Goal: Communication & Community: Answer question/provide support

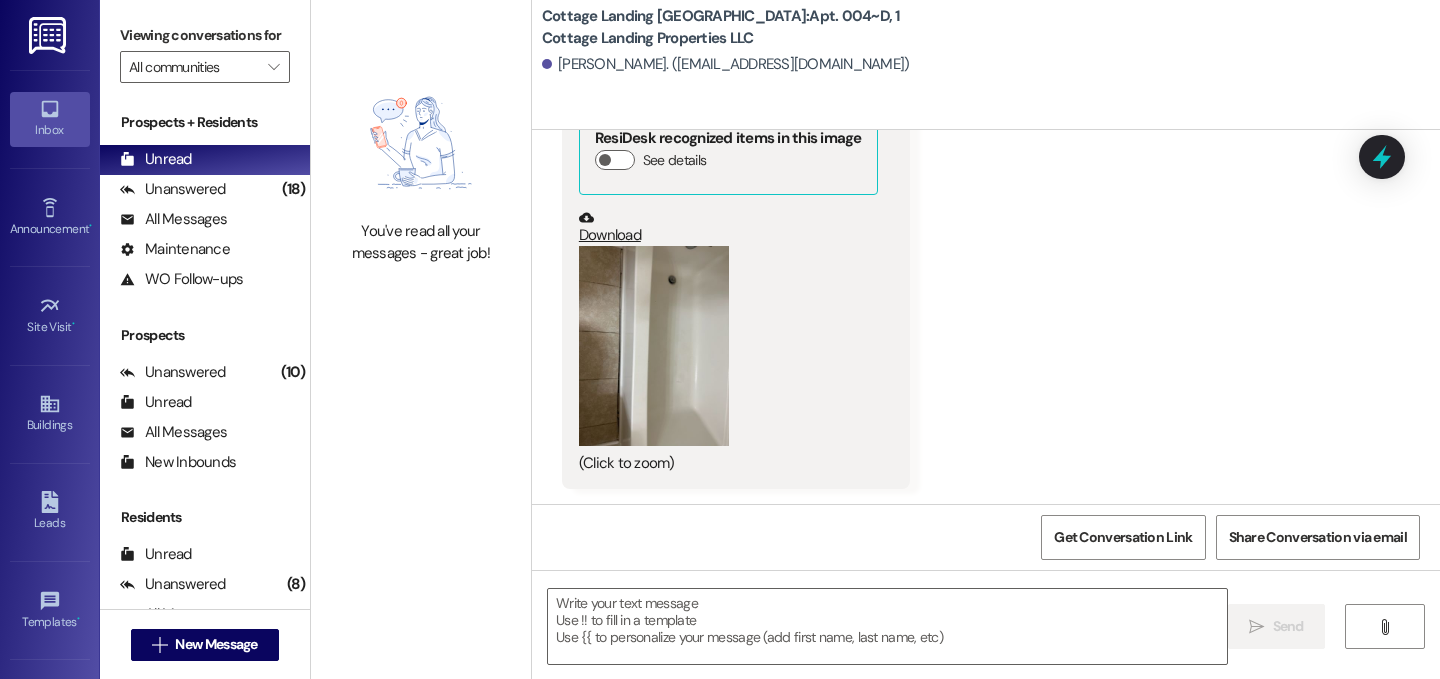
scroll to position [2148, 0]
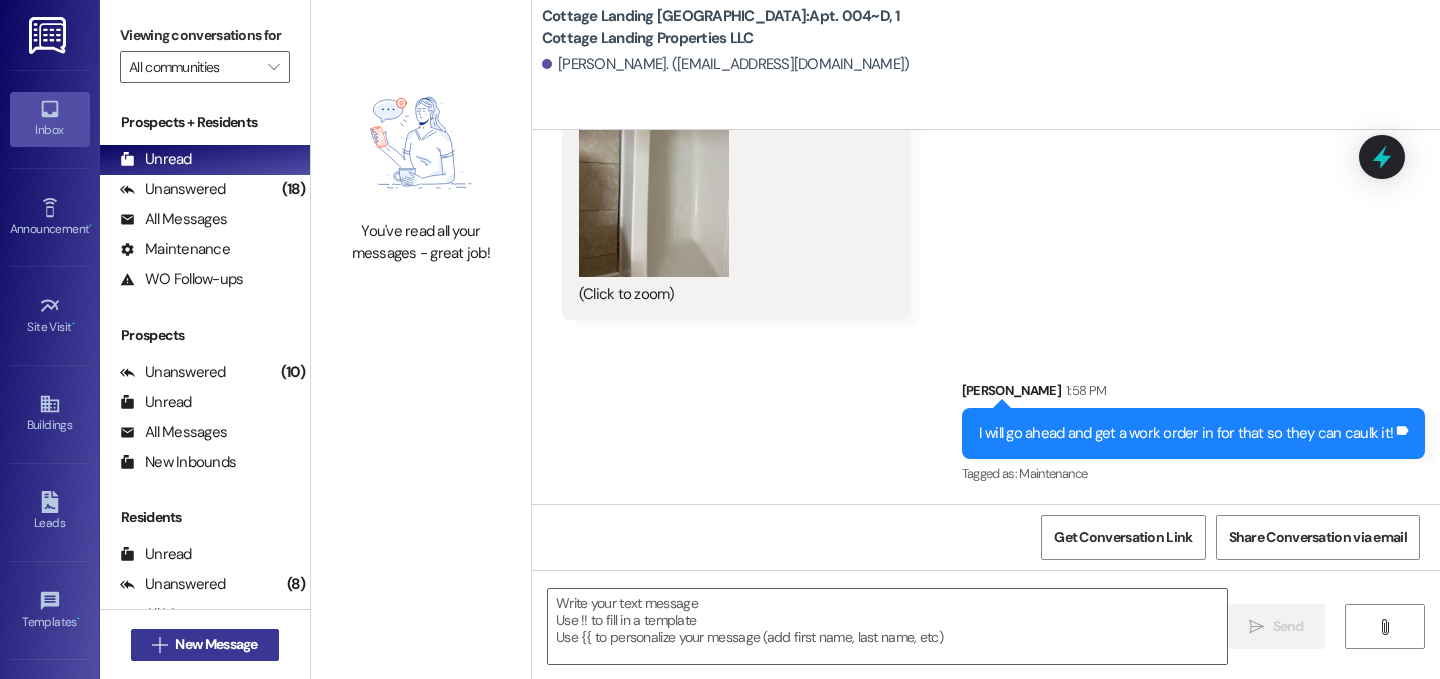
click at [260, 650] on button " New Message" at bounding box center [205, 645] width 148 height 32
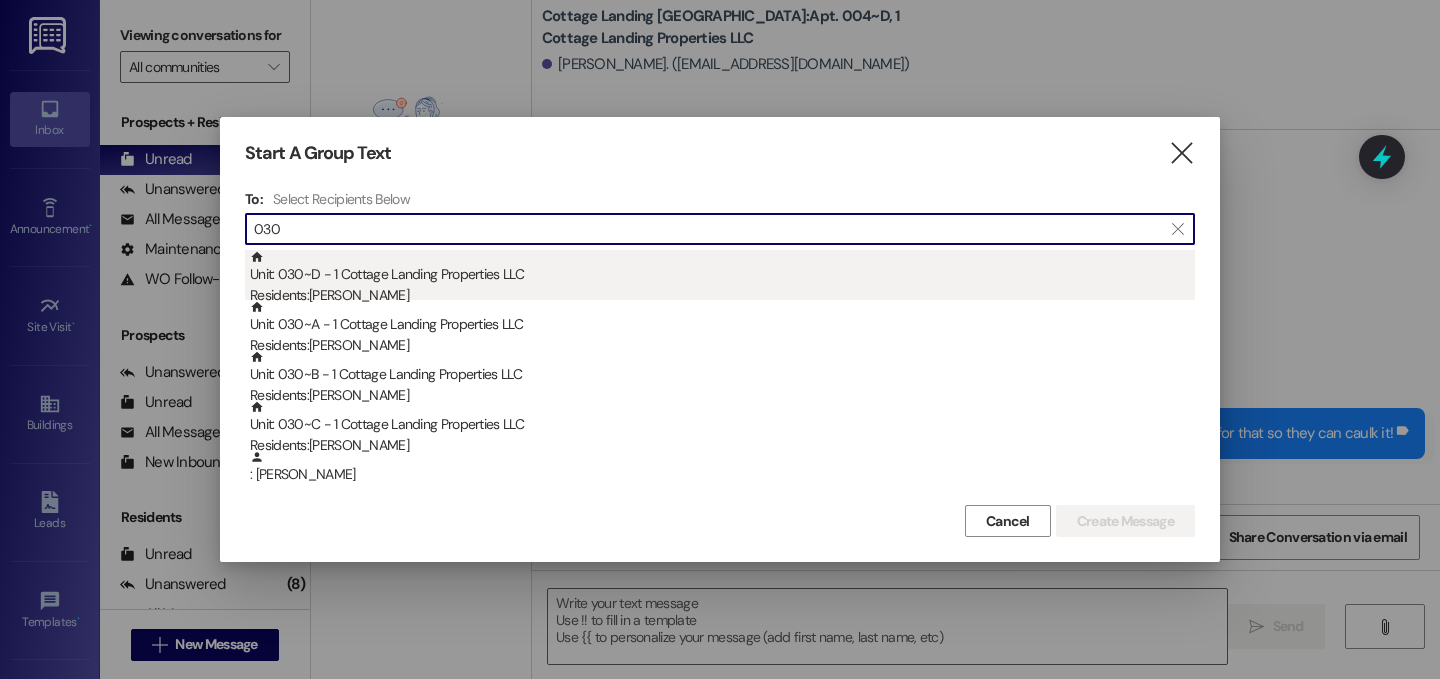
type input "030"
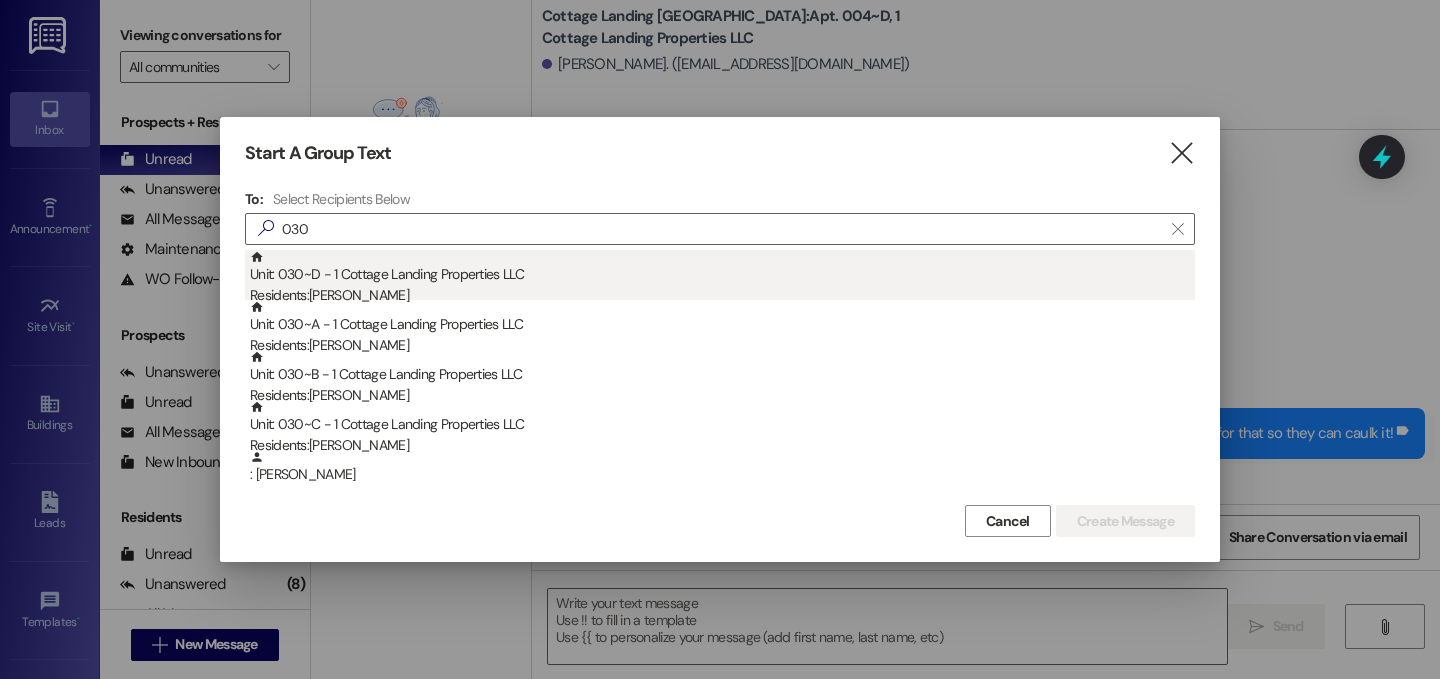
click at [356, 274] on div "Unit: 030~D - 1 Cottage Landing Properties LLC Residents: Abigail Broussard" at bounding box center [722, 278] width 945 height 57
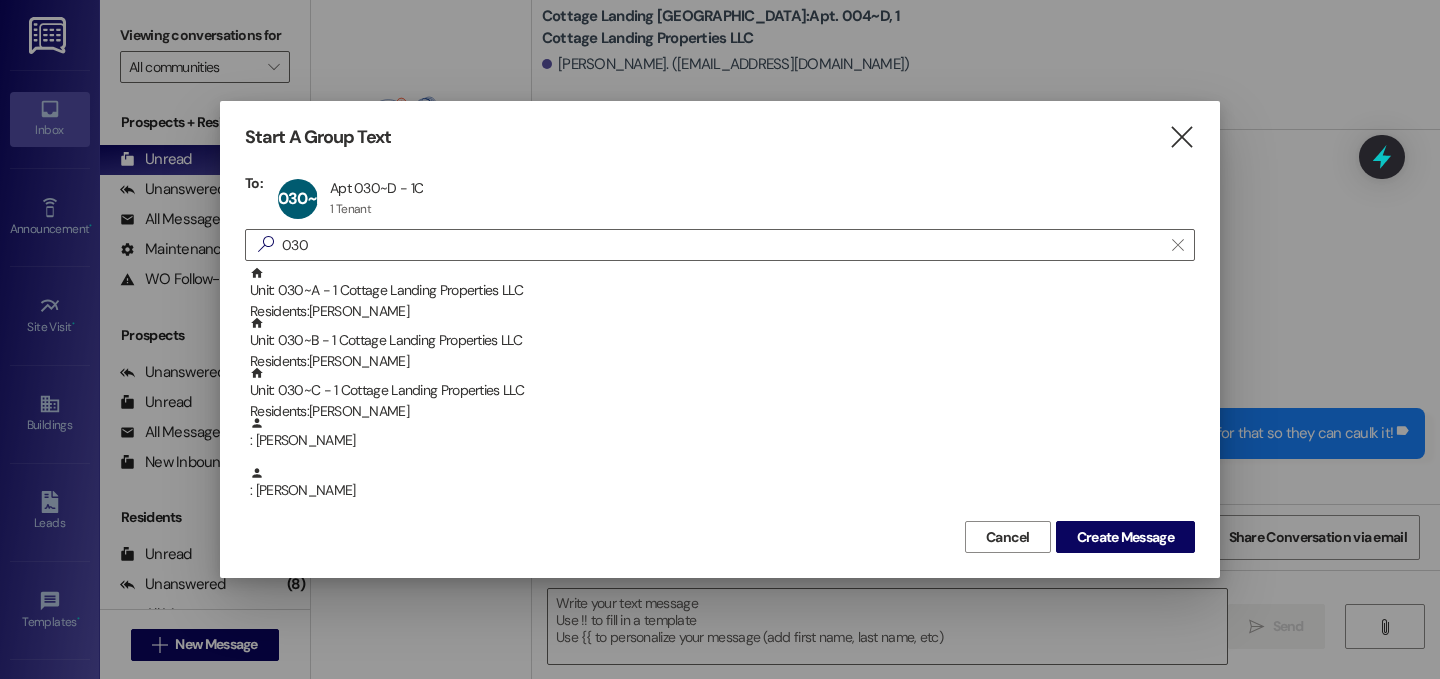
click at [356, 274] on div "Unit: 030~A - 1 Cottage Landing Properties LLC Residents: Macey Hebert" at bounding box center [722, 294] width 945 height 57
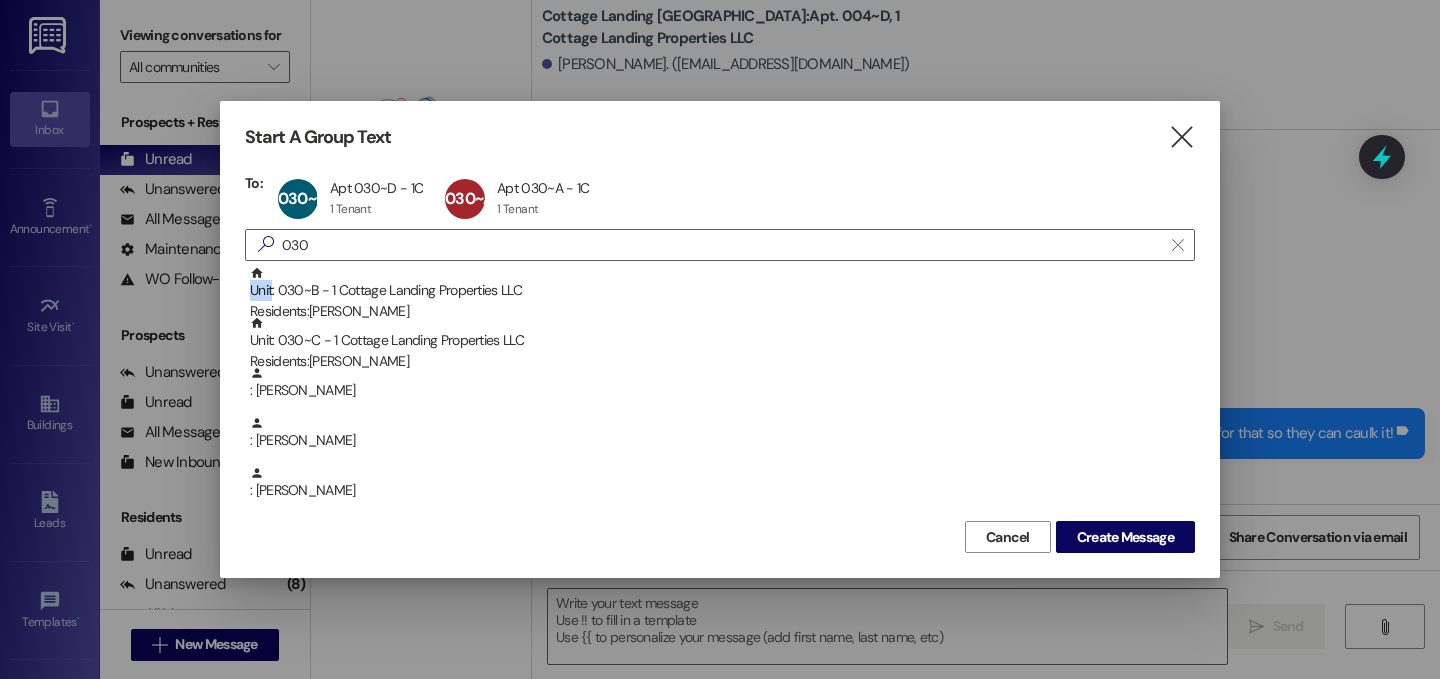
click at [356, 274] on div "Unit: 030~B - 1 Cottage Landing Properties LLC Residents: Adrienne Faucheux" at bounding box center [722, 294] width 945 height 57
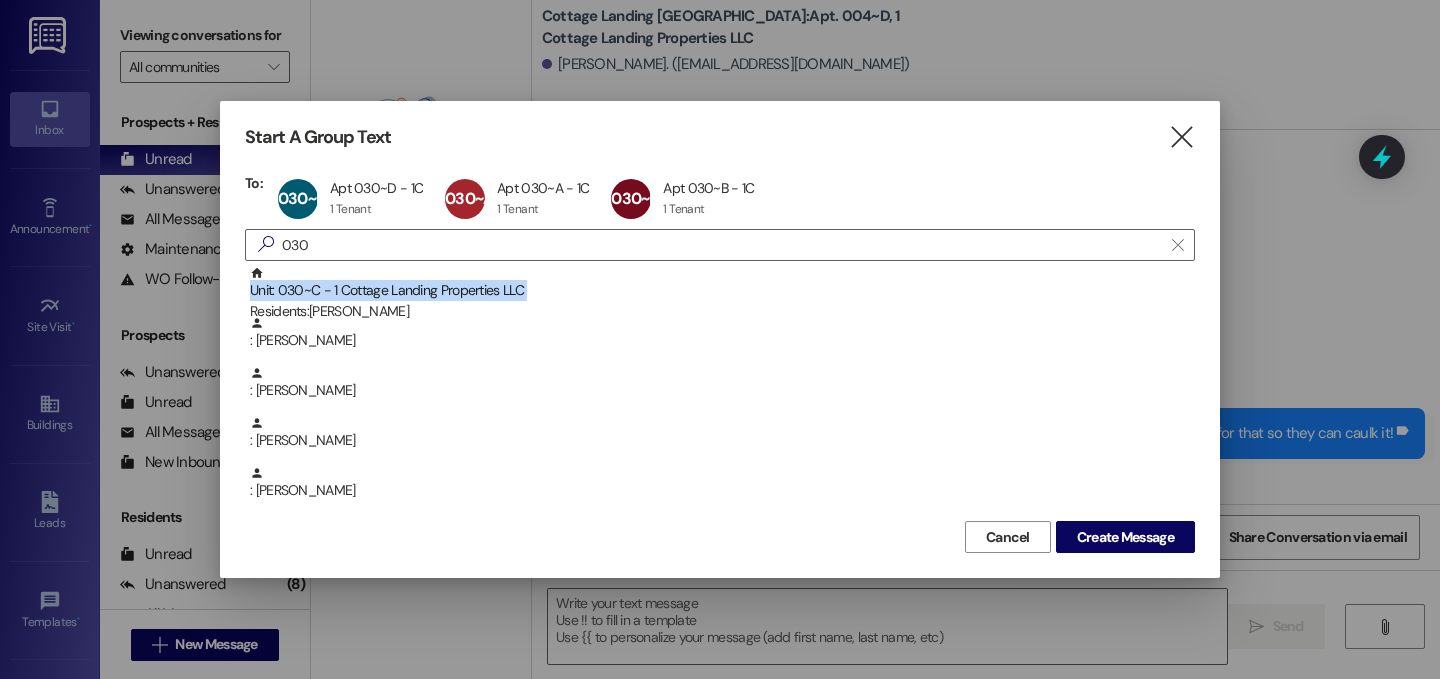
click at [356, 274] on div "Unit: 030~C - 1 Cottage Landing Properties LLC Residents: Caroline Rauschenbach" at bounding box center [722, 294] width 945 height 57
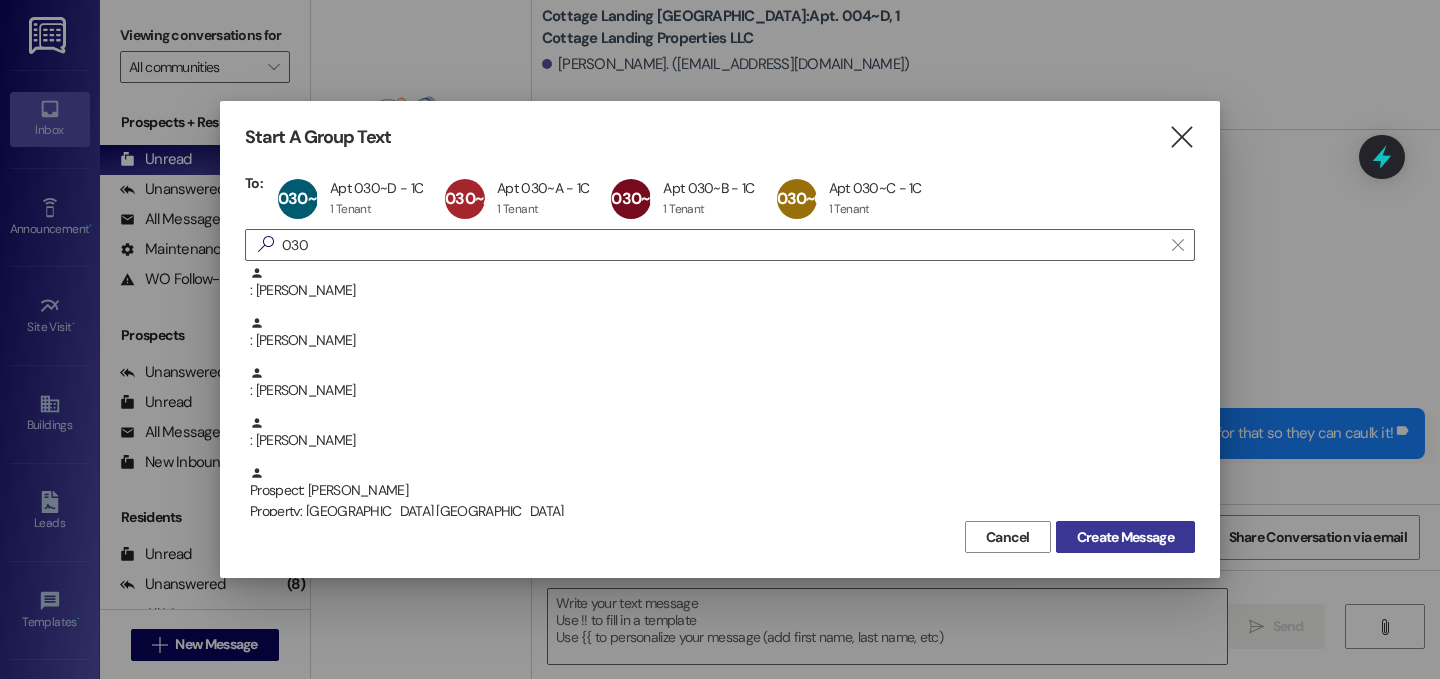
click at [1123, 531] on span "Create Message" at bounding box center [1125, 537] width 97 height 21
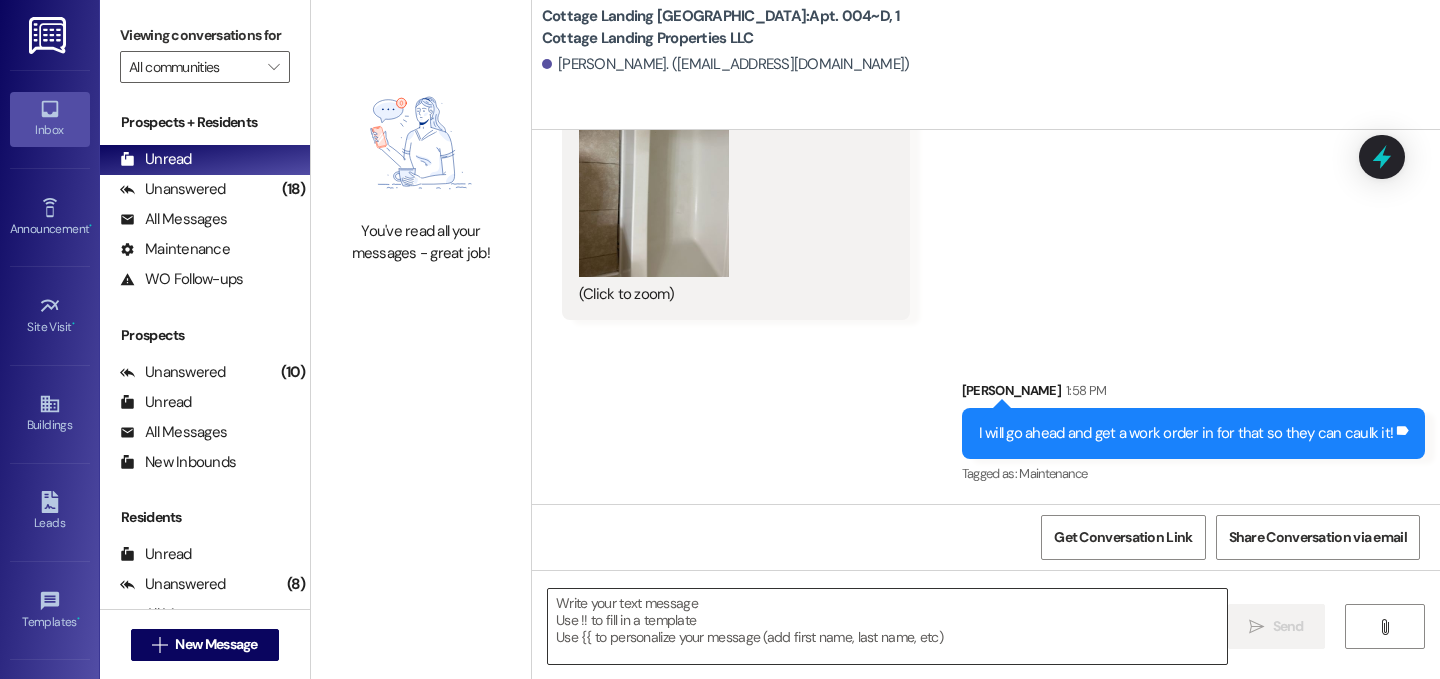
scroll to position [0, 0]
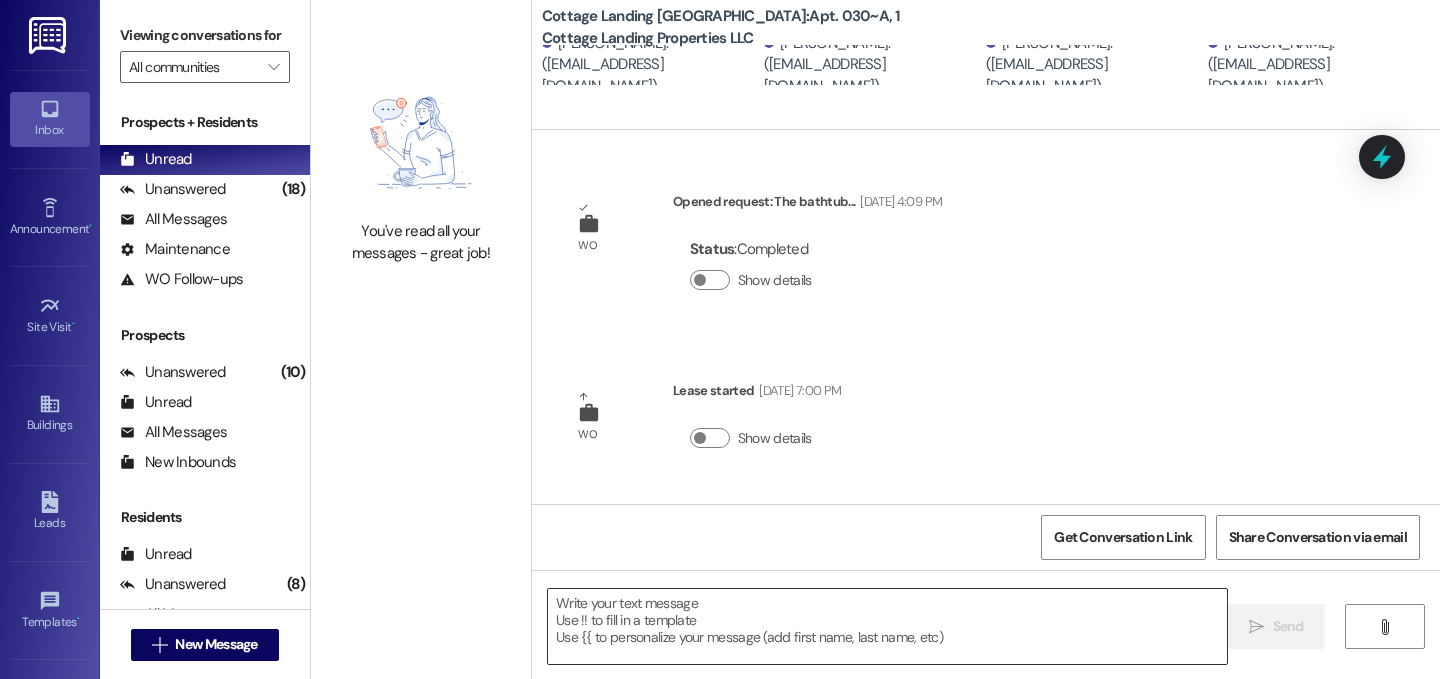
click at [869, 637] on textarea at bounding box center [887, 626] width 679 height 75
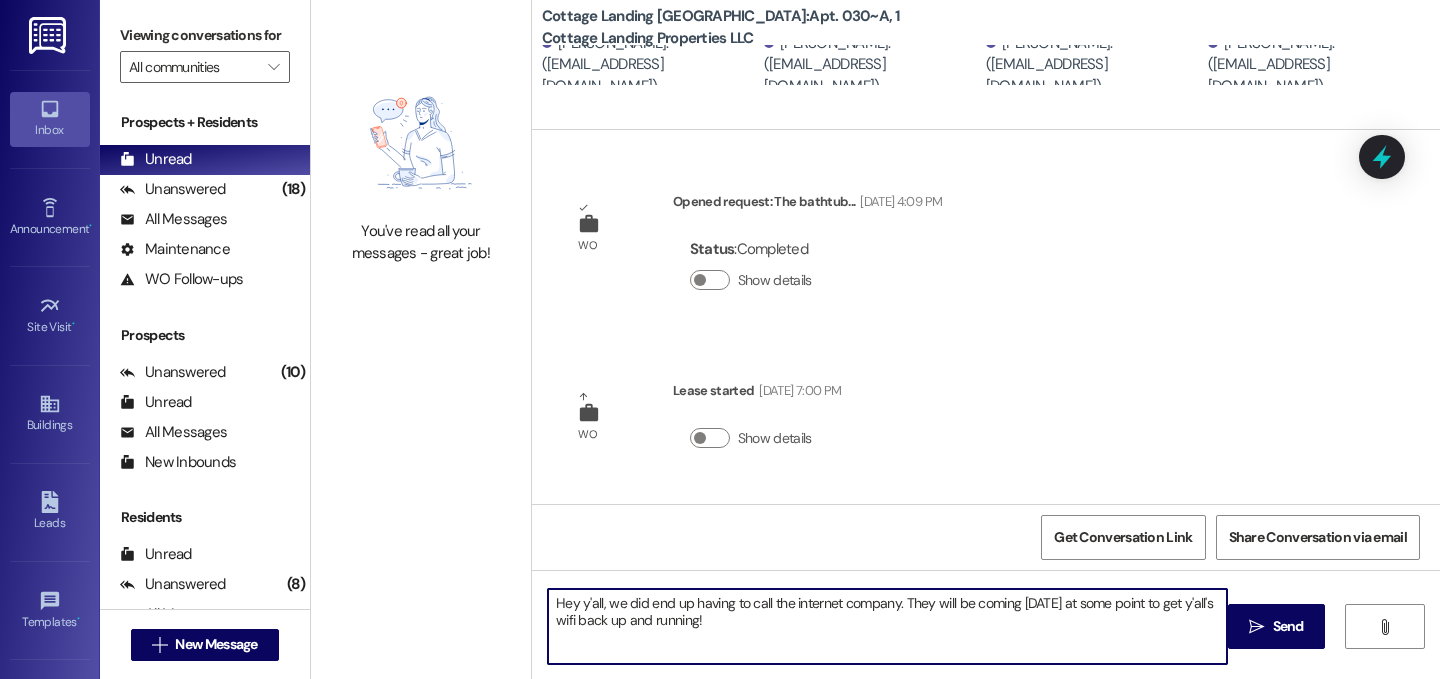
type textarea "Hey y'all, we did end up having to call the internet company. They will be comi…"
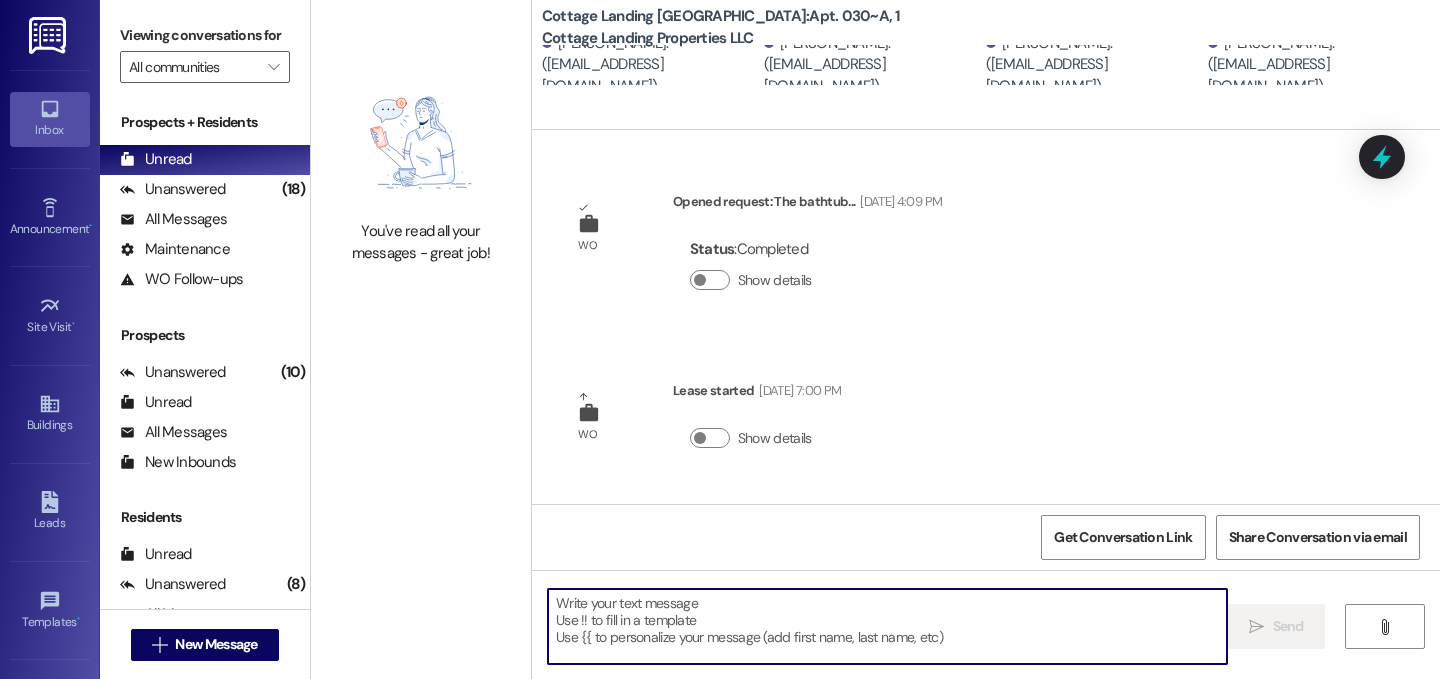
scroll to position [150, 0]
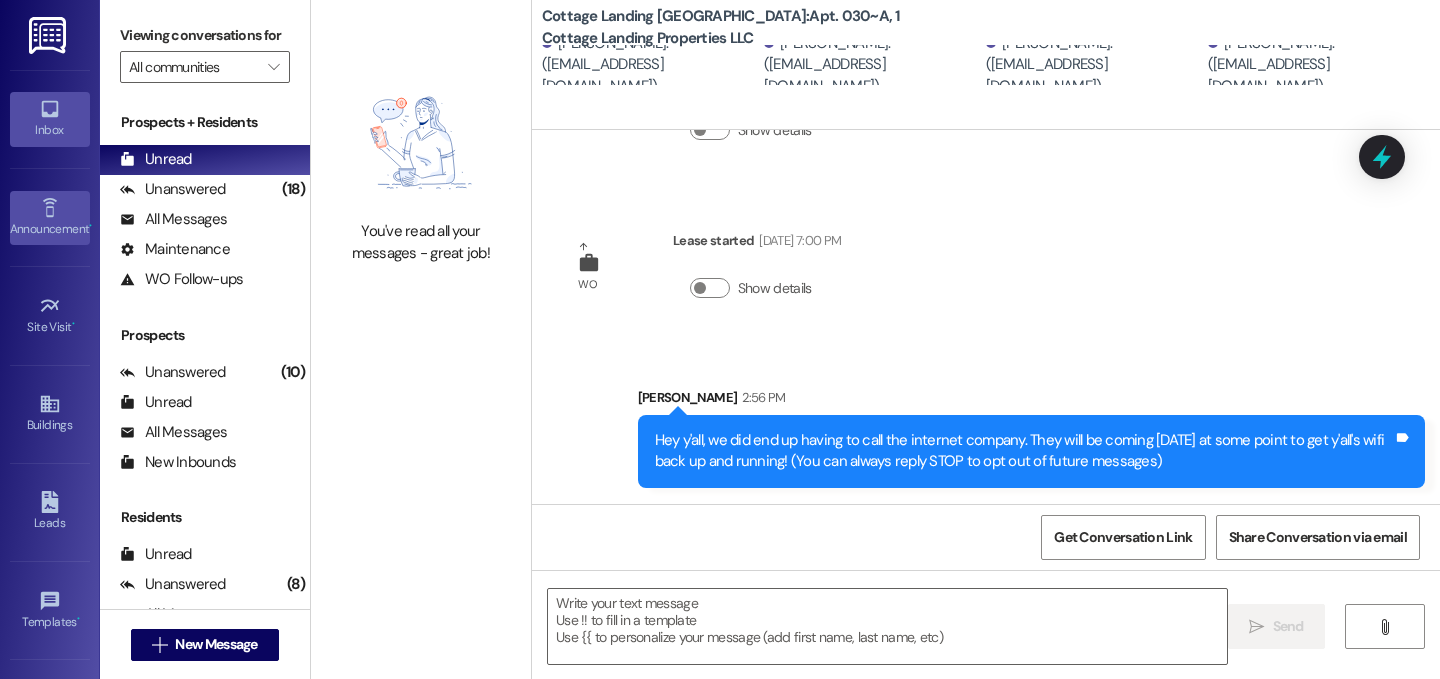
click at [60, 210] on link "Announcement •" at bounding box center [50, 218] width 80 height 54
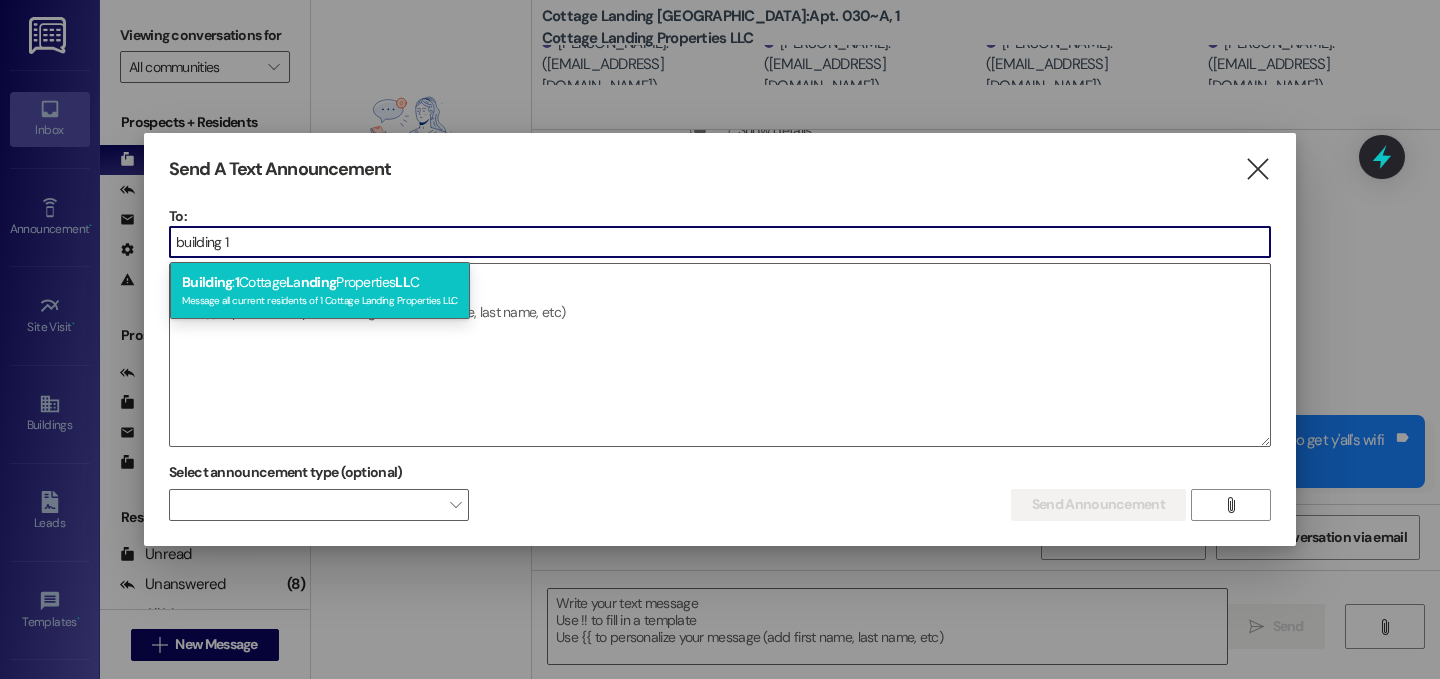
type input "building 1"
click at [306, 289] on span "nding" at bounding box center [319, 282] width 36 height 18
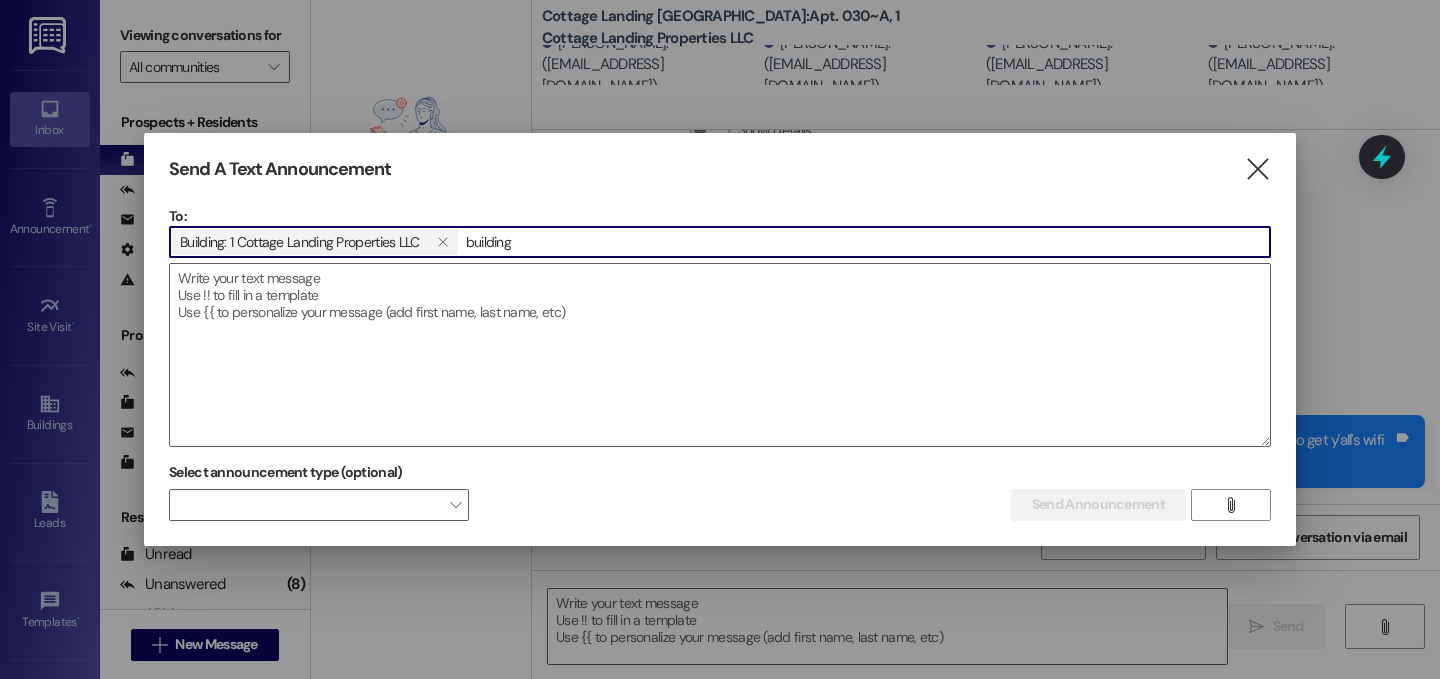
type input "building 2"
drag, startPoint x: 564, startPoint y: 240, endPoint x: 159, endPoint y: 229, distance: 405.1
click at [159, 229] on div "Send A Text Announcement  To: Building: 1 Cottage Landing Properties LLC  bui…" at bounding box center [720, 339] width 1152 height 413
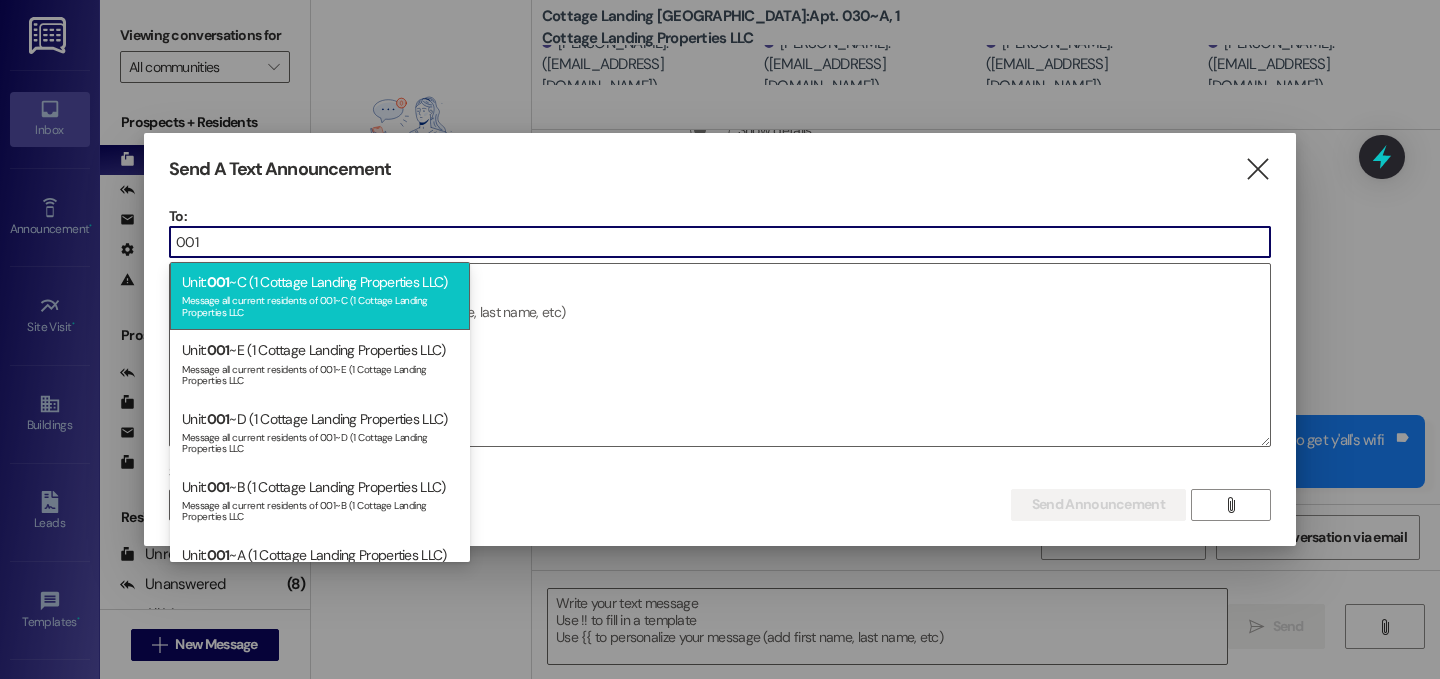
type input "001"
click at [294, 319] on div "Unit: 001 ~C (1 Cottage Landing Properties LLC) Message all current residents o…" at bounding box center [320, 296] width 300 height 68
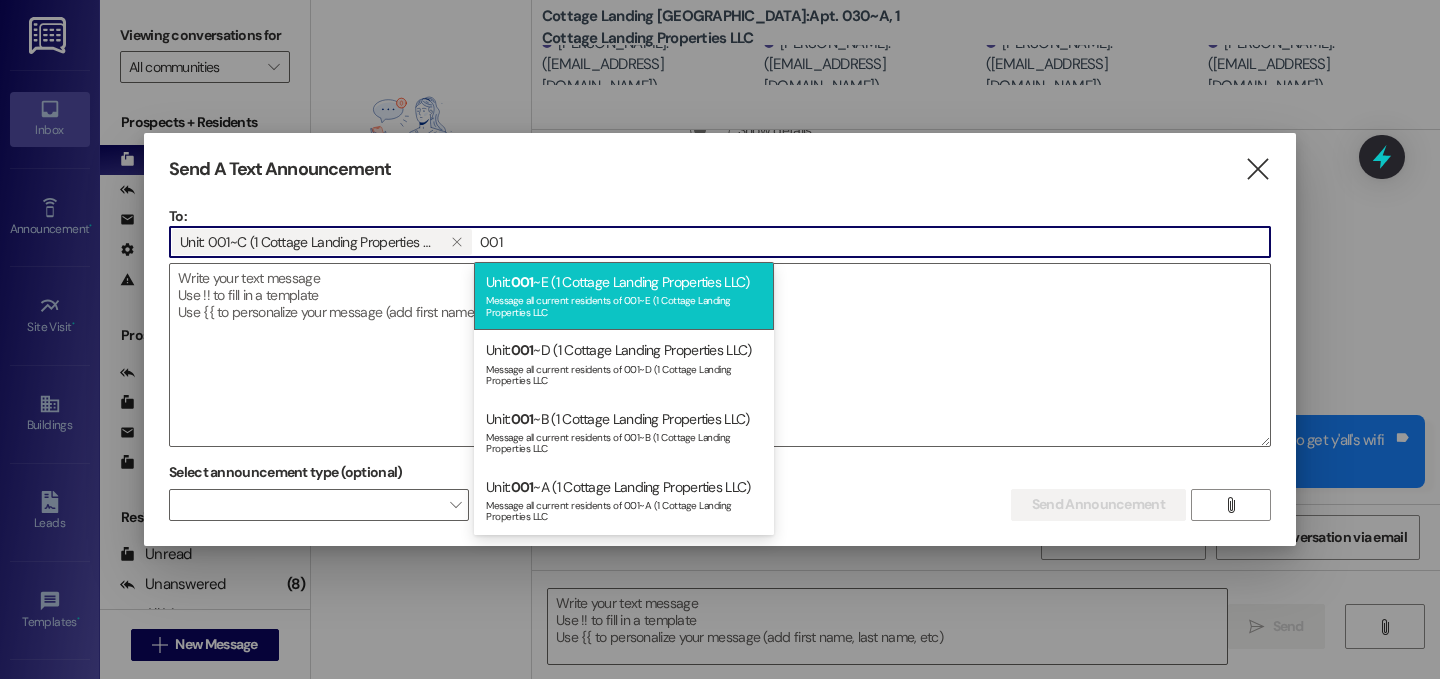
type input "001"
click at [610, 303] on div "Message all current residents of 001~E (1 Cottage Landing Properties LLC" at bounding box center [624, 304] width 276 height 28
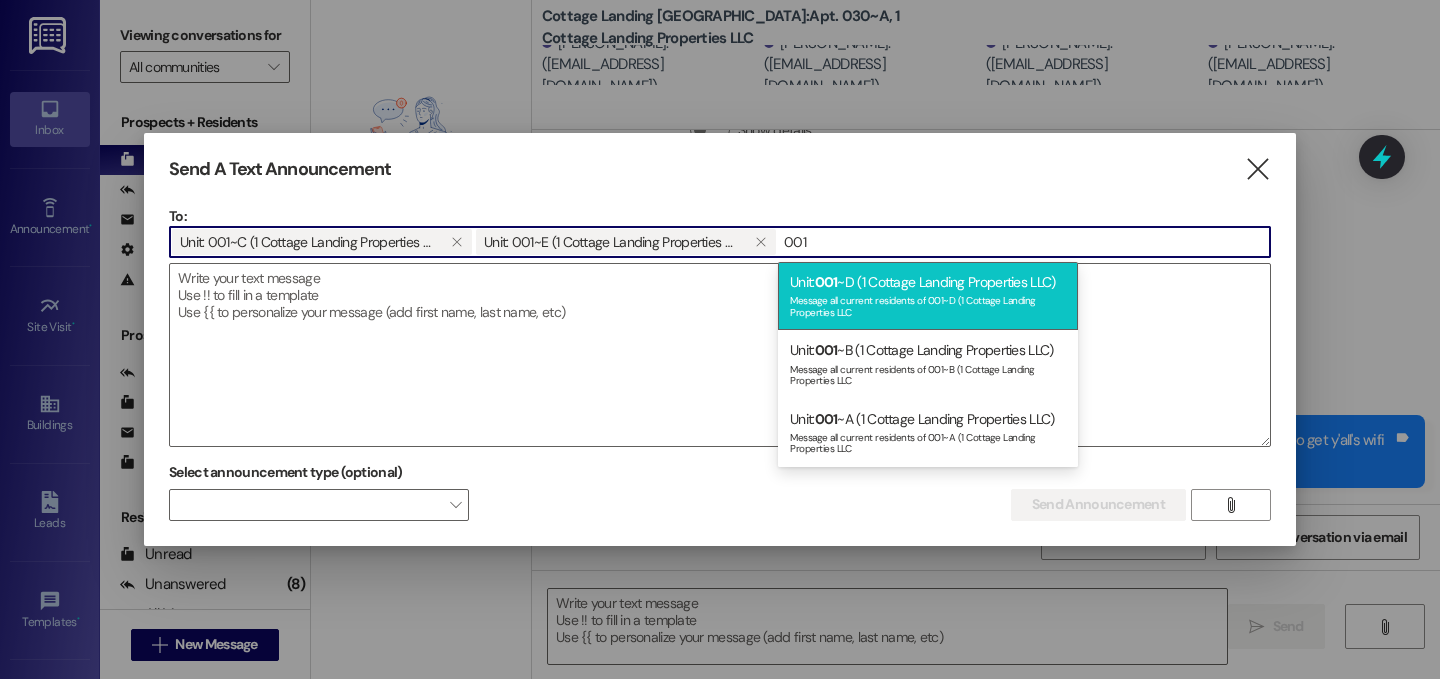
type input "001"
click at [909, 287] on div "Unit: 001 ~D (1 Cottage Landing Properties LLC) Message all current residents o…" at bounding box center [928, 296] width 300 height 68
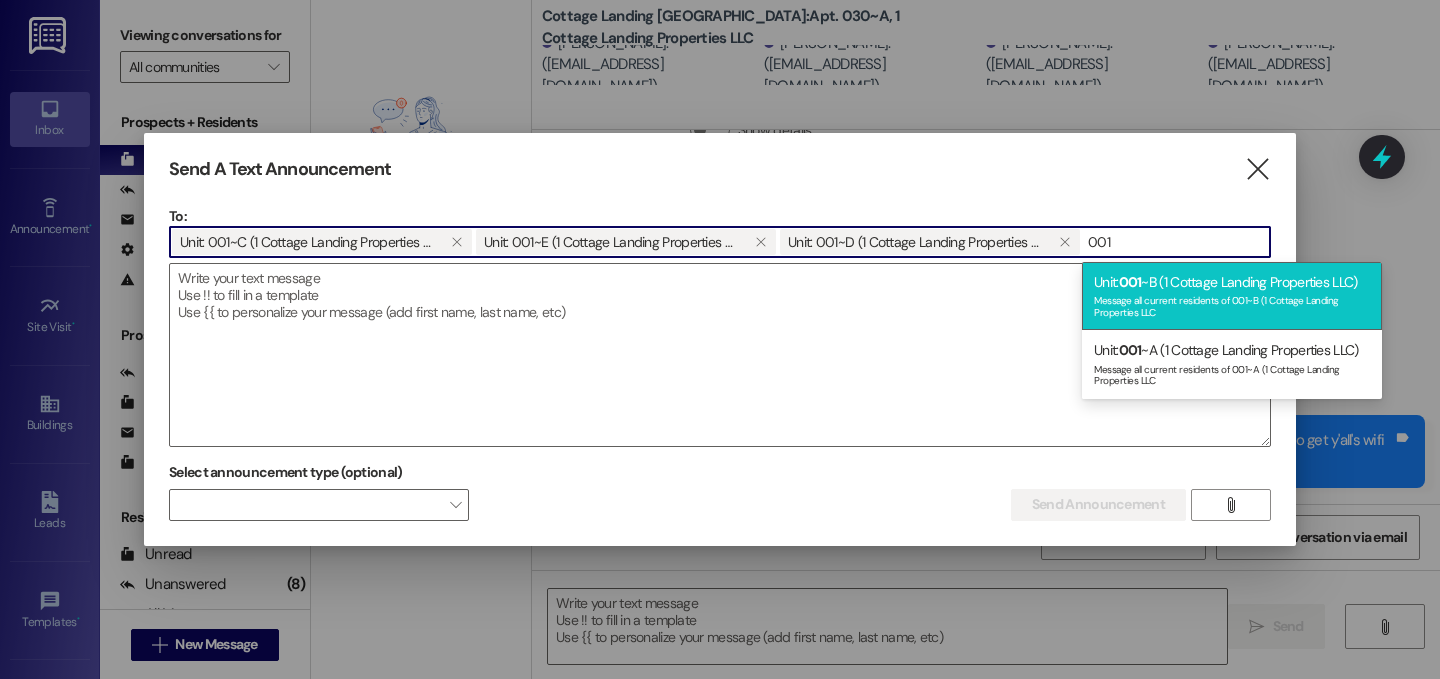
type input "001"
click at [1162, 289] on div "Unit: 001 ~B (1 Cottage Landing Properties LLC) Message all current residents o…" at bounding box center [1232, 296] width 300 height 68
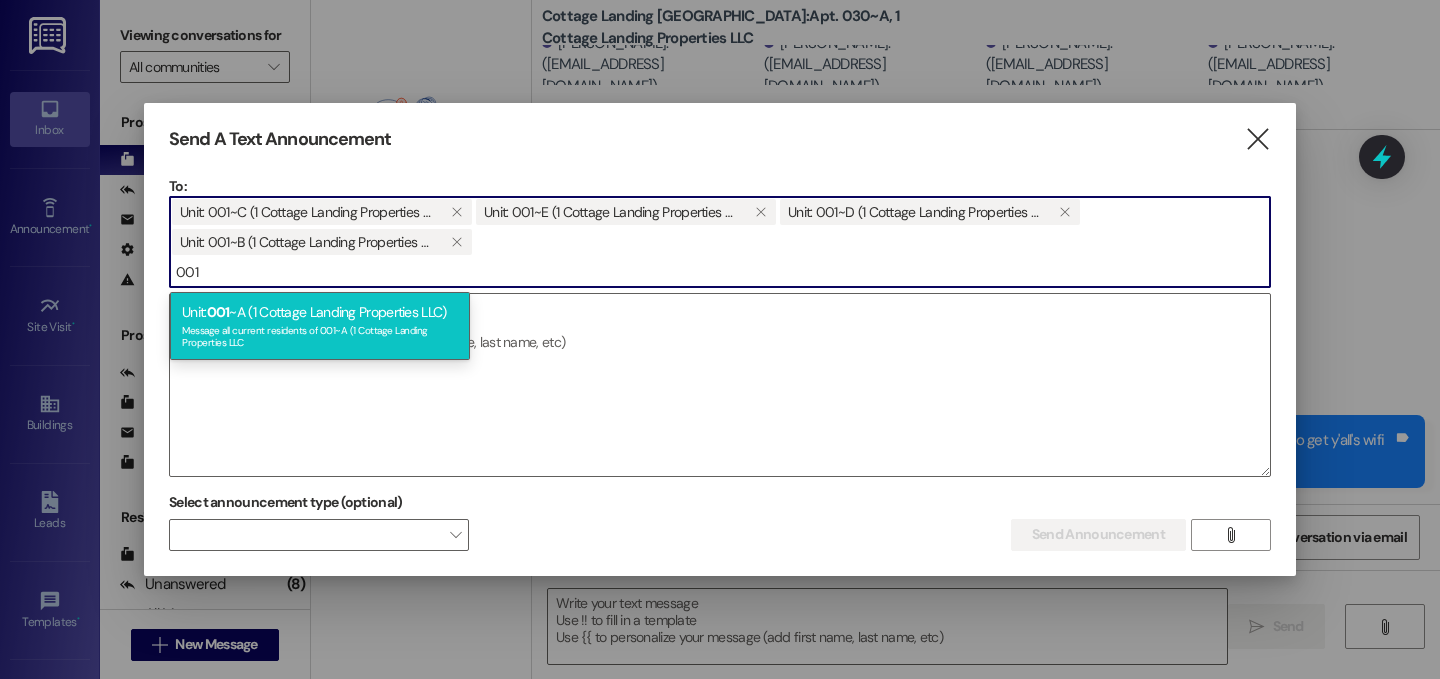
type input "001"
click at [362, 314] on div "Unit: 001 ~A (1 Cottage Landing Properties LLC) Message all current residents o…" at bounding box center [320, 326] width 300 height 68
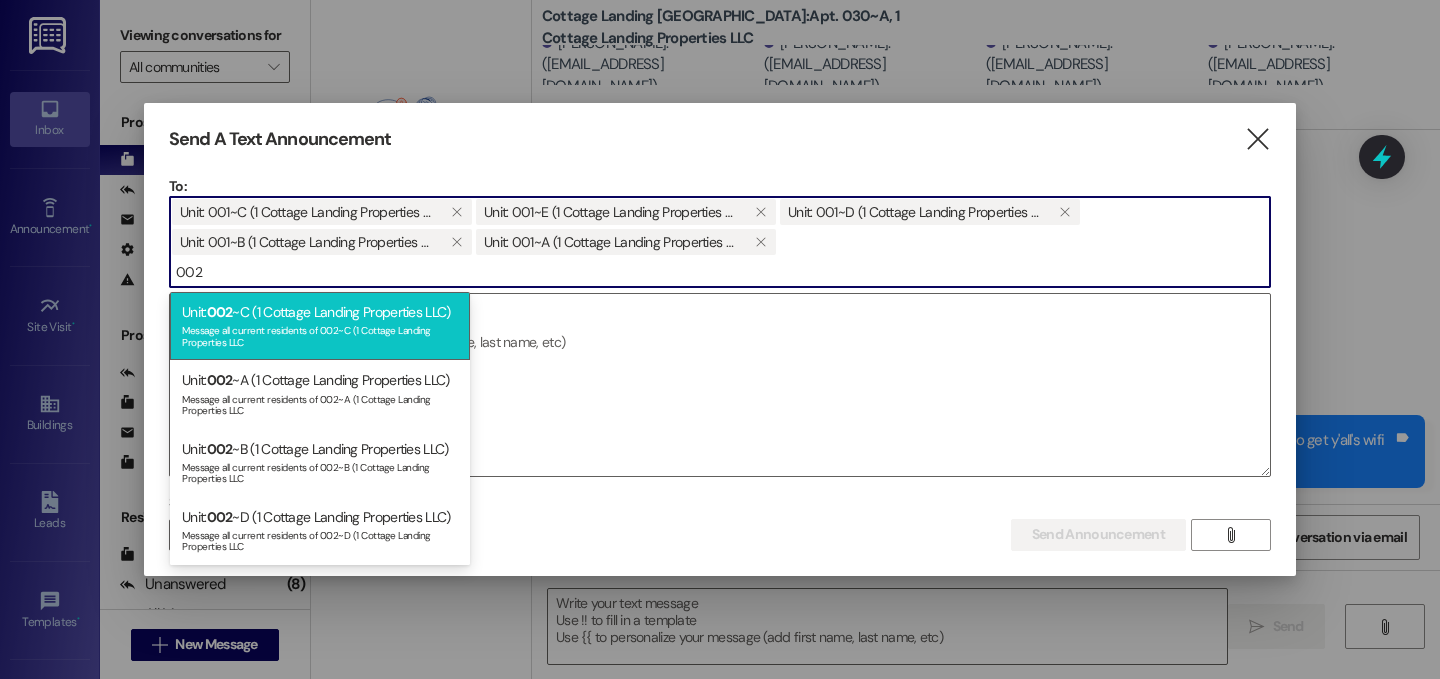
type input "002"
click at [354, 335] on div "Message all current residents of 002~C (1 Cottage Landing Properties LLC" at bounding box center [320, 334] width 276 height 28
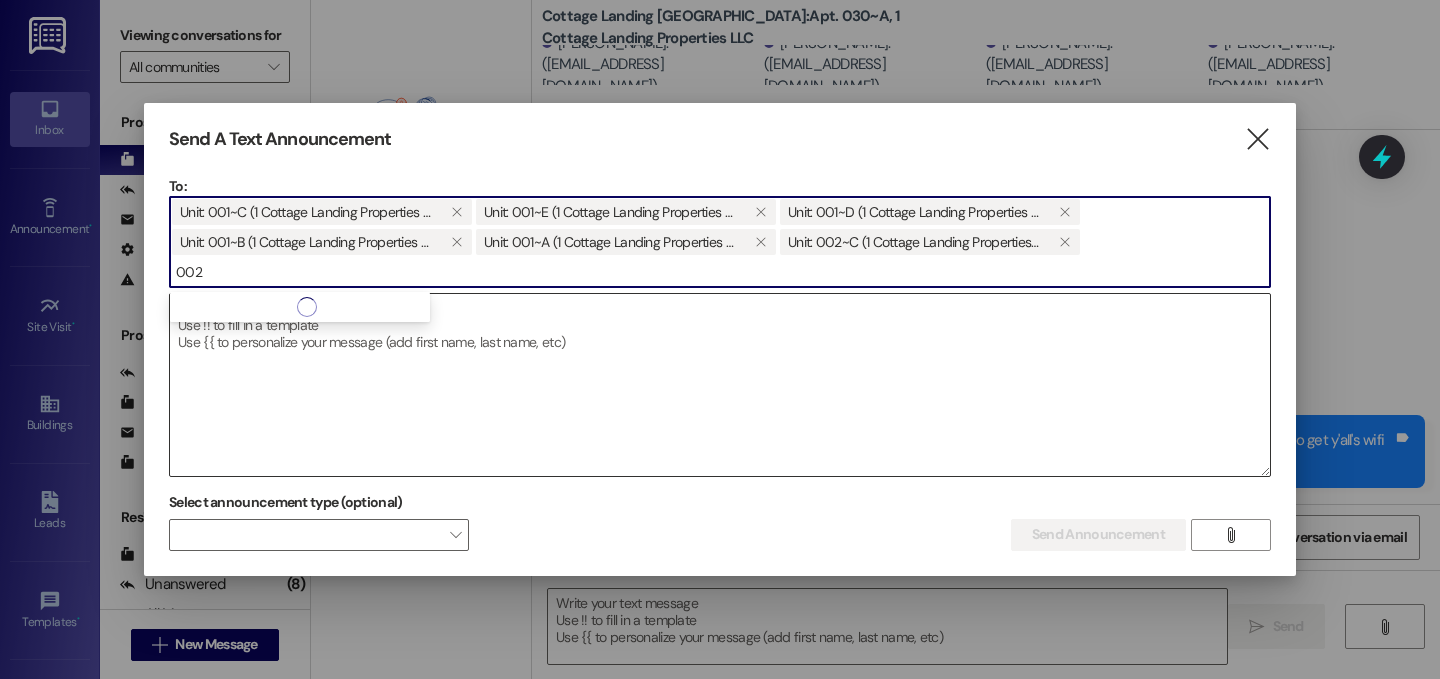
type input "002"
click at [346, 334] on textarea at bounding box center [720, 385] width 1100 height 182
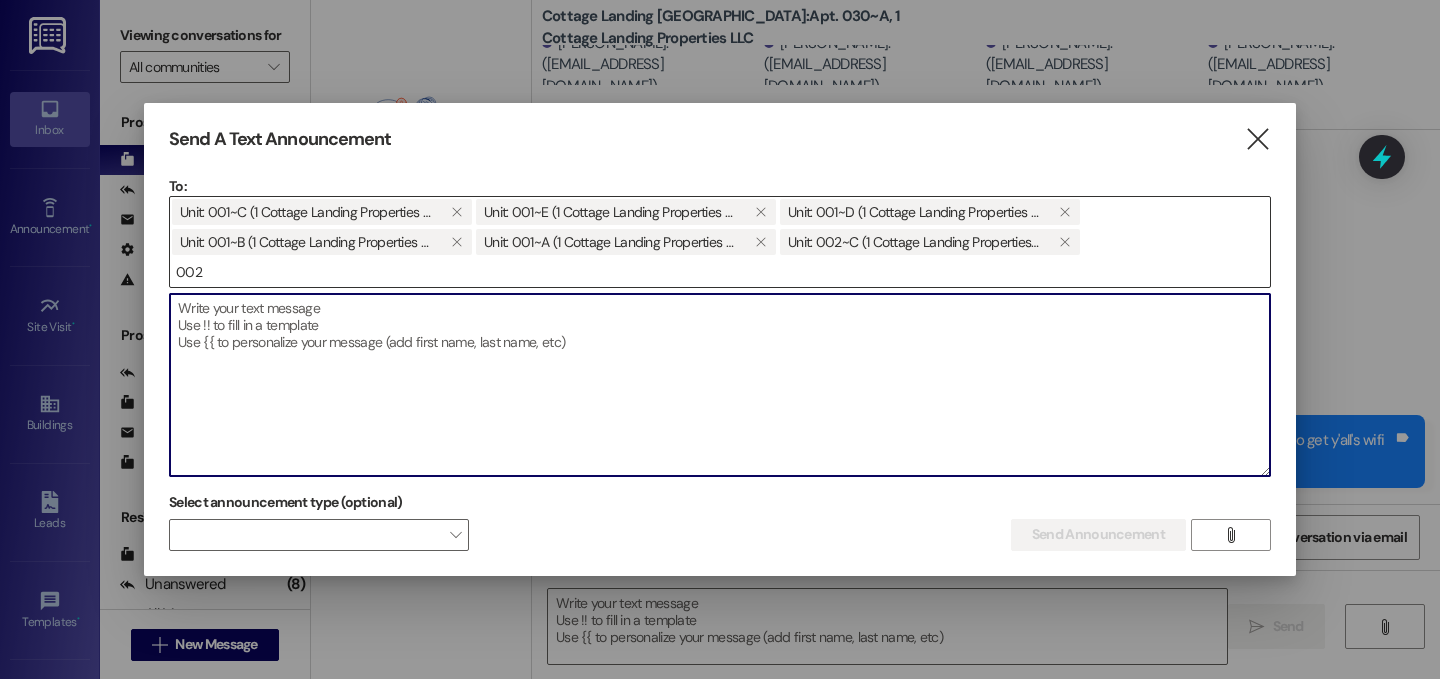
drag, startPoint x: 295, startPoint y: 289, endPoint x: 291, endPoint y: 278, distance: 11.7
click at [295, 289] on div at bounding box center [720, 290] width 1102 height 5
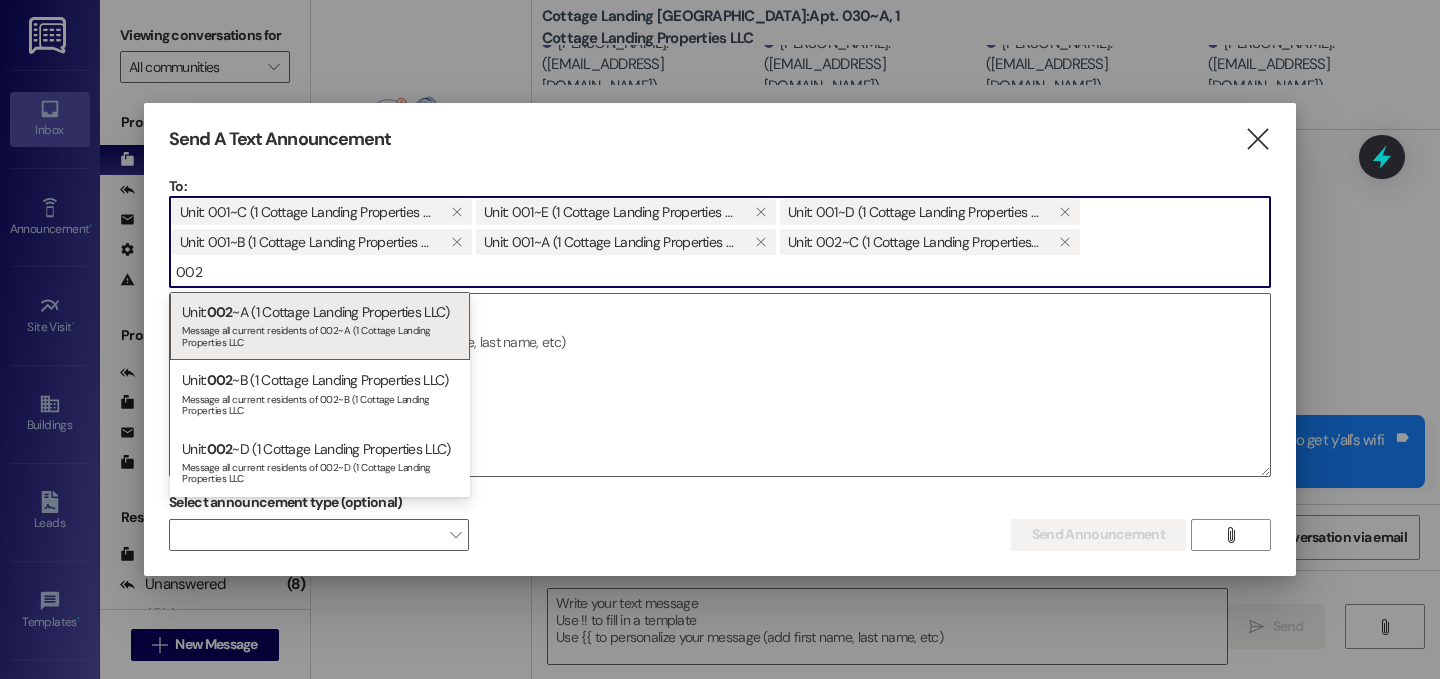
click at [291, 278] on input "002" at bounding box center [720, 272] width 1100 height 30
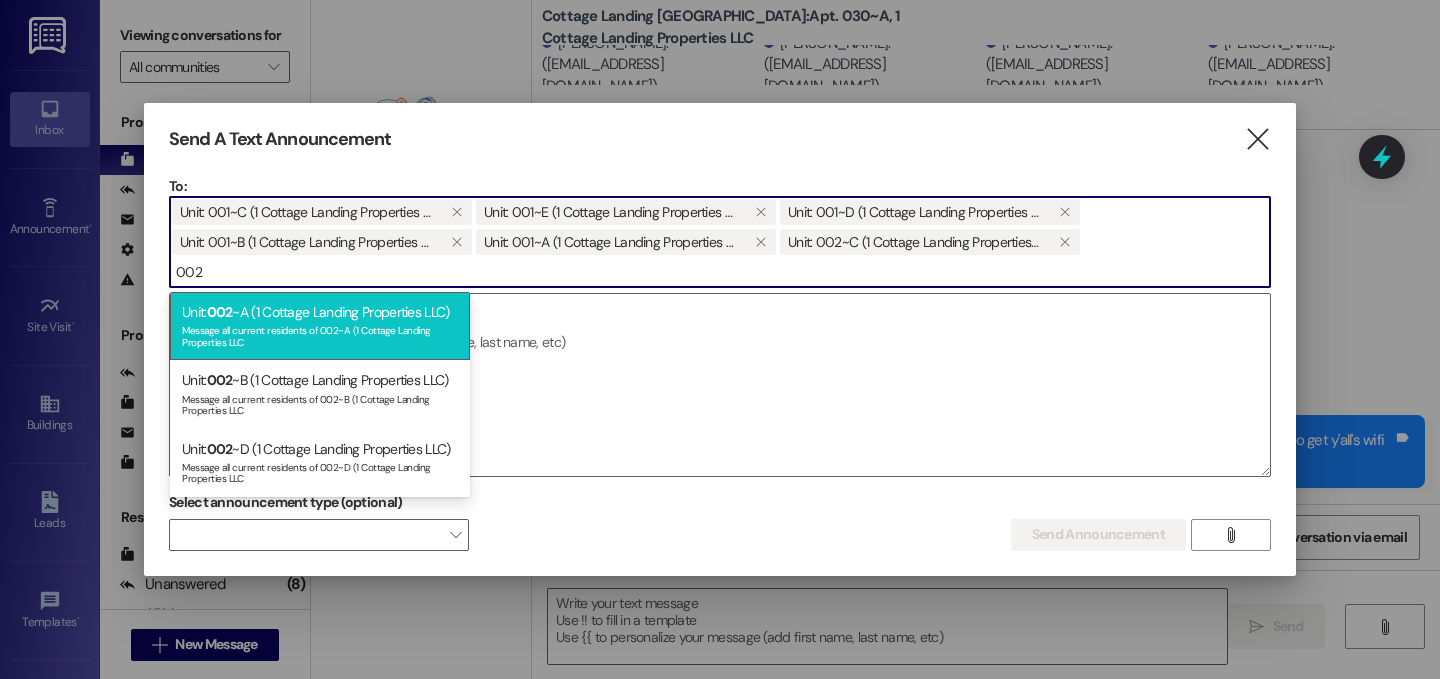
click at [277, 333] on div "Message all current residents of 002~A (1 Cottage Landing Properties LLC" at bounding box center [320, 334] width 276 height 28
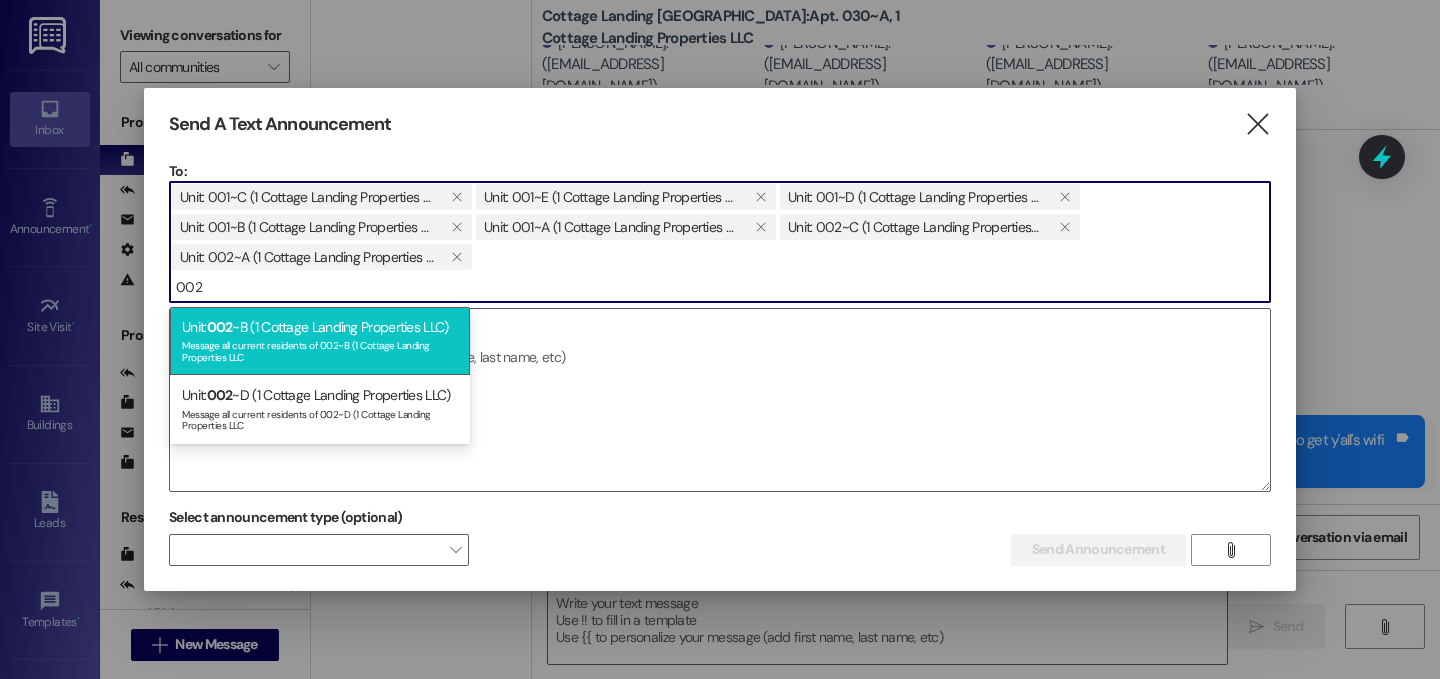
type input "002"
click at [259, 336] on div "Message all current residents of 002~B (1 Cottage Landing Properties LLC" at bounding box center [320, 349] width 276 height 28
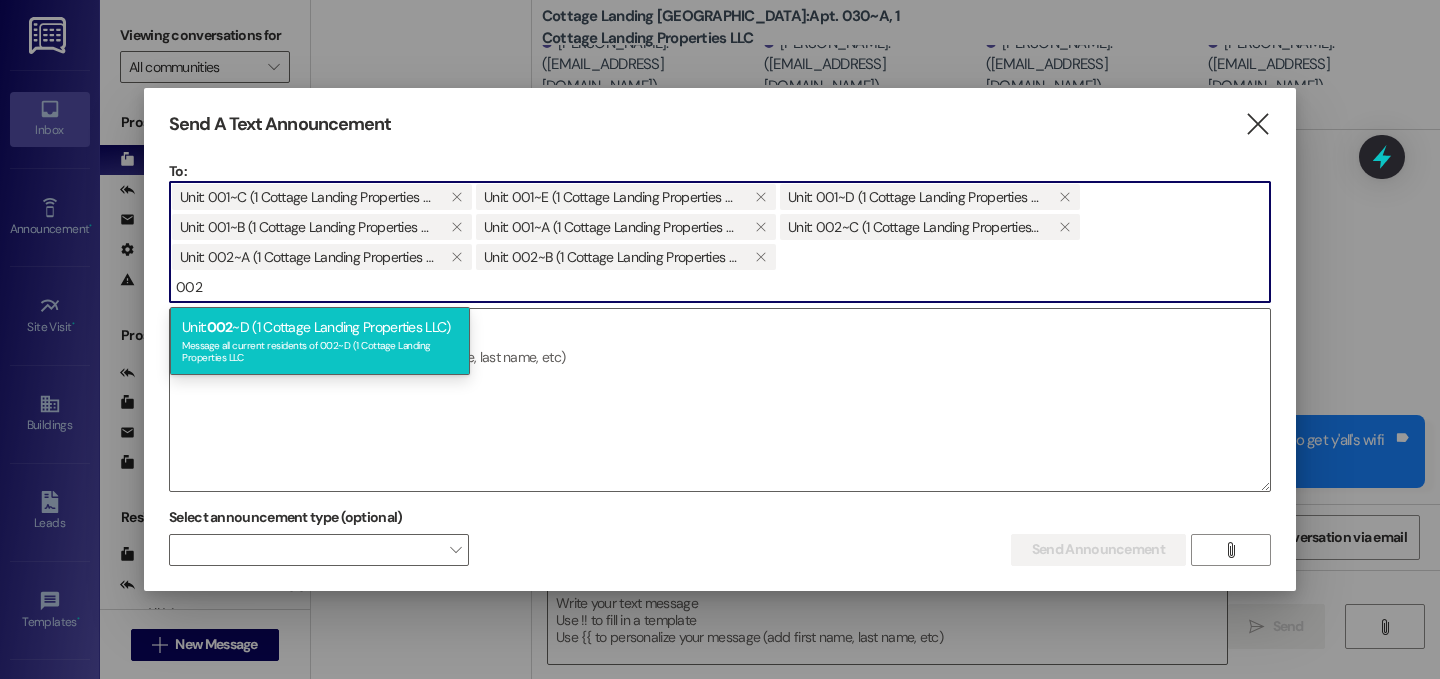
type input "002"
click at [277, 344] on div "Message all current residents of 002~D (1 Cottage Landing Properties LLC" at bounding box center [320, 349] width 276 height 28
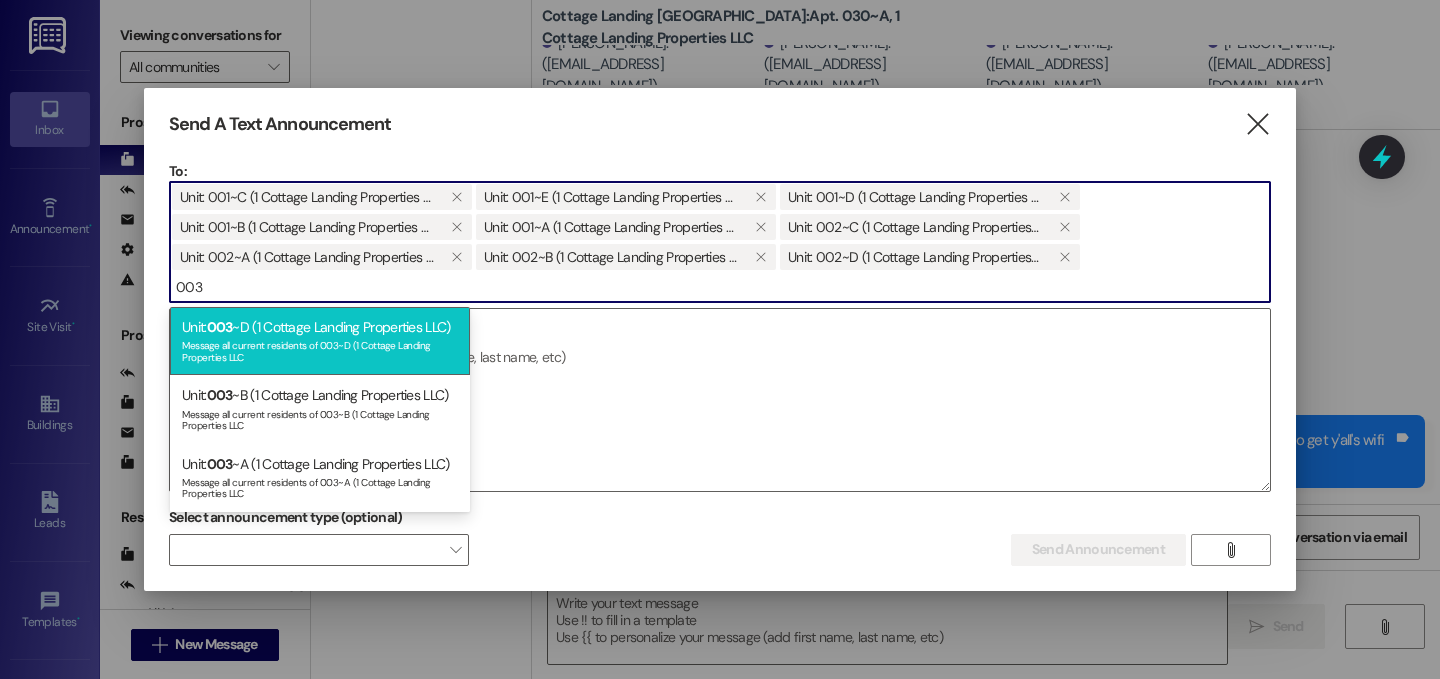
type input "003"
click at [338, 335] on div "Unit: 003 ~D (1 Cottage Landing Properties LLC) Message all current residents o…" at bounding box center [320, 341] width 300 height 68
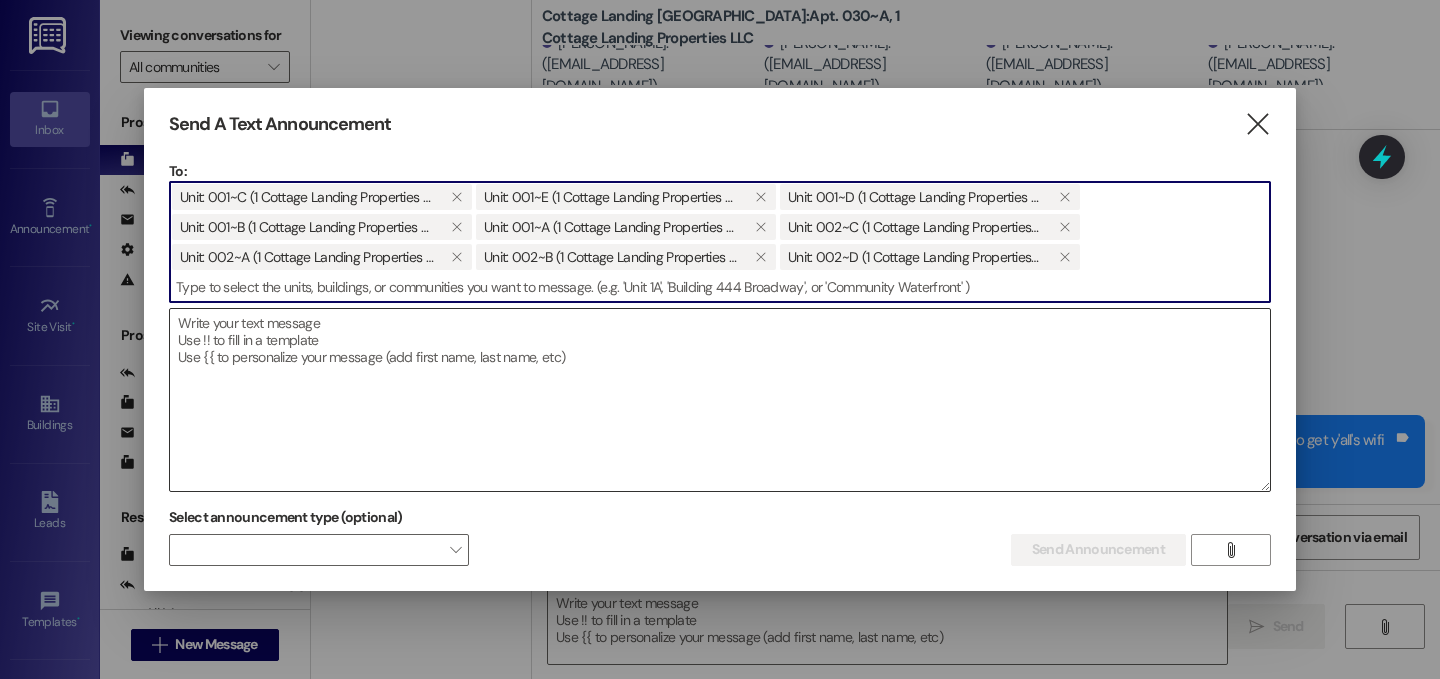
click at [1004, 308] on div at bounding box center [720, 400] width 1102 height 184
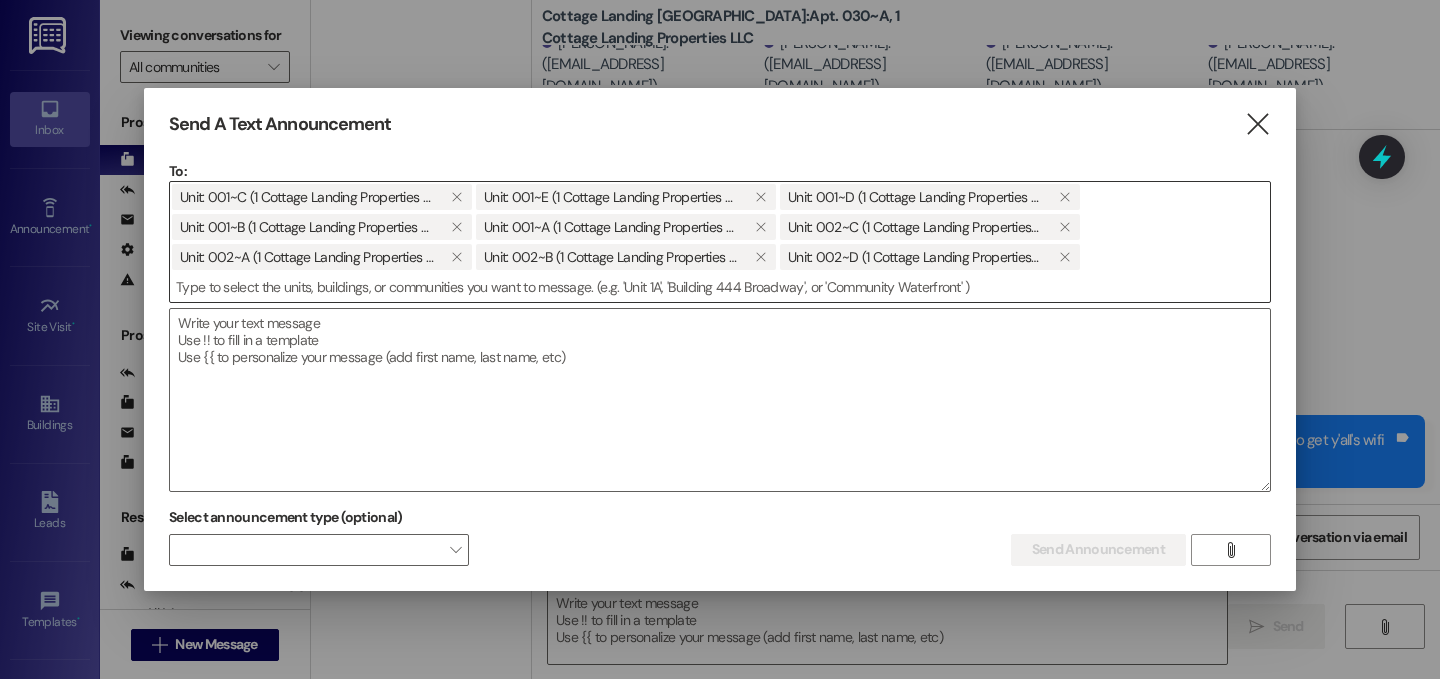
click at [996, 296] on input at bounding box center [720, 287] width 1100 height 30
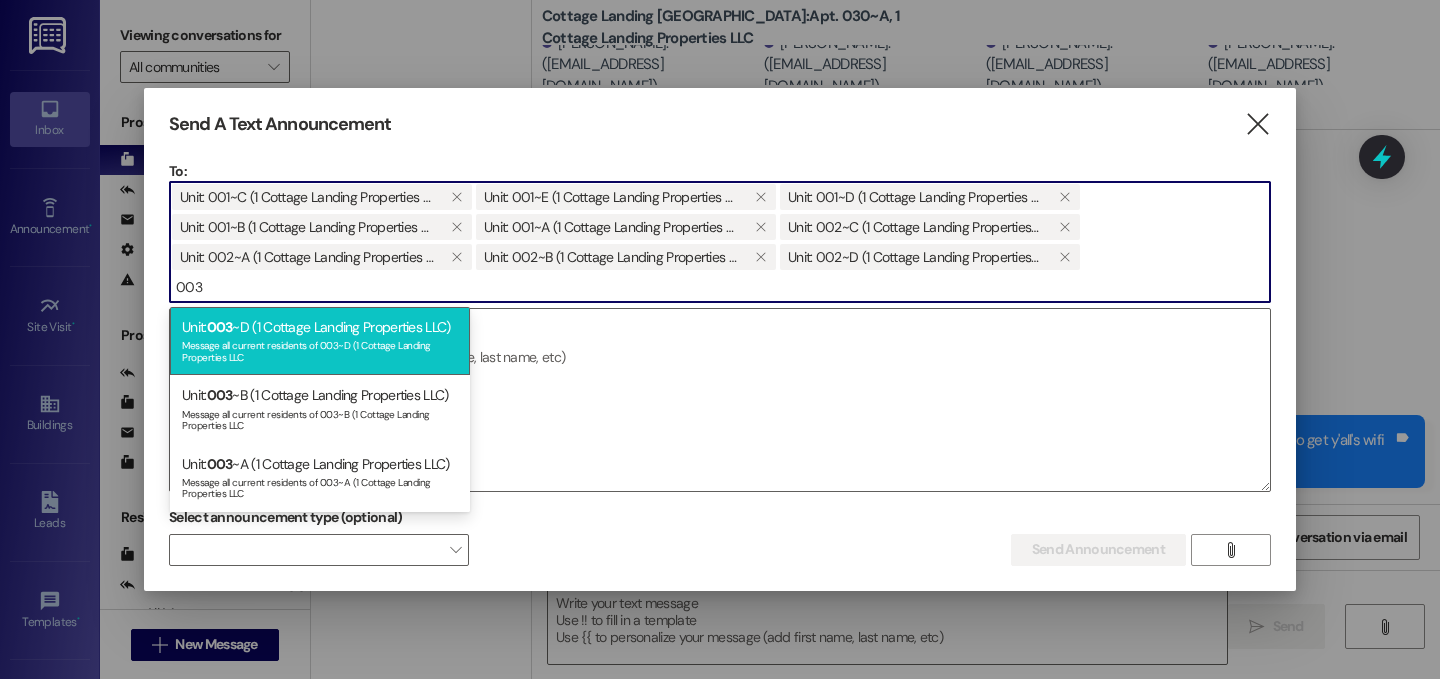
type input "003"
click at [244, 352] on div "Message all current residents of 003~D (1 Cottage Landing Properties LLC" at bounding box center [320, 349] width 276 height 28
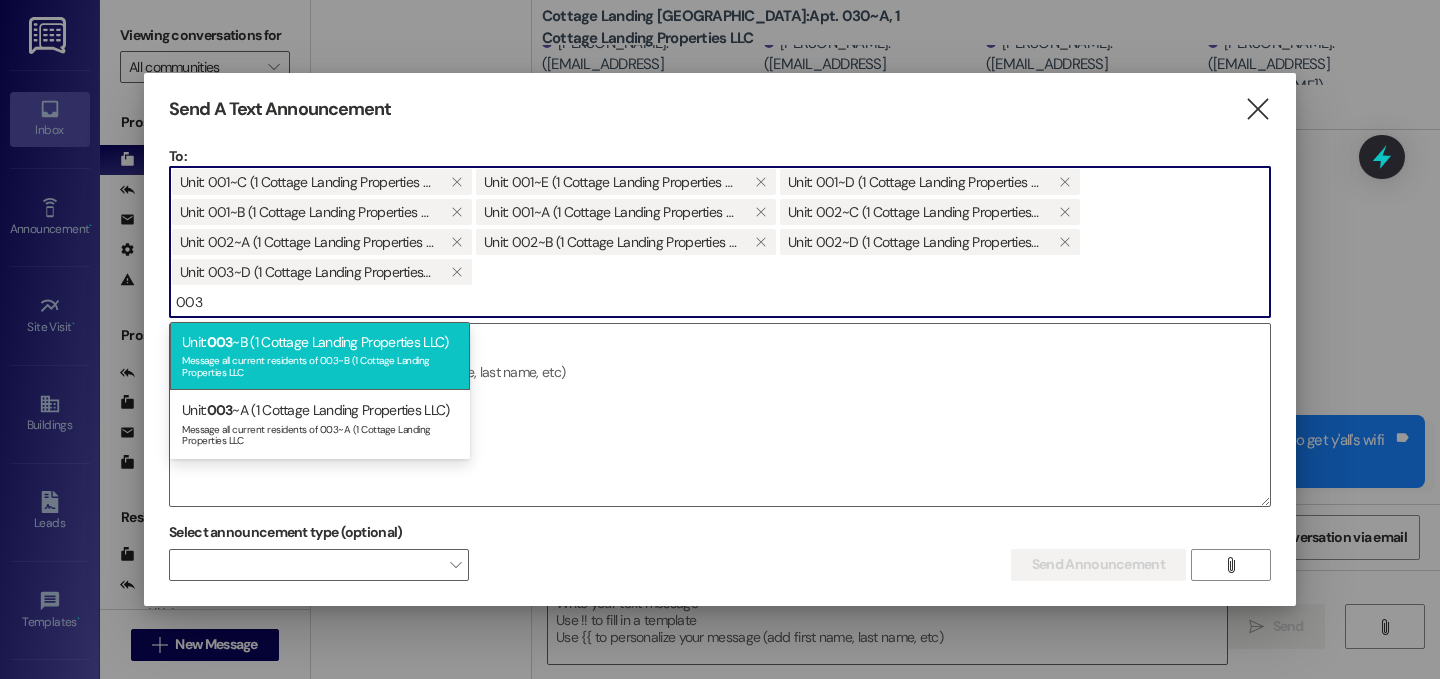
type input "003"
click at [246, 365] on div "Message all current residents of 003~B (1 Cottage Landing Properties LLC" at bounding box center [320, 364] width 276 height 28
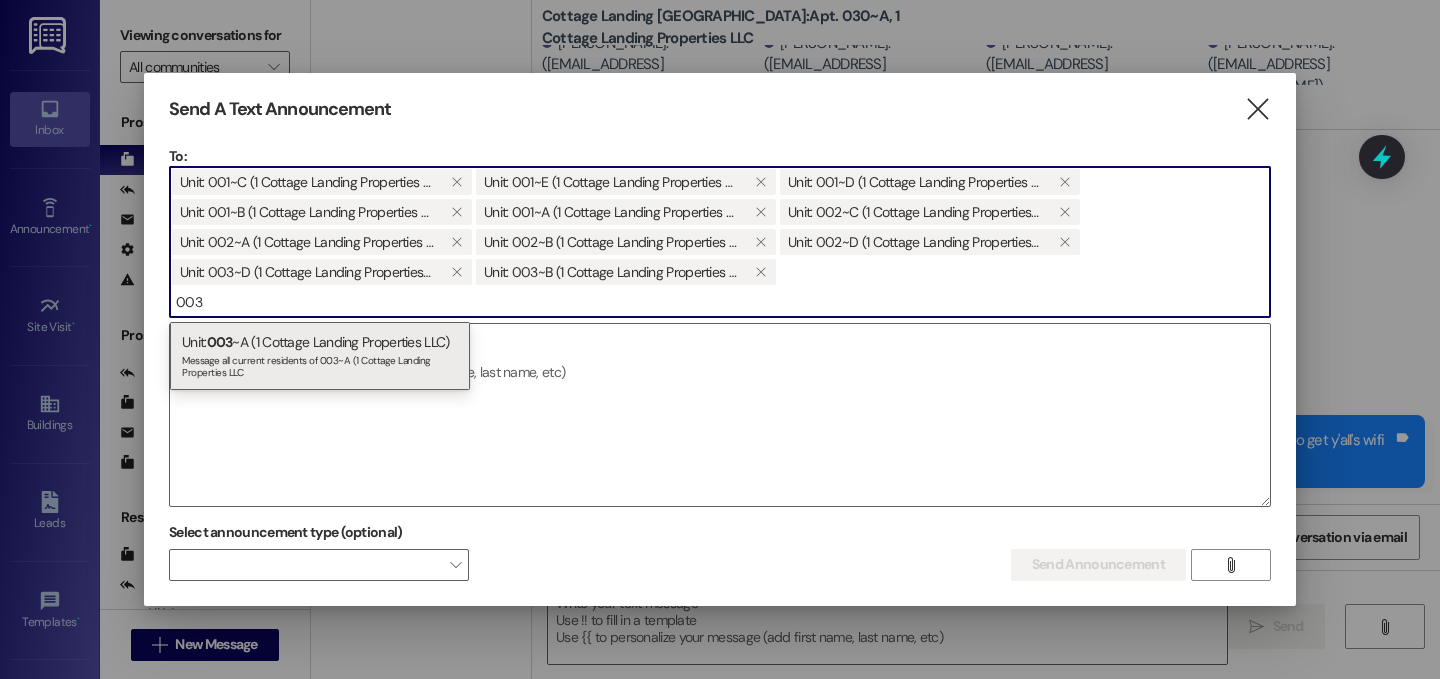
type input "003"
click at [246, 365] on div "Message all current residents of 003~A (1 Cottage Landing Properties LLC" at bounding box center [320, 364] width 276 height 28
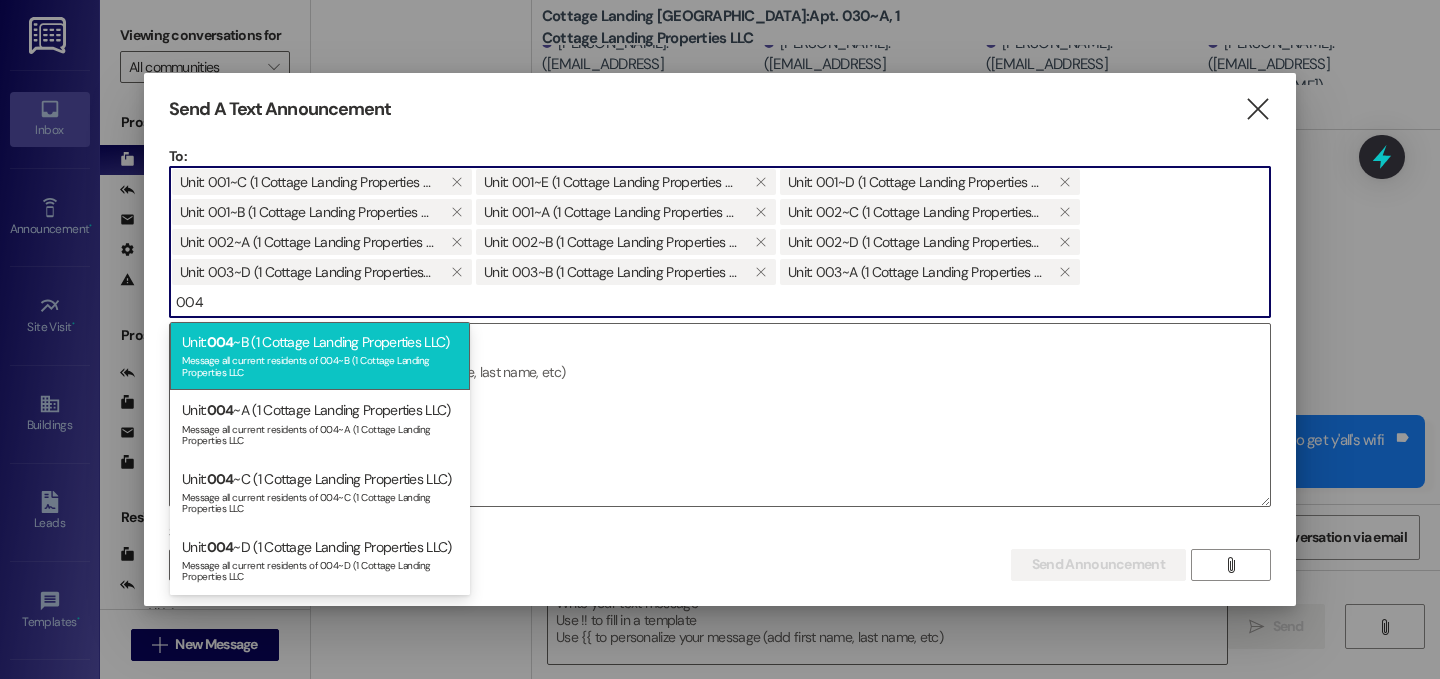
type input "004"
click at [251, 377] on div "Message all current residents of 004~B (1 Cottage Landing Properties LLC" at bounding box center [320, 364] width 276 height 28
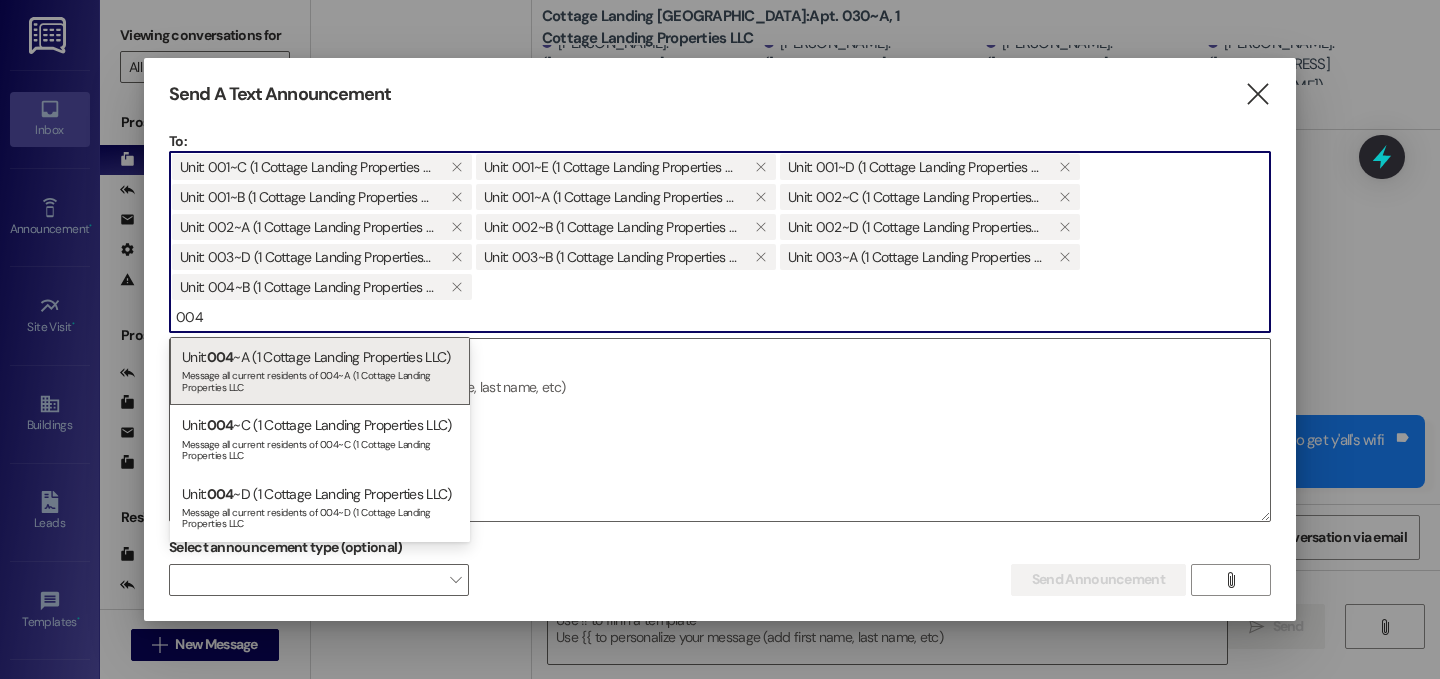
type input "004"
click at [251, 377] on div "Message all current residents of 004~A (1 Cottage Landing Properties LLC" at bounding box center [320, 379] width 276 height 28
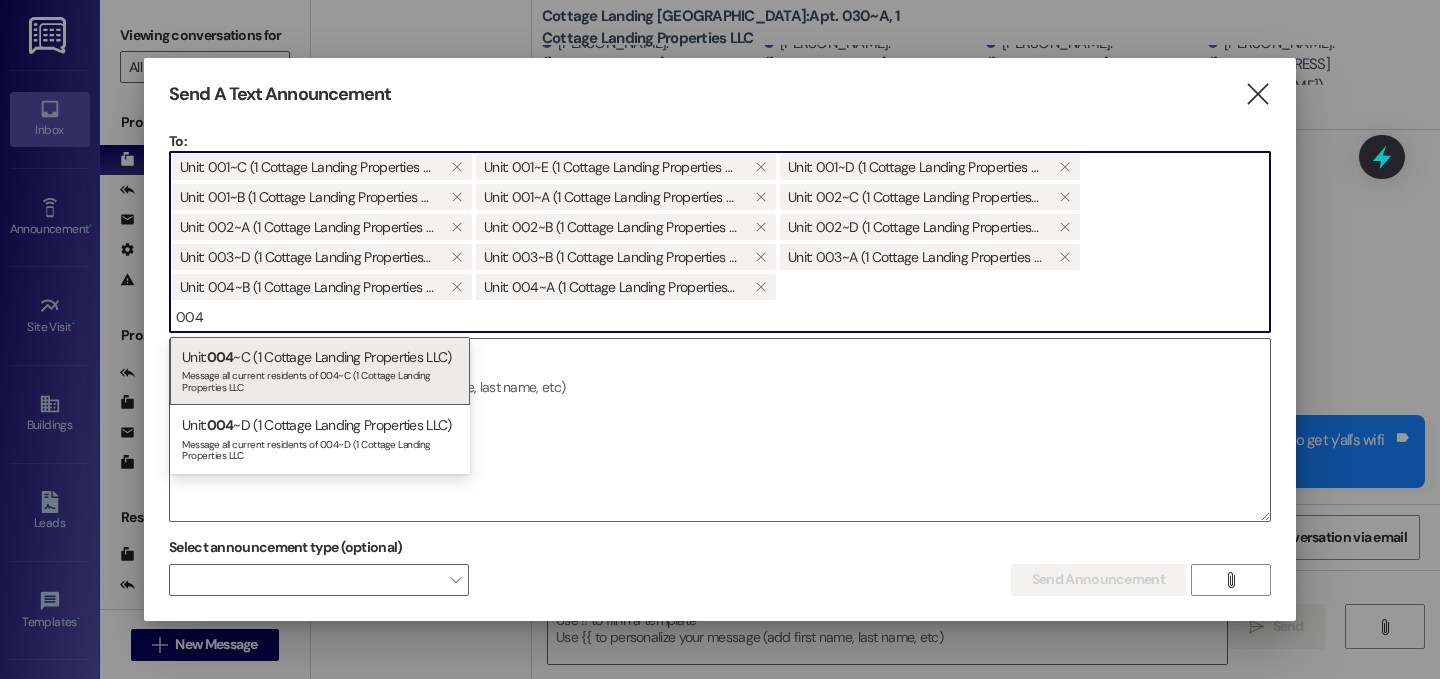
type input "004"
click at [251, 377] on div "Message all current residents of 004~C (1 Cottage Landing Properties LLC" at bounding box center [320, 379] width 276 height 28
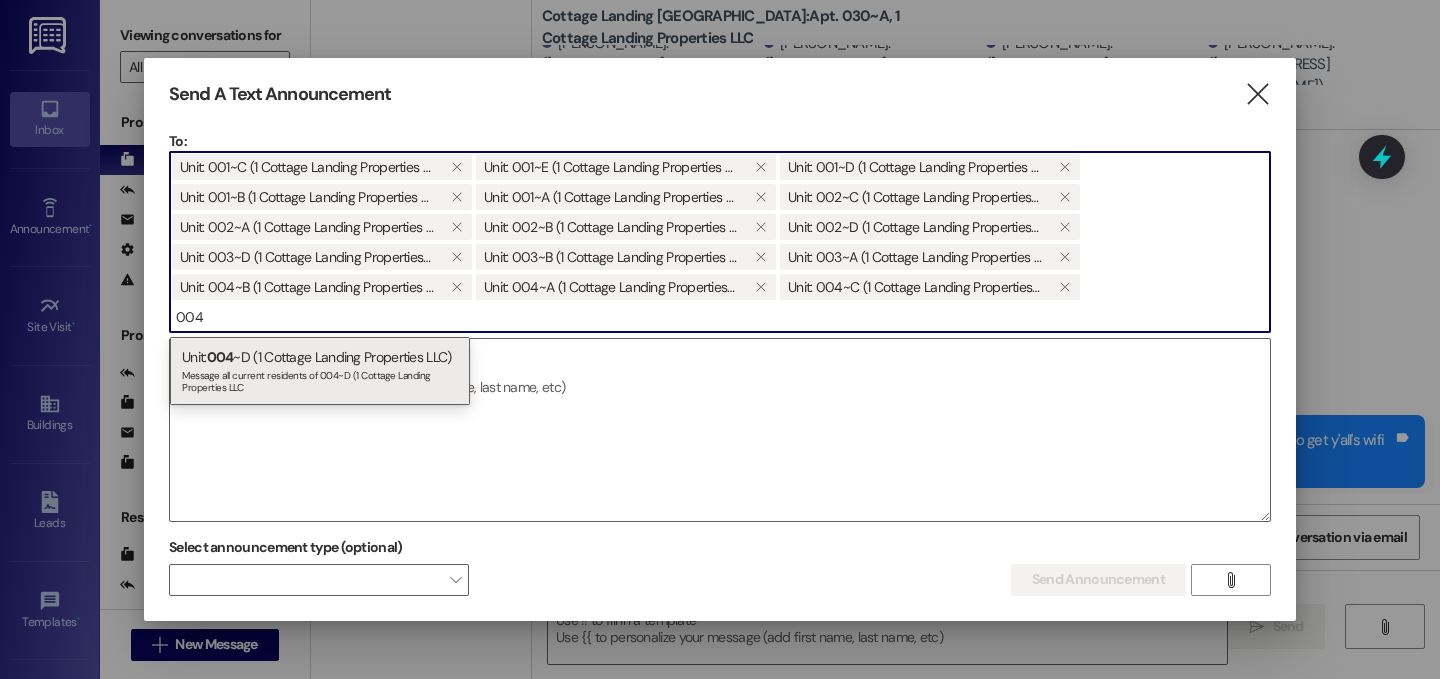
type input "004"
click at [251, 377] on div "Message all current residents of 004~D (1 Cottage Landing Properties LLC" at bounding box center [320, 379] width 276 height 28
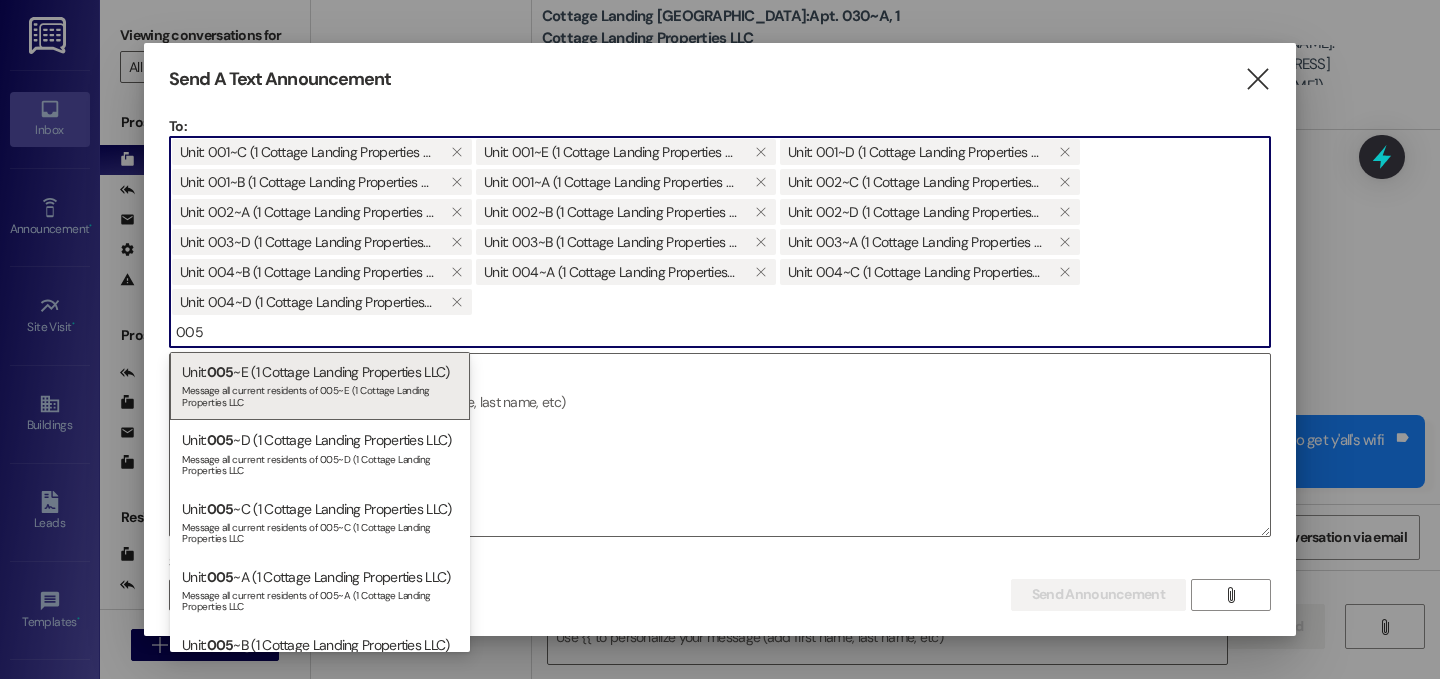
type input "005"
click at [251, 377] on div "Unit: 005 ~E (1 Cottage Landing Properties LLC) Message all current residents o…" at bounding box center [320, 386] width 300 height 68
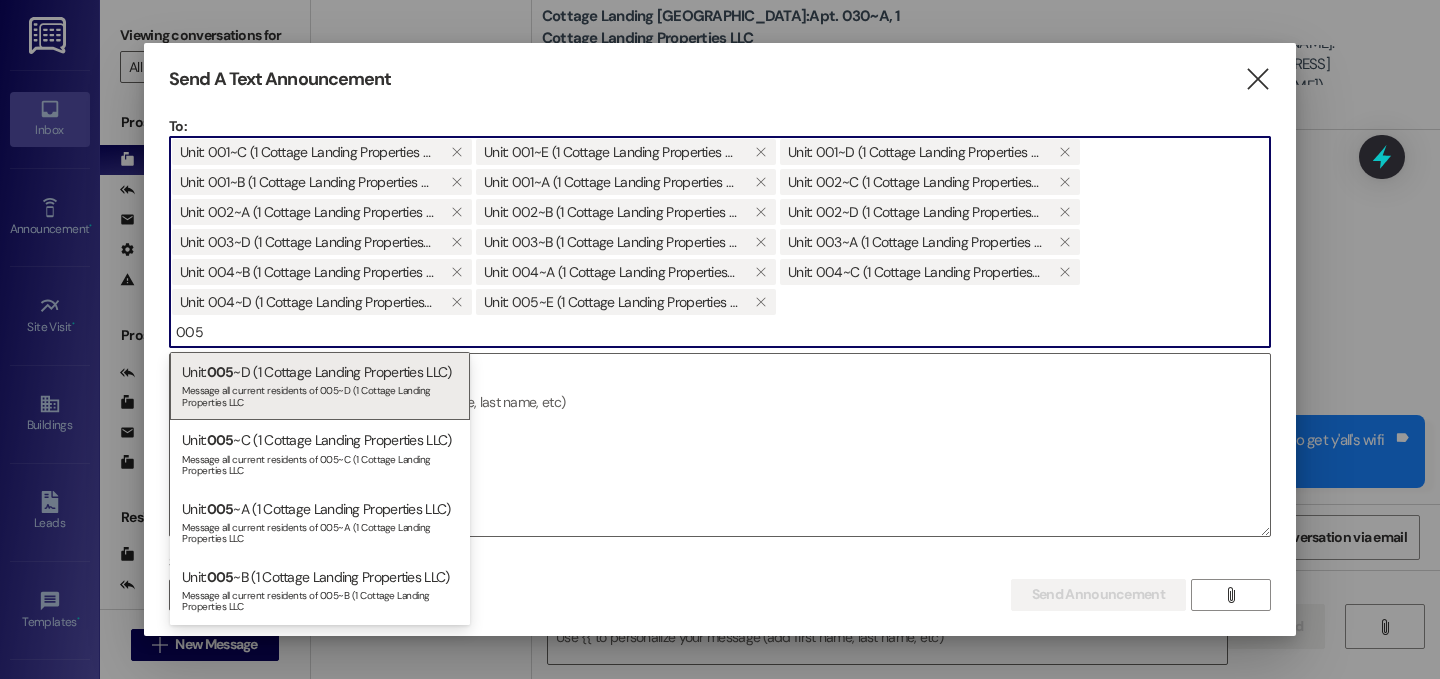
type input "005"
click at [251, 377] on div "Unit: 005 ~D (1 Cottage Landing Properties LLC) Message all current residents o…" at bounding box center [320, 386] width 300 height 68
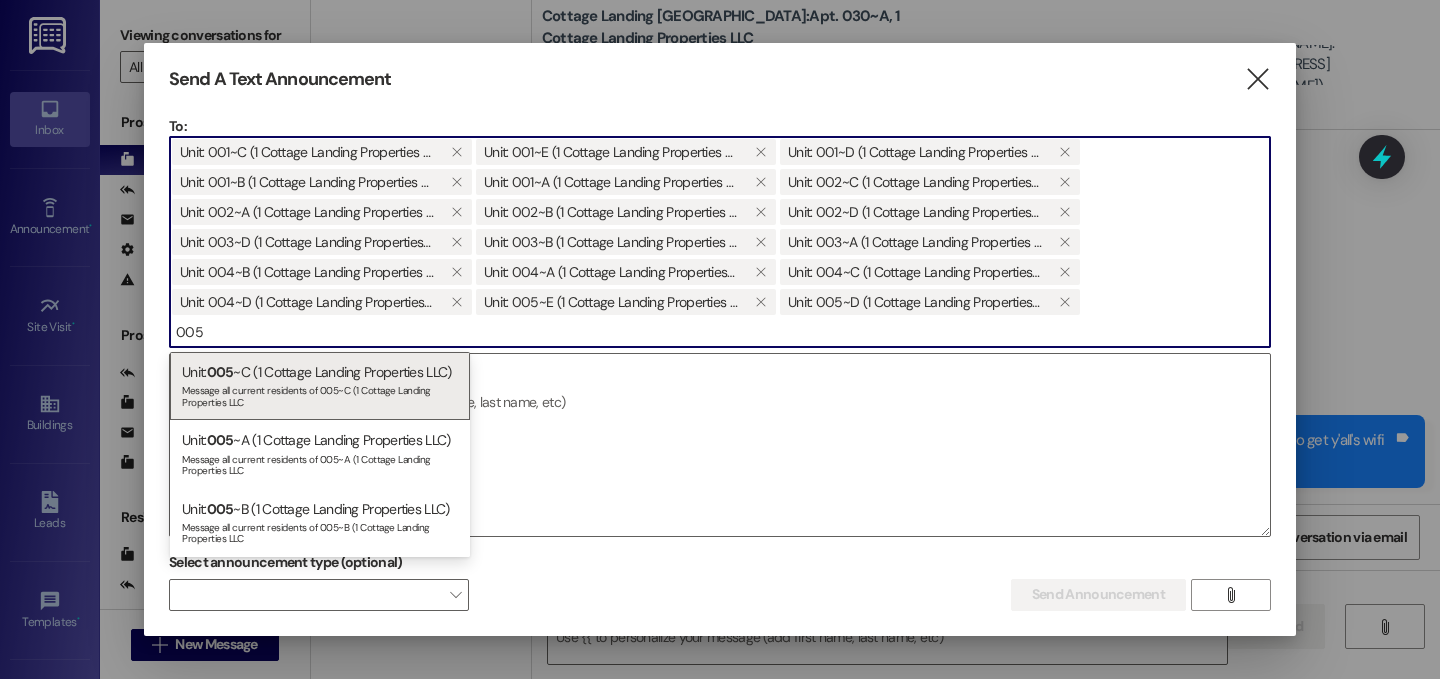
type input "005"
click at [251, 377] on div "Unit: 005 ~C (1 Cottage Landing Properties LLC) Message all current residents o…" at bounding box center [320, 386] width 300 height 68
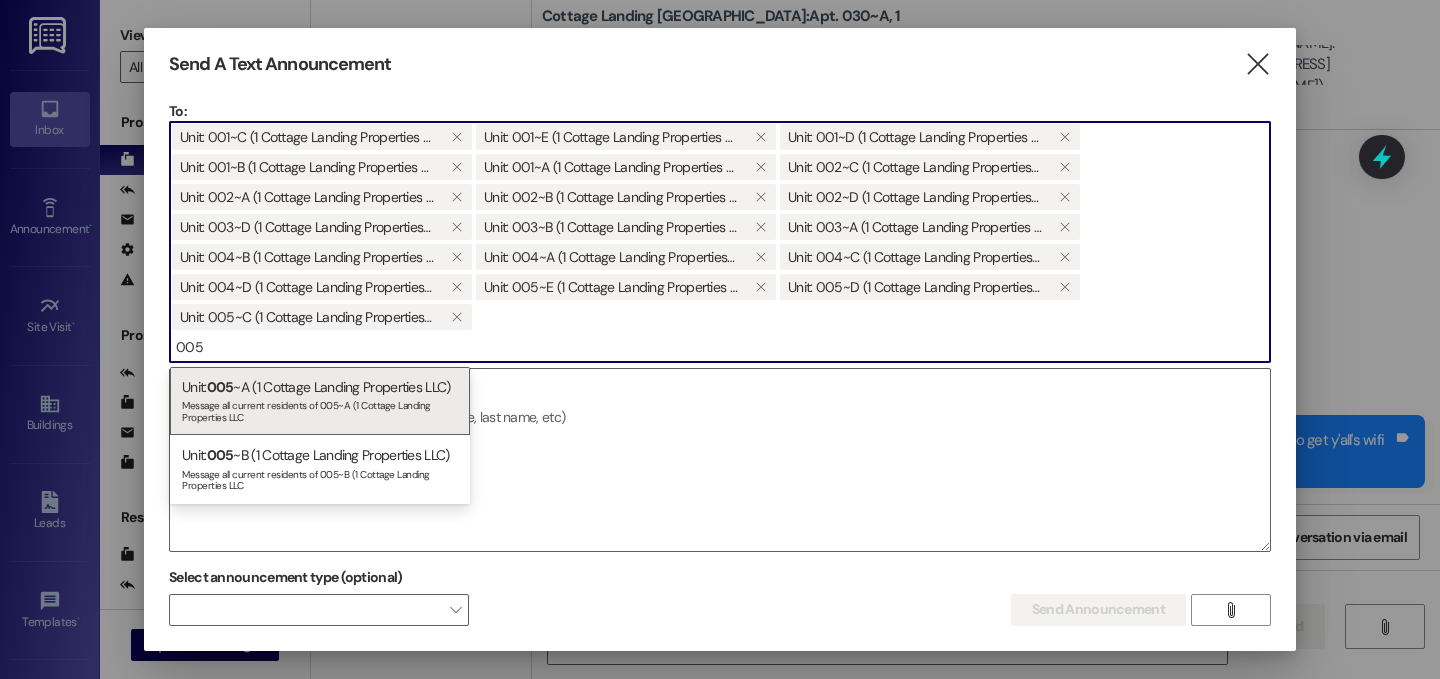
type input "005"
click at [251, 377] on div "Unit: 005 ~A (1 Cottage Landing Properties LLC) Message all current residents o…" at bounding box center [320, 401] width 300 height 68
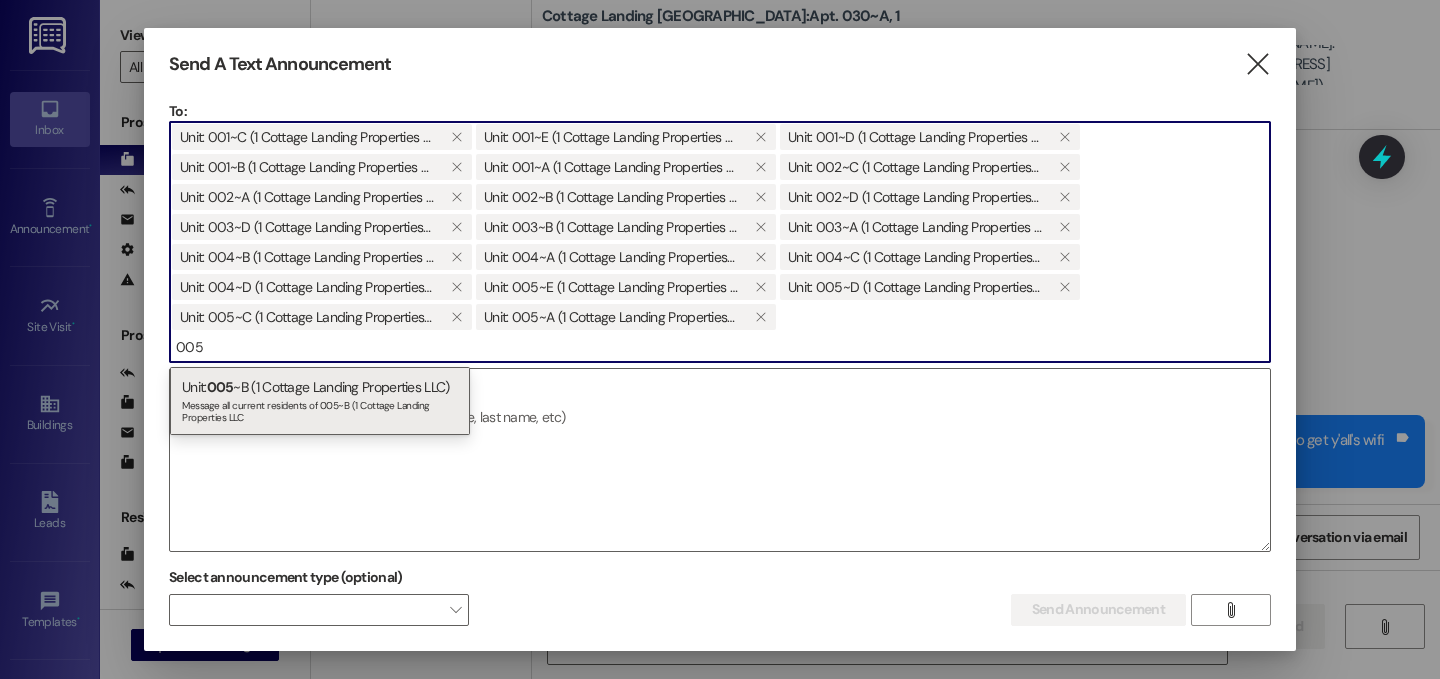
type input "005"
click at [251, 377] on div "Unit: 005 ~B (1 Cottage Landing Properties LLC) Message all current residents o…" at bounding box center [320, 401] width 300 height 68
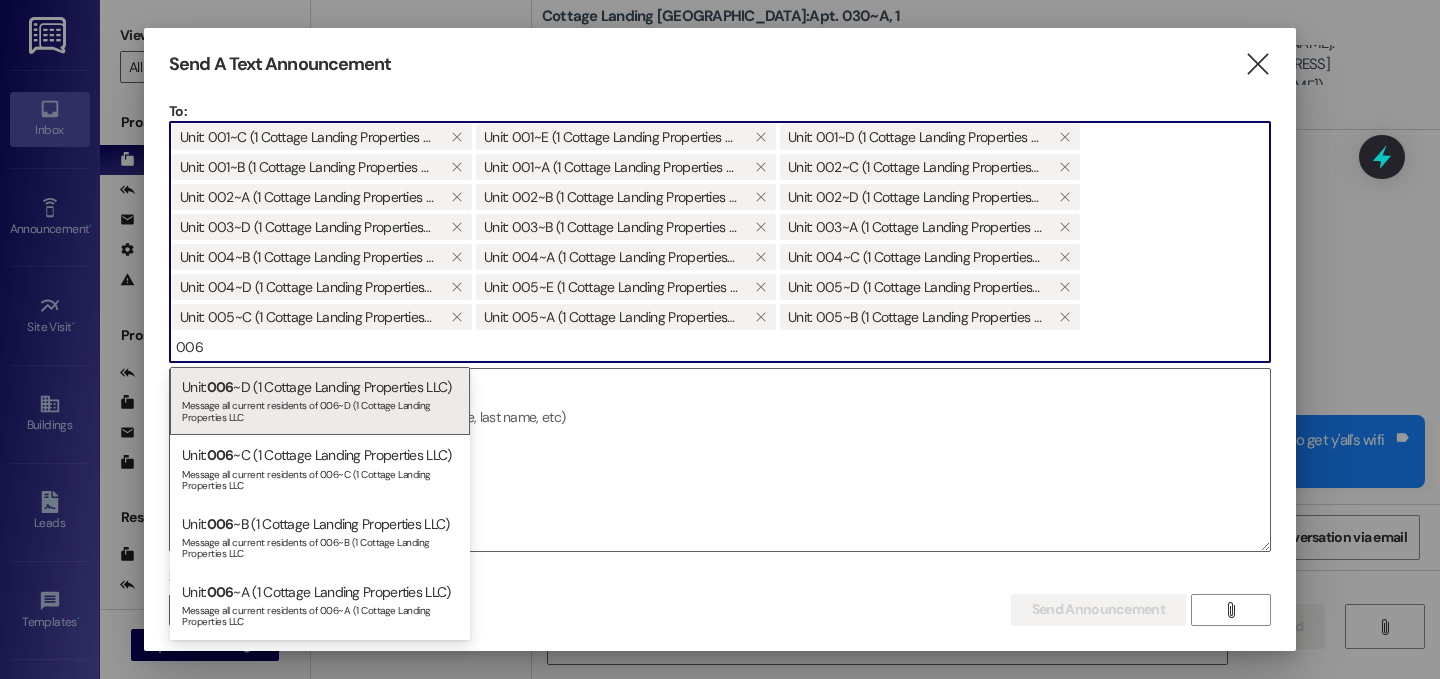
type input "006"
click at [251, 377] on div "Unit: 006 ~D (1 Cottage Landing Properties LLC) Message all current residents o…" at bounding box center [320, 401] width 300 height 68
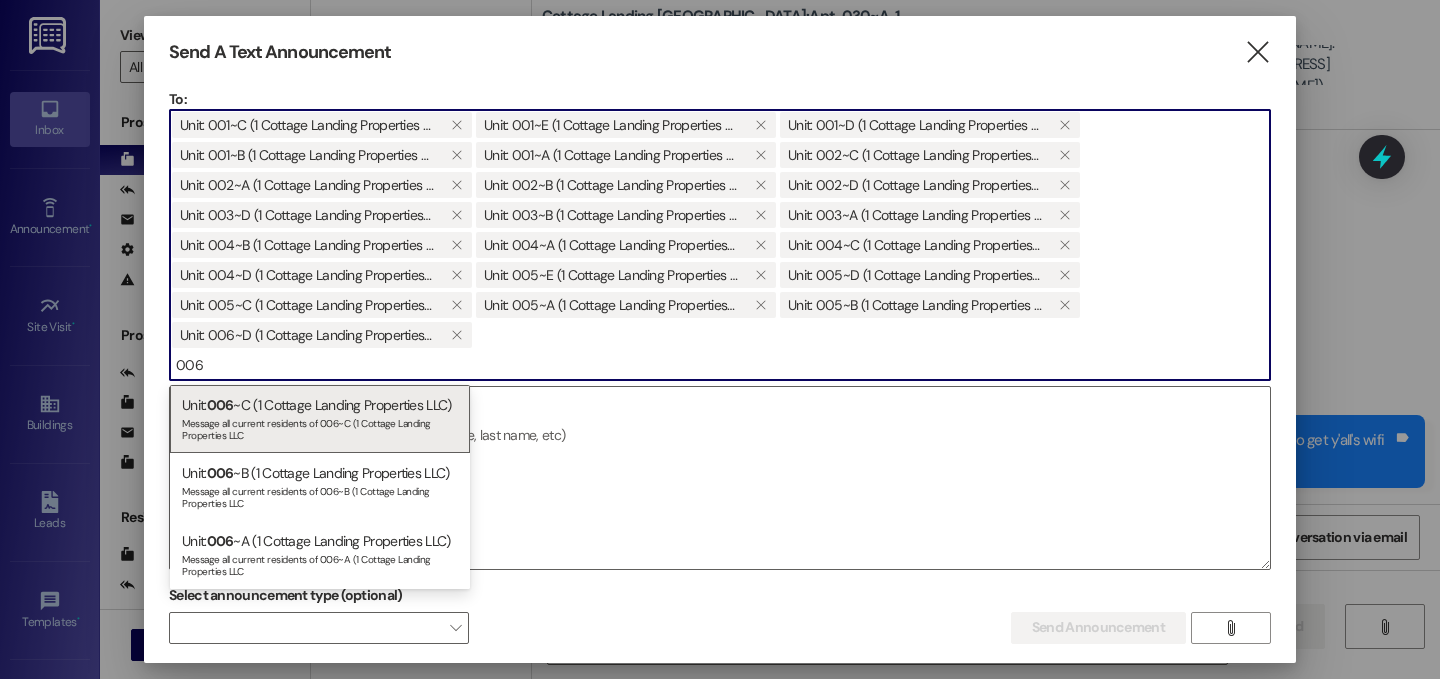
click at [251, 377] on input "006" at bounding box center [720, 365] width 1100 height 30
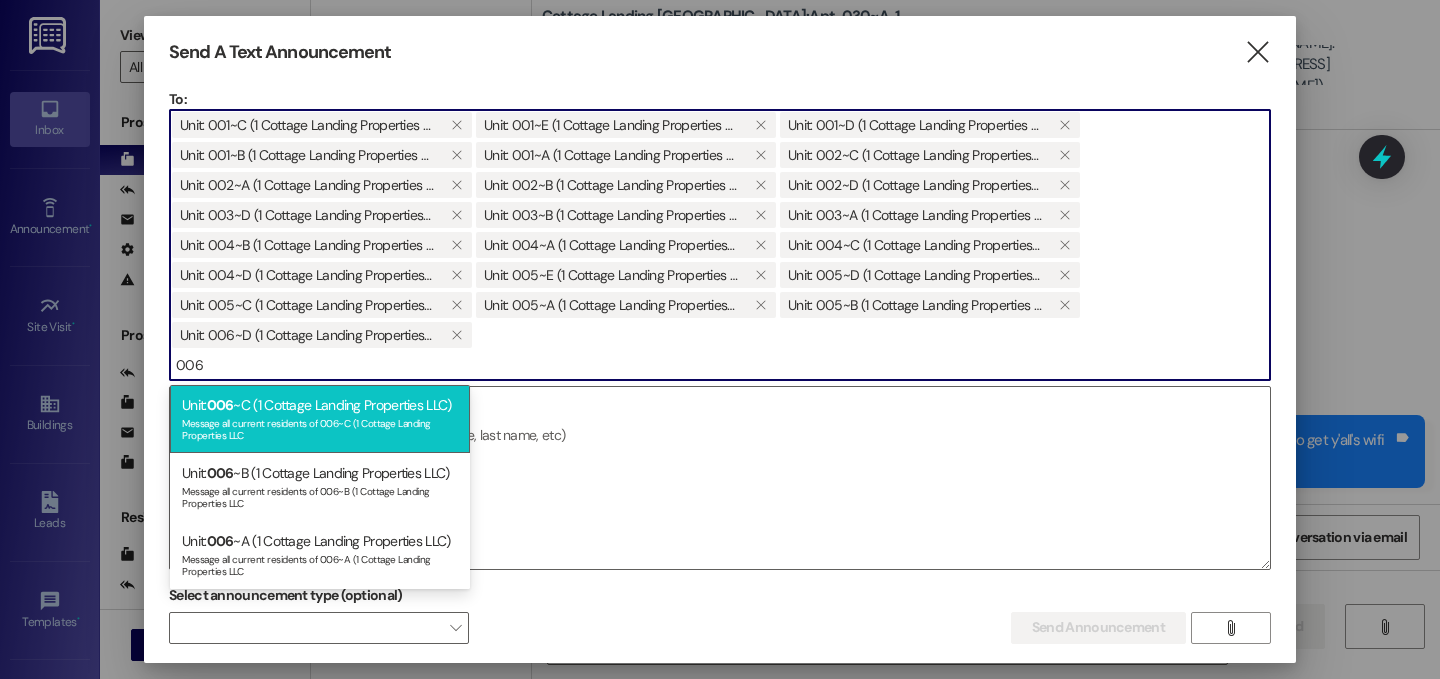
type input "006"
click at [256, 420] on div "Message all current residents of 006~C (1 Cottage Landing Properties LLC" at bounding box center [320, 427] width 276 height 28
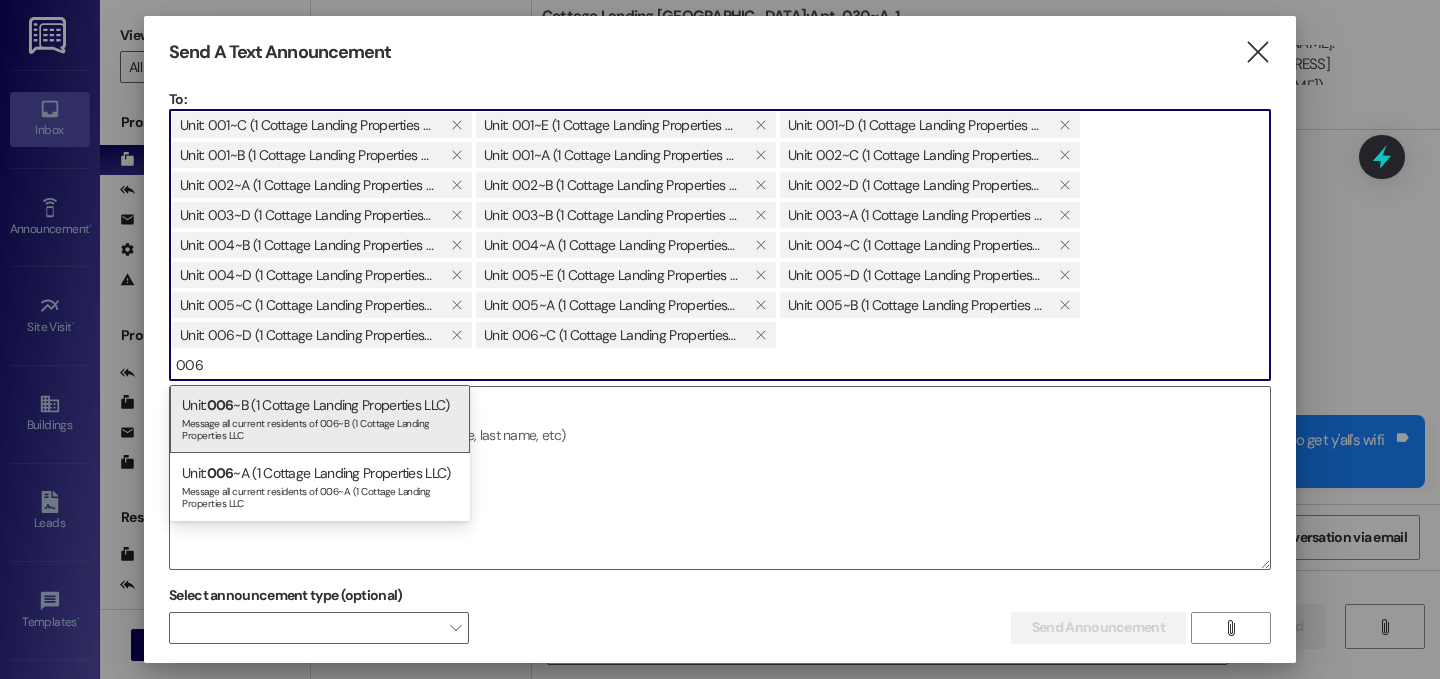
type input "006"
click at [256, 420] on div "Message all current residents of 006~B (1 Cottage Landing Properties LLC" at bounding box center [320, 427] width 276 height 28
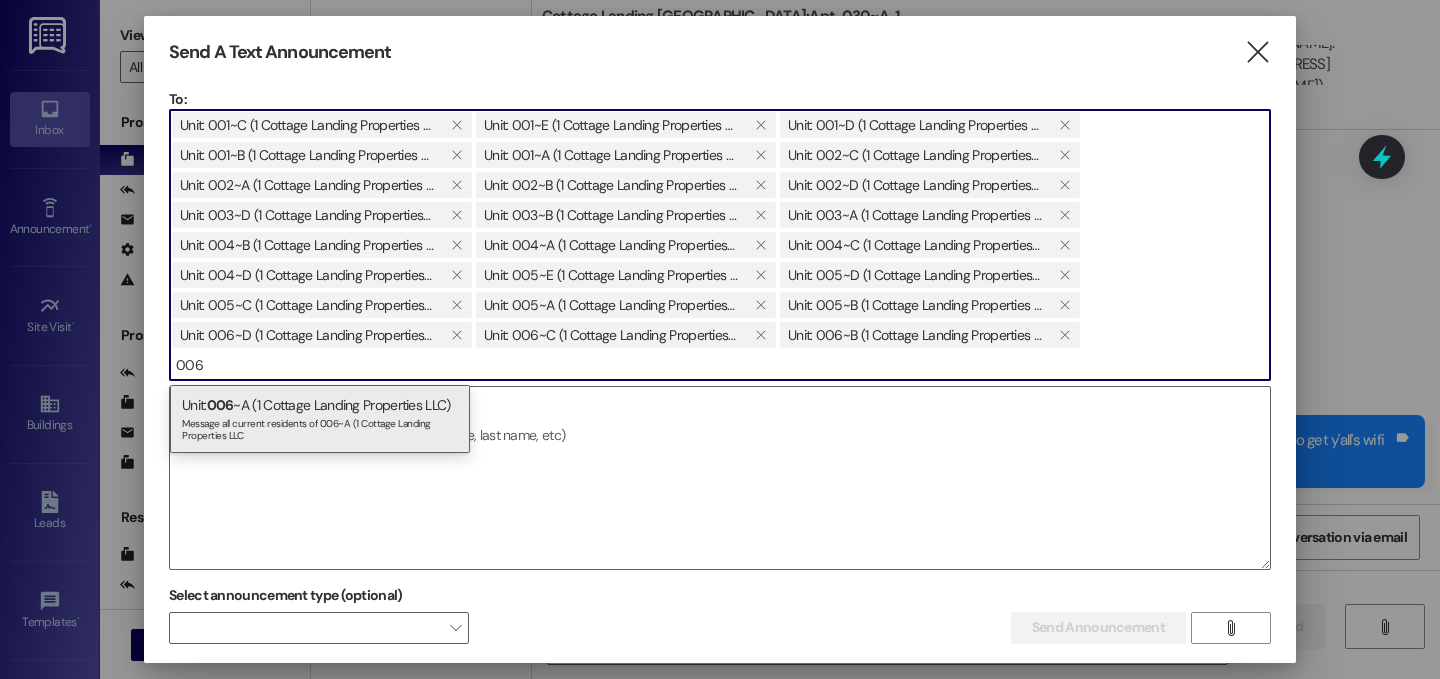
type input "006"
click at [256, 420] on div "Message all current residents of 006~A (1 Cottage Landing Properties LLC" at bounding box center [320, 427] width 276 height 28
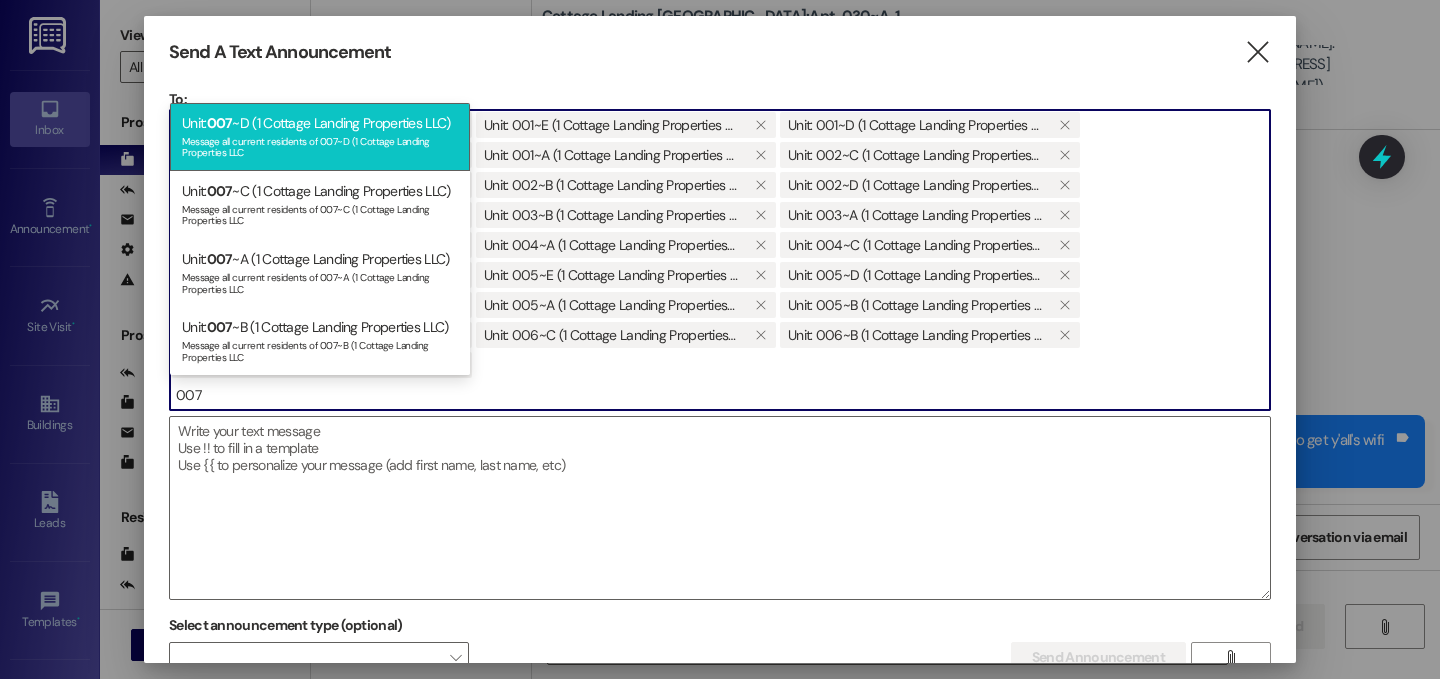
type input "007"
click at [264, 134] on div "Message all current residents of 007~D (1 Cottage Landing Properties LLC" at bounding box center [320, 145] width 276 height 28
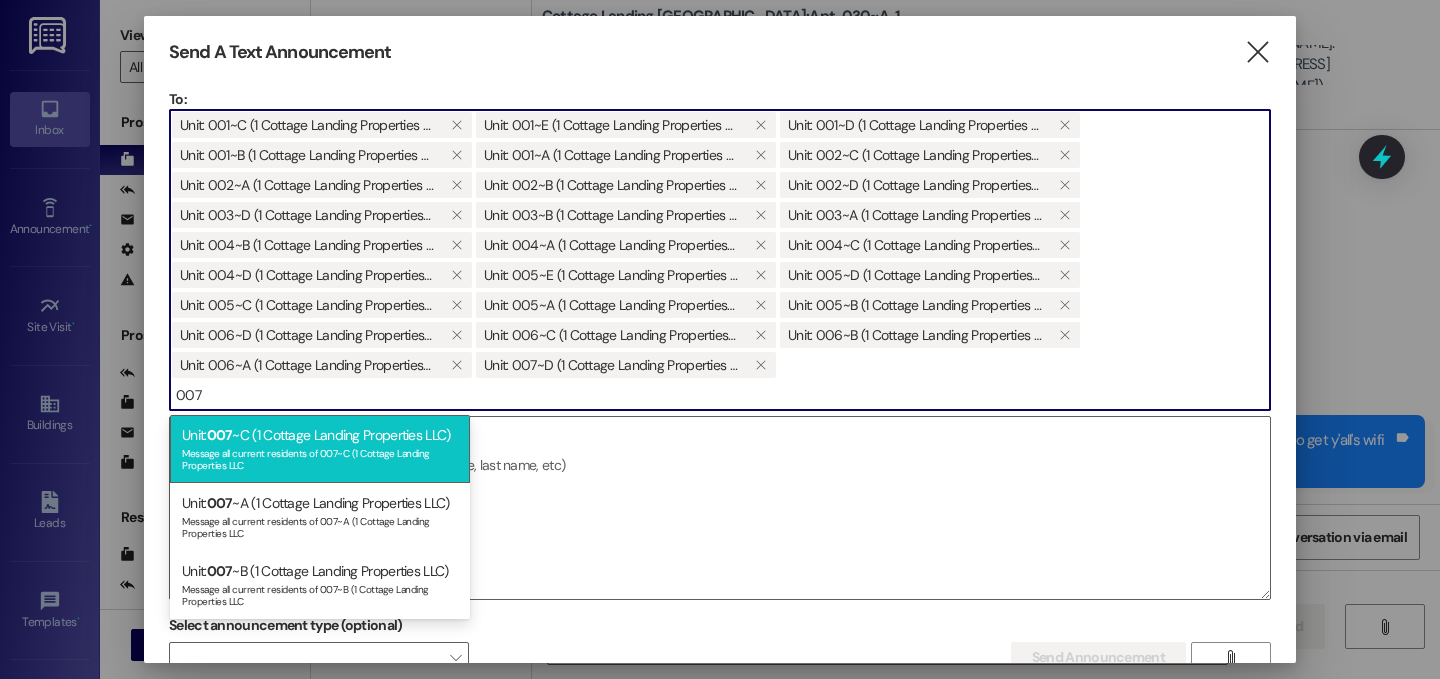
type input "007"
click at [291, 441] on div "Unit: 007 ~C (1 Cottage Landing Properties LLC) Message all current residents o…" at bounding box center [320, 449] width 300 height 68
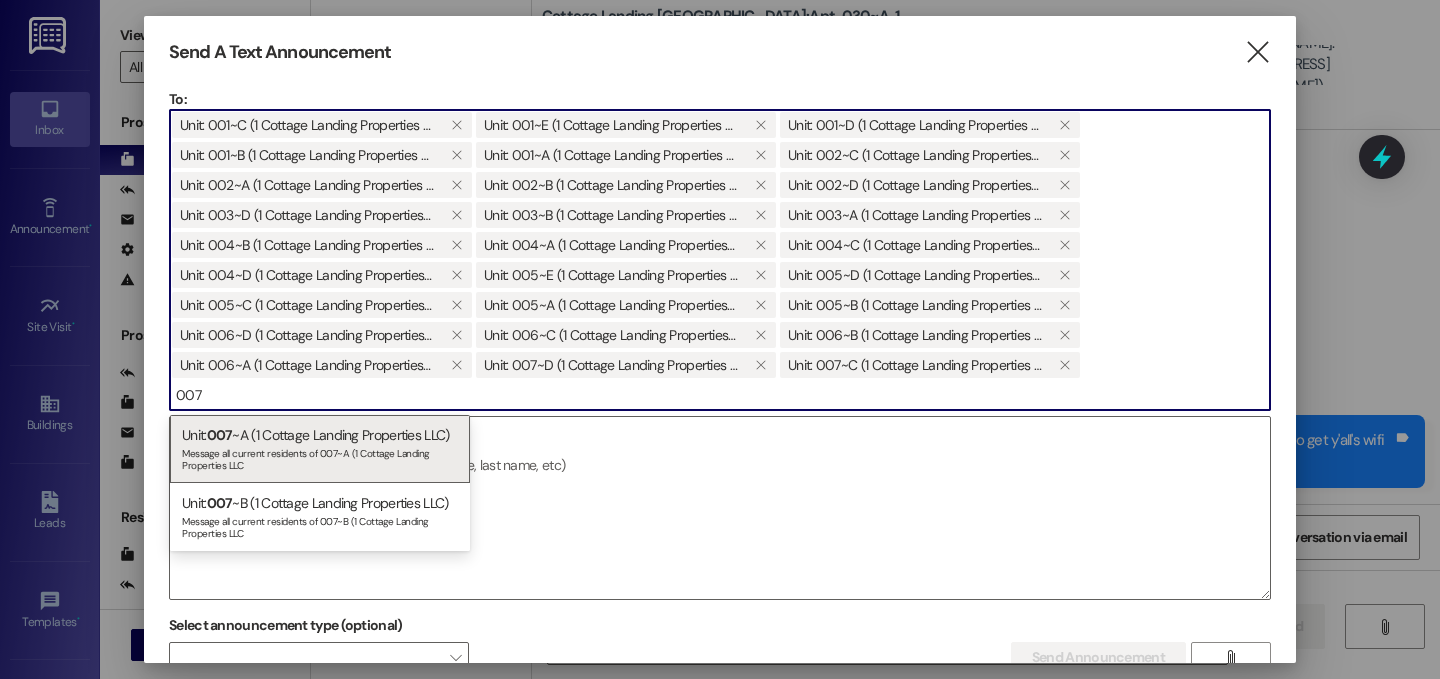
type input "007"
click at [291, 441] on div "Unit: 007 ~A (1 Cottage Landing Properties LLC) Message all current residents o…" at bounding box center [320, 449] width 300 height 68
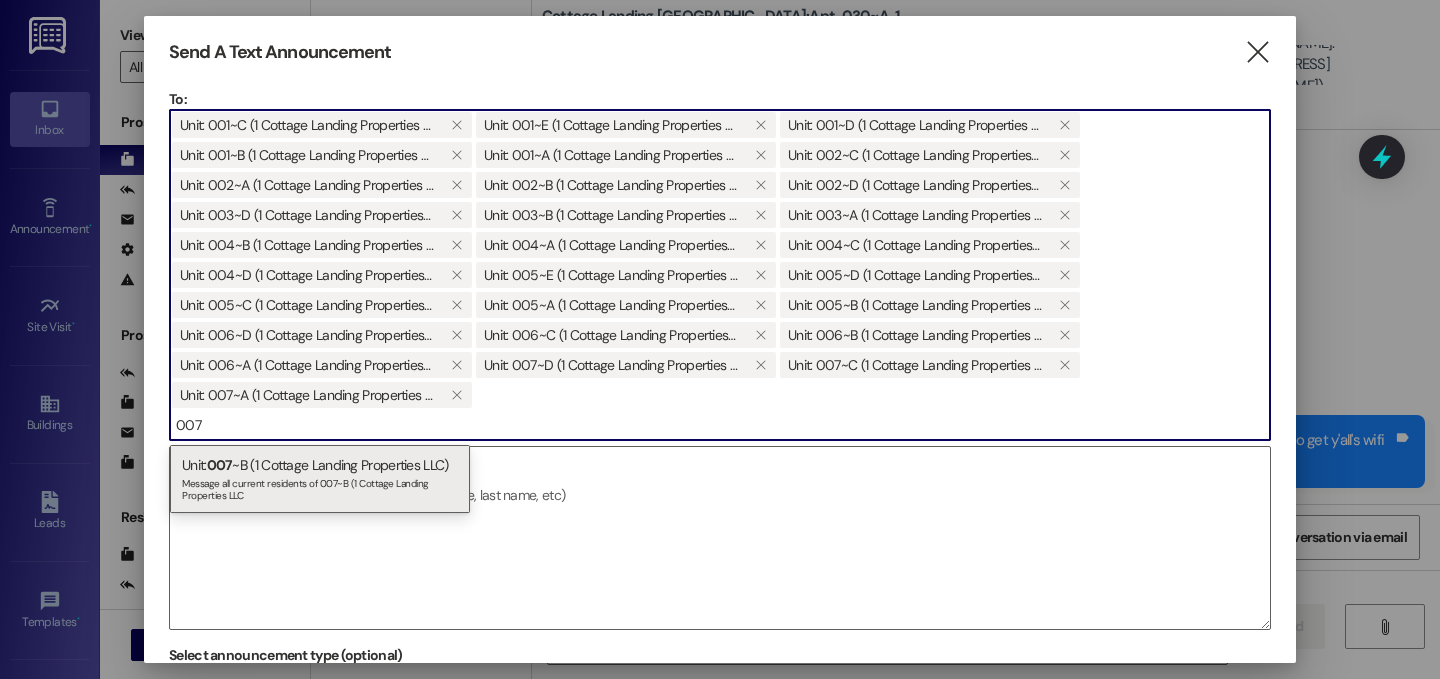
type input "007"
click at [291, 441] on div at bounding box center [720, 443] width 1102 height 5
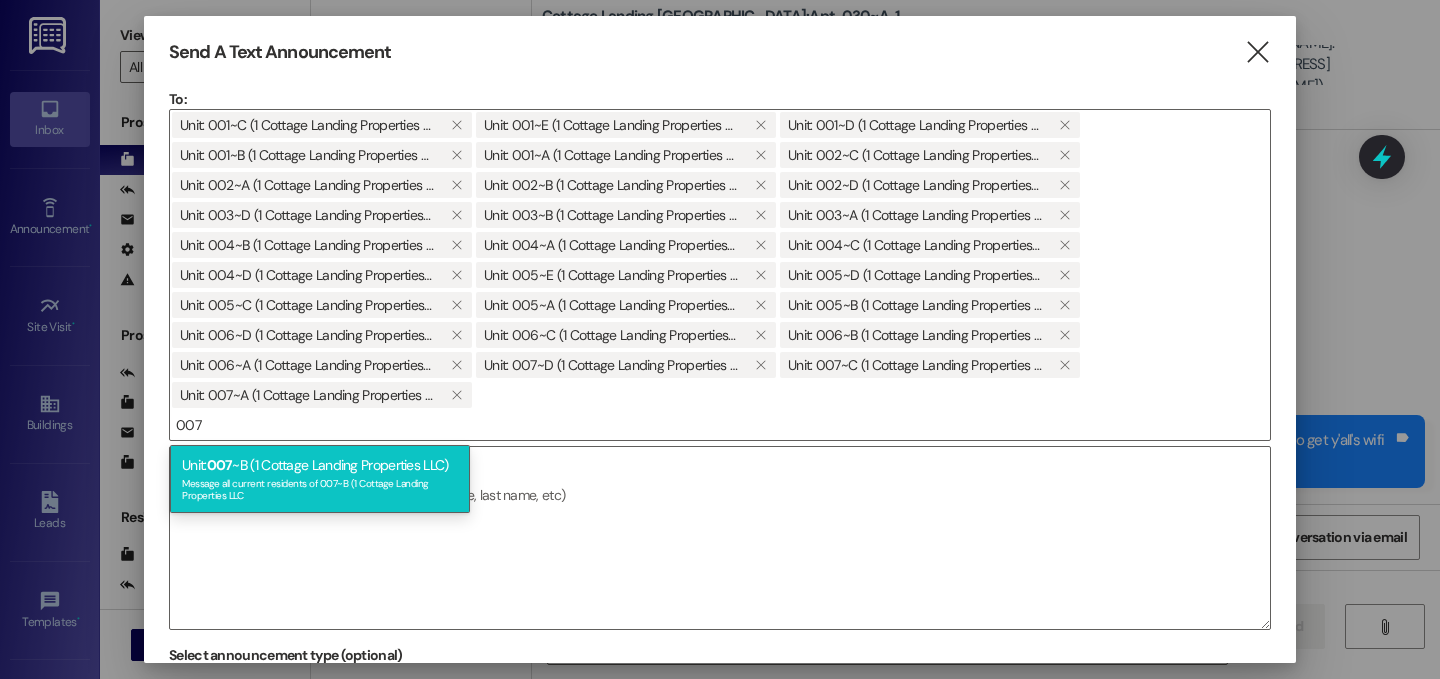
click at [286, 461] on div "Unit: 007 ~B (1 Cottage Landing Properties LLC) Message all current residents o…" at bounding box center [320, 479] width 300 height 68
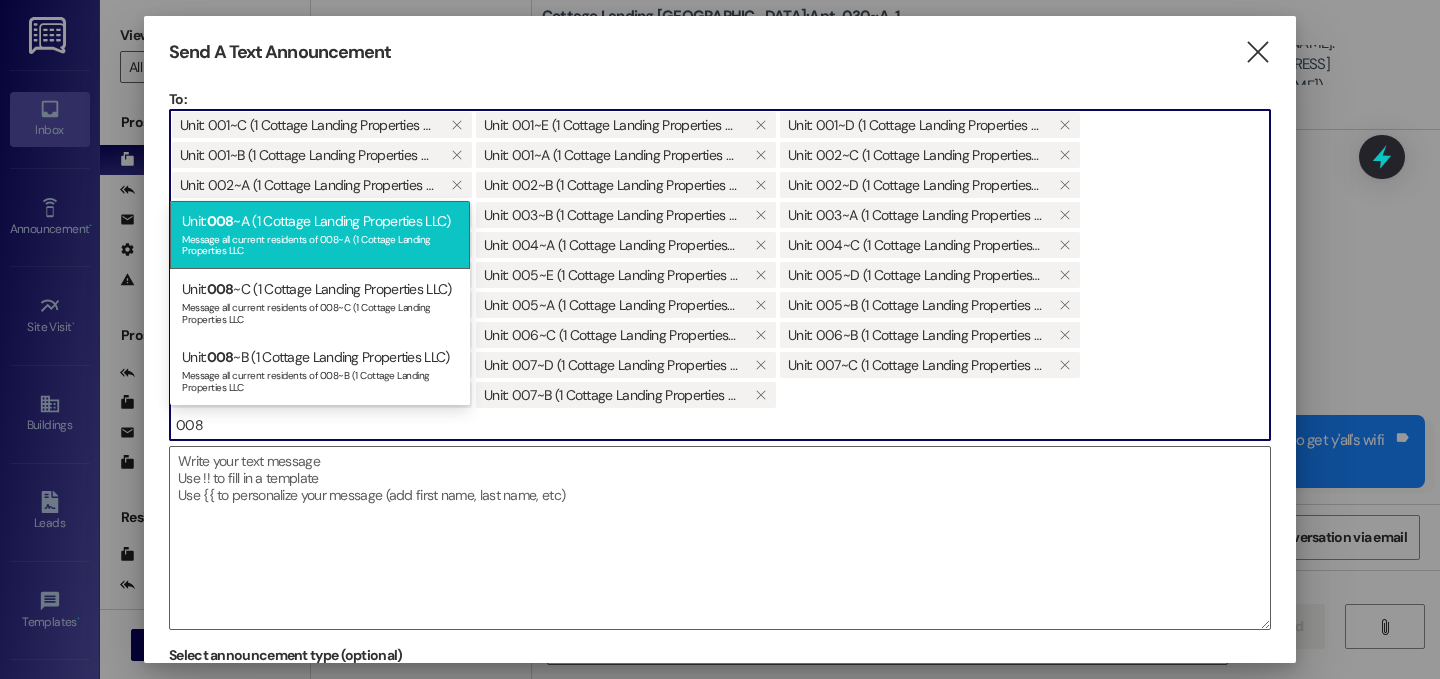
type input "008"
click at [325, 229] on div "Unit: 008 ~A (1 Cottage Landing Properties LLC) Message all current residents o…" at bounding box center [320, 235] width 300 height 68
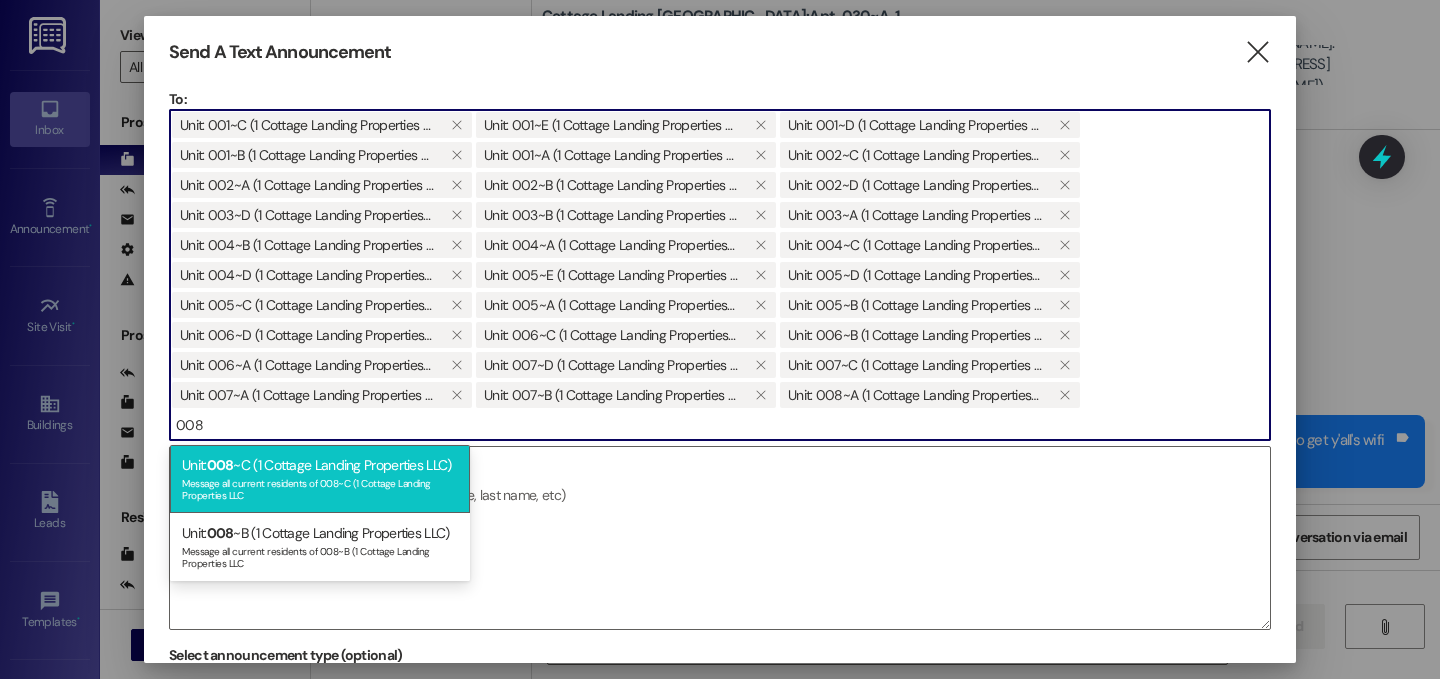
type input "008"
click at [281, 493] on div "Message all current residents of 008~C (1 Cottage Landing Properties LLC" at bounding box center [320, 487] width 276 height 28
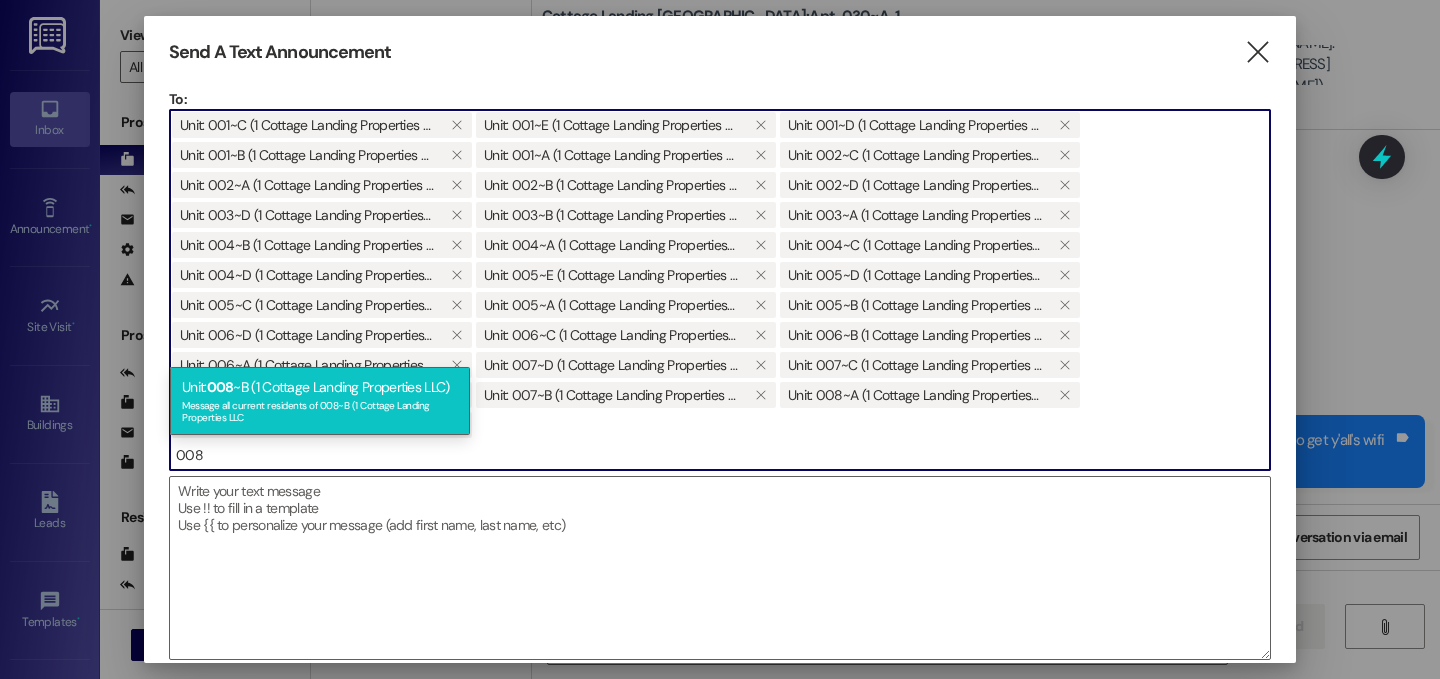
type input "008"
click at [221, 403] on div "Message all current residents of 008~B (1 Cottage Landing Properties LLC" at bounding box center [320, 409] width 276 height 28
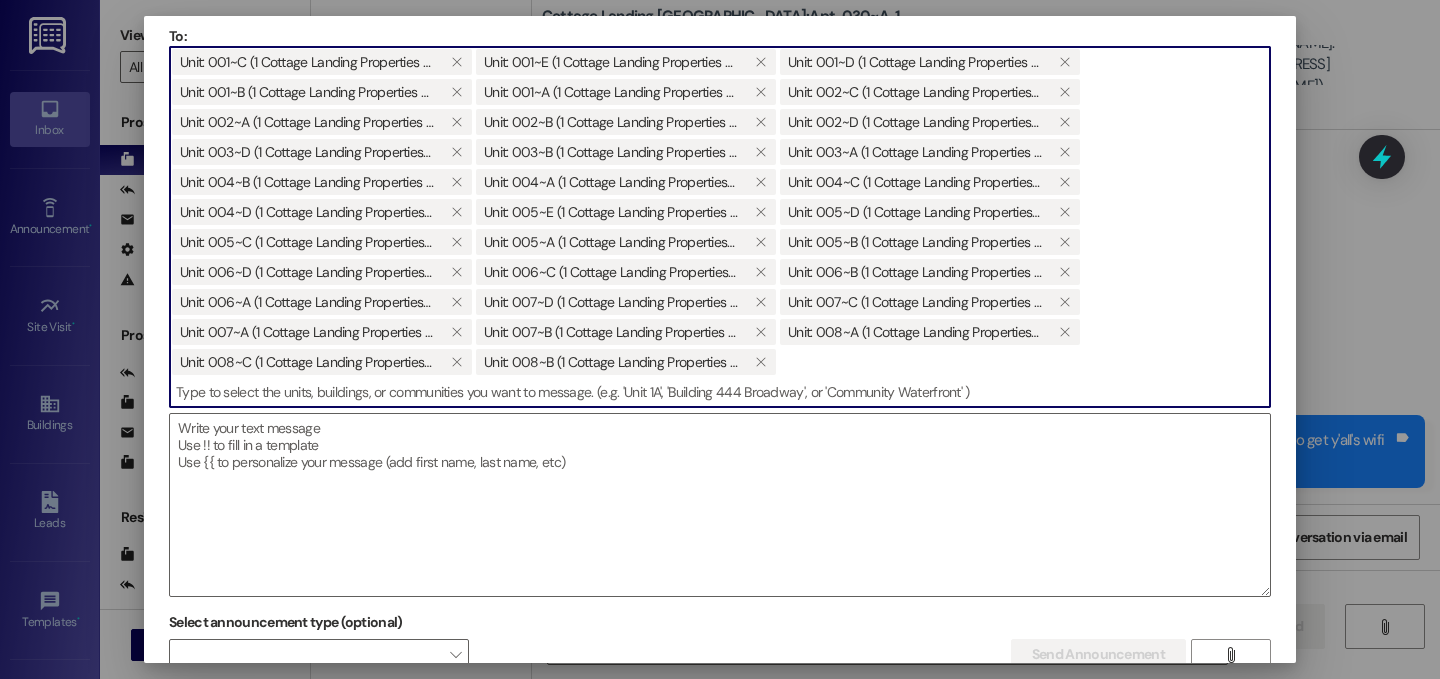
click at [426, 391] on input at bounding box center [720, 392] width 1100 height 30
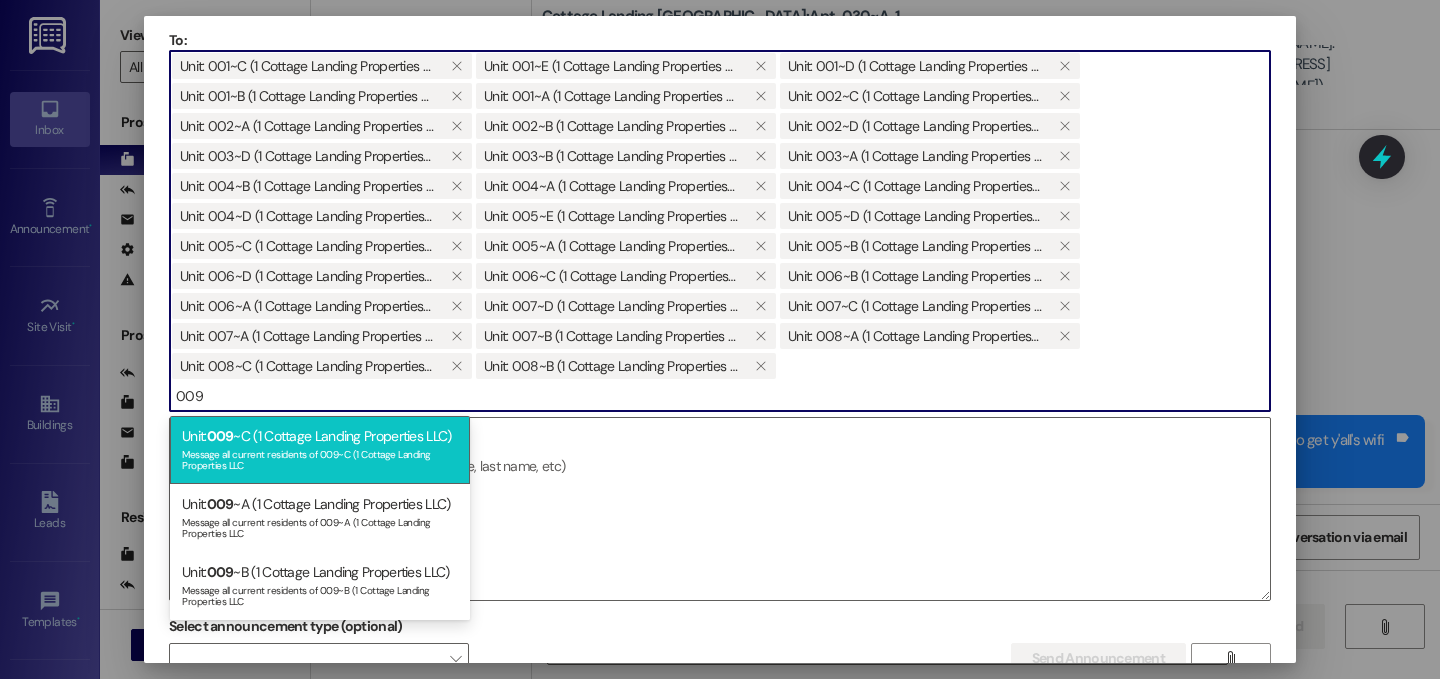
type input "009"
click at [396, 434] on div "Unit: 009 ~C (1 Cottage Landing Properties LLC) Message all current residents o…" at bounding box center [320, 450] width 300 height 68
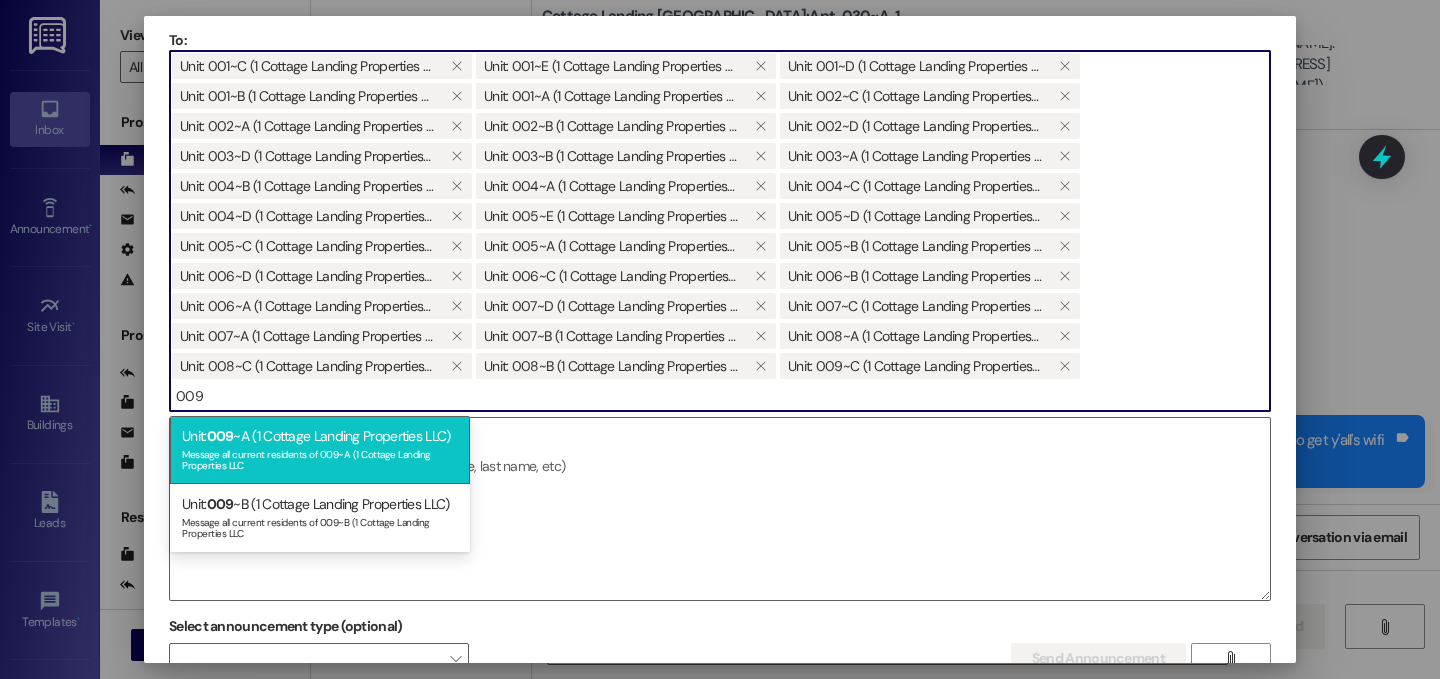
type input "009"
click at [292, 439] on div "Unit: 009 ~A (1 Cottage Landing Properties LLC) Message all current residents o…" at bounding box center [320, 450] width 300 height 68
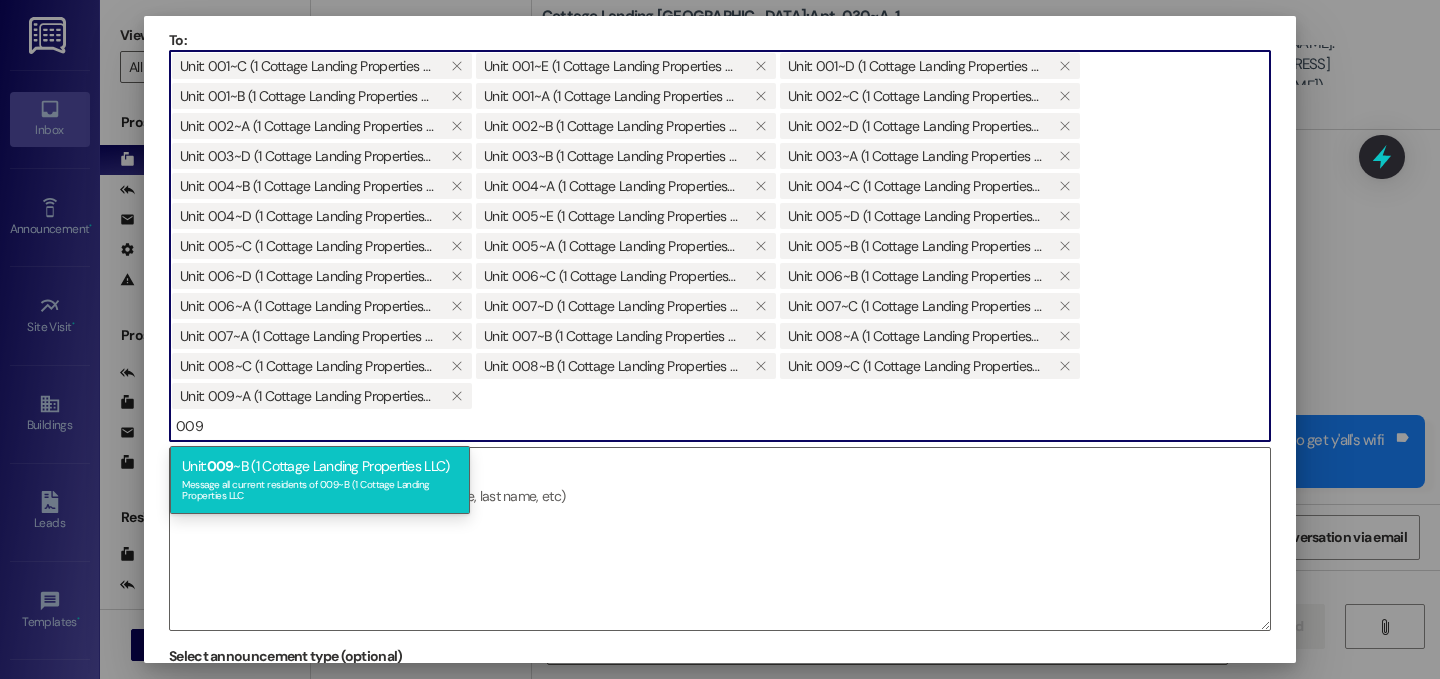
type input "009"
click at [301, 489] on div "Message all current residents of 009~B (1 Cottage Landing Properties LLC" at bounding box center [320, 488] width 276 height 28
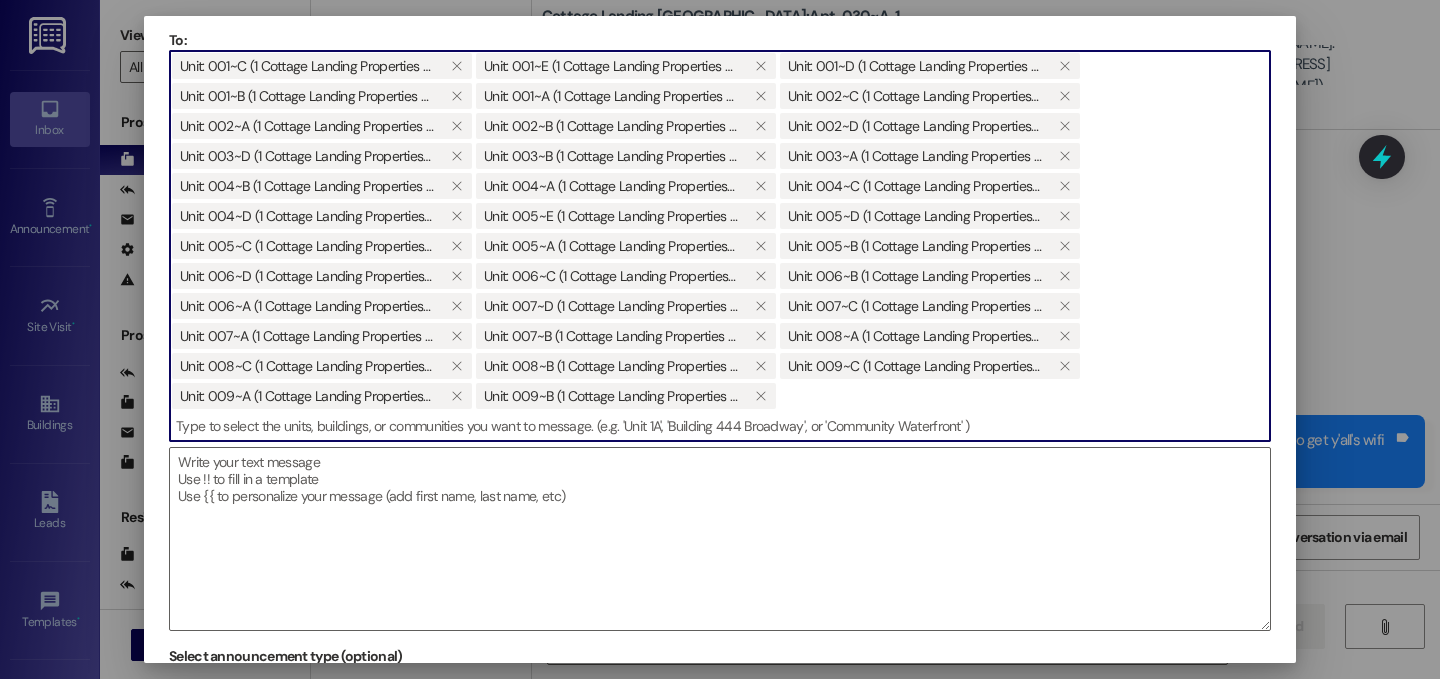
scroll to position [55, 0]
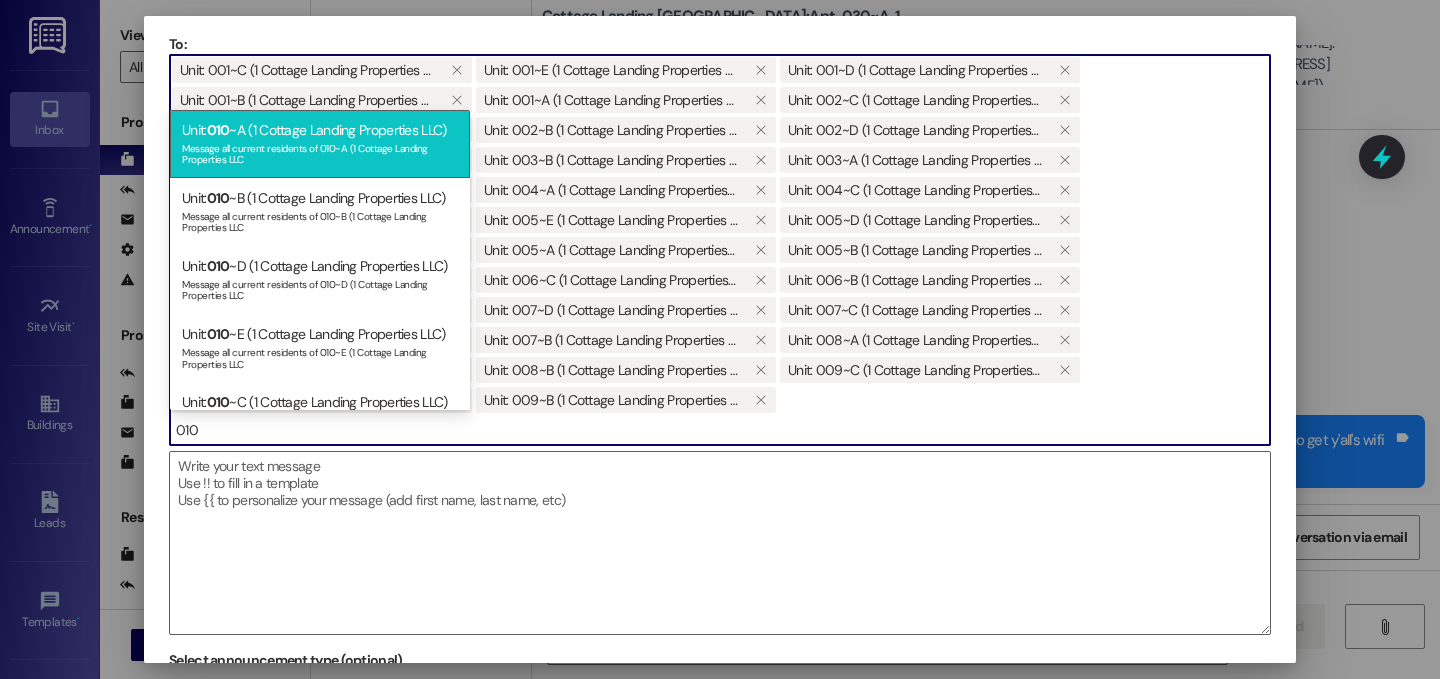
type input "010"
click at [296, 146] on div "Message all current residents of 010~A (1 Cottage Landing Properties LLC" at bounding box center [320, 152] width 276 height 28
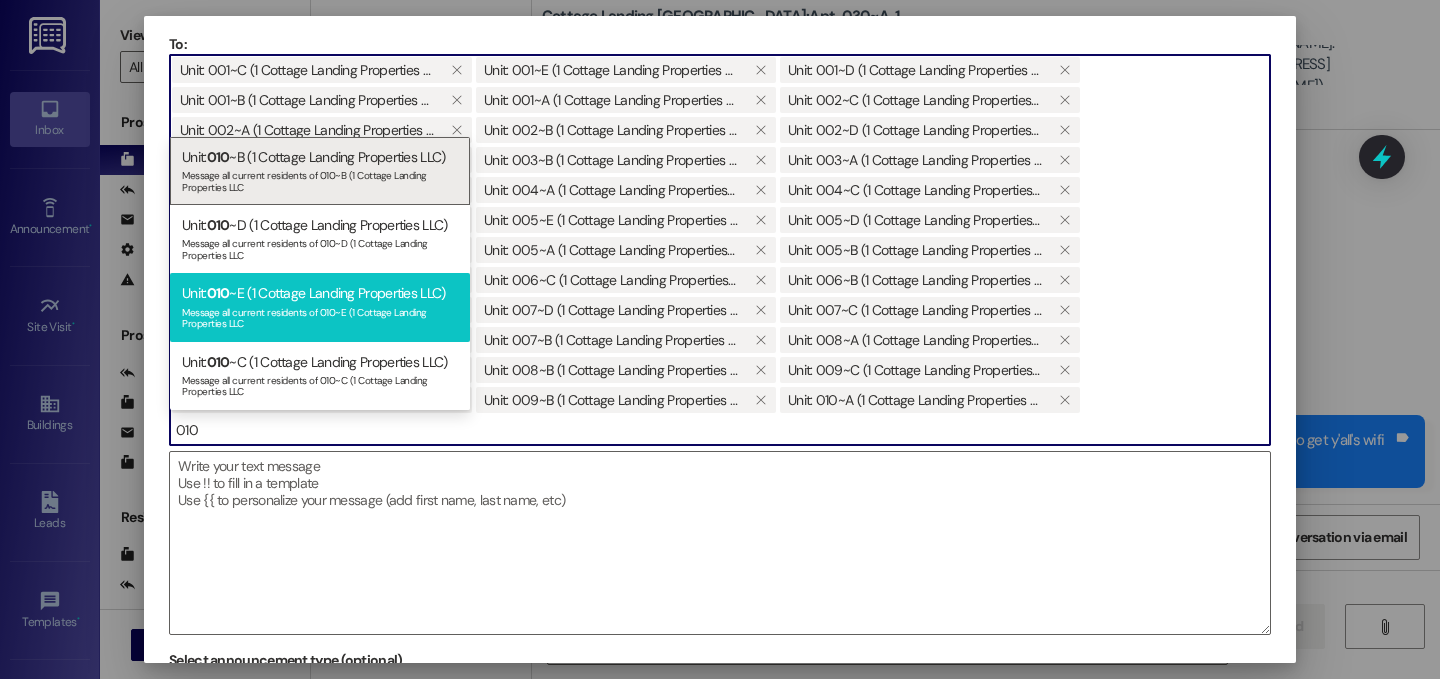
type input "010"
click at [277, 340] on div "Unit: 010 ~E (1 Cottage Landing Properties LLC) Message all current residents o…" at bounding box center [320, 307] width 300 height 68
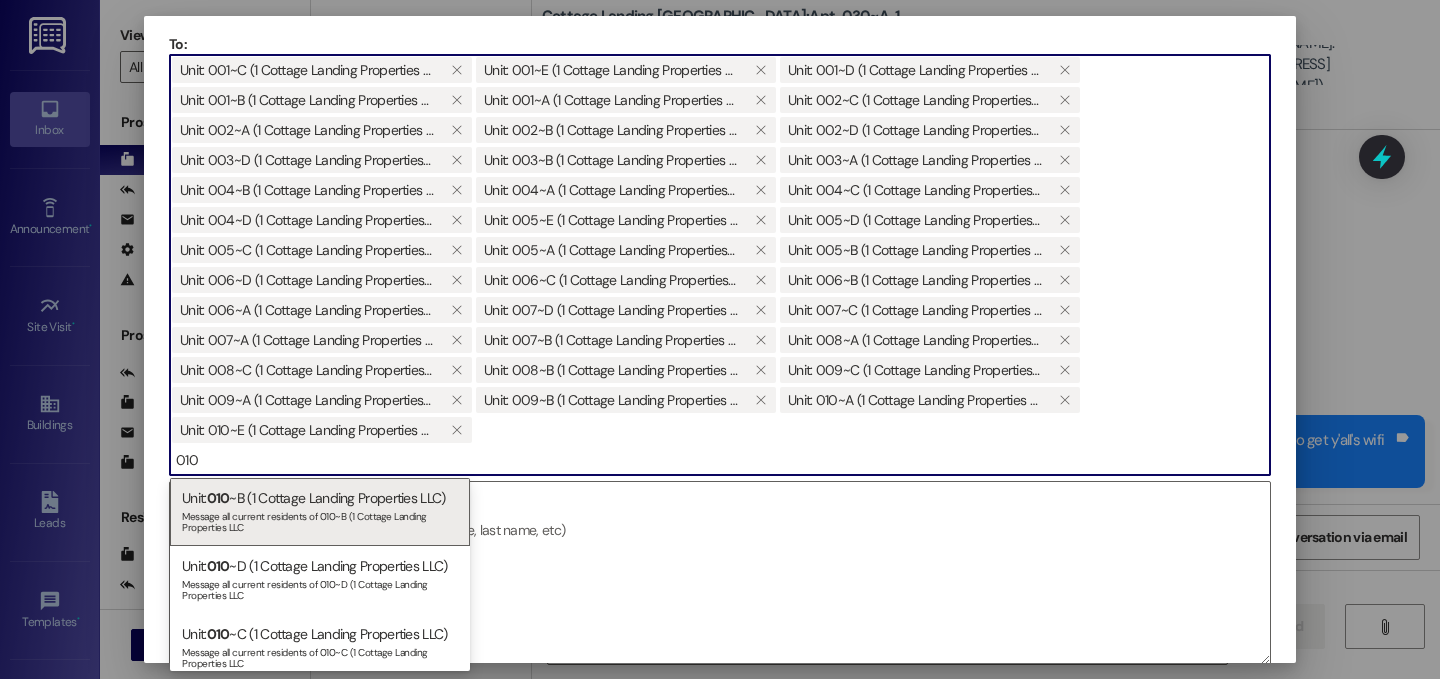
scroll to position [57, 0]
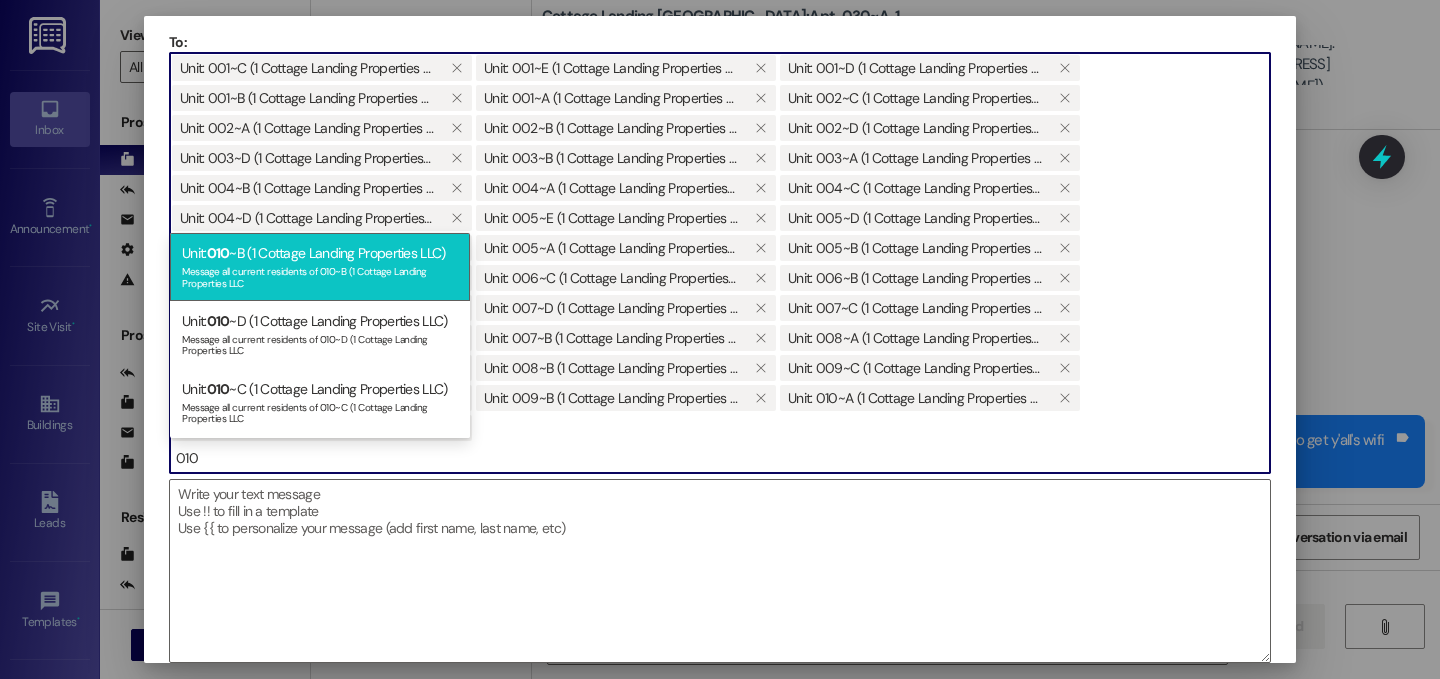
type input "010"
click at [270, 267] on div "Message all current residents of 010~B (1 Cottage Landing Properties LLC" at bounding box center [320, 275] width 276 height 28
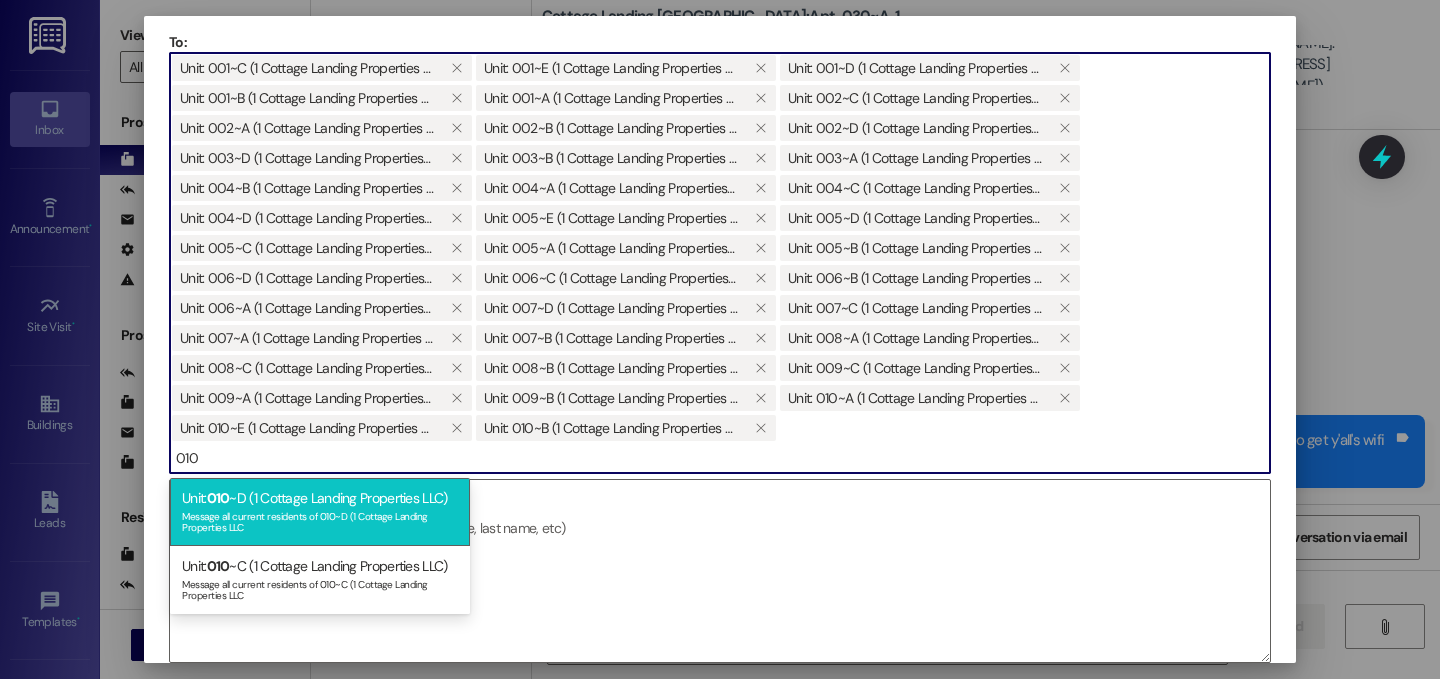
type input "010"
click at [235, 499] on div "Unit: 010 ~D (1 Cottage Landing Properties LLC) Message all current residents o…" at bounding box center [320, 512] width 300 height 68
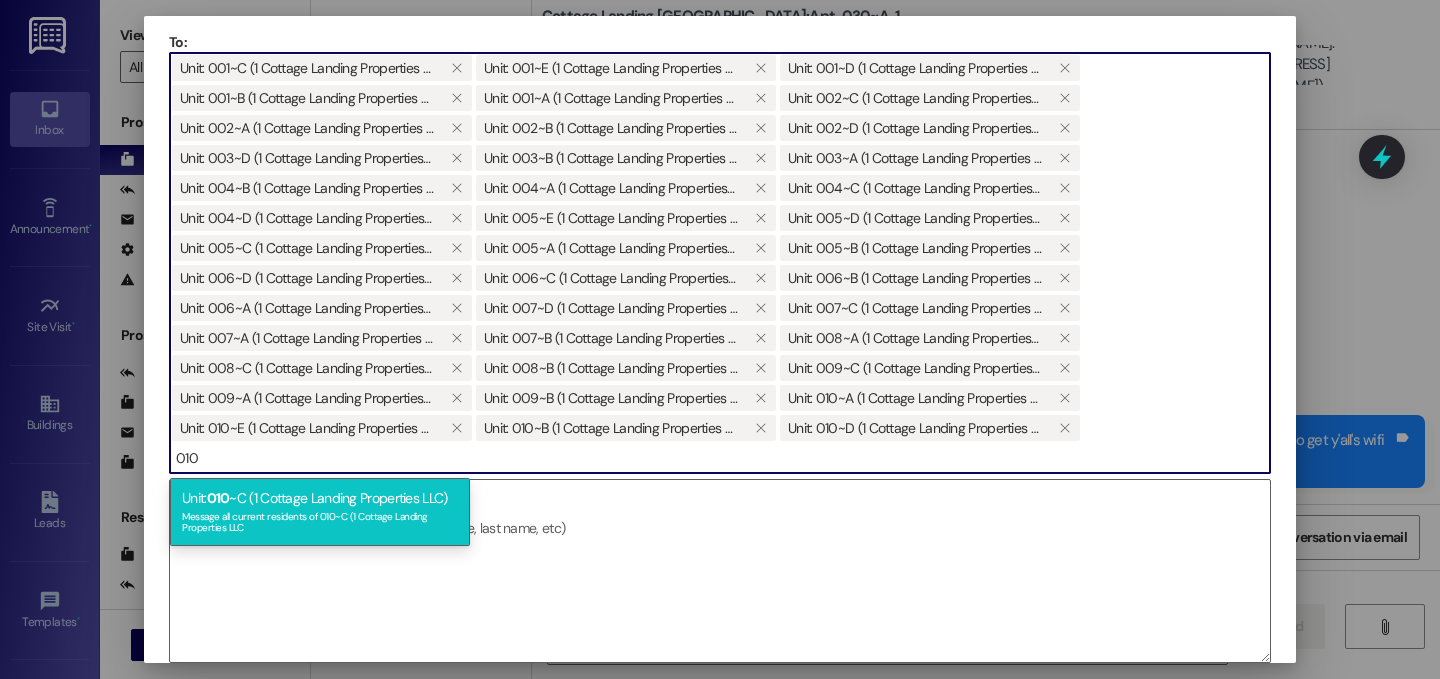
type input "010"
click at [270, 505] on div "Unit: 010 ~C (1 Cottage Landing Properties LLC) Message all current residents o…" at bounding box center [320, 512] width 300 height 68
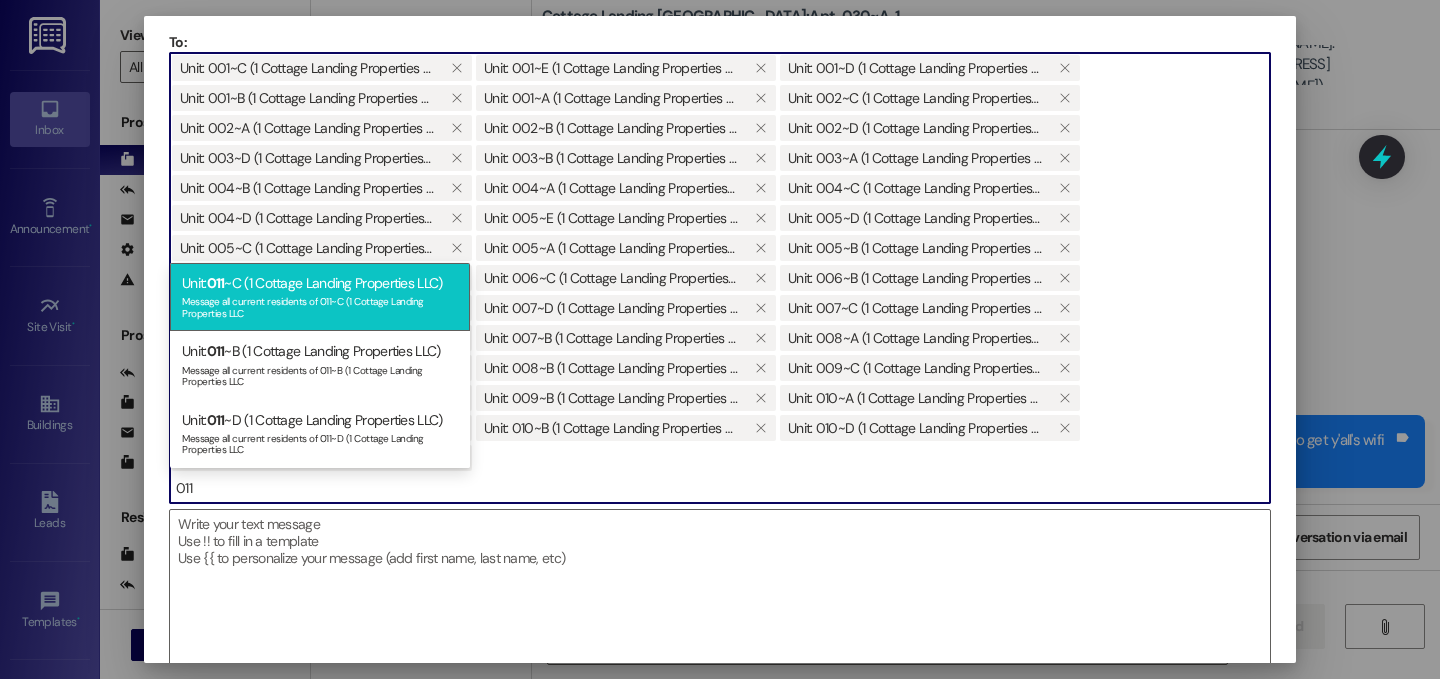
type input "011"
click at [263, 313] on div "Message all current residents of 011~C (1 Cottage Landing Properties LLC" at bounding box center [320, 305] width 276 height 28
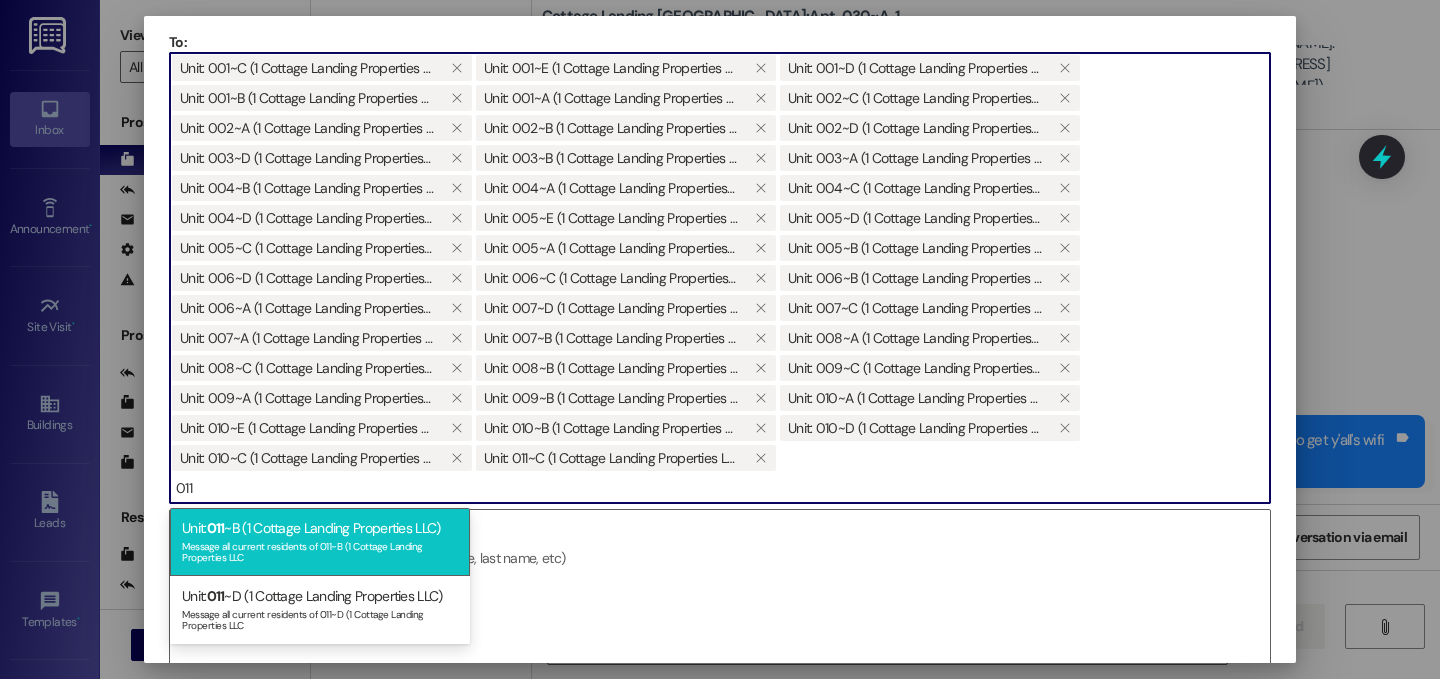
type input "011"
click at [306, 540] on div "Message all current residents of 011~B (1 Cottage Landing Properties LLC" at bounding box center [320, 550] width 276 height 28
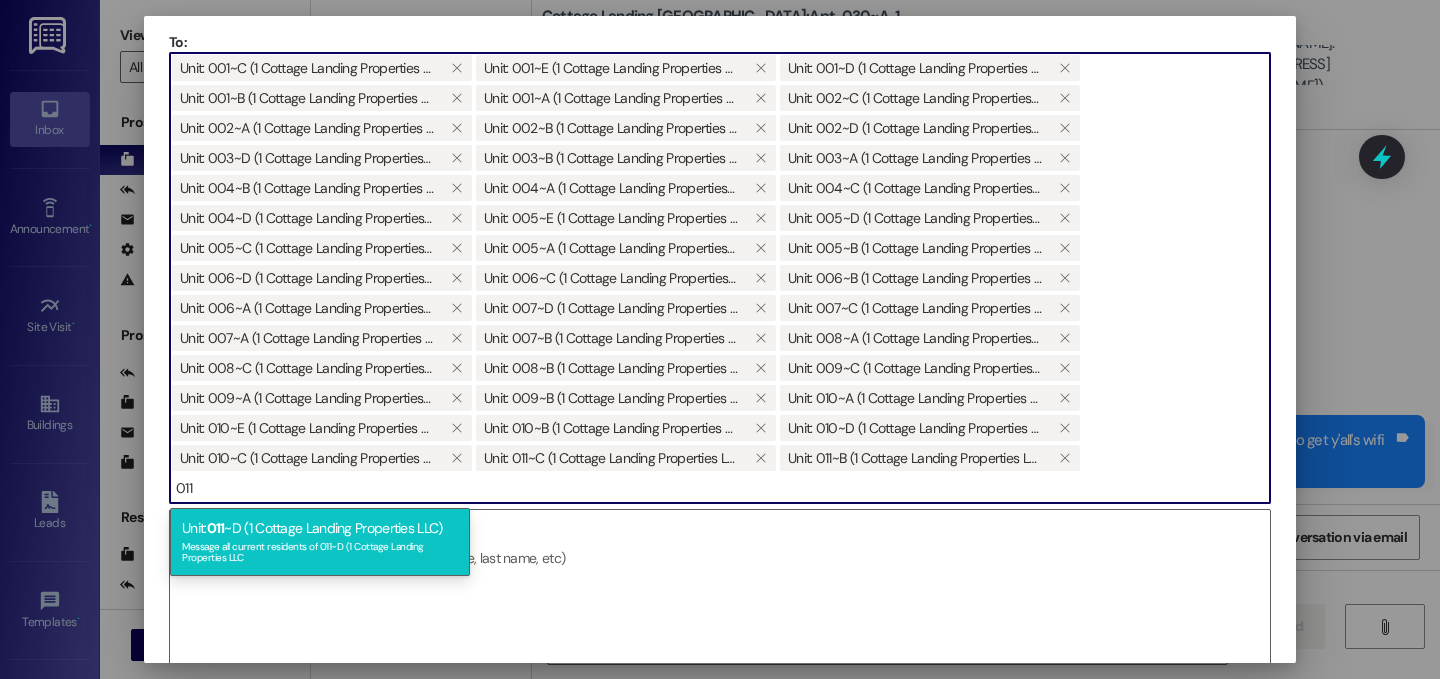
type input "011"
click at [284, 540] on div "Message all current residents of 011~D (1 Cottage Landing Properties LLC" at bounding box center [320, 550] width 276 height 28
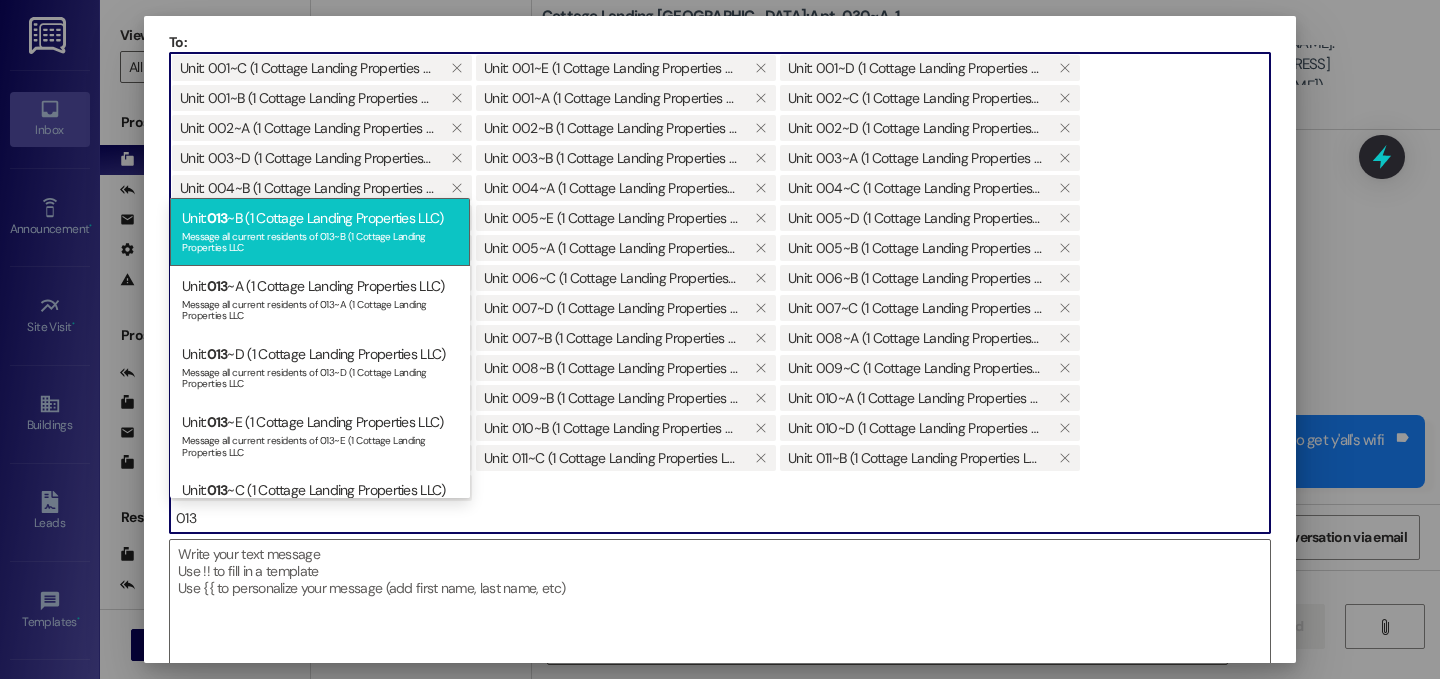
type input "013"
click at [350, 228] on div "Message all current residents of 013~B (1 Cottage Landing Properties LLC" at bounding box center [320, 240] width 276 height 28
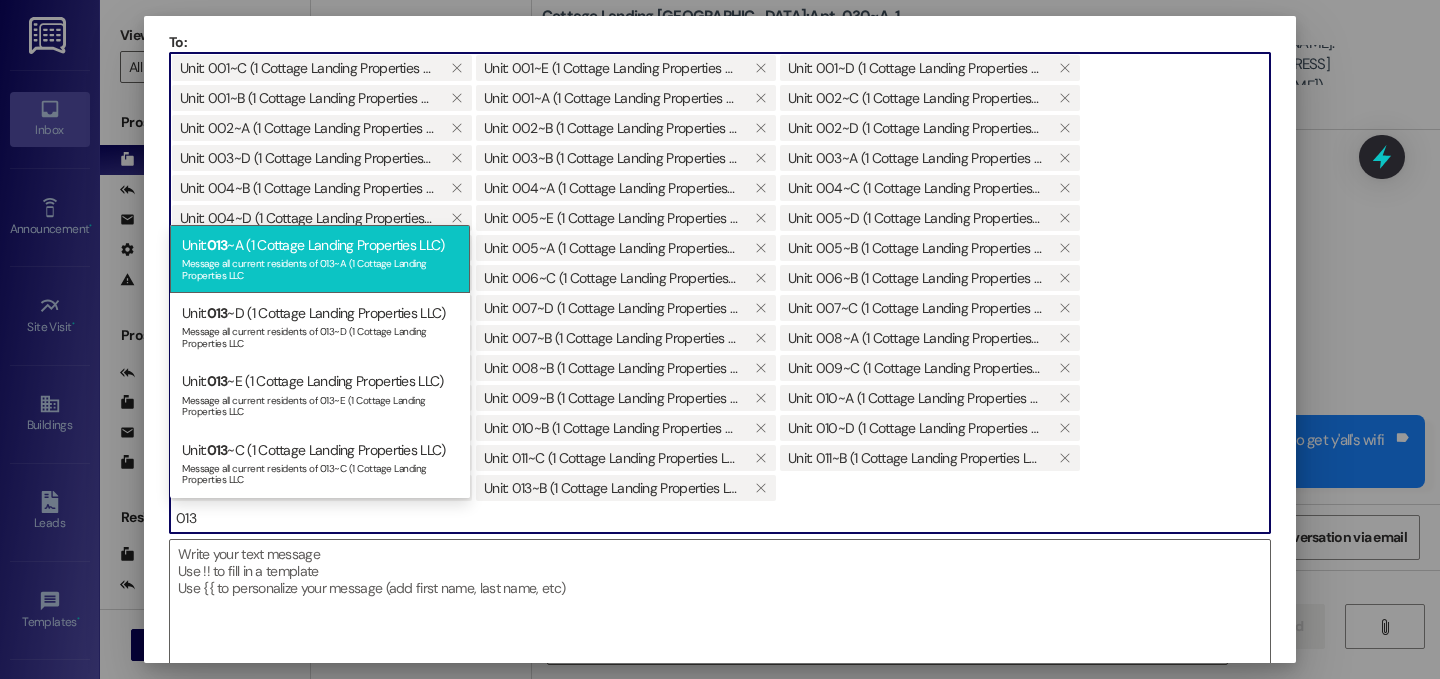
type input "013"
click at [324, 254] on div "Unit: 013 ~A (1 Cottage Landing Properties LLC) Message all current residents o…" at bounding box center [320, 259] width 300 height 68
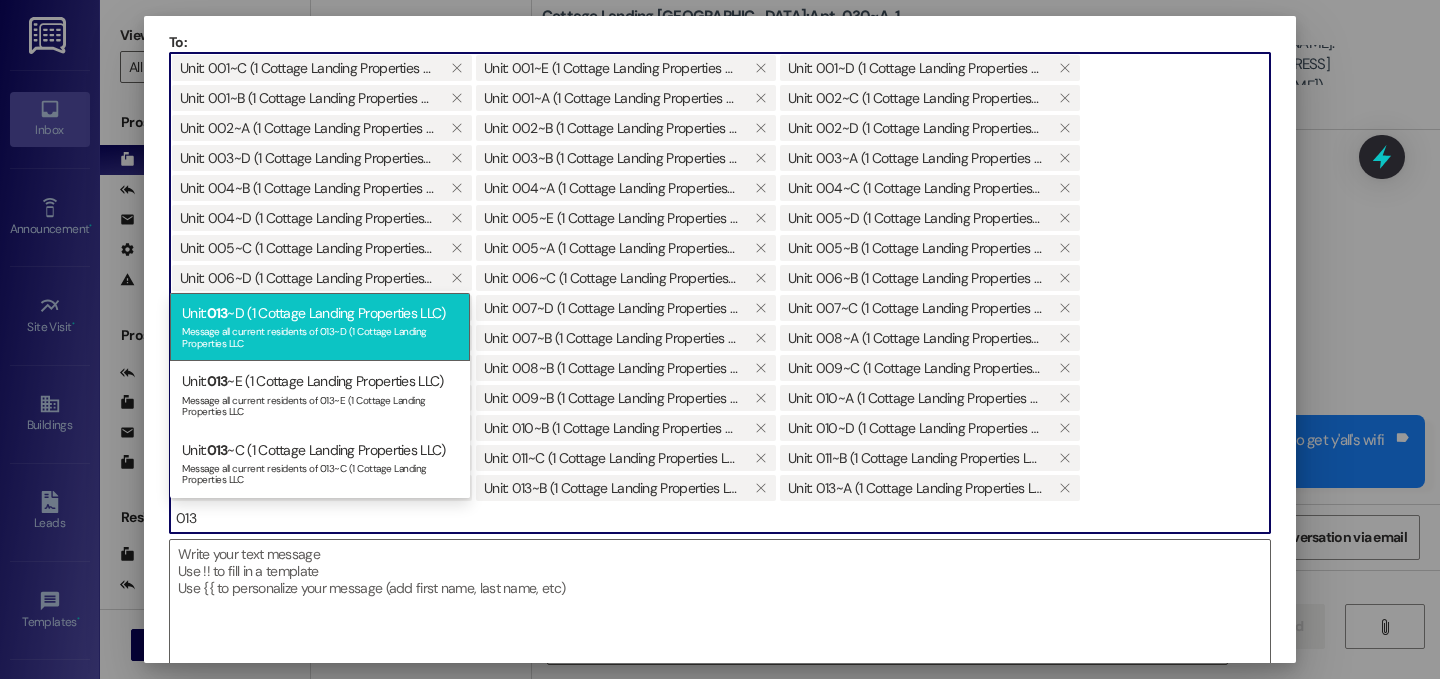
type input "013"
click at [272, 331] on div "Message all current residents of 013~D (1 Cottage Landing Properties LLC" at bounding box center [320, 335] width 276 height 28
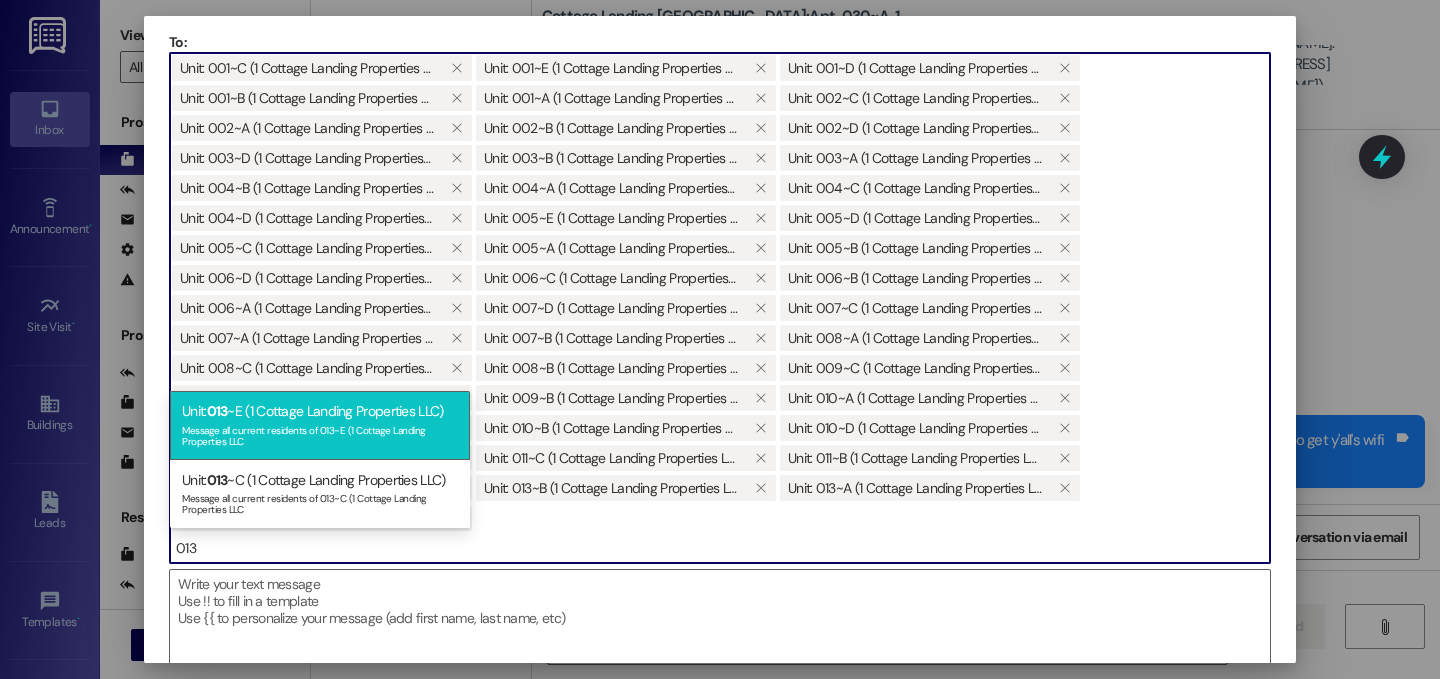
type input "013"
click at [288, 419] on div "Unit: 013 ~E (1 Cottage Landing Properties LLC) Message all current residents o…" at bounding box center [320, 425] width 300 height 68
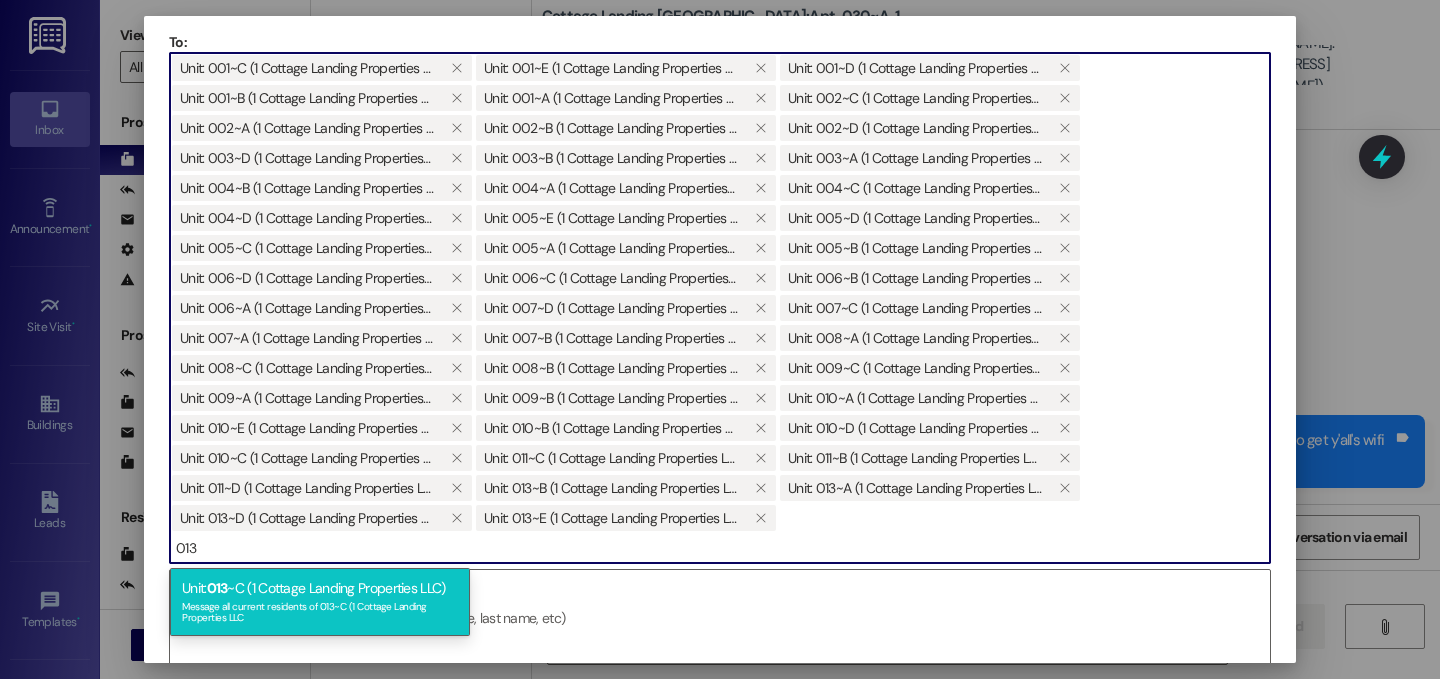
type input "013"
click at [272, 595] on div "Unit: 013 ~C (1 Cottage Landing Properties LLC) Message all current residents o…" at bounding box center [320, 602] width 300 height 68
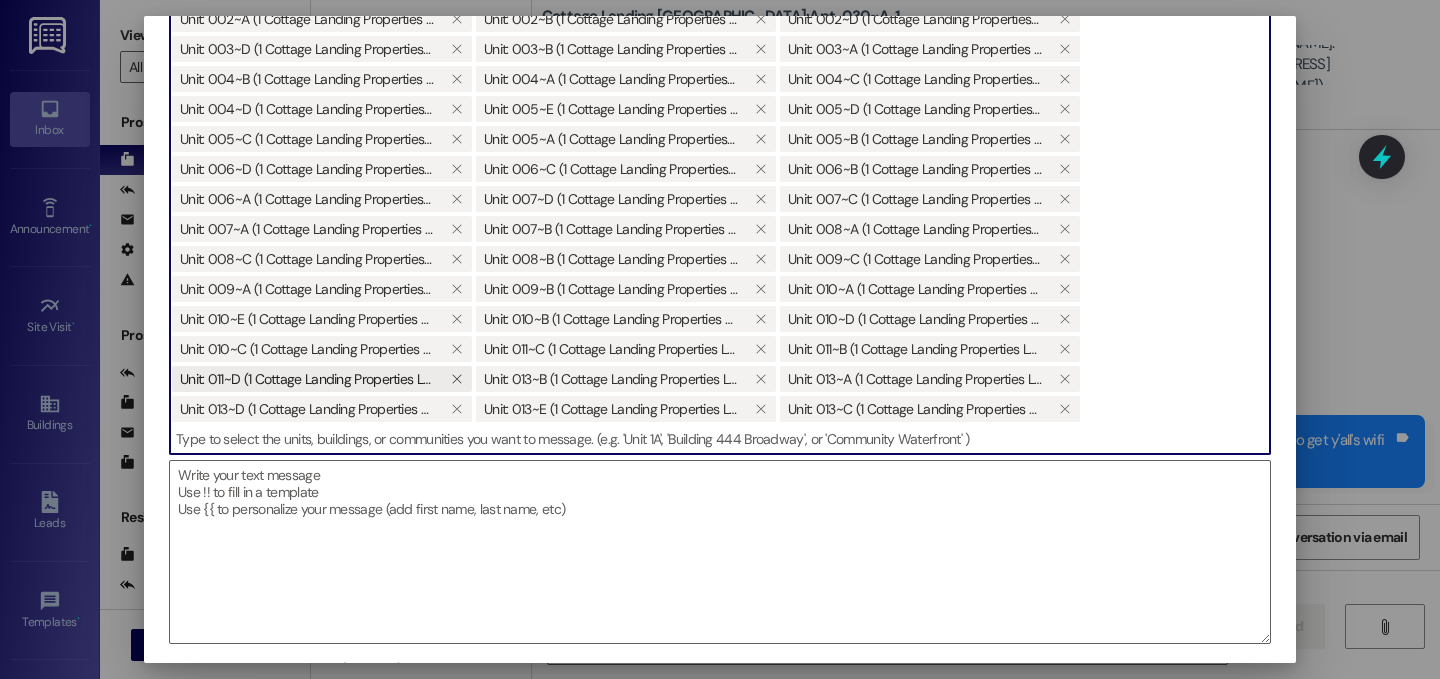
scroll to position [171, 0]
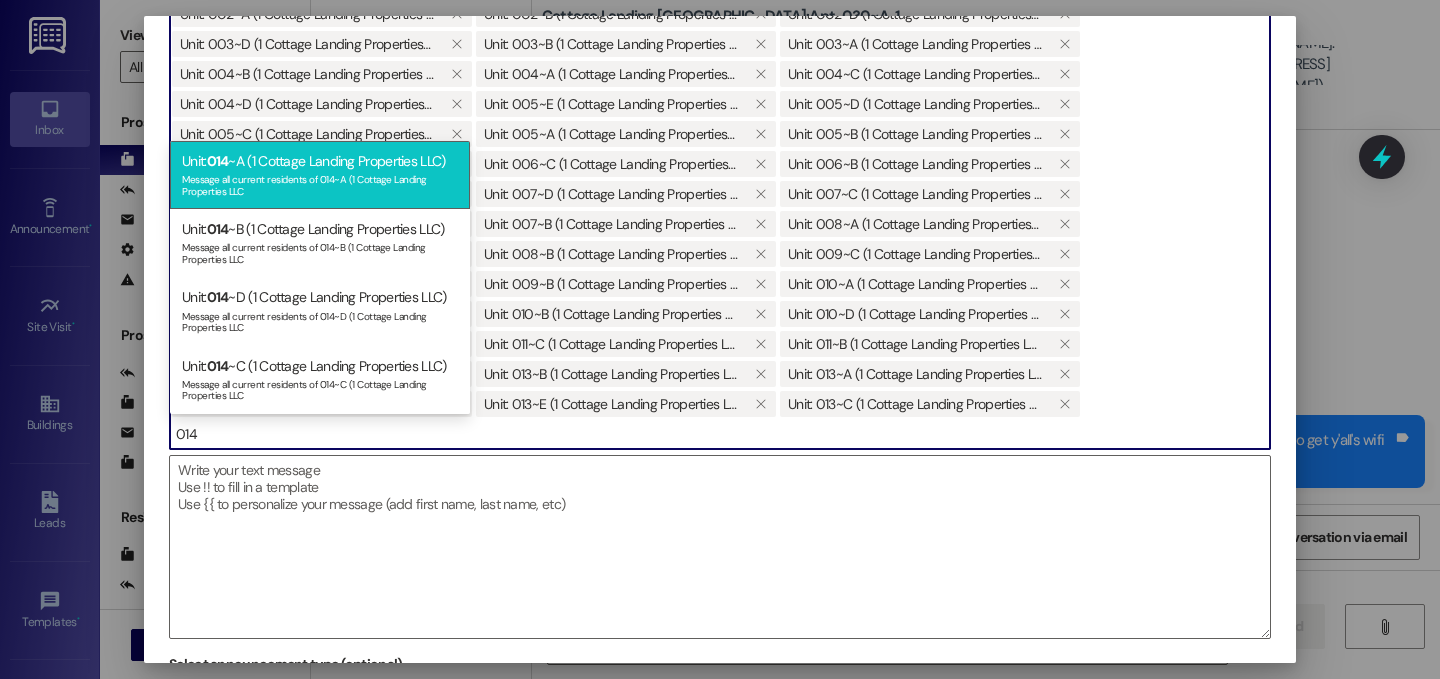
type input "014"
click at [301, 170] on div "Message all current residents of 014~A (1 Cottage Landing Properties LLC" at bounding box center [320, 183] width 276 height 28
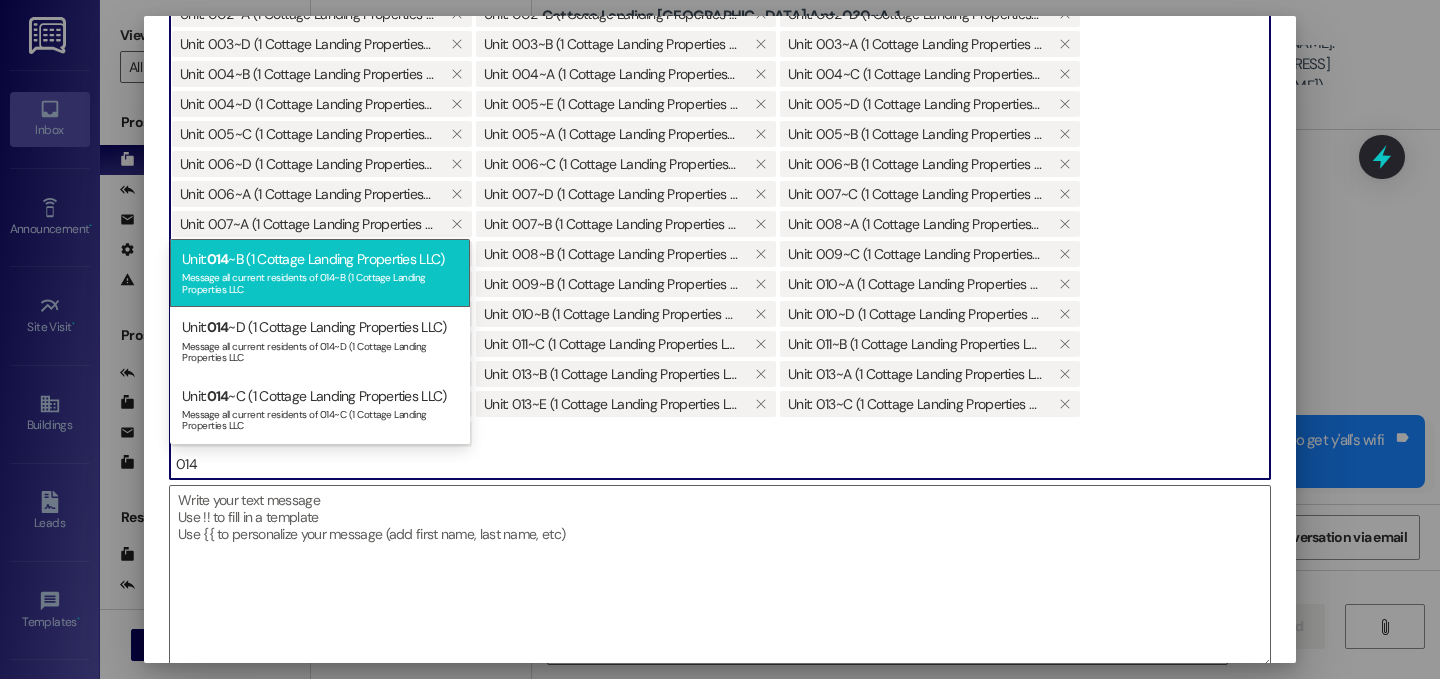
type input "014"
click at [260, 277] on div "Message all current residents of 014~B (1 Cottage Landing Properties LLC" at bounding box center [320, 281] width 276 height 28
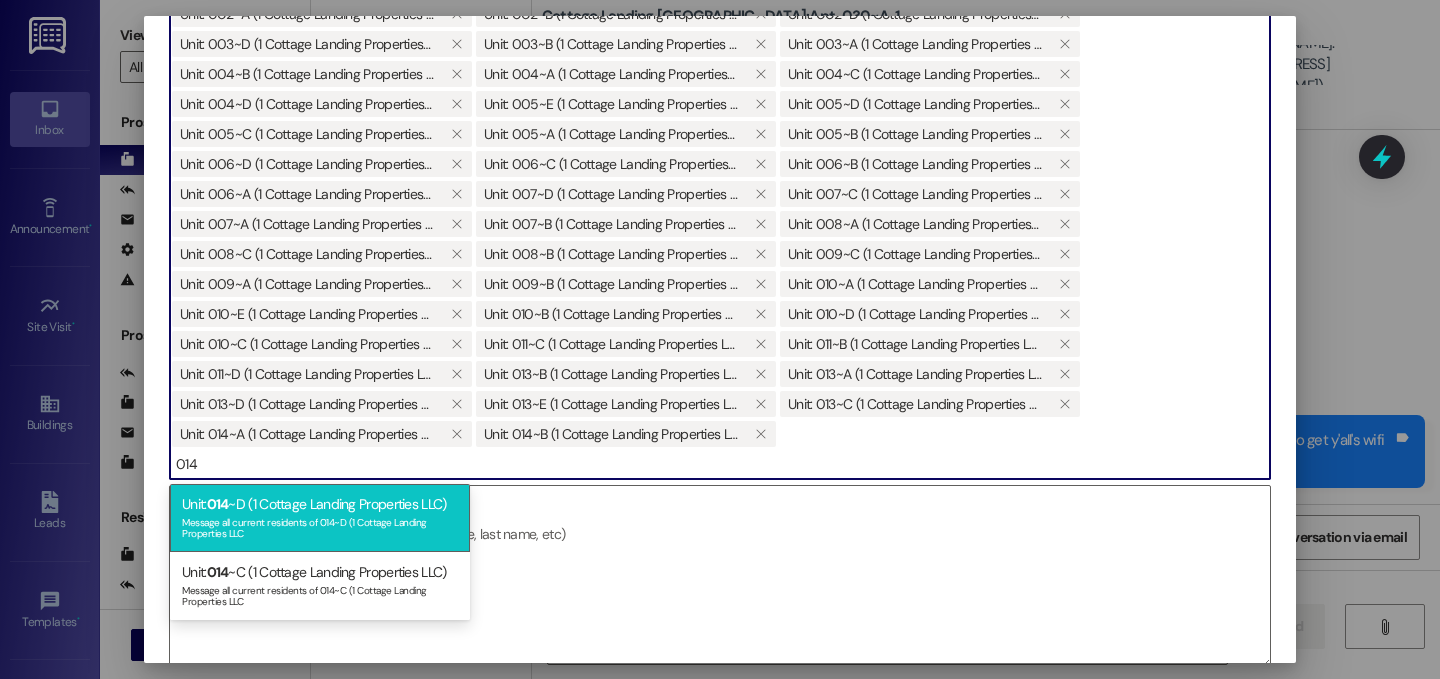
type input "014"
click at [266, 530] on div "Message all current residents of 014~D (1 Cottage Landing Properties LLC" at bounding box center [320, 526] width 276 height 28
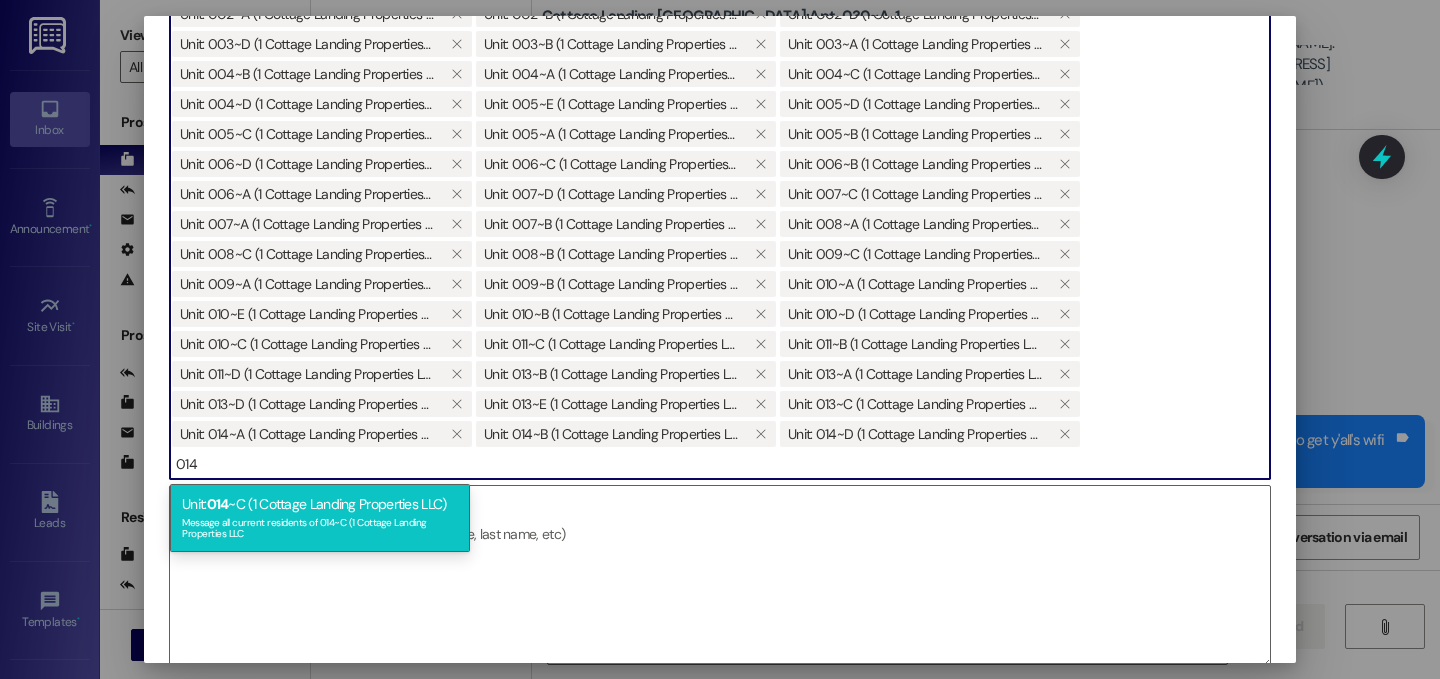
type input "014"
click at [273, 515] on div "Message all current residents of 014~C (1 Cottage Landing Properties LLC" at bounding box center [320, 526] width 276 height 28
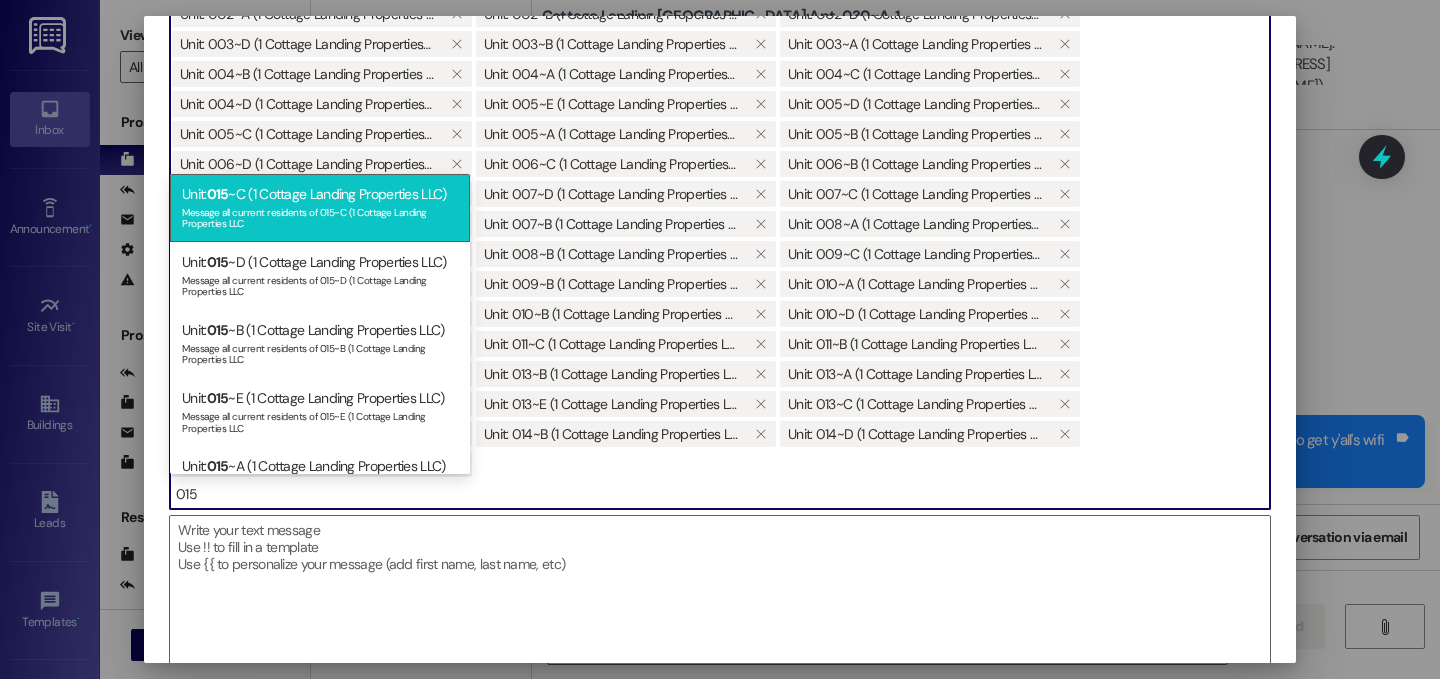
type input "015"
click at [274, 210] on div "Message all current residents of 015~C (1 Cottage Landing Properties LLC" at bounding box center [320, 216] width 276 height 28
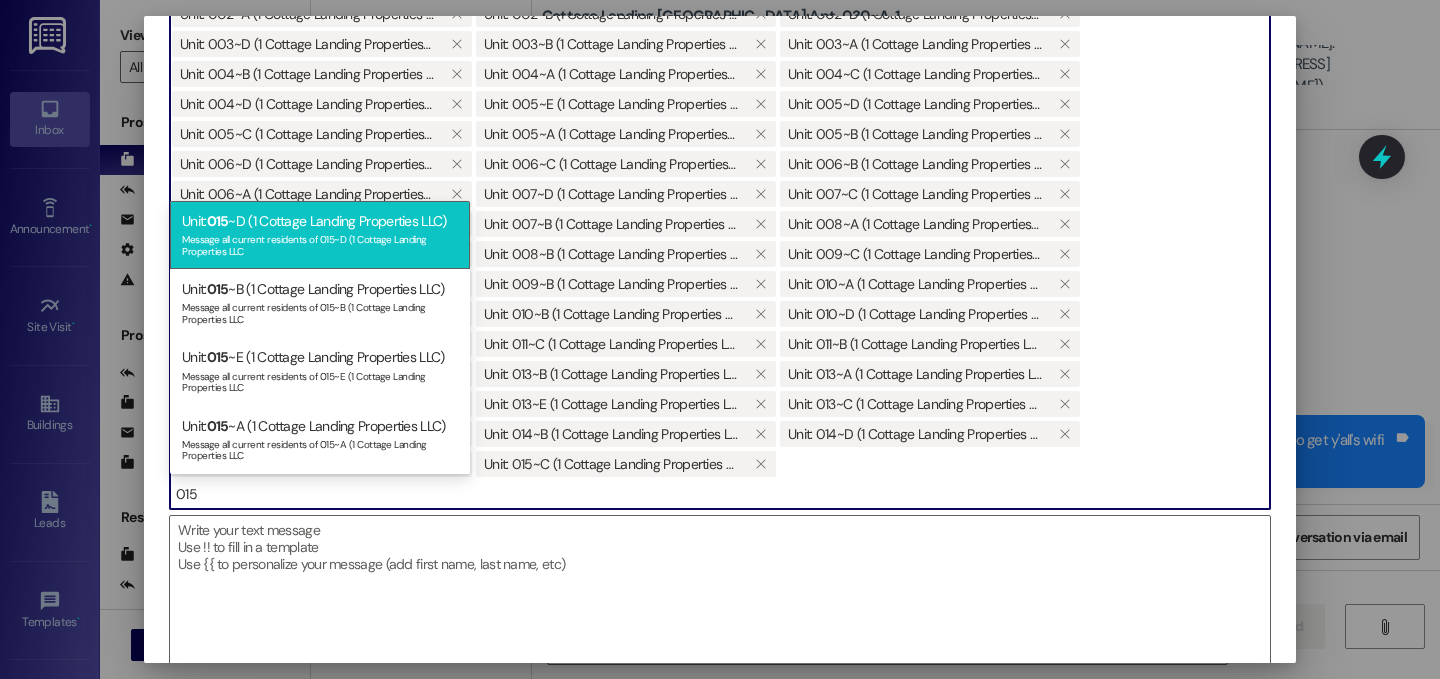
type input "015"
click at [268, 239] on div "Message all current residents of 015~D (1 Cottage Landing Properties LLC" at bounding box center [320, 243] width 276 height 28
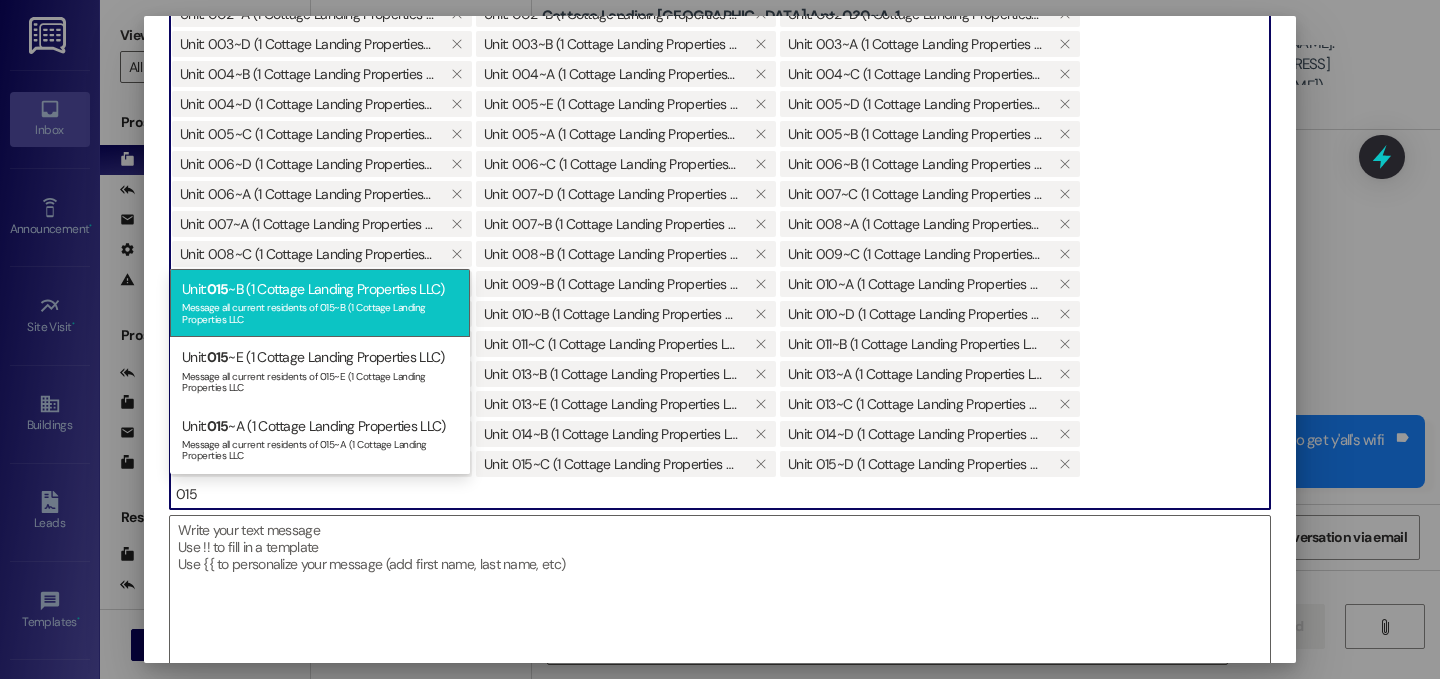
type input "015"
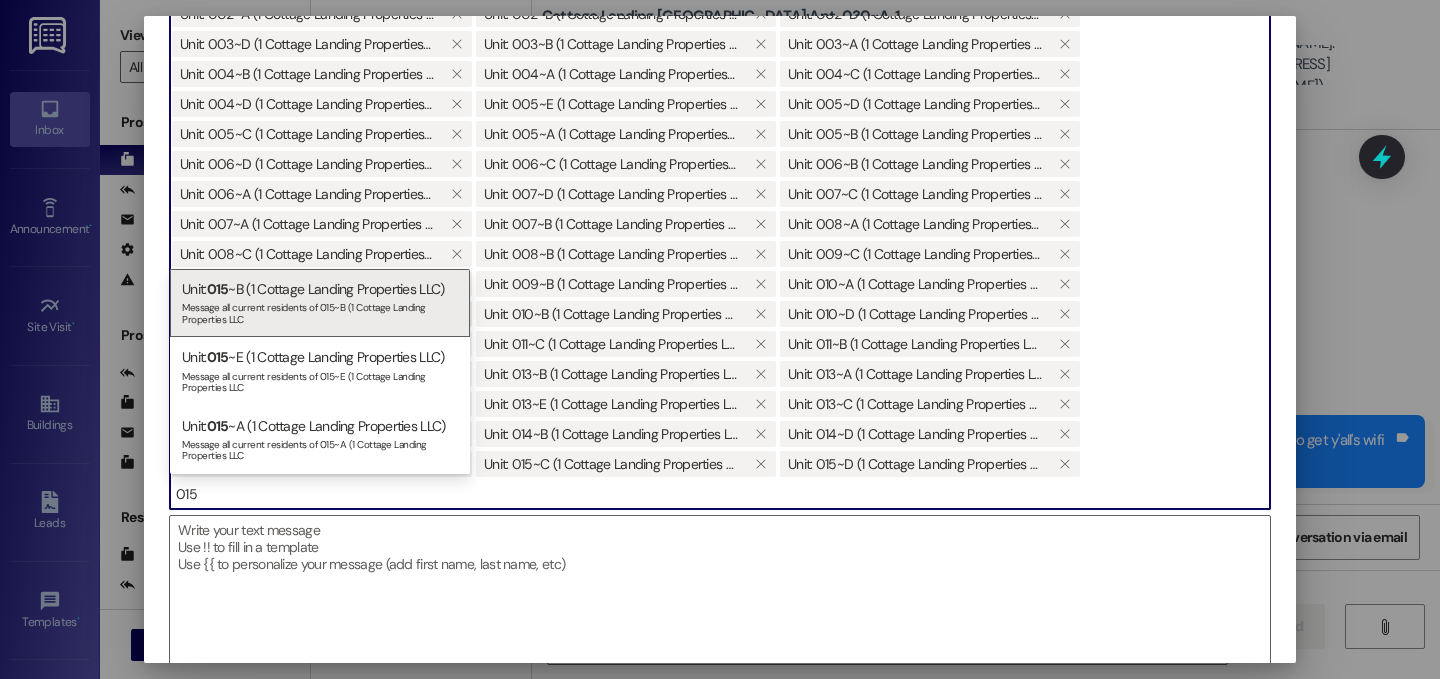
click at [271, 302] on div "Message all current residents of 015~B (1 Cottage Landing Properties LLC" at bounding box center [320, 311] width 276 height 28
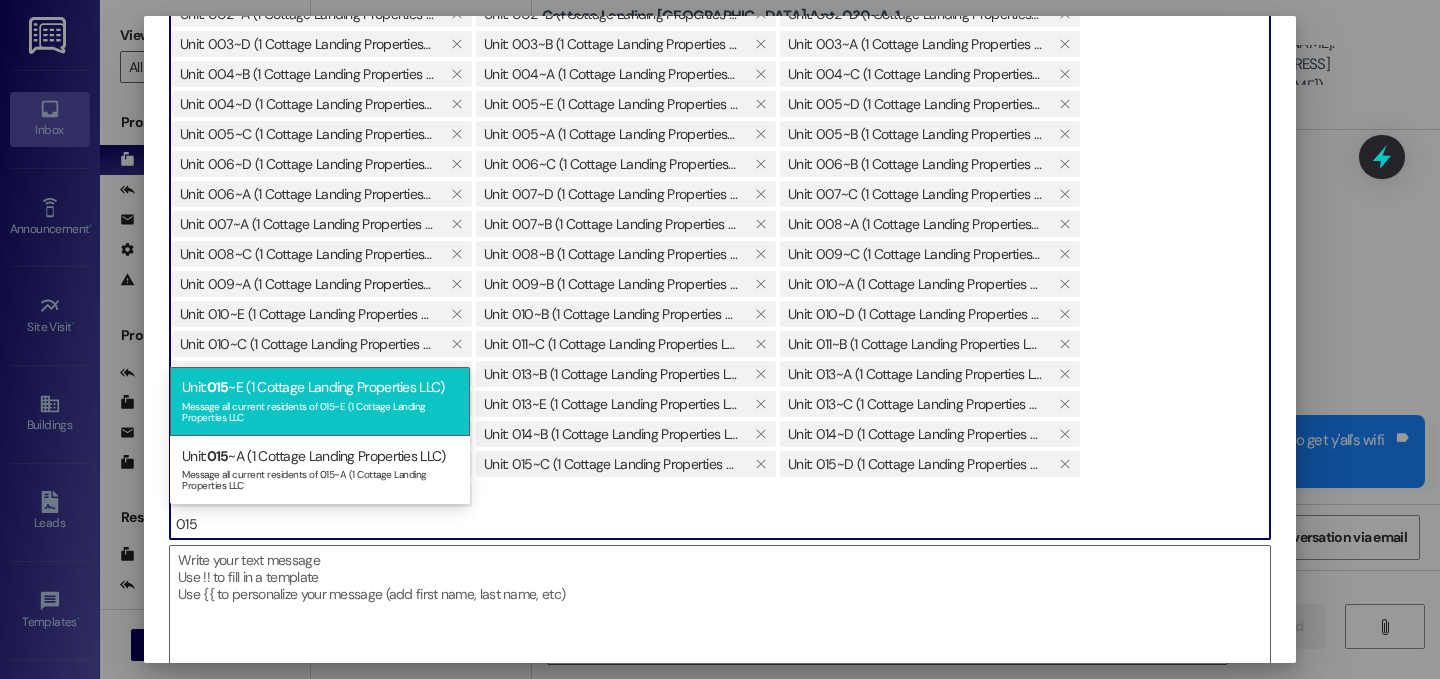
type input "015"
click at [270, 380] on div "Unit: 015 ~E (1 Cottage Landing Properties LLC) Message all current residents o…" at bounding box center [320, 401] width 300 height 68
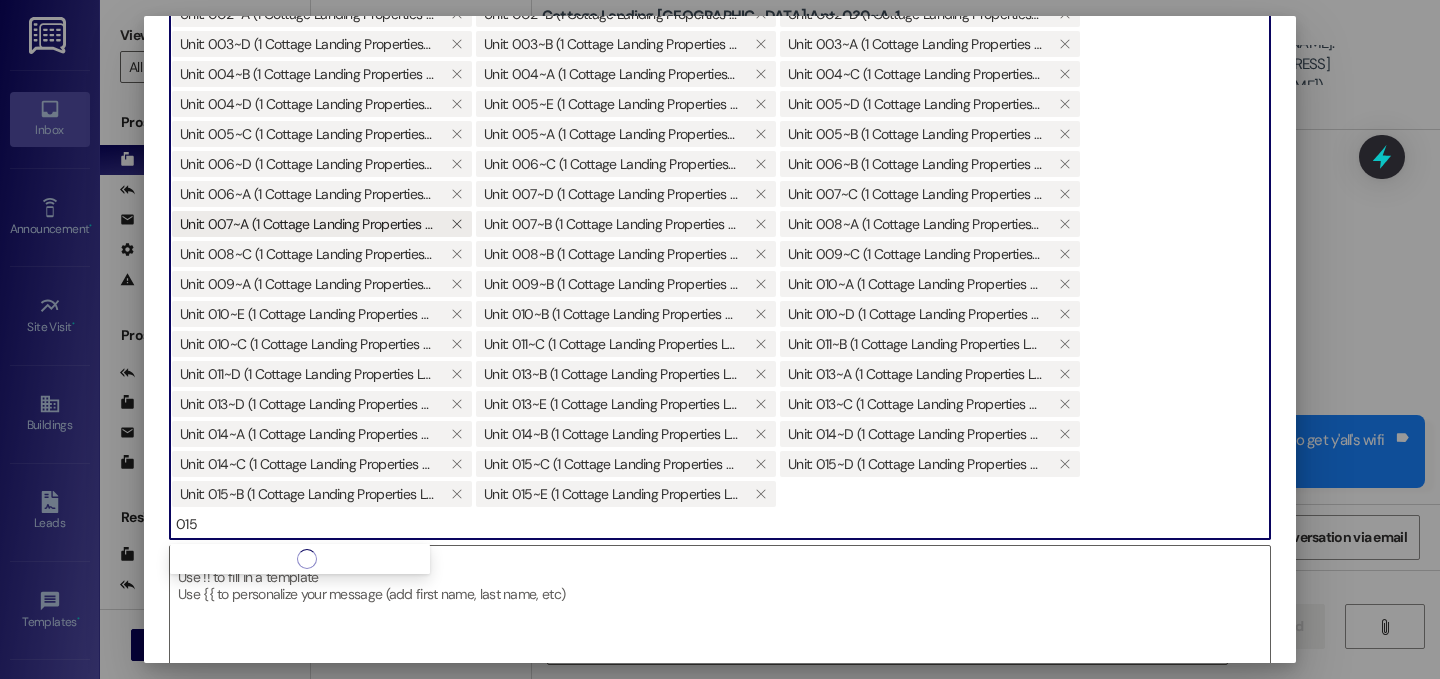
scroll to position [0, 0]
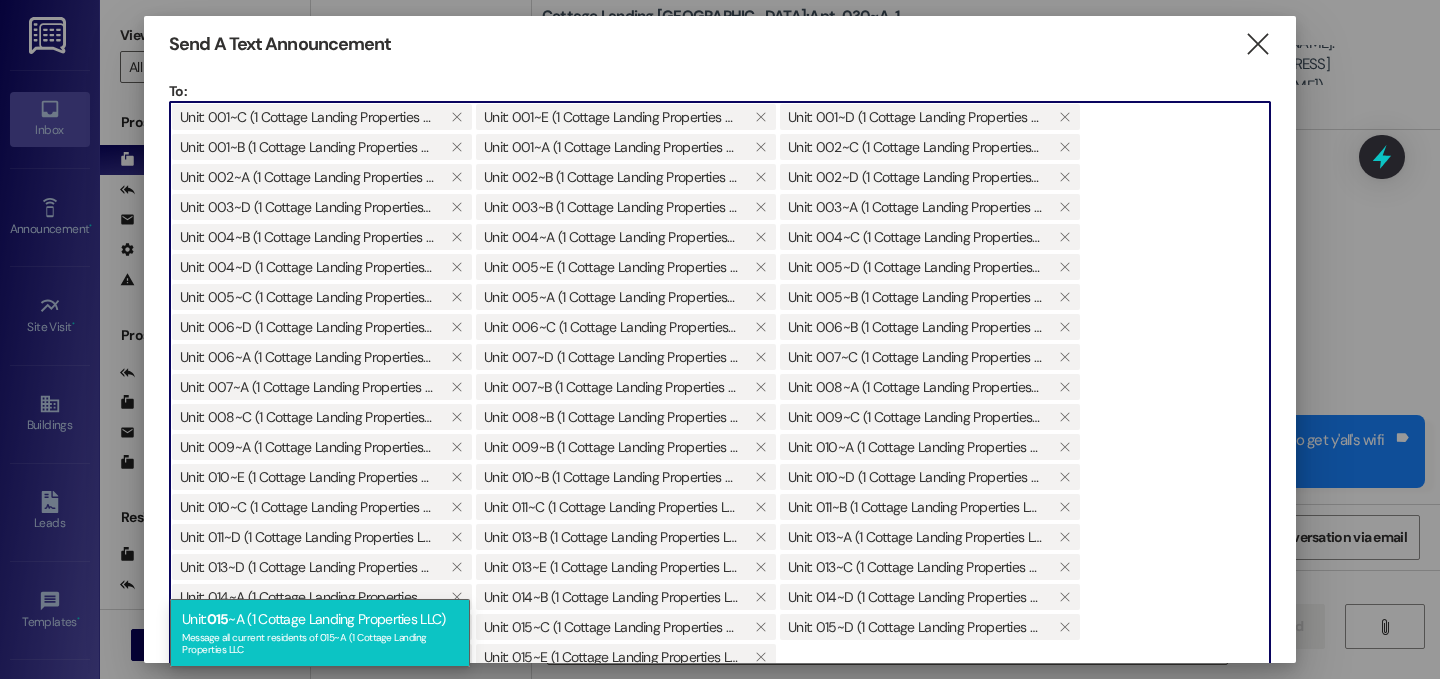
type input "015"
click at [215, 632] on div "Message all current residents of 015~A (1 Cottage Landing Properties LLC" at bounding box center [320, 641] width 276 height 28
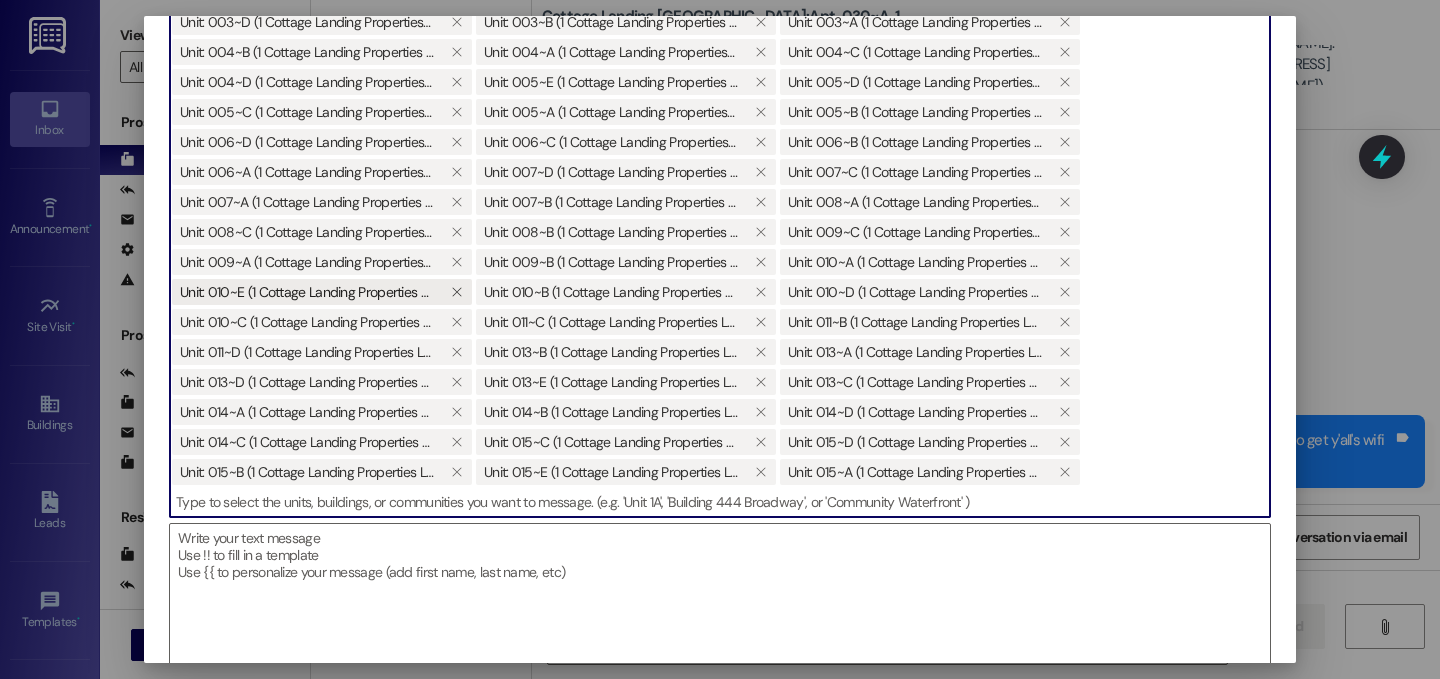
scroll to position [170, 0]
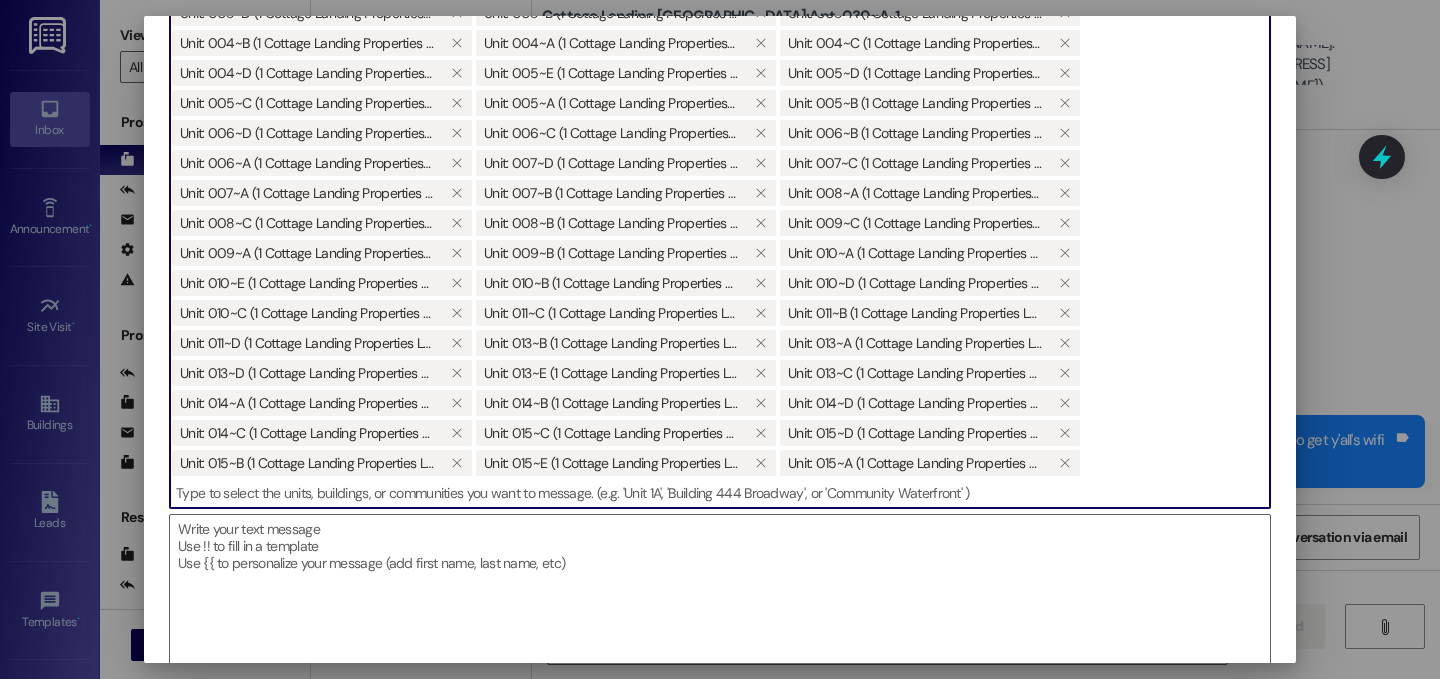
click at [503, 491] on input at bounding box center [720, 493] width 1100 height 30
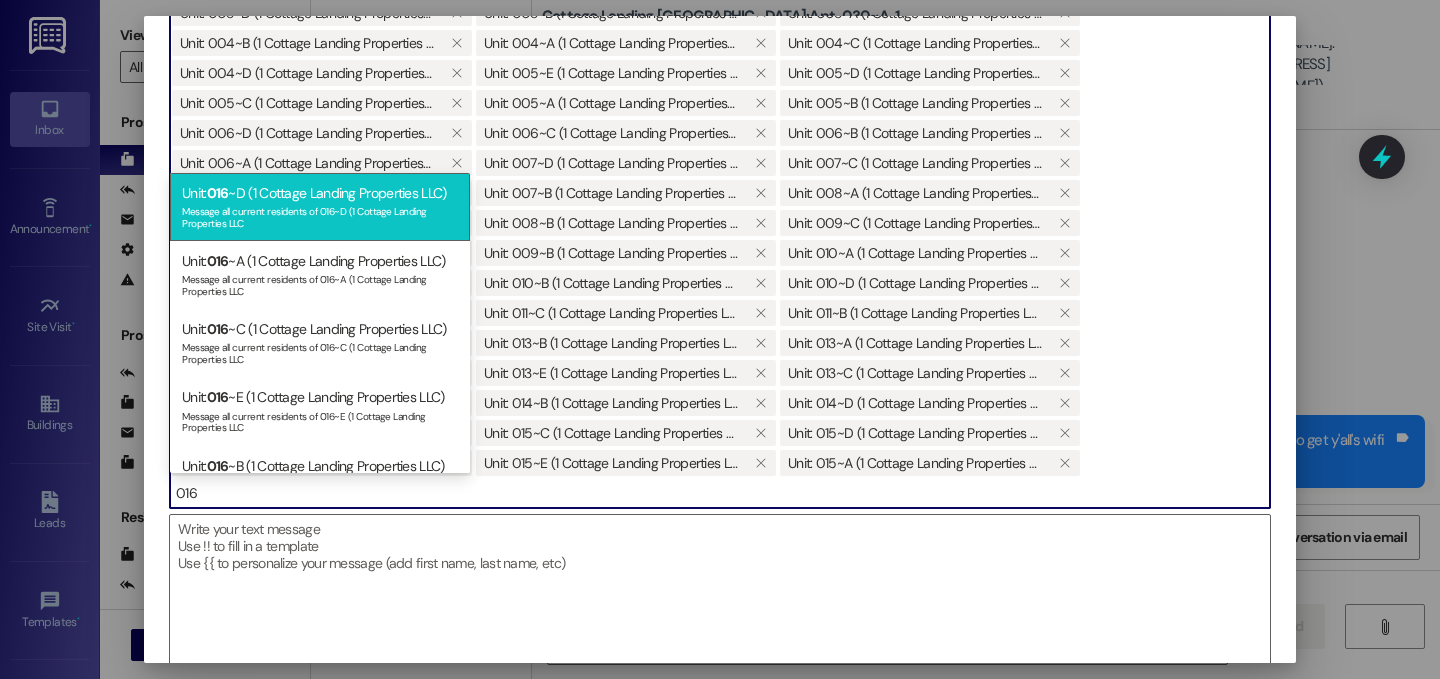
type input "016"
click at [274, 213] on div "Message all current residents of 016~D (1 Cottage Landing Properties LLC" at bounding box center [320, 215] width 276 height 28
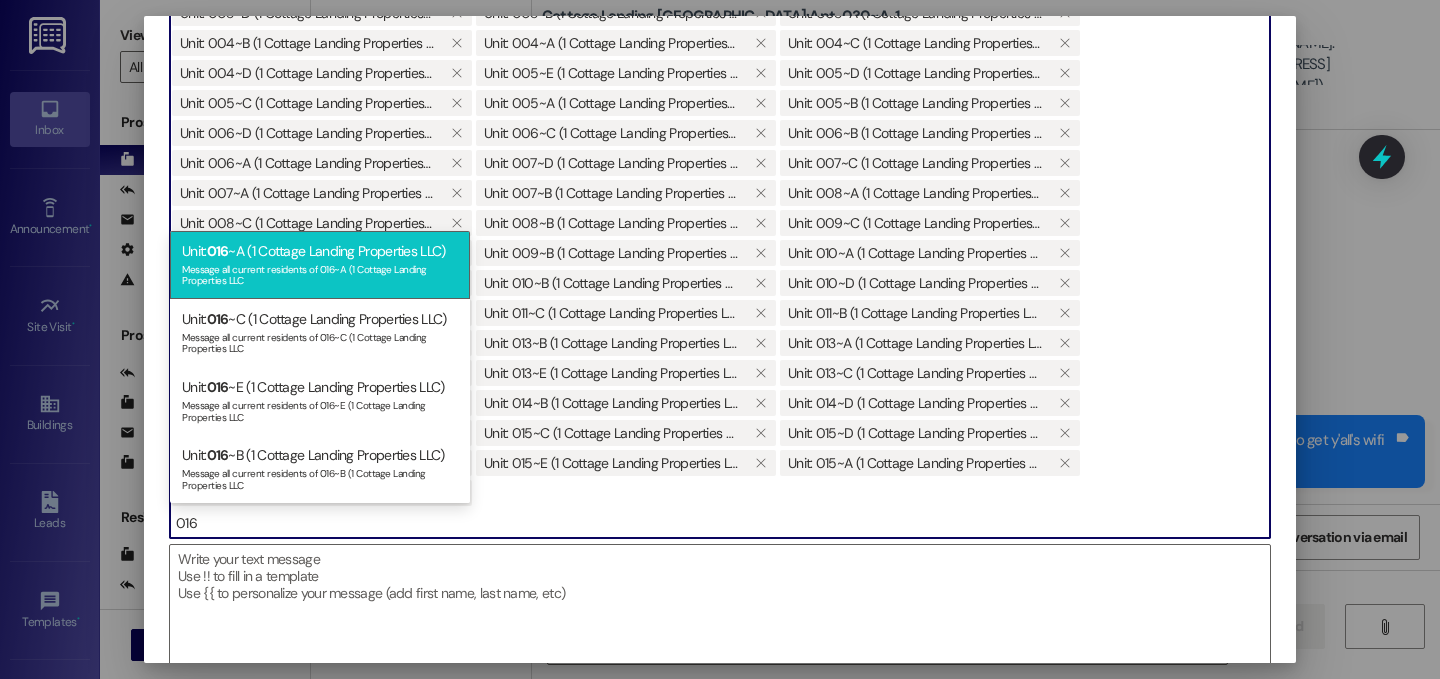
type input "016"
click at [251, 262] on div "Message all current residents of 016~A (1 Cottage Landing Properties LLC" at bounding box center [320, 273] width 276 height 28
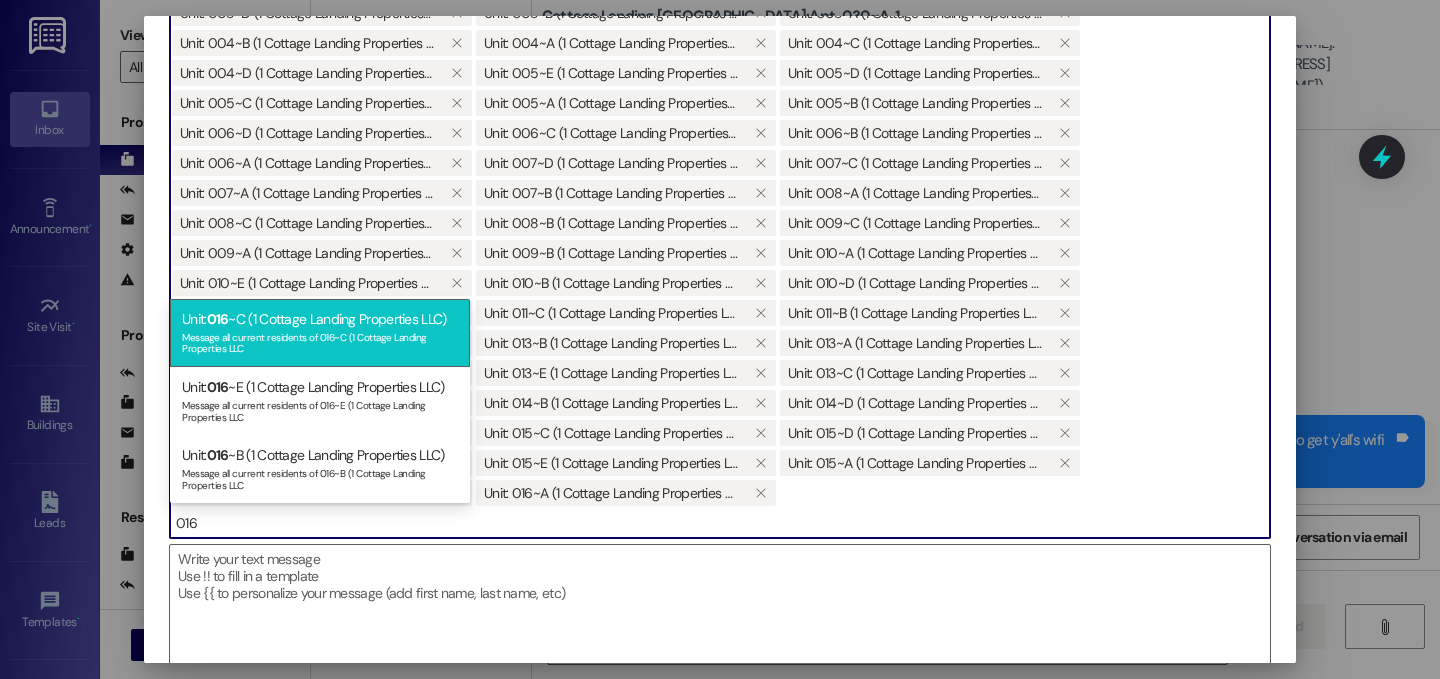
type input "016"
click at [264, 351] on div "Message all current residents of 016~C (1 Cottage Landing Properties LLC" at bounding box center [320, 341] width 276 height 28
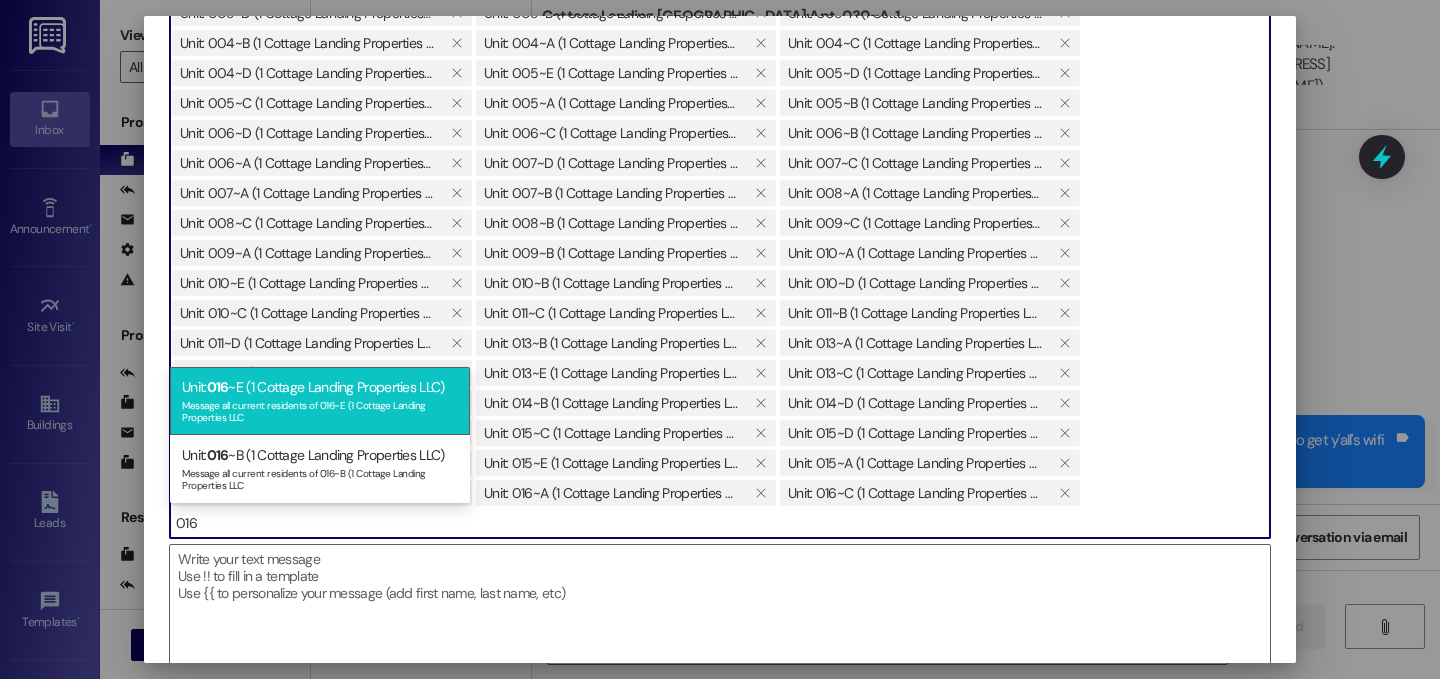
type input "016"
click at [228, 431] on div "Unit: 016 ~E (1 Cottage Landing Properties LLC) Message all current residents o…" at bounding box center [320, 401] width 300 height 68
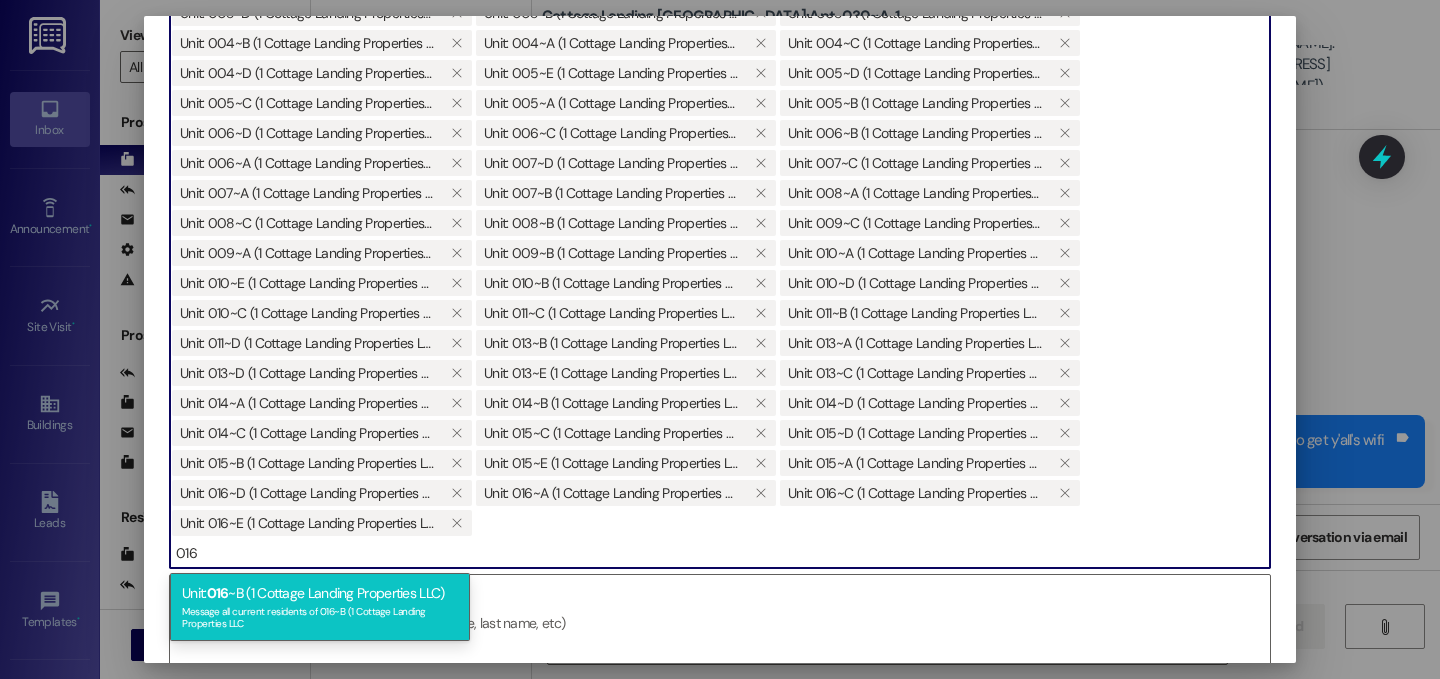
type input "016"
click at [263, 601] on div "Unit: 016 ~B (1 Cottage Landing Properties LLC) Message all current residents o…" at bounding box center [320, 607] width 300 height 68
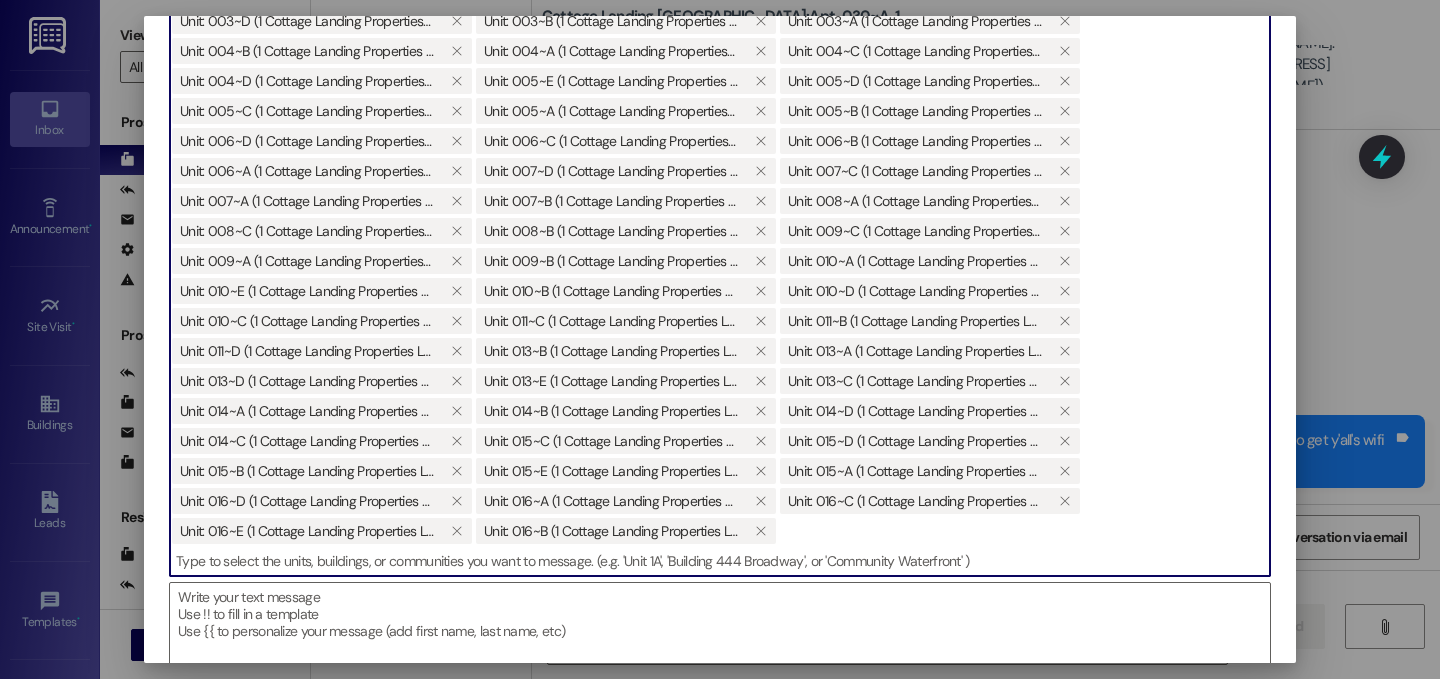
scroll to position [173, 0]
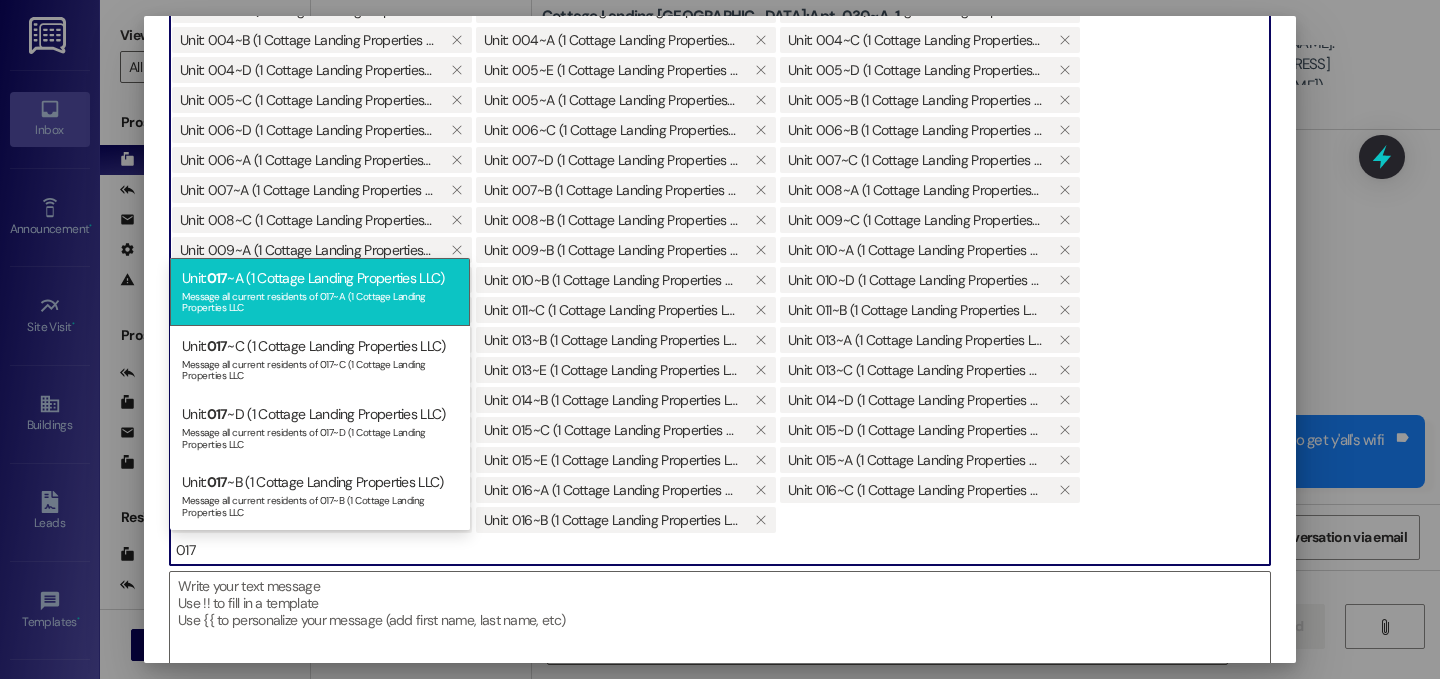
type input "017"
click at [218, 282] on span "017" at bounding box center [217, 278] width 21 height 18
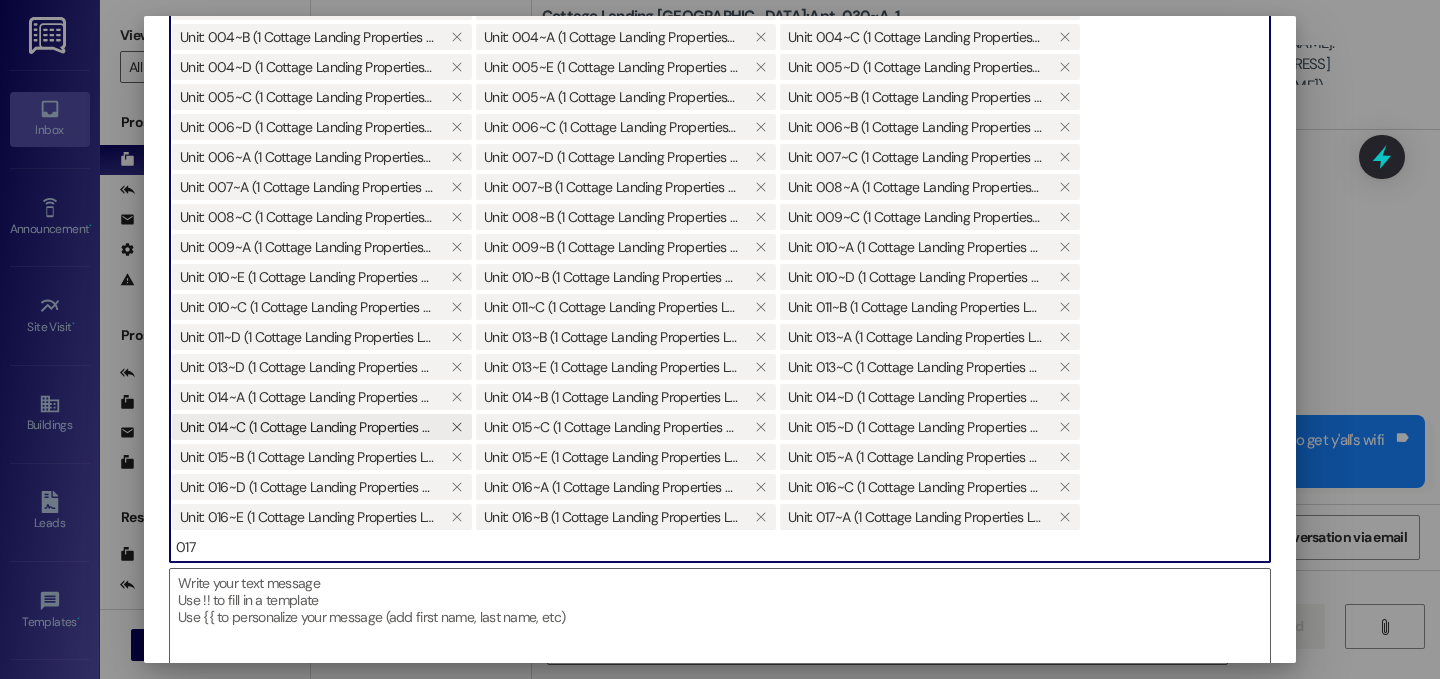
scroll to position [178, 0]
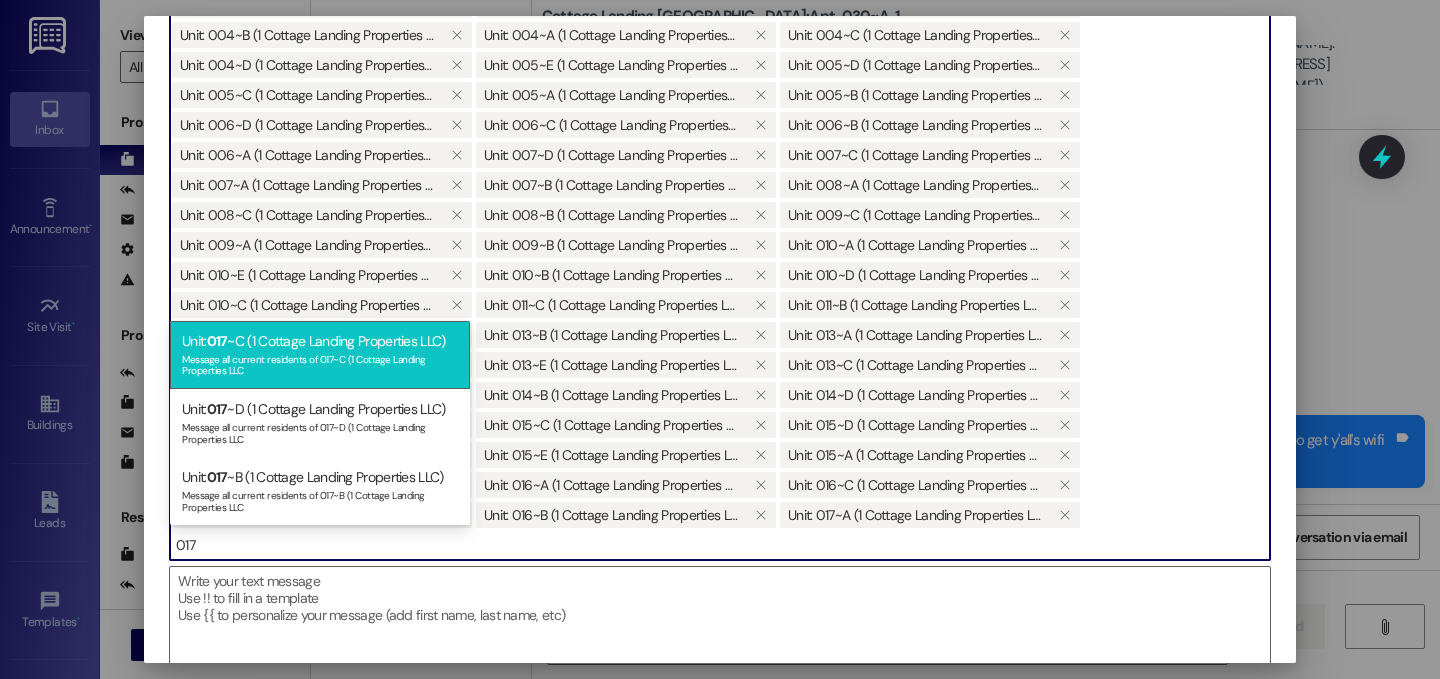
type input "017"
click at [274, 344] on div "Unit: 017 ~C (1 Cottage Landing Properties LLC) Message all current residents o…" at bounding box center [320, 355] width 300 height 68
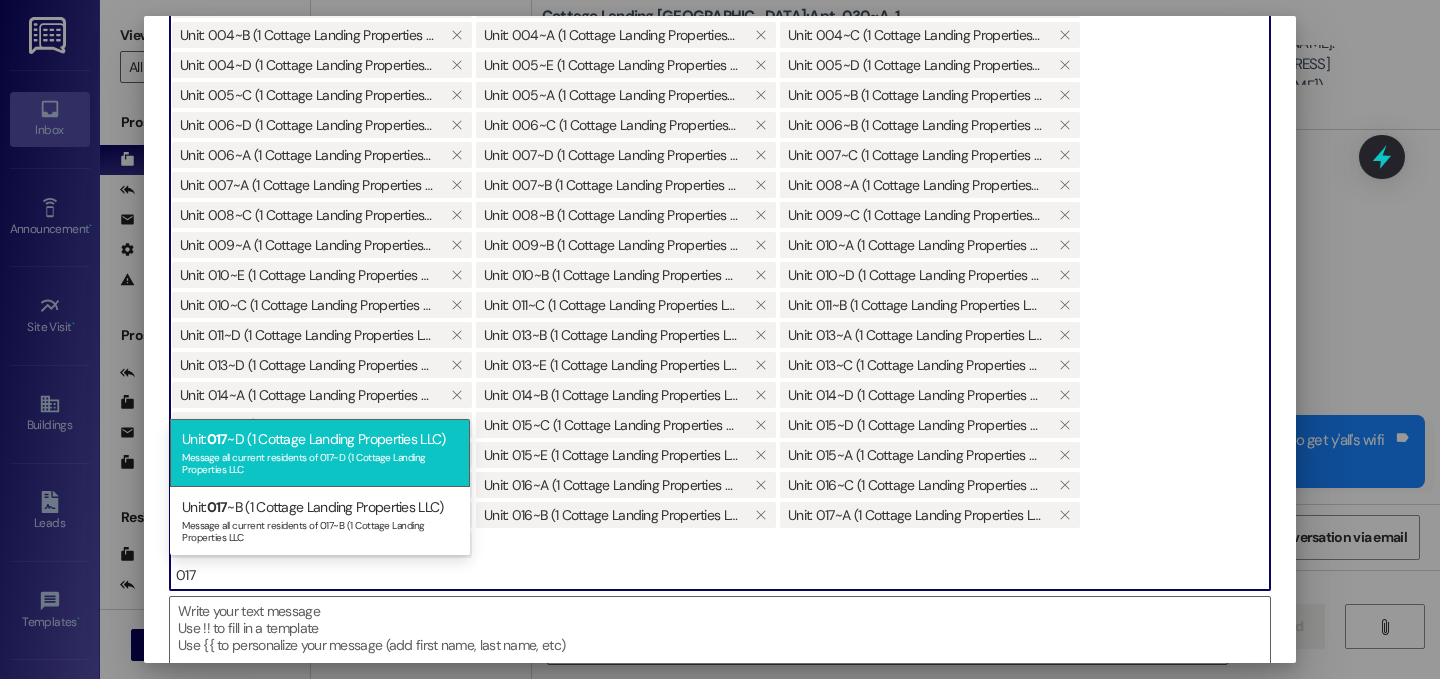
type input "017"
click at [373, 470] on div "Message all current residents of 017~D (1 Cottage Landing Properties LLC" at bounding box center [320, 461] width 276 height 28
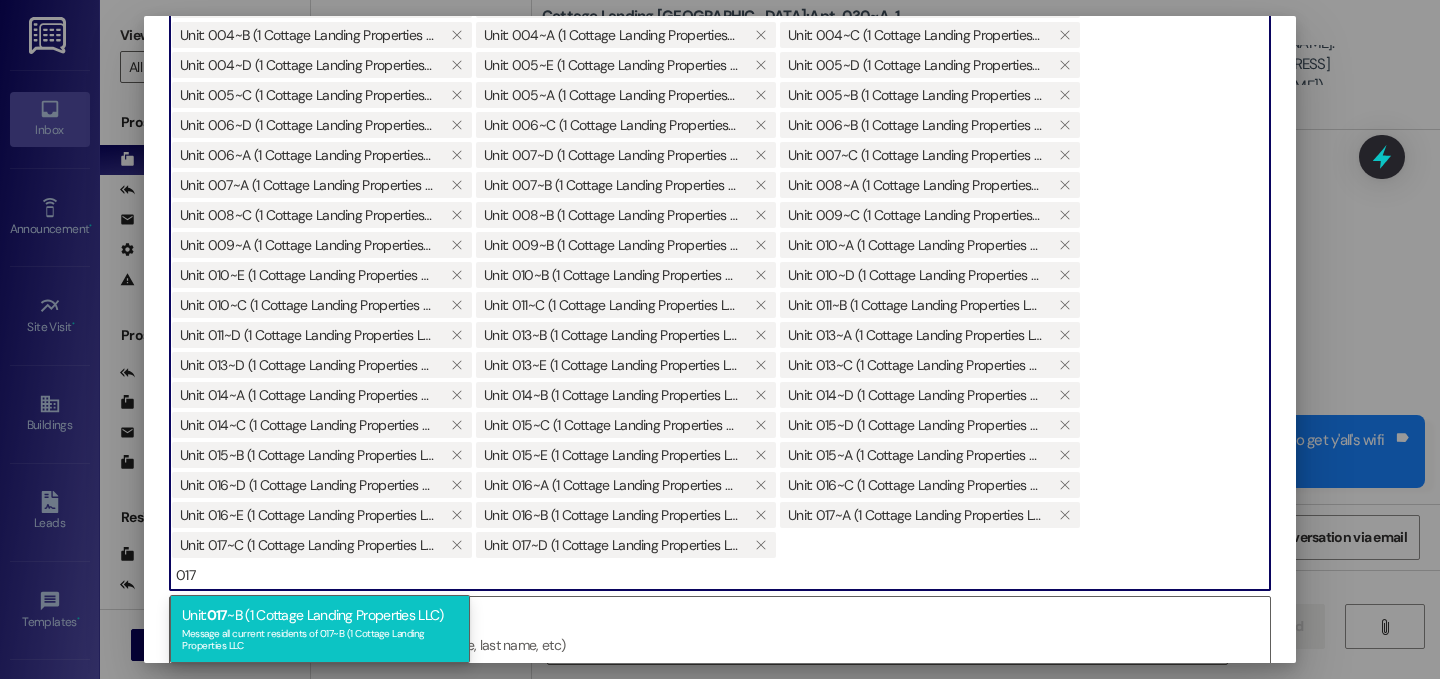
type input "017"
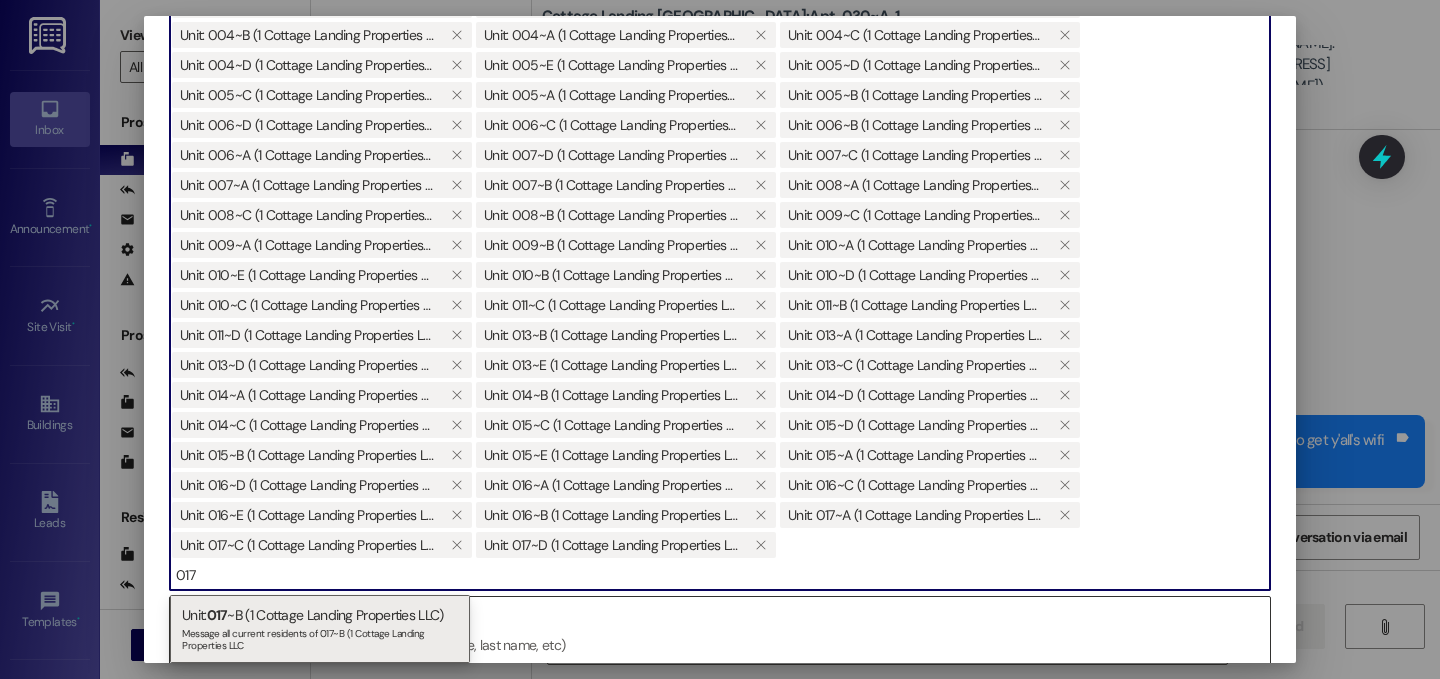
click at [252, 631] on div "Message all current residents of 017~B (1 Cottage Landing Properties LLC" at bounding box center [320, 637] width 276 height 28
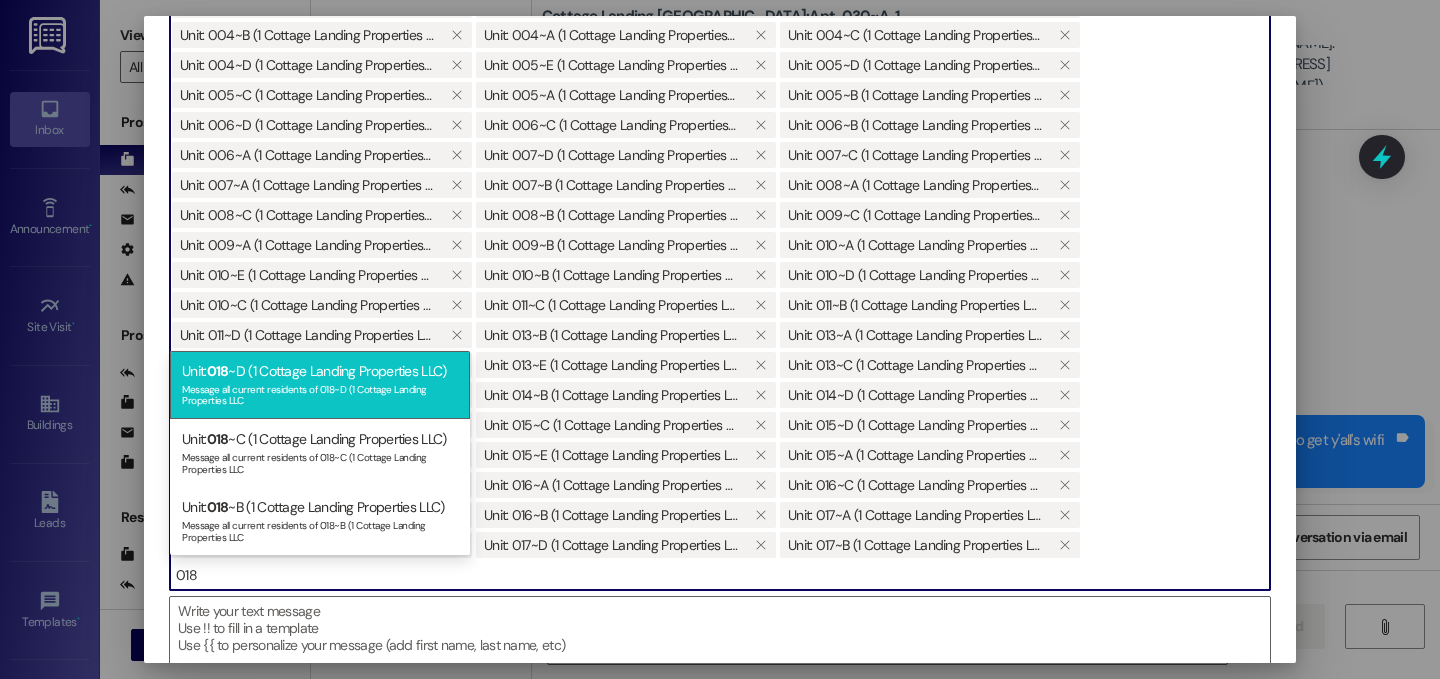
type input "018"
click at [393, 387] on div "Message all current residents of 018~D (1 Cottage Landing Properties LLC" at bounding box center [320, 393] width 276 height 28
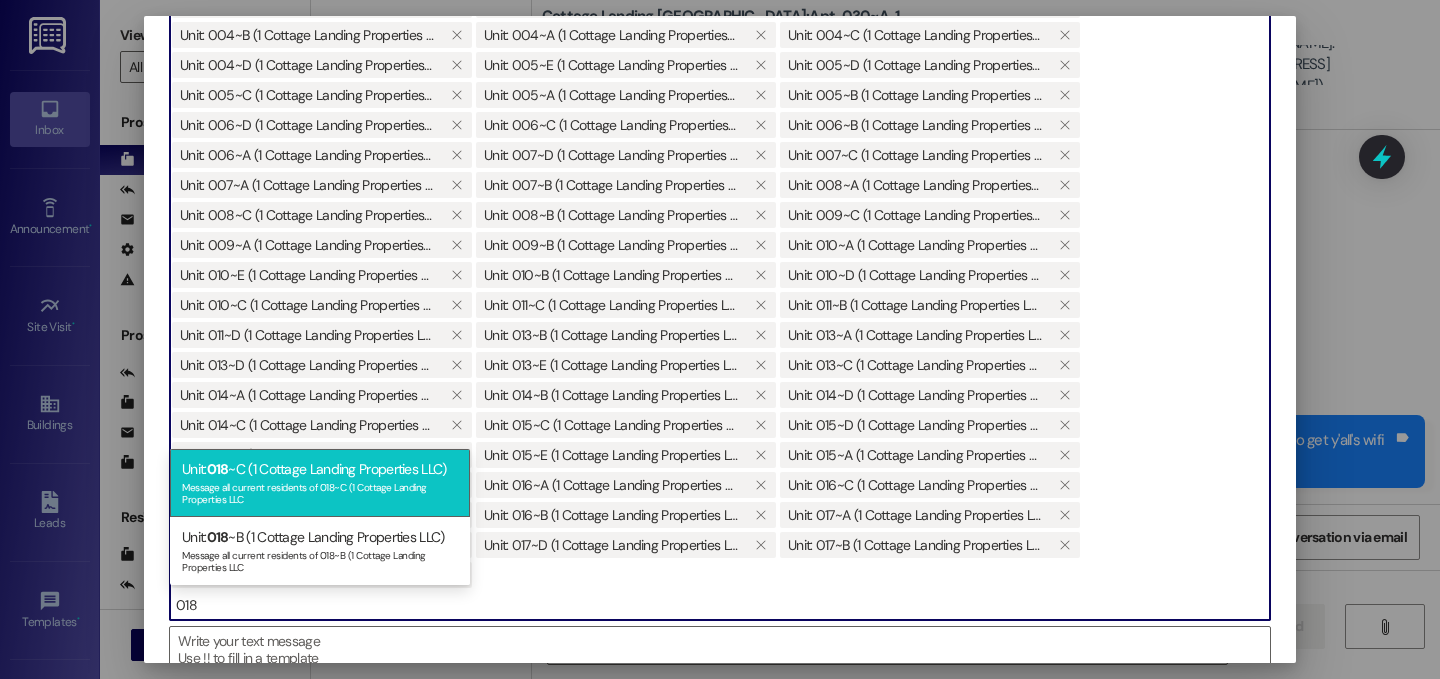
type input "018"
click at [259, 485] on div "Message all current residents of 018~C (1 Cottage Landing Properties LLC" at bounding box center [320, 491] width 276 height 28
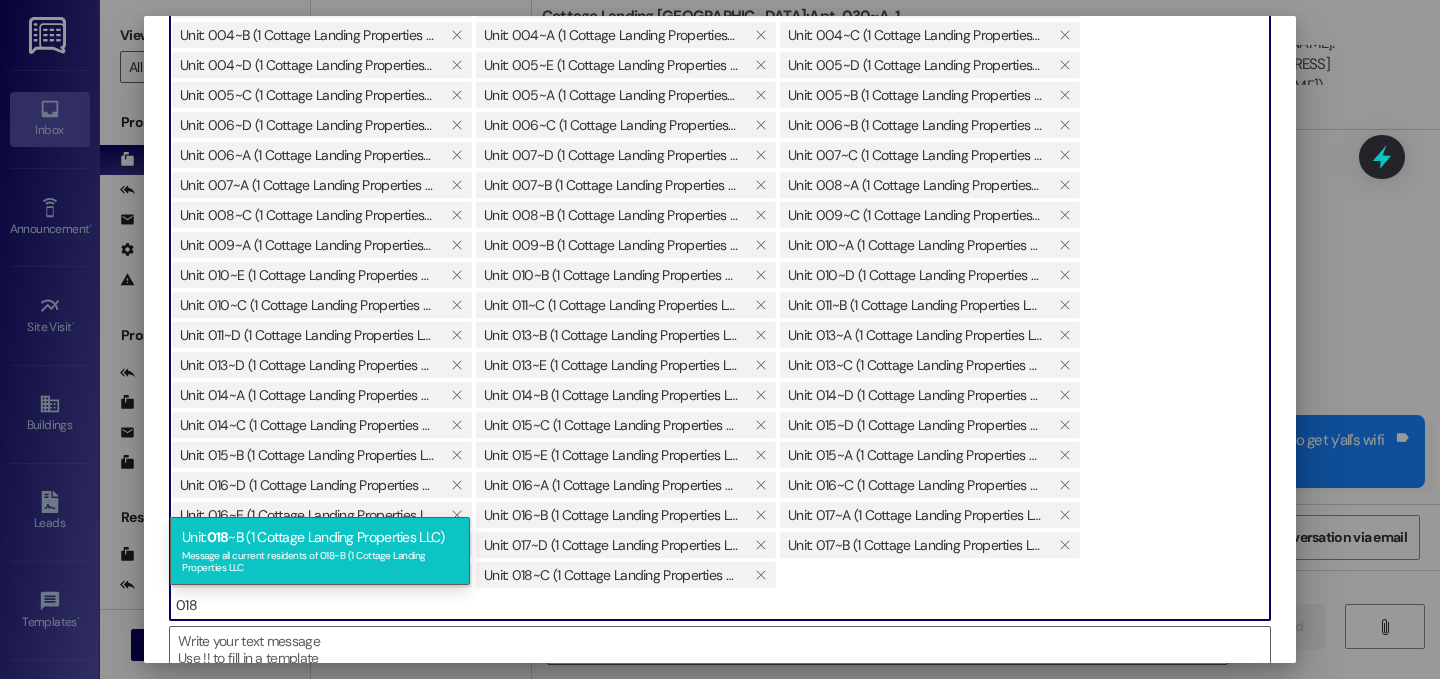
type input "018"
click at [252, 561] on div "Message all current residents of 018~B (1 Cottage Landing Properties LLC" at bounding box center [320, 559] width 276 height 28
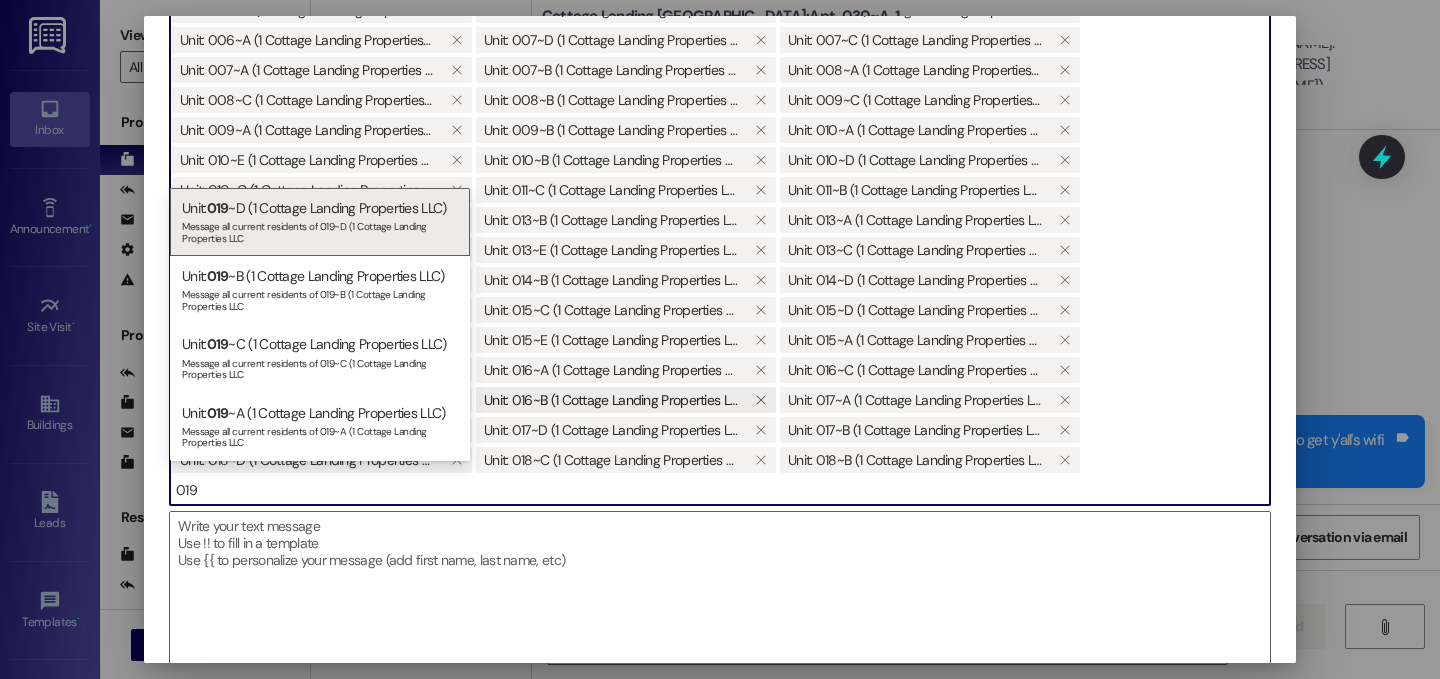
scroll to position [302, 0]
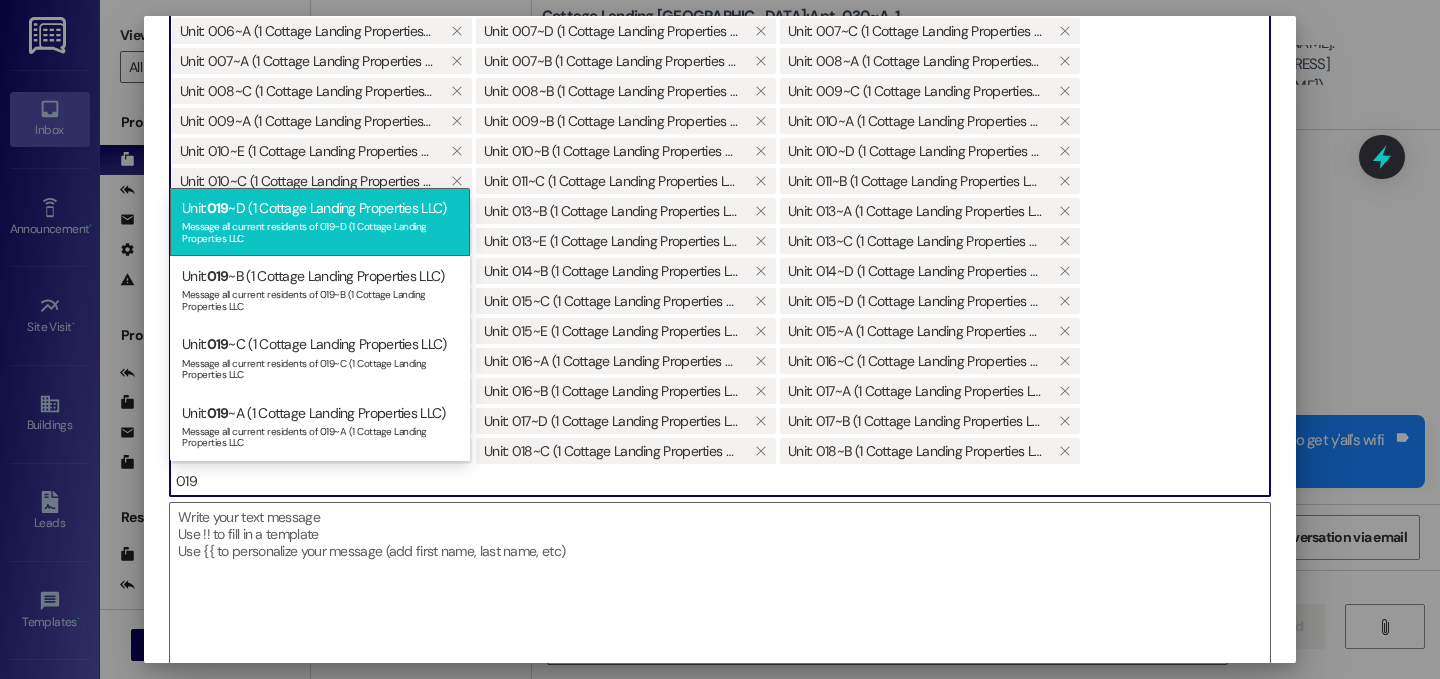
type input "019"
click at [330, 220] on div "Message all current residents of 019~D (1 Cottage Landing Properties LLC" at bounding box center [320, 230] width 276 height 28
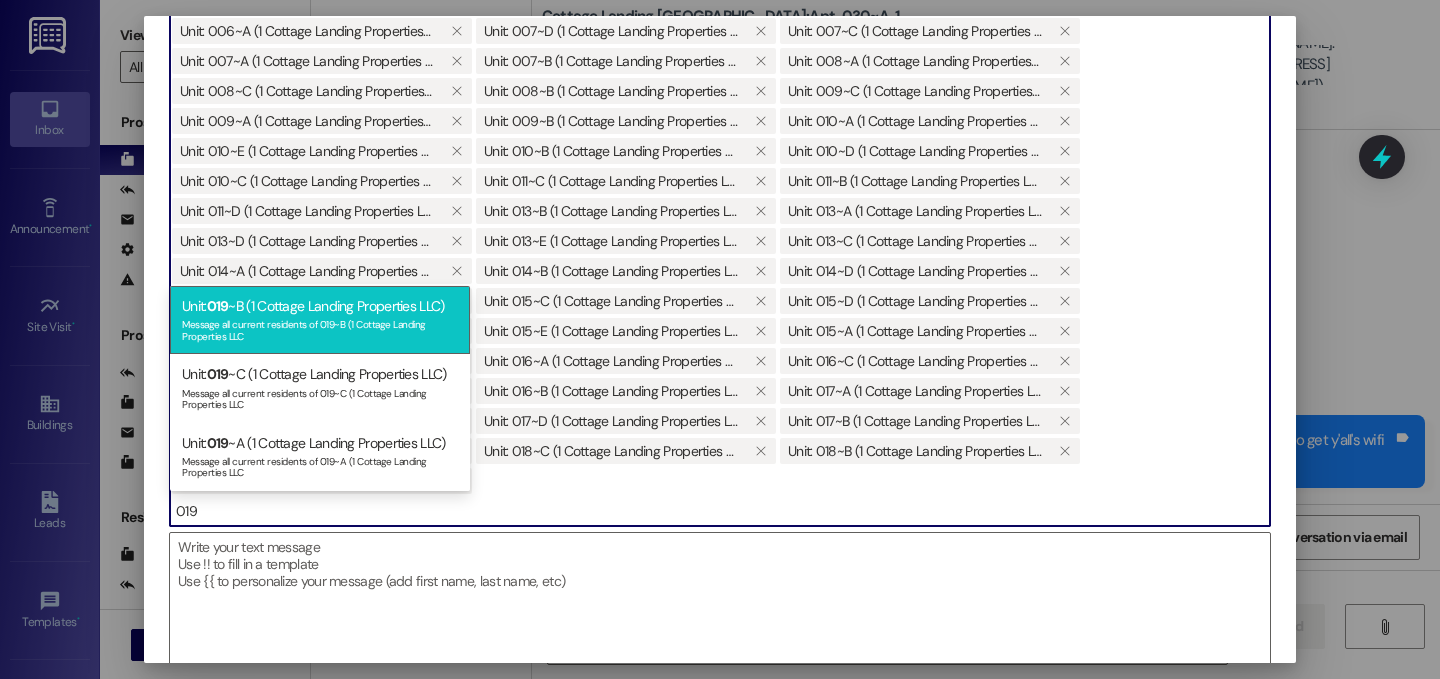
type input "019"
click at [278, 337] on div "Message all current residents of 019~B (1 Cottage Landing Properties LLC" at bounding box center [320, 328] width 276 height 28
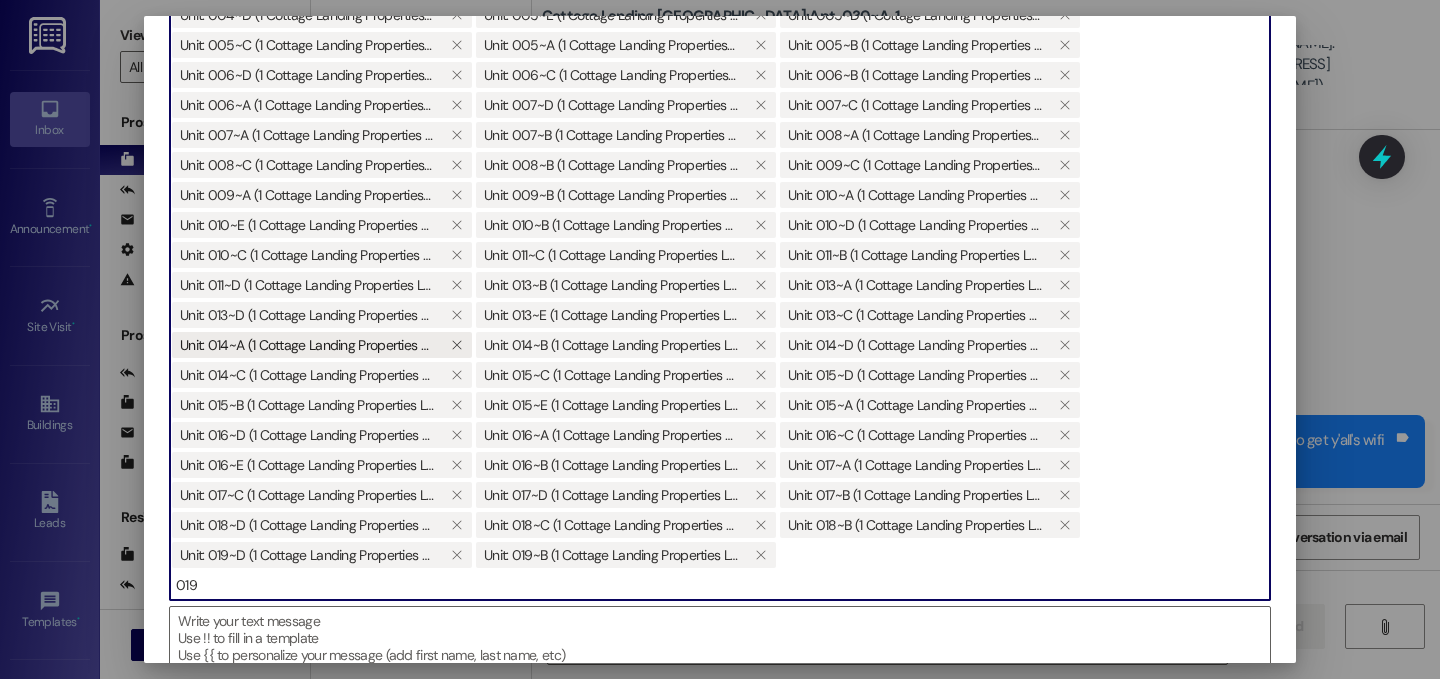
scroll to position [220, 0]
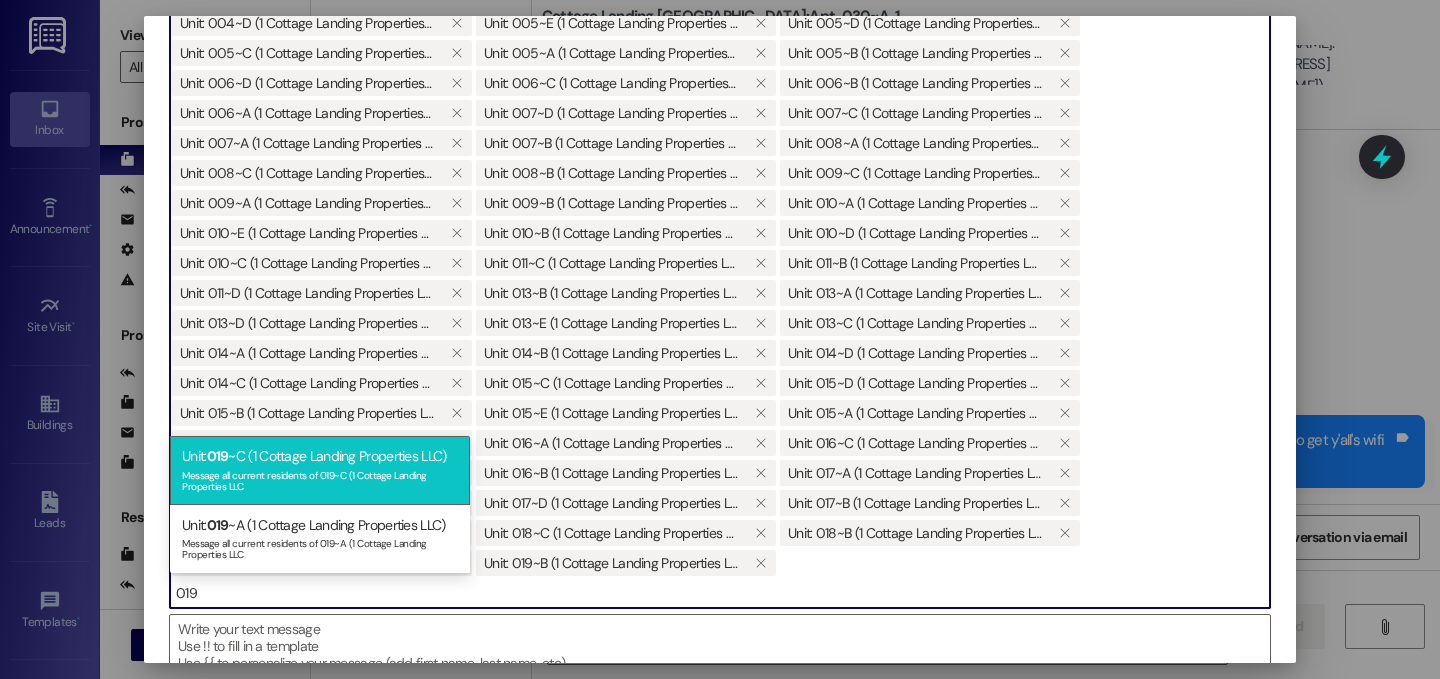
type input "019"
click at [253, 448] on div "Unit: 019 ~C (1 Cottage Landing Properties LLC) Message all current residents o…" at bounding box center [320, 470] width 300 height 68
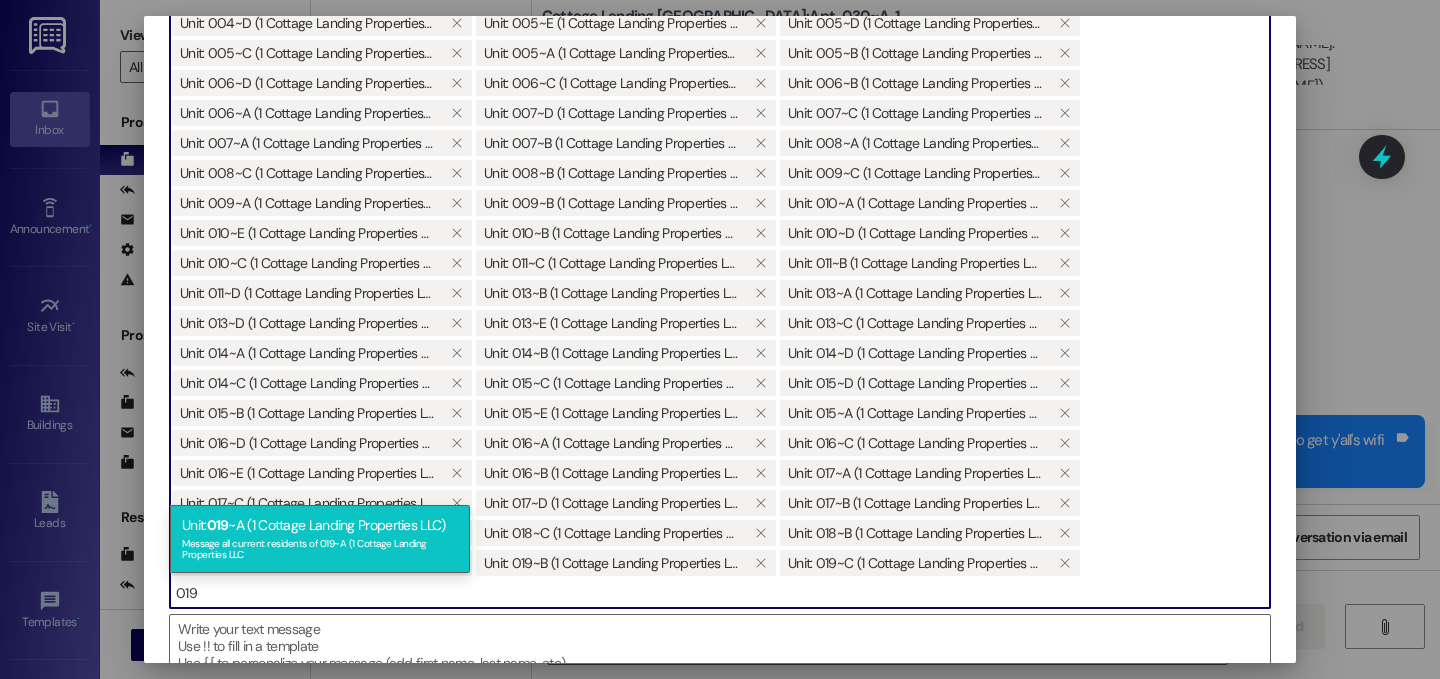
type input "019"
click at [266, 534] on div "Message all current residents of 019~A (1 Cottage Landing Properties LLC" at bounding box center [320, 547] width 276 height 28
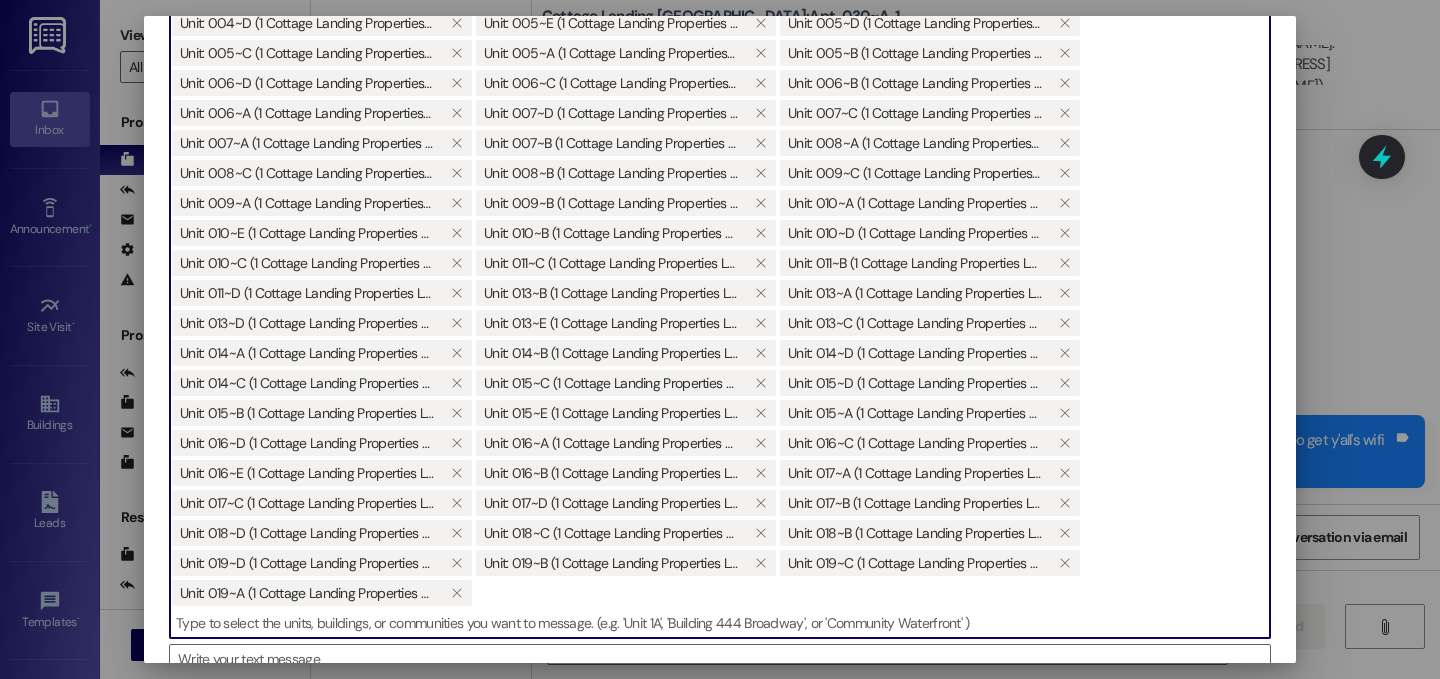
scroll to position [228, 0]
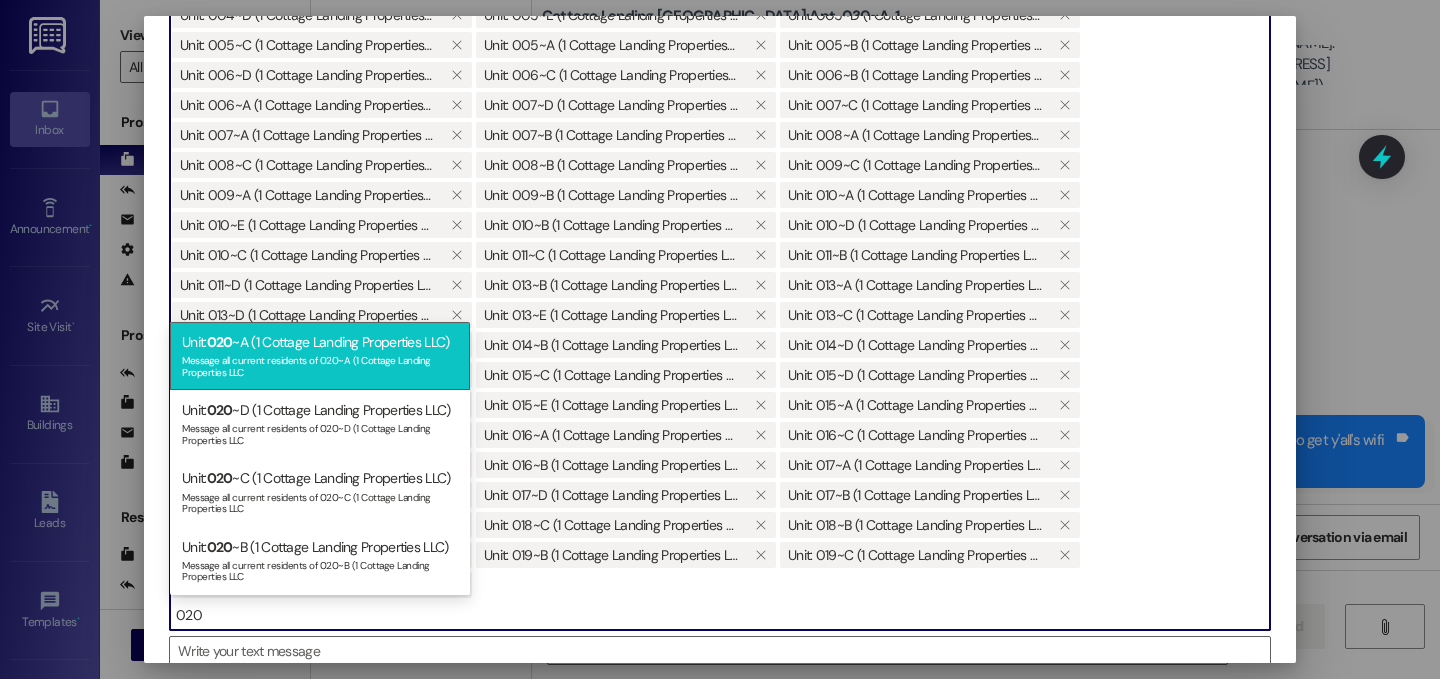
type input "020"
click at [307, 354] on div "Message all current residents of 020~A (1 Cottage Landing Properties LLC" at bounding box center [320, 364] width 276 height 28
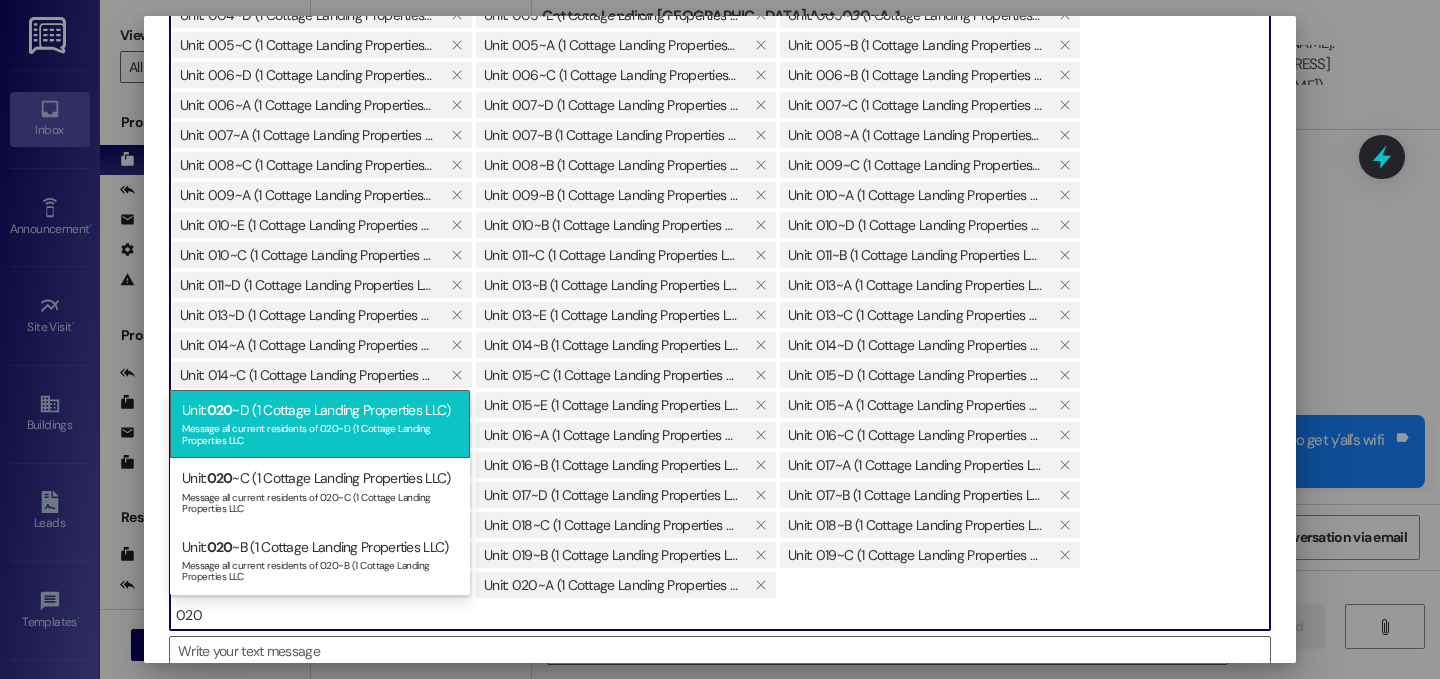
type input "020"
click at [245, 419] on div "Unit: 020 ~D (1 Cottage Landing Properties LLC) Message all current residents o…" at bounding box center [320, 424] width 300 height 68
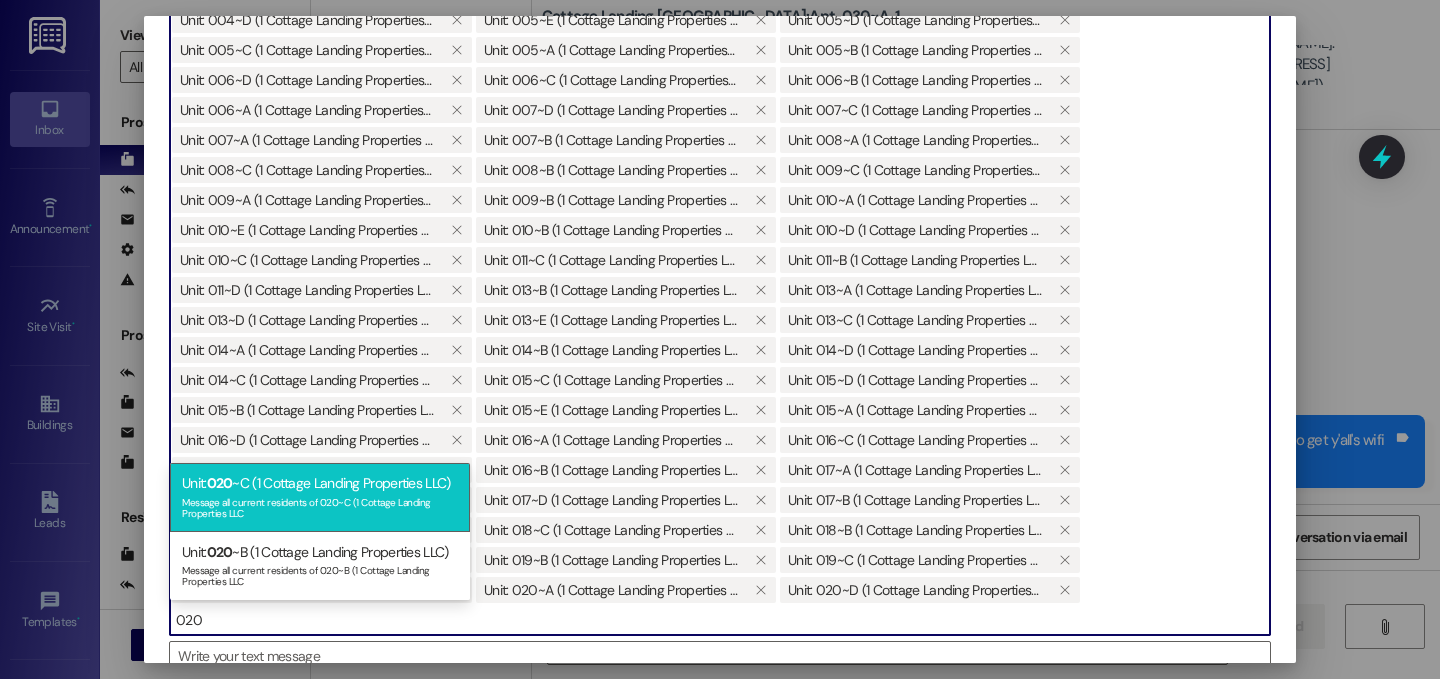
type input "020"
click at [243, 477] on div "Unit: 020 ~C (1 Cottage Landing Properties LLC) Message all current residents o…" at bounding box center [320, 497] width 300 height 68
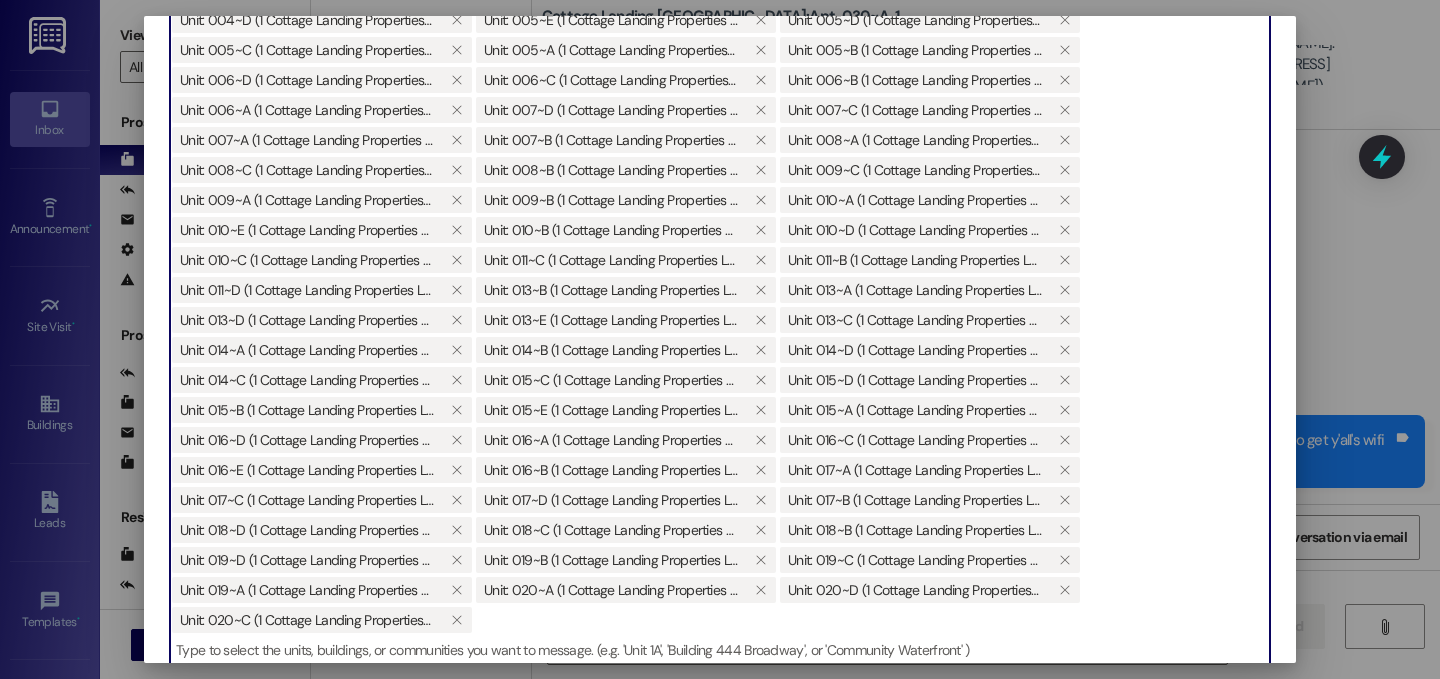
scroll to position [225, 0]
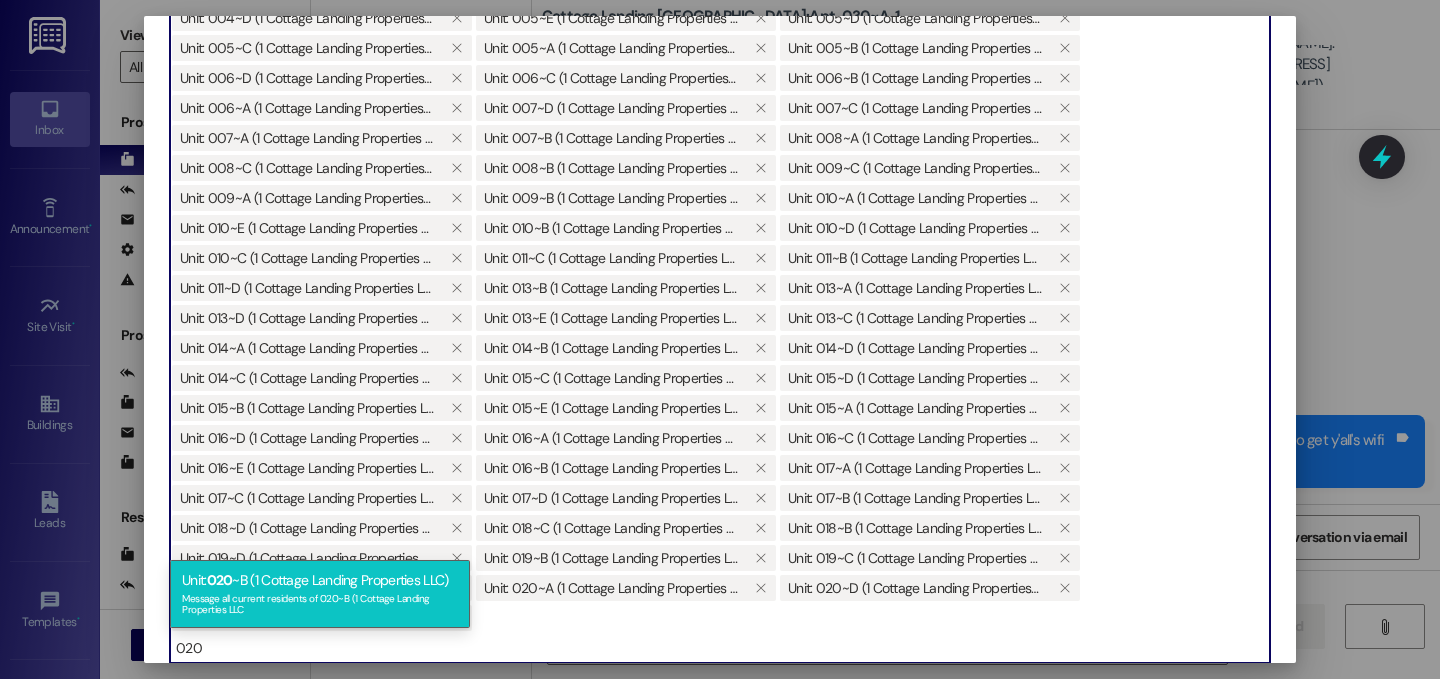
type input "020"
click at [246, 583] on div "Unit: 020 ~B (1 Cottage Landing Properties LLC) Message all current residents o…" at bounding box center [320, 594] width 300 height 68
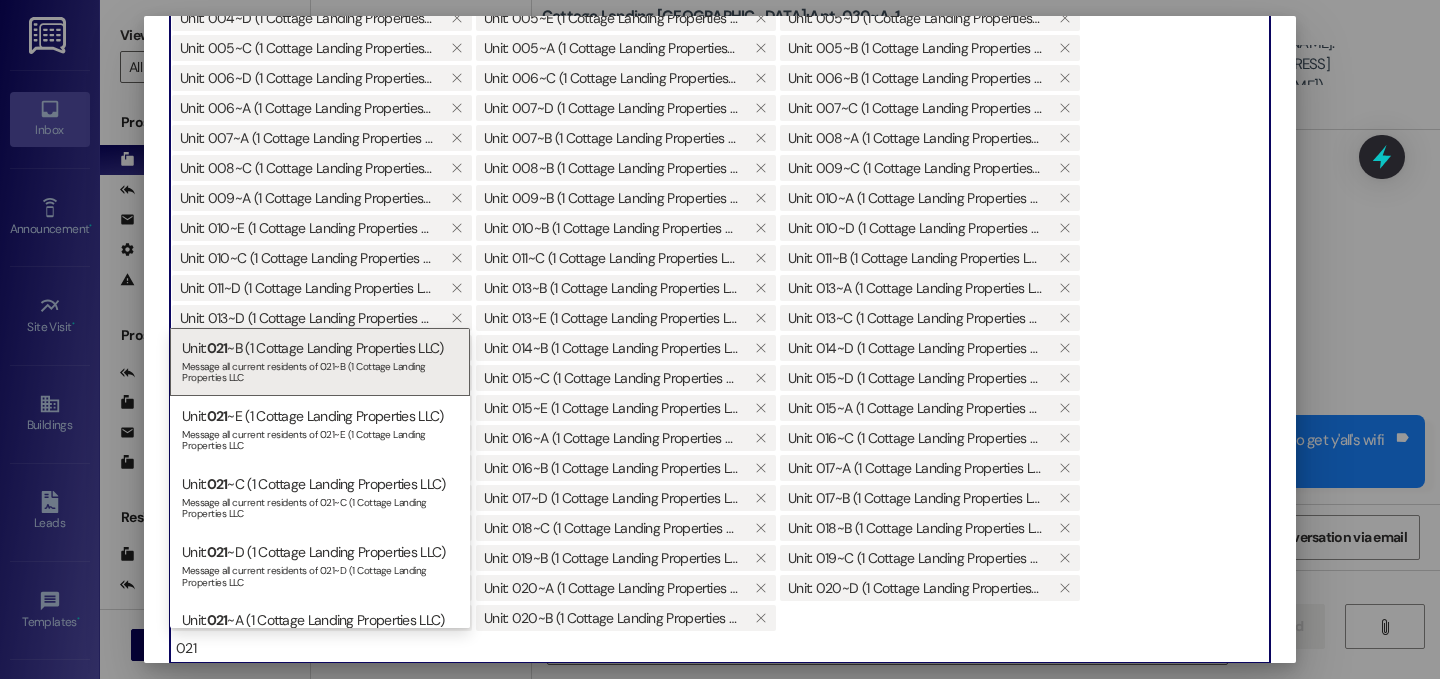
scroll to position [391, 0]
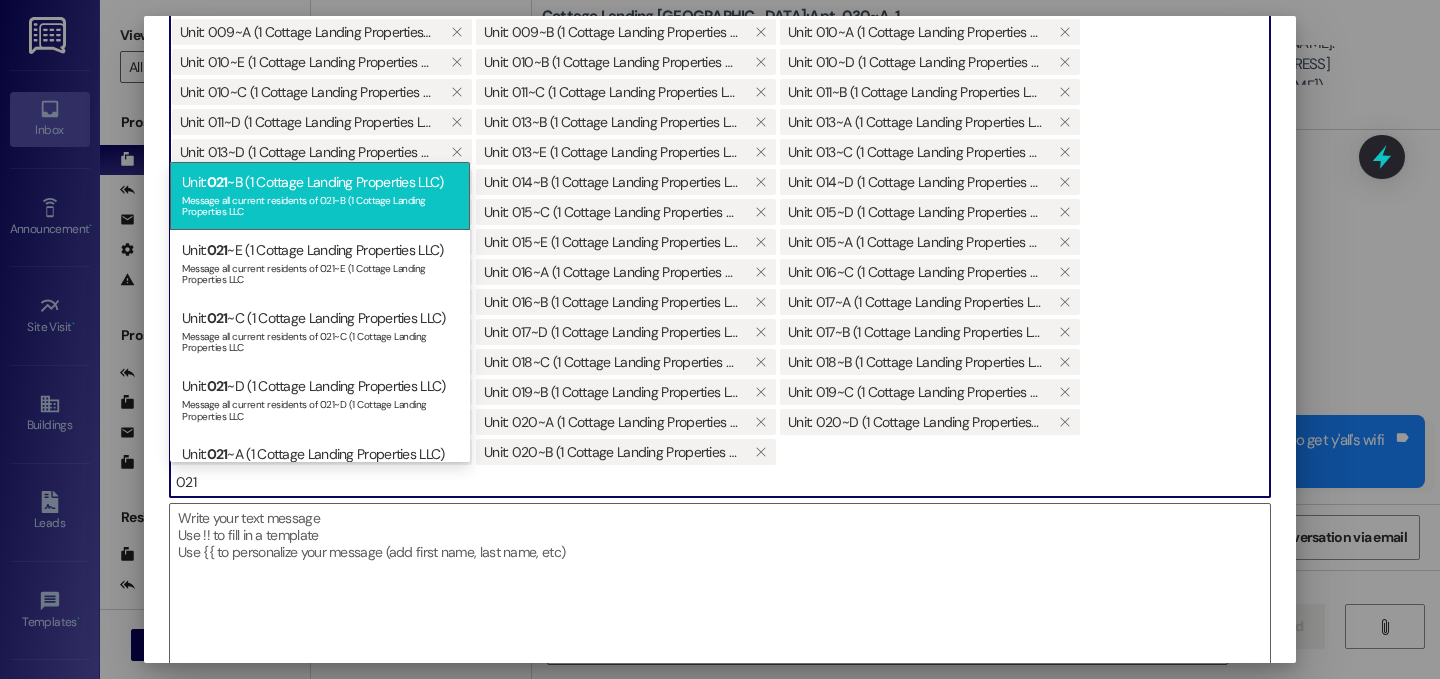
type input "021"
click at [252, 195] on div "Message all current residents of 021~B (1 Cottage Landing Properties LLC" at bounding box center [320, 204] width 276 height 28
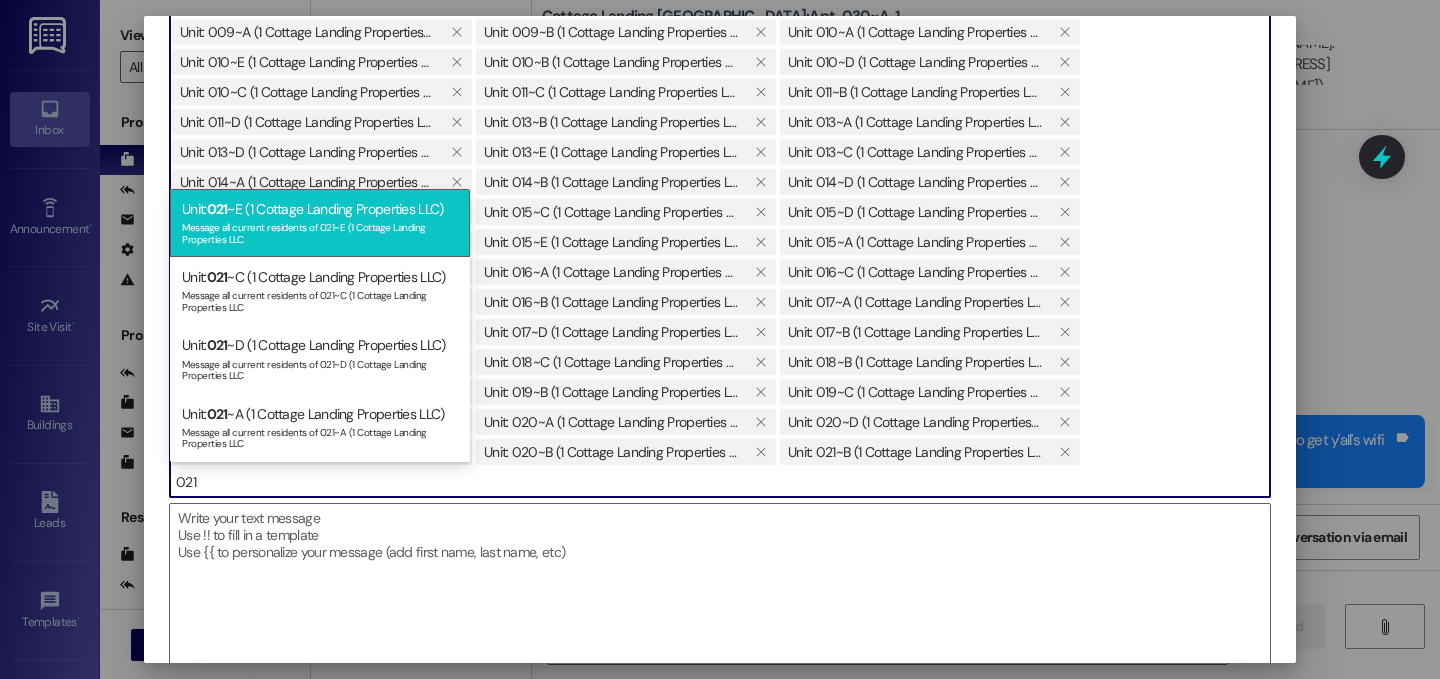
type input "021"
click at [293, 232] on div "Message all current residents of 021~E (1 Cottage Landing Properties LLC" at bounding box center [320, 231] width 276 height 28
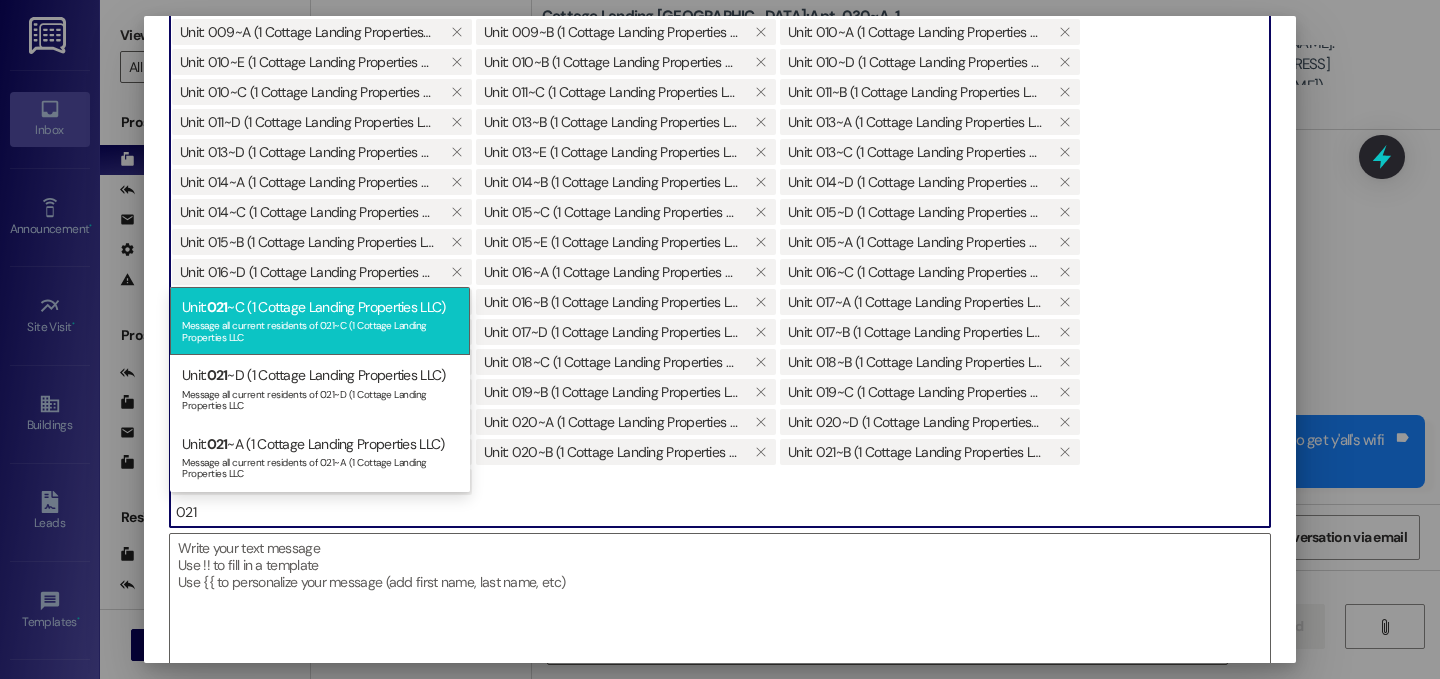
type input "021"
click at [249, 302] on div "Unit: 021 ~C (1 Cottage Landing Properties LLC) Message all current residents o…" at bounding box center [320, 321] width 300 height 68
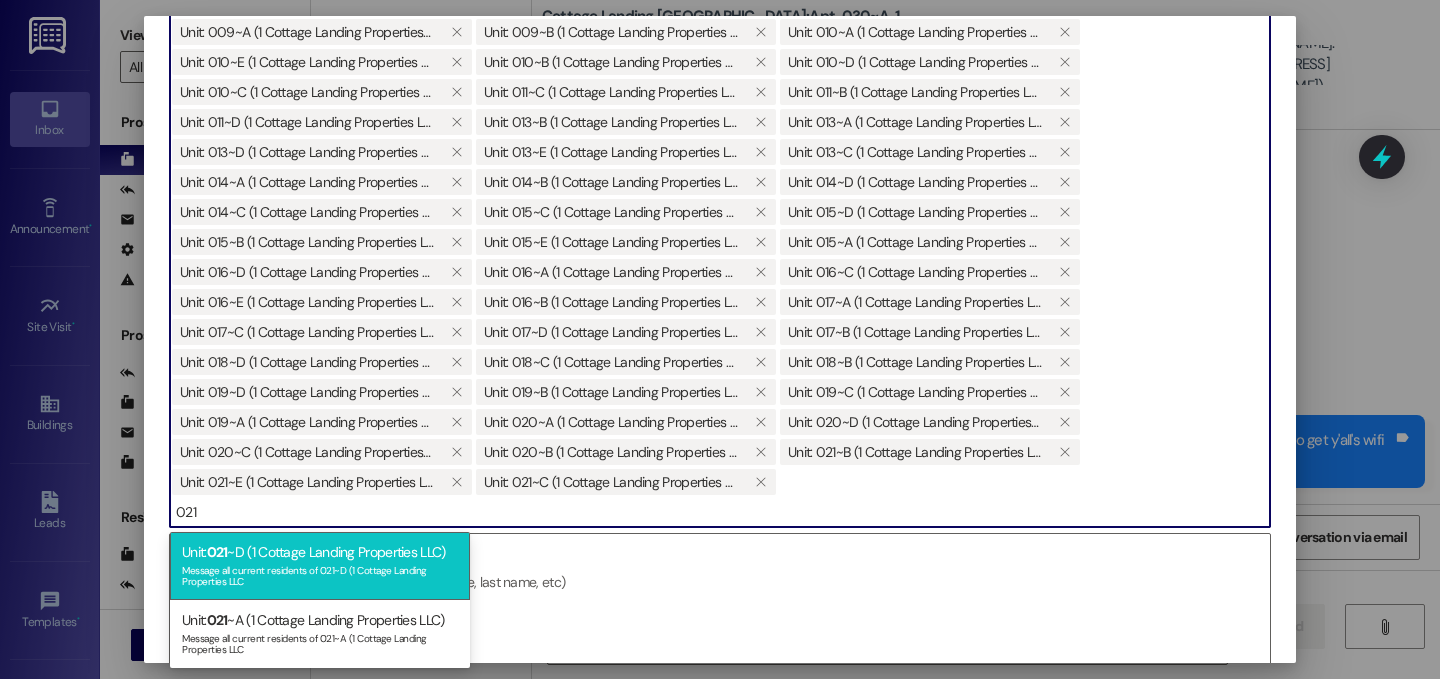
type input "021"
click at [247, 587] on div "Message all current residents of 021~D (1 Cottage Landing Properties LLC" at bounding box center [320, 574] width 276 height 28
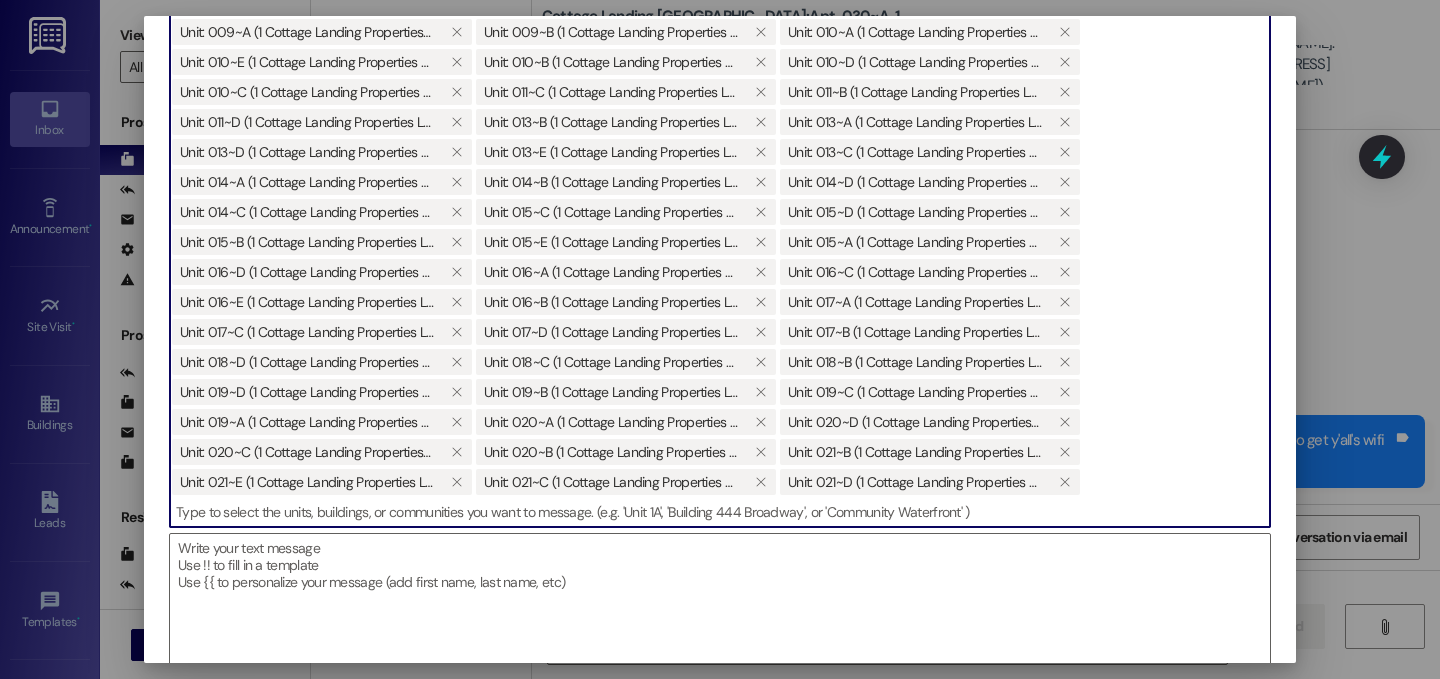
scroll to position [383, 0]
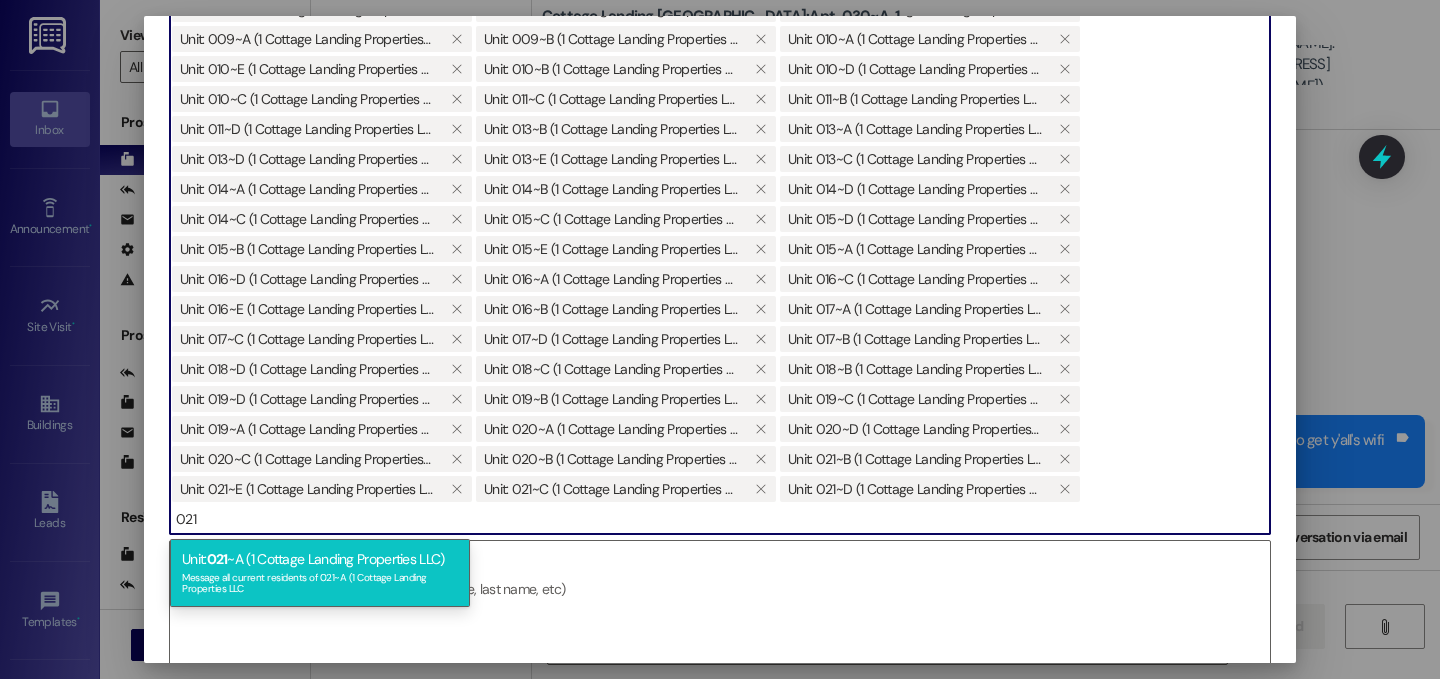
type input "021"
click at [264, 573] on div "Message all current residents of 021~A (1 Cottage Landing Properties LLC" at bounding box center [320, 581] width 276 height 28
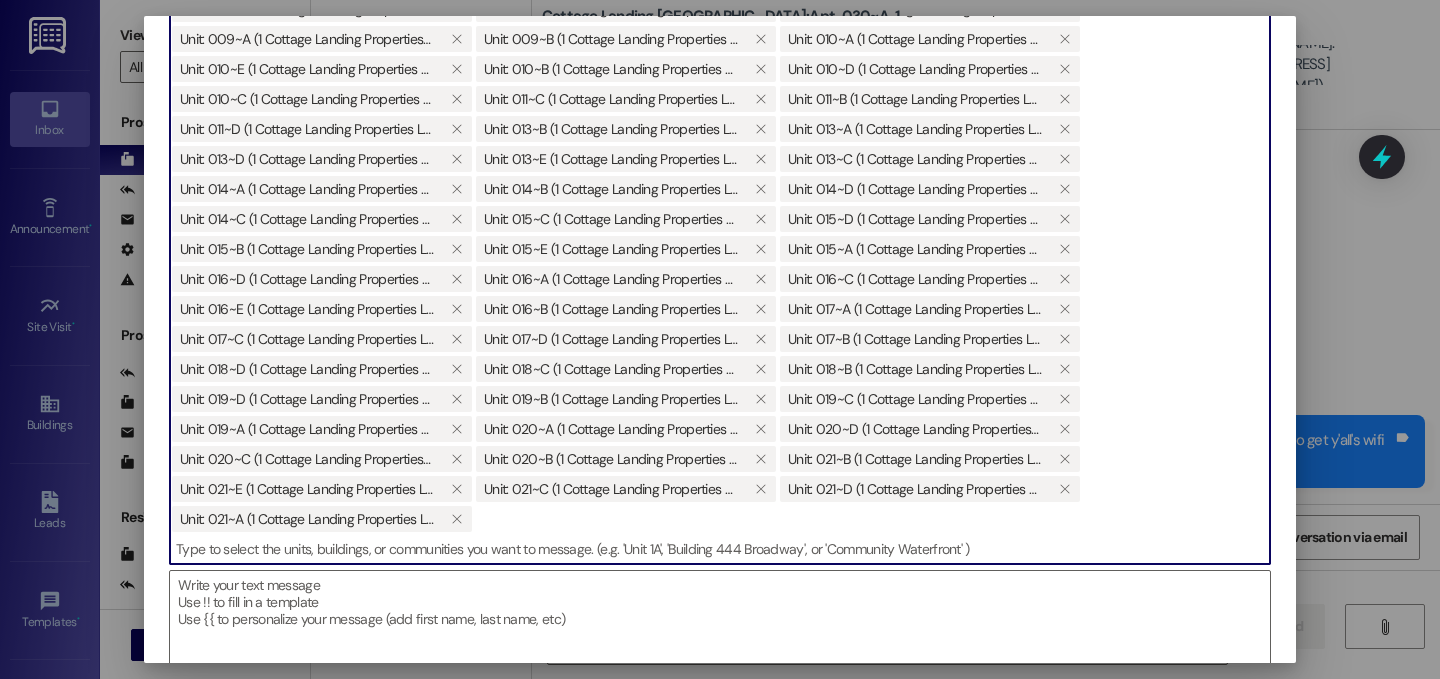
scroll to position [373, 0]
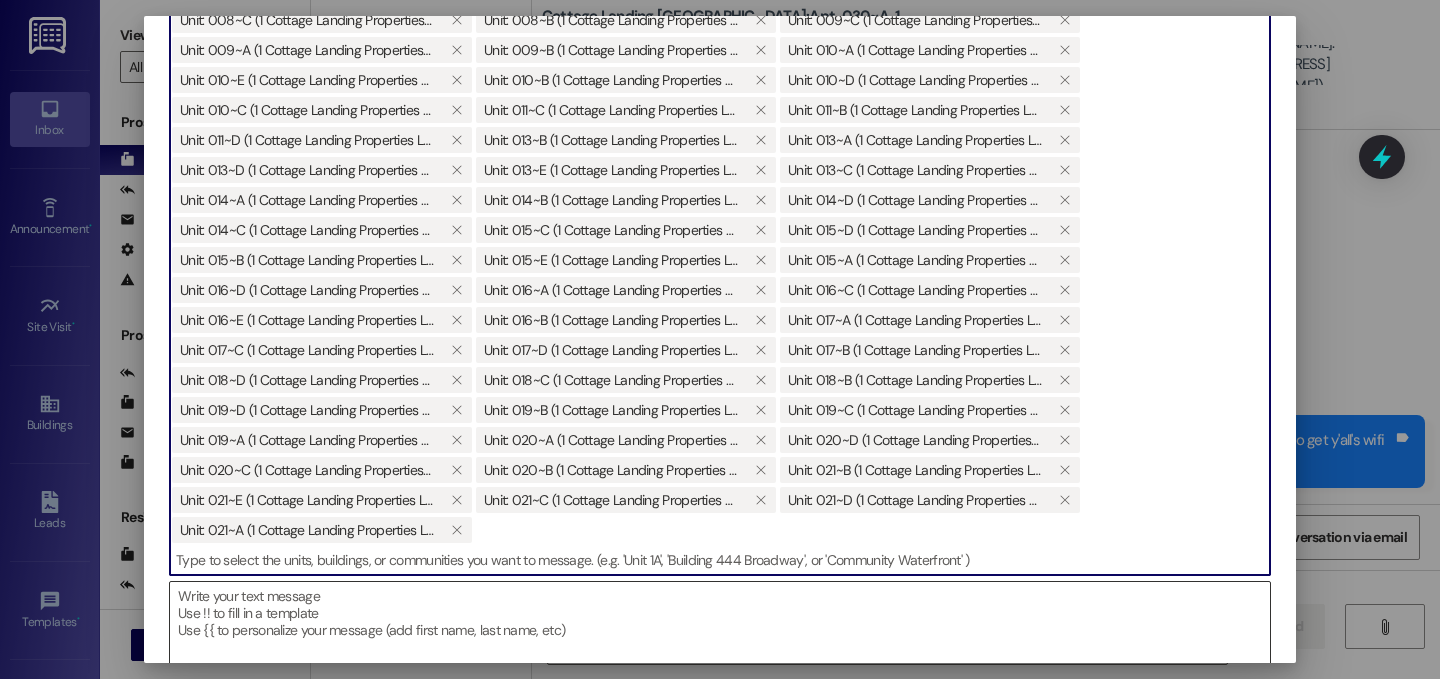
click at [362, 644] on textarea at bounding box center [720, 673] width 1100 height 182
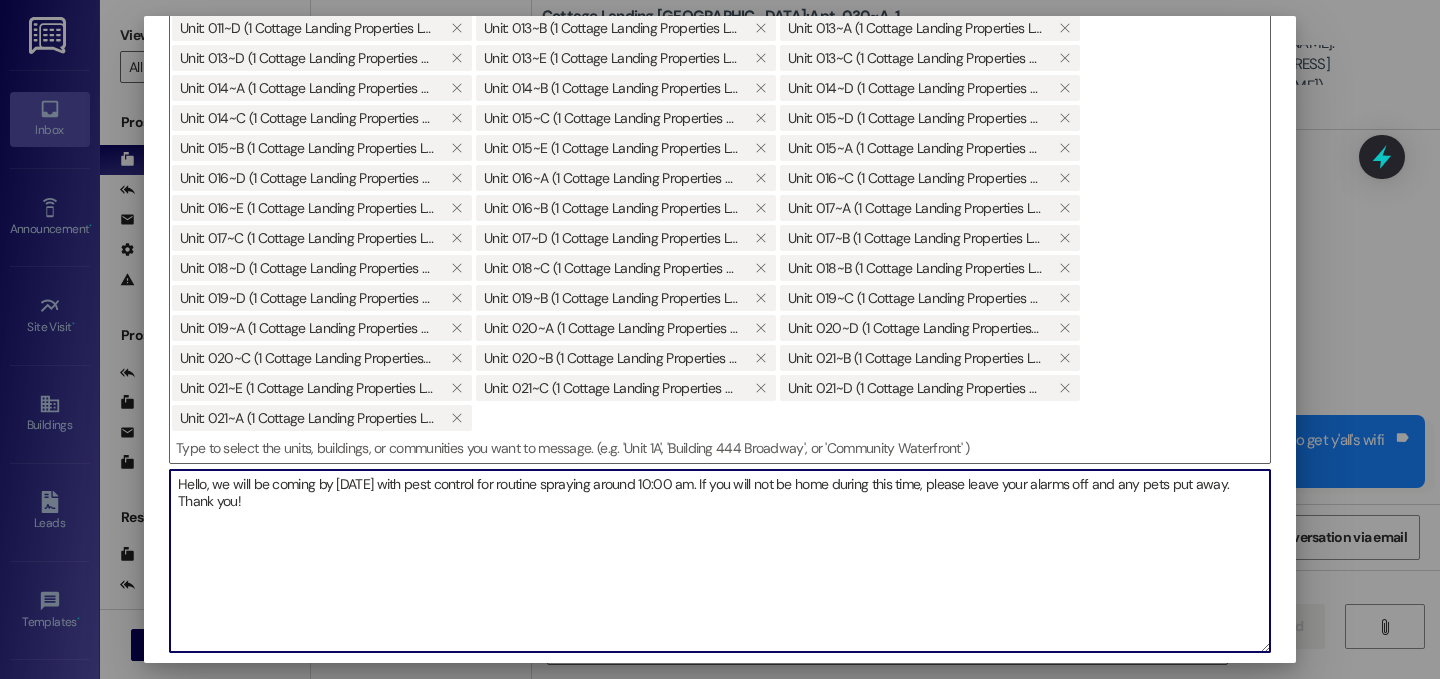
scroll to position [573, 0]
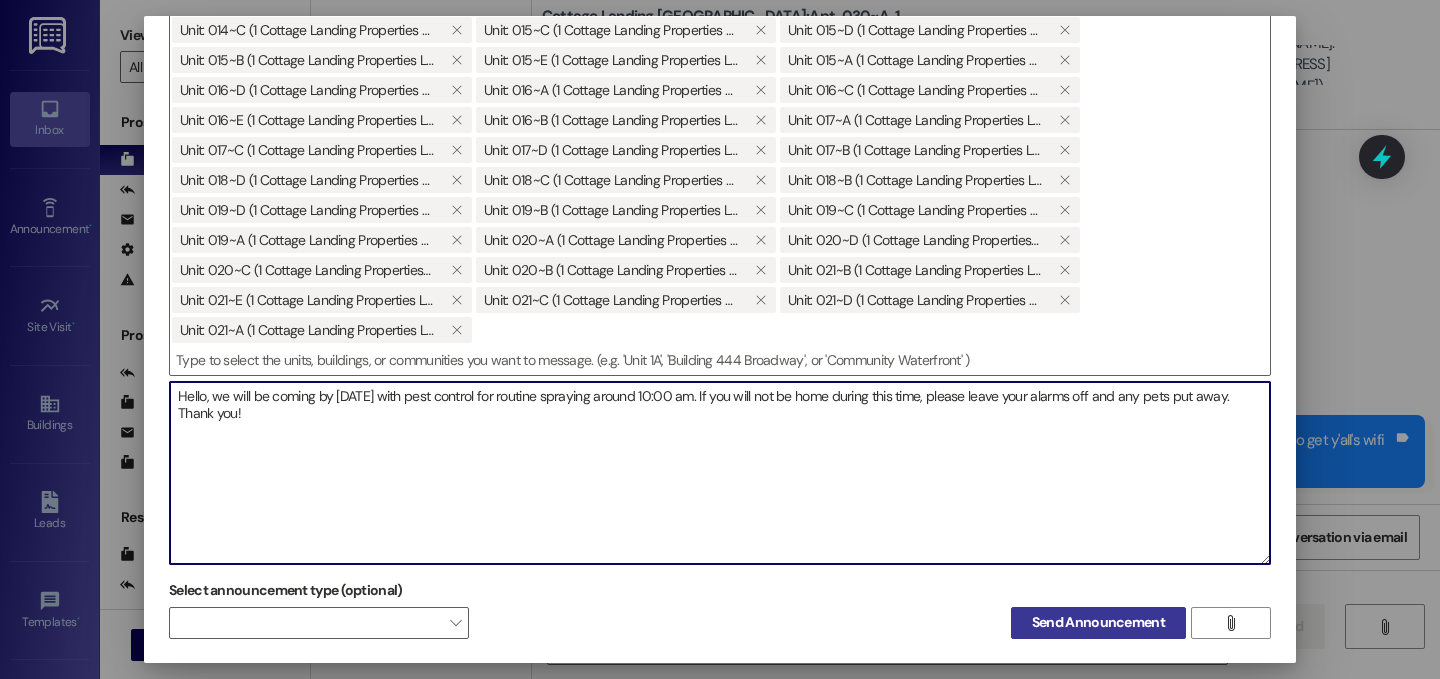
type textarea "Hello, we will be coming by tomorrow with pest control for routine spraying aro…"
click at [1095, 623] on span "Send Announcement" at bounding box center [1098, 622] width 133 height 21
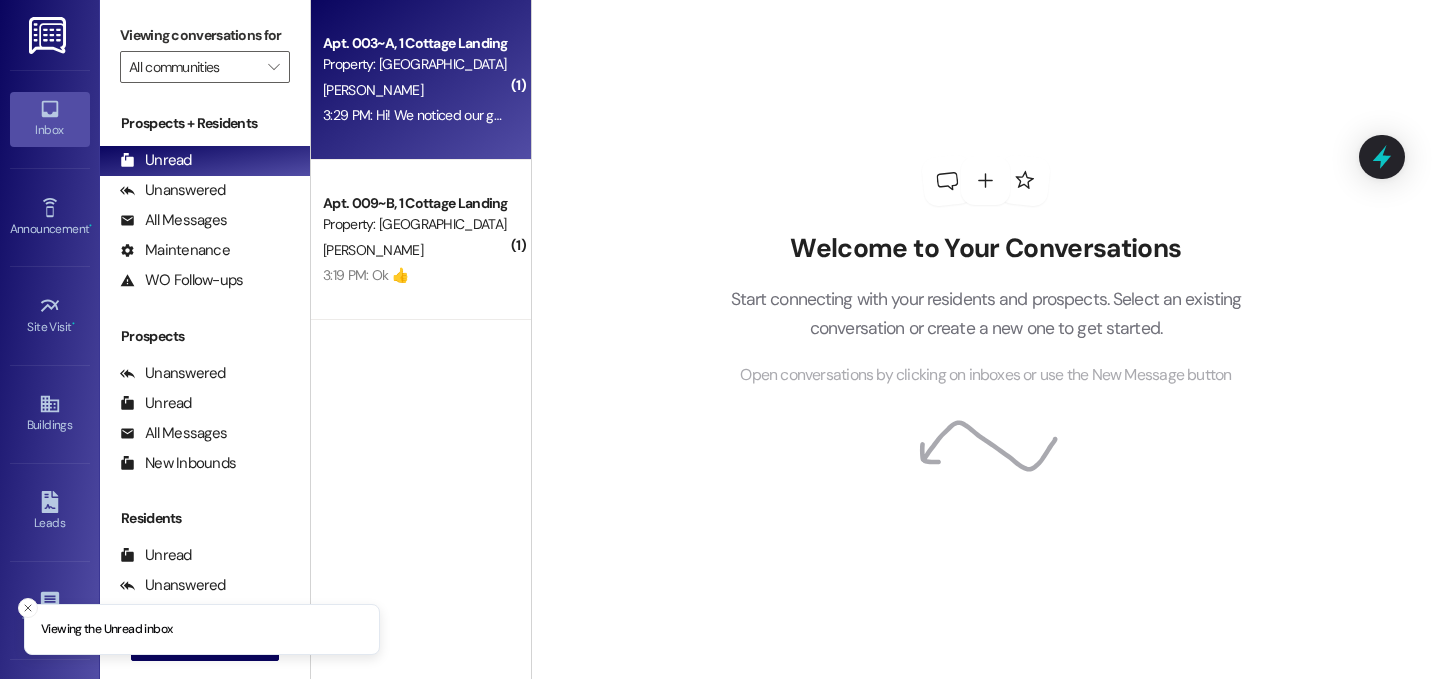
click at [360, 105] on div "3:29 PM: Hi! We noticed our garbage disposal (if there is one) doesnt work and …" at bounding box center [415, 115] width 189 height 25
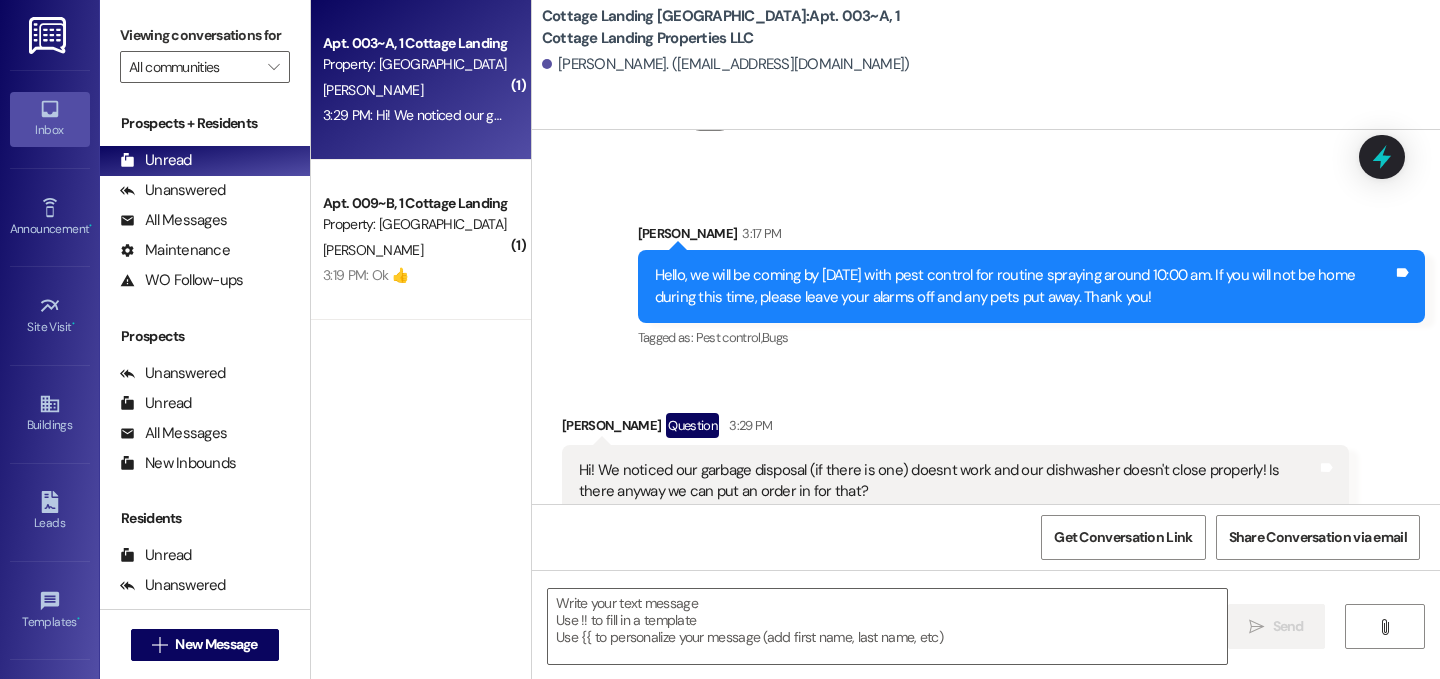
scroll to position [1430, 0]
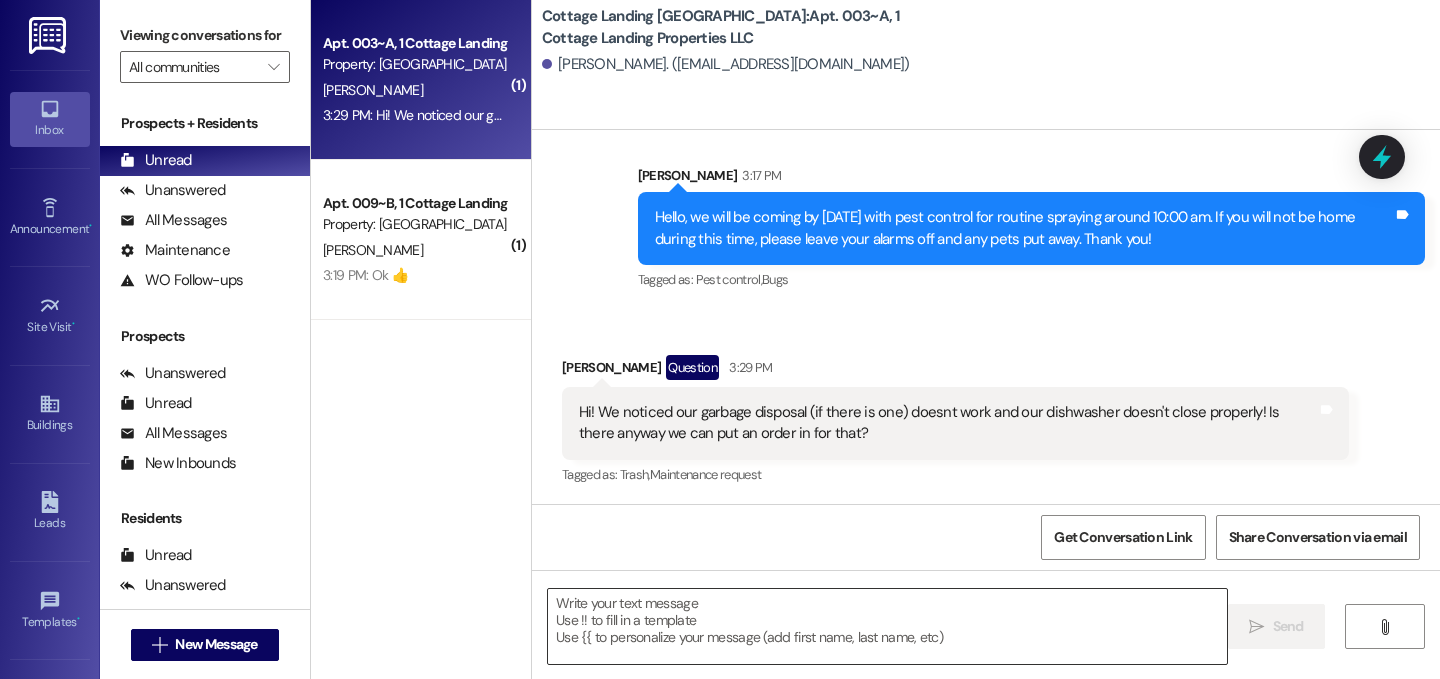
click at [599, 620] on textarea at bounding box center [887, 626] width 679 height 75
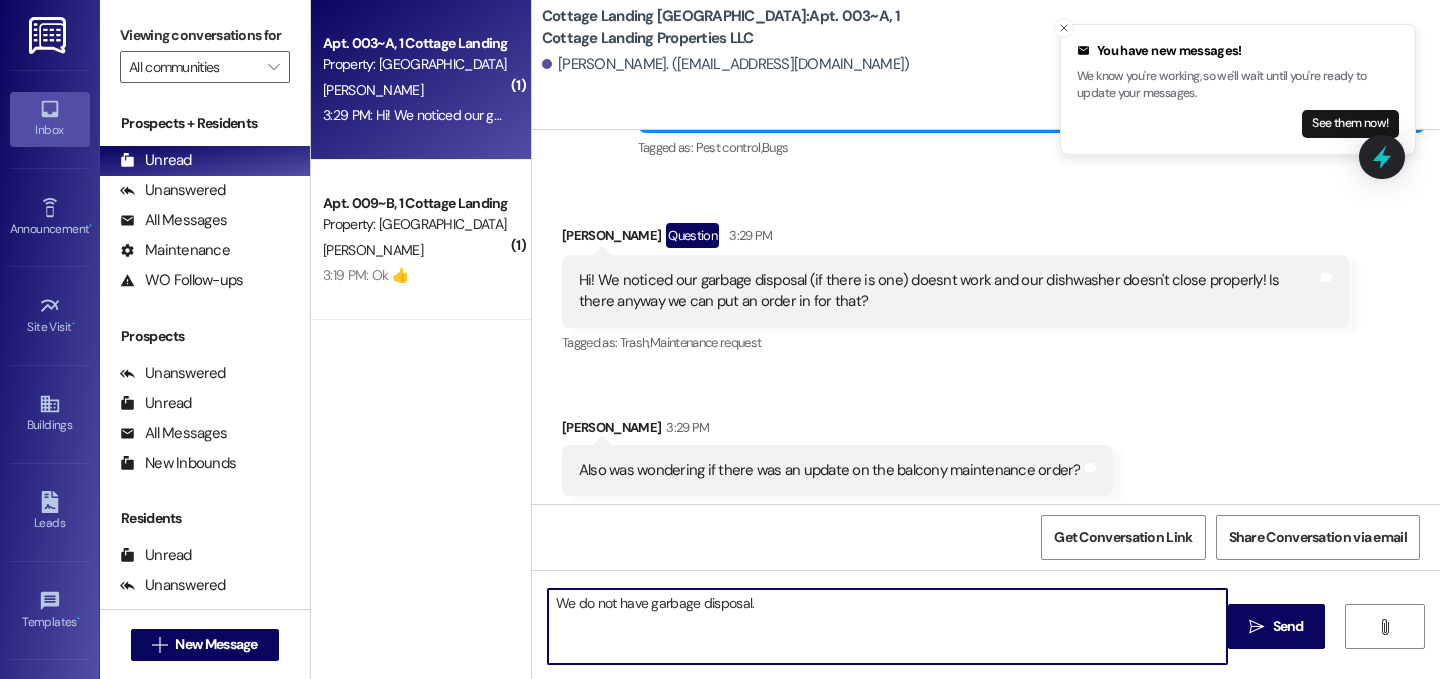
scroll to position [1570, 0]
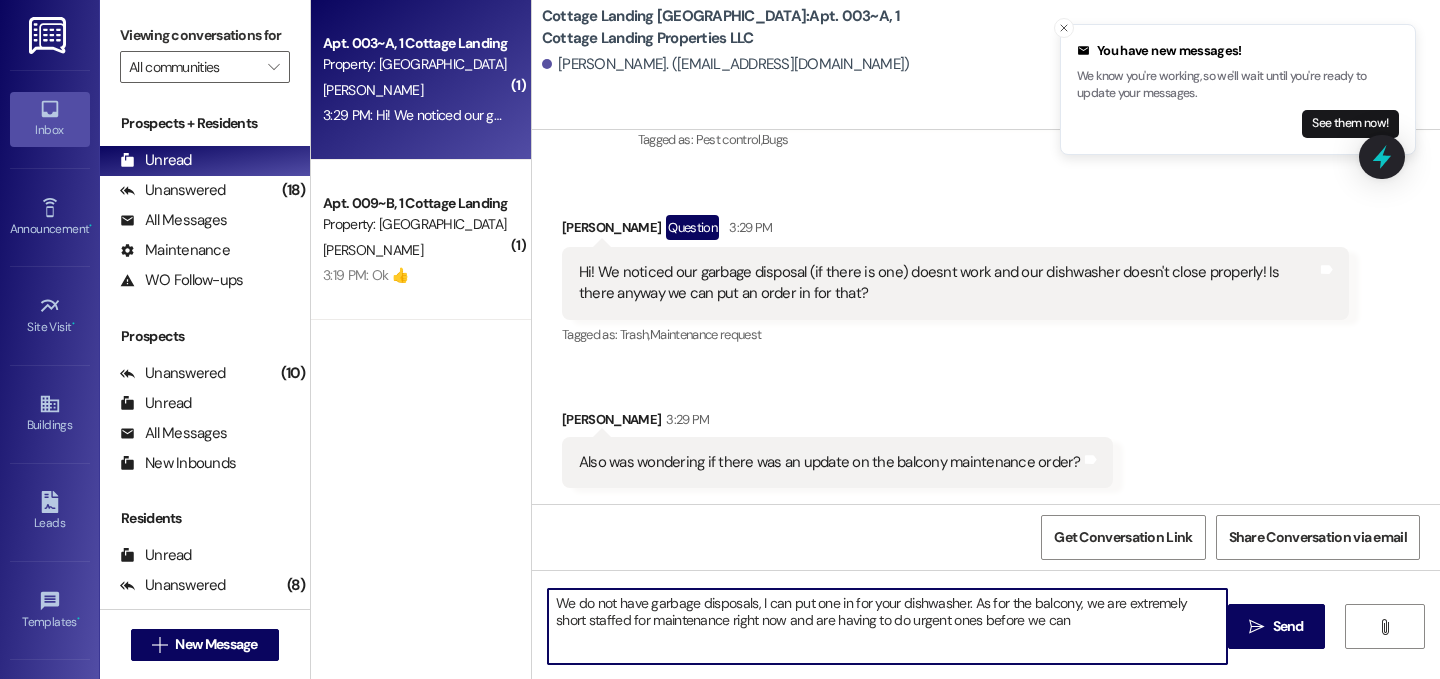
click at [912, 619] on textarea "We do not have garbage disposals, I can put one in for your dishwasher. As for …" at bounding box center [887, 626] width 679 height 75
click at [1091, 614] on textarea "We do not have garbage disposals, I can put one in for your dishwasher. As for …" at bounding box center [887, 626] width 679 height 75
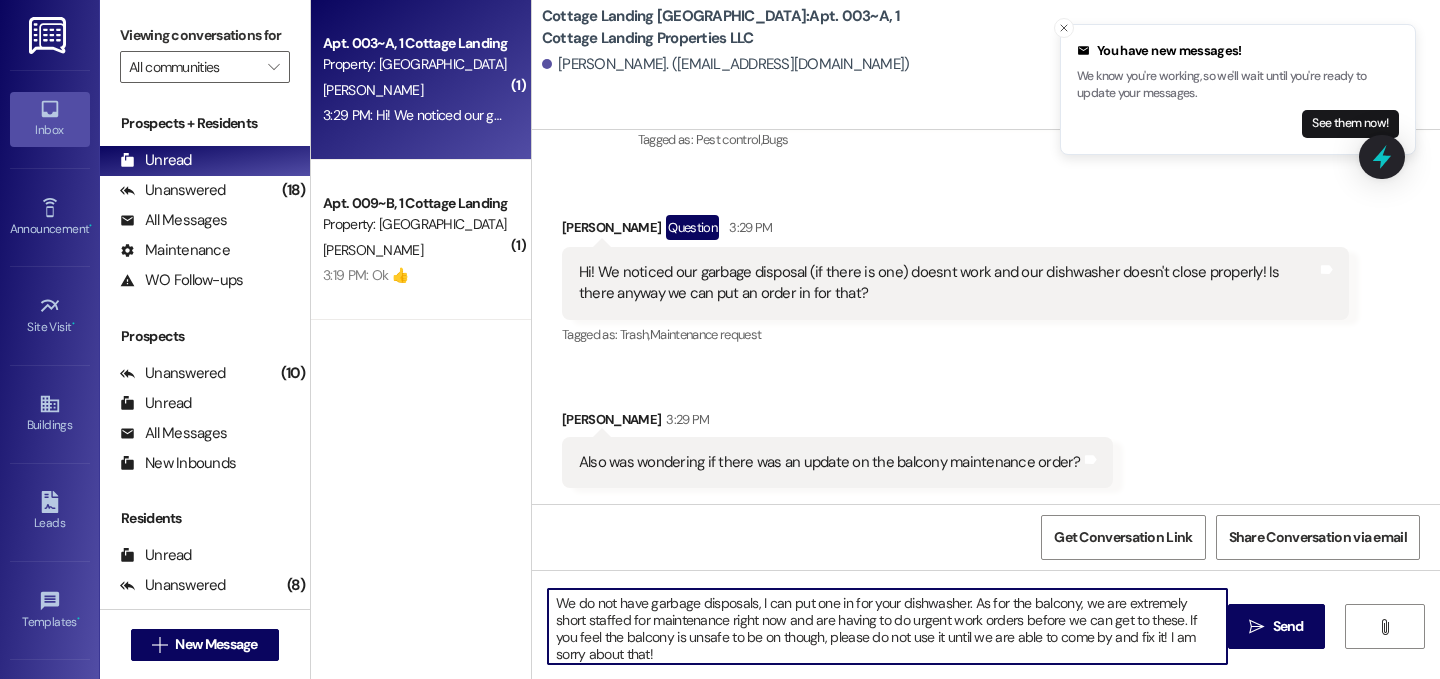
type textarea "We do not have garbage disposals, I can put one in for your dishwasher. As for …"
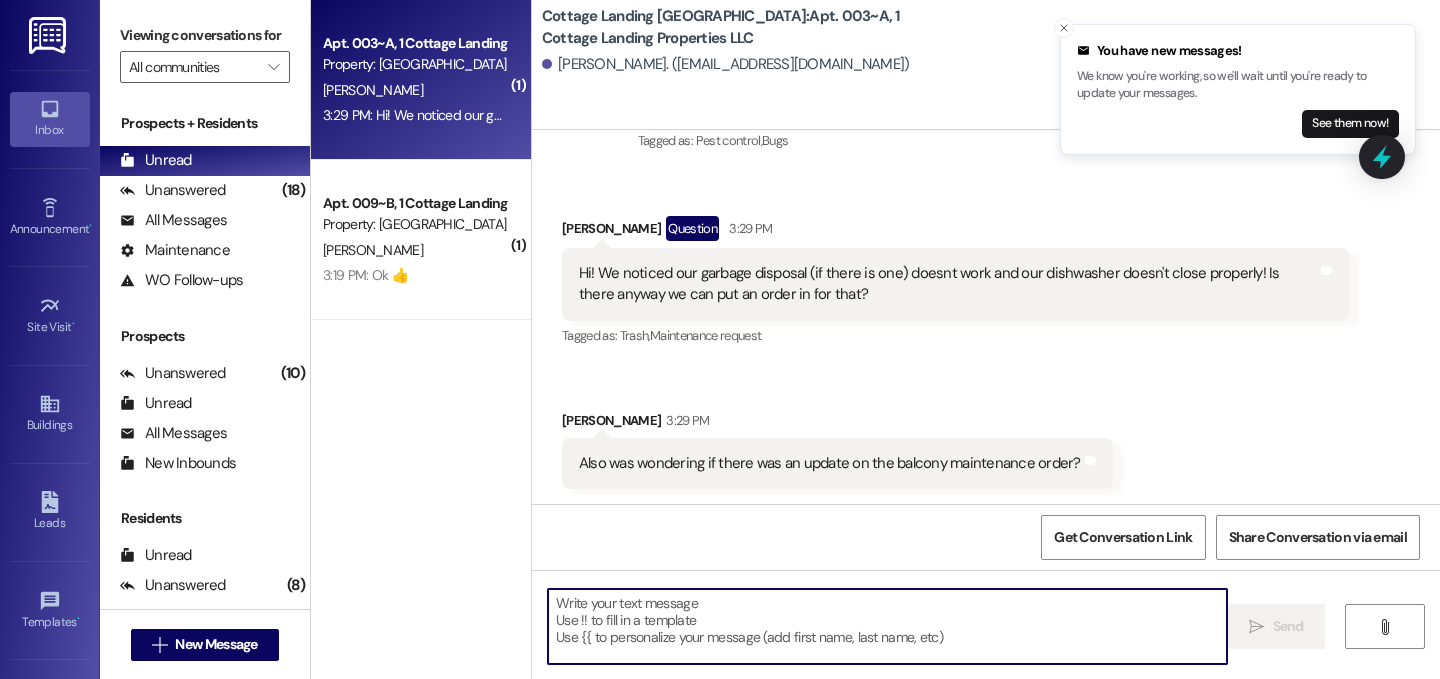
scroll to position [1753, 0]
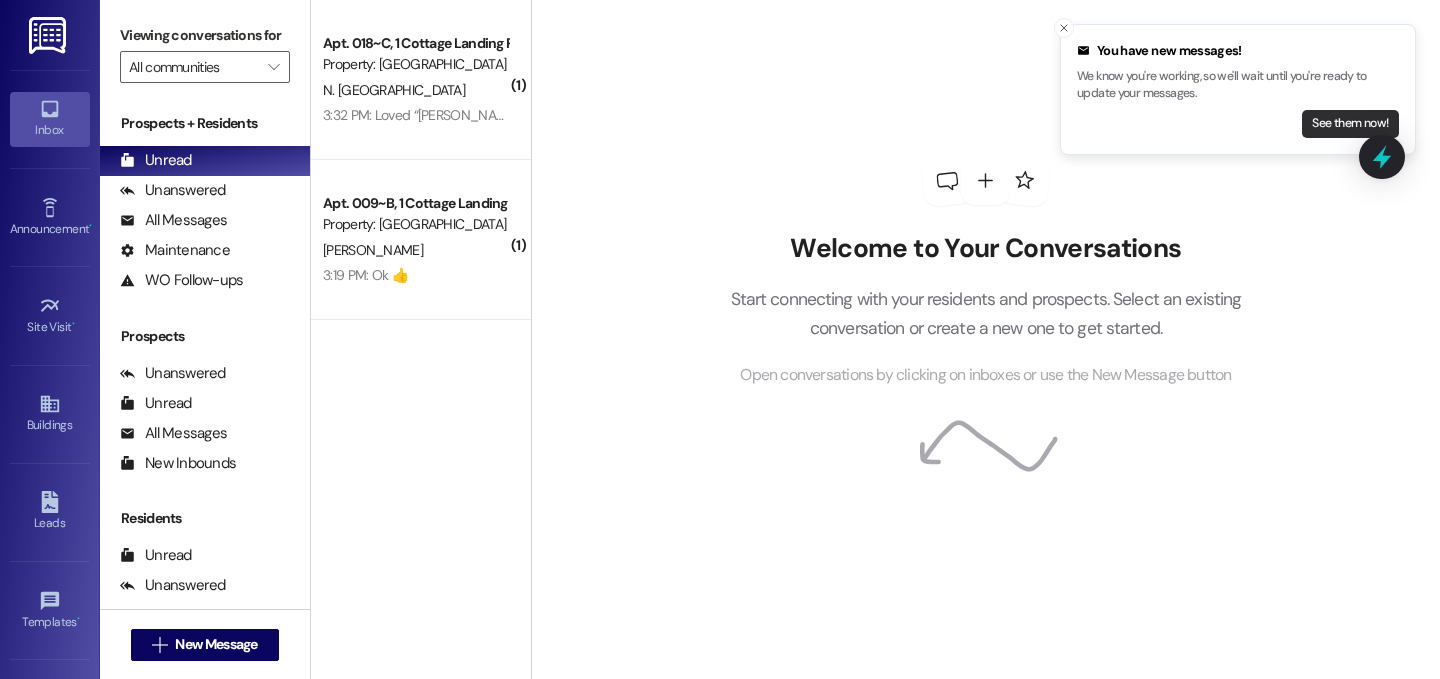
click at [1315, 121] on button "See them now!" at bounding box center [1350, 124] width 97 height 28
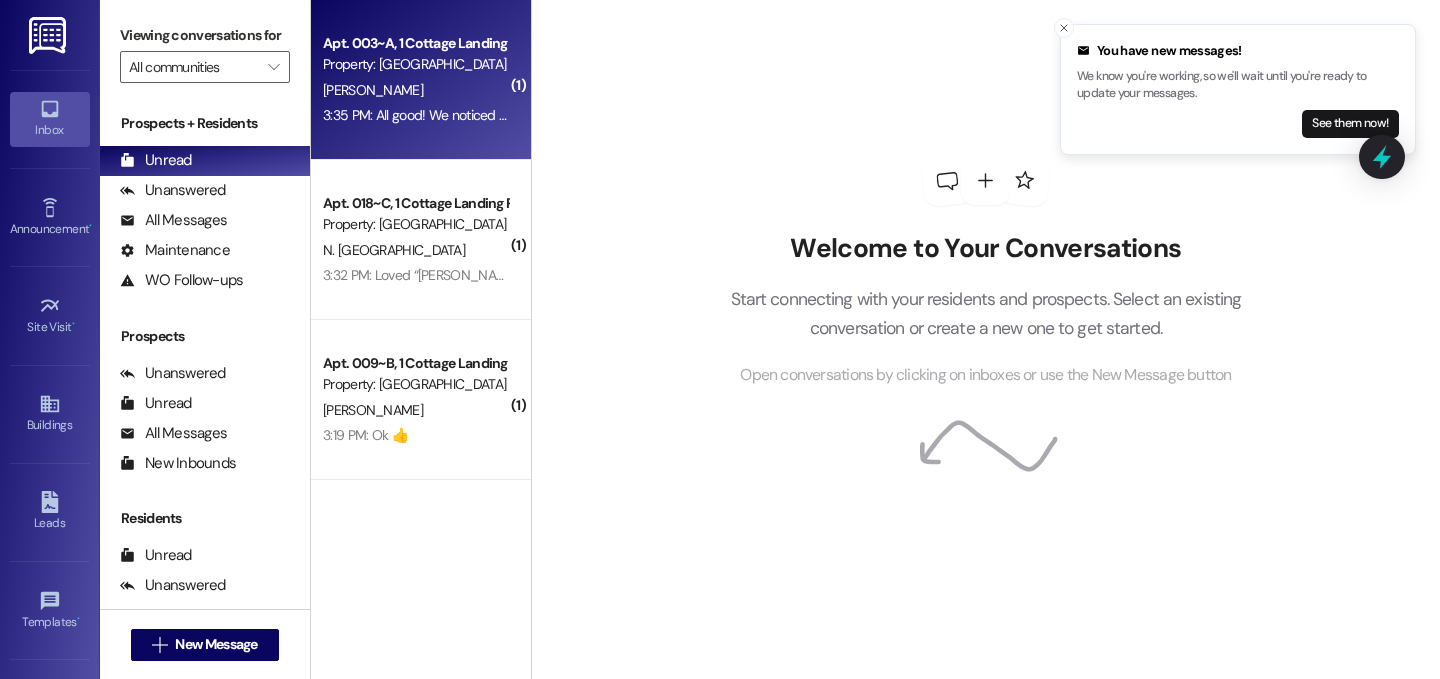
click at [402, 99] on div "[PERSON_NAME]" at bounding box center [415, 90] width 189 height 25
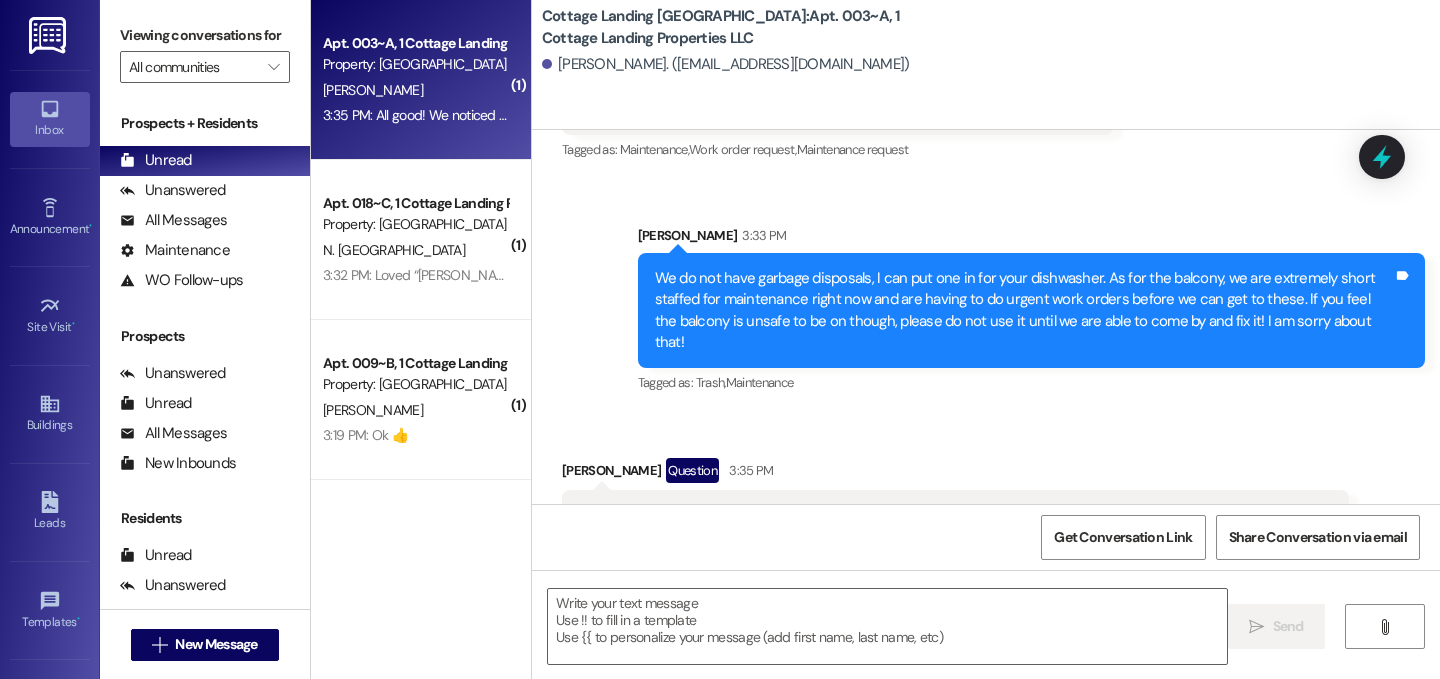
scroll to position [1978, 0]
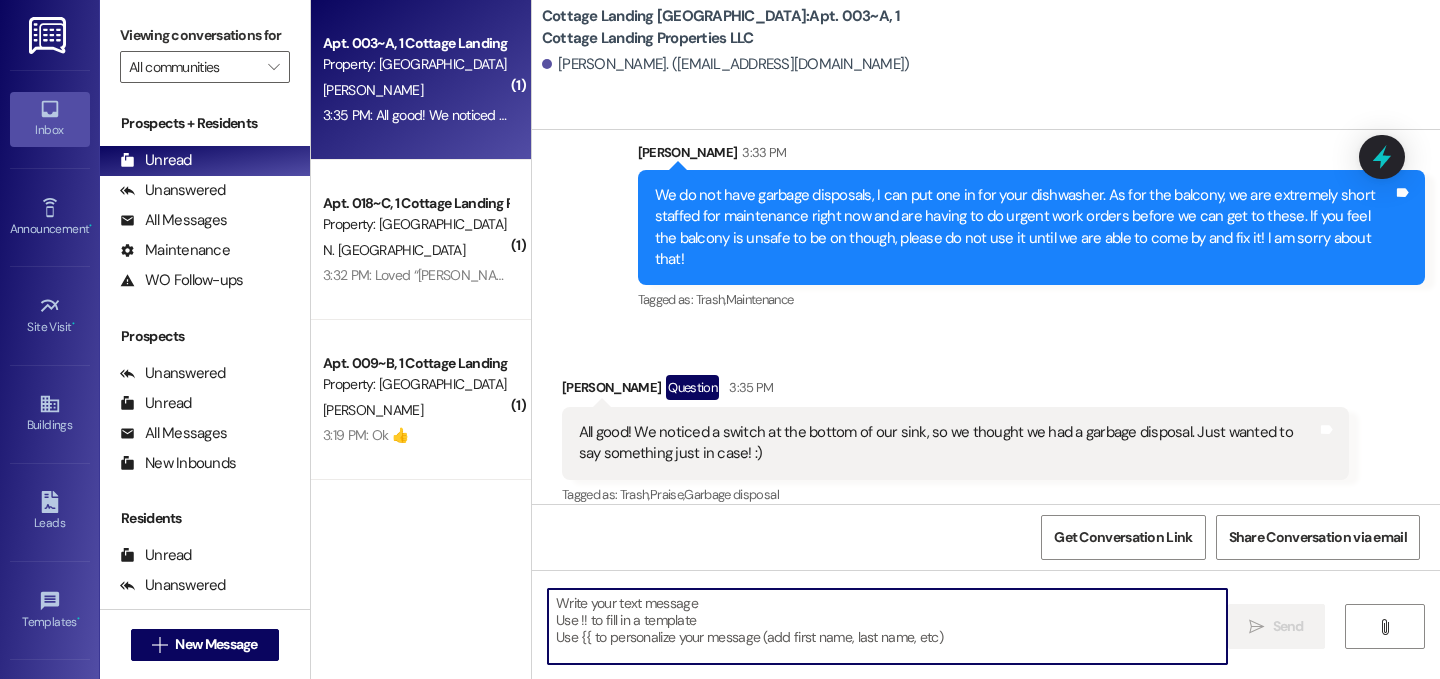
click at [822, 628] on textarea at bounding box center [887, 626] width 679 height 75
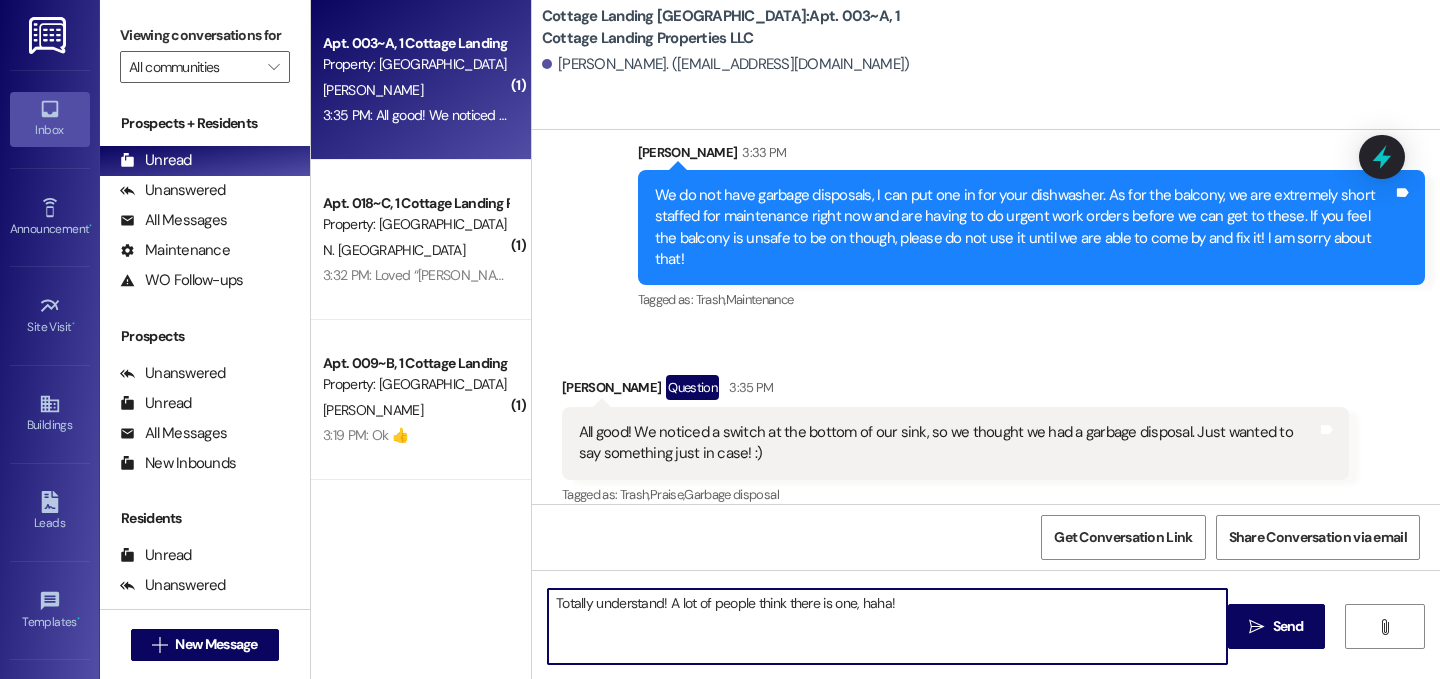
type textarea "Totally understand! A lot of people think there is one, haha!"
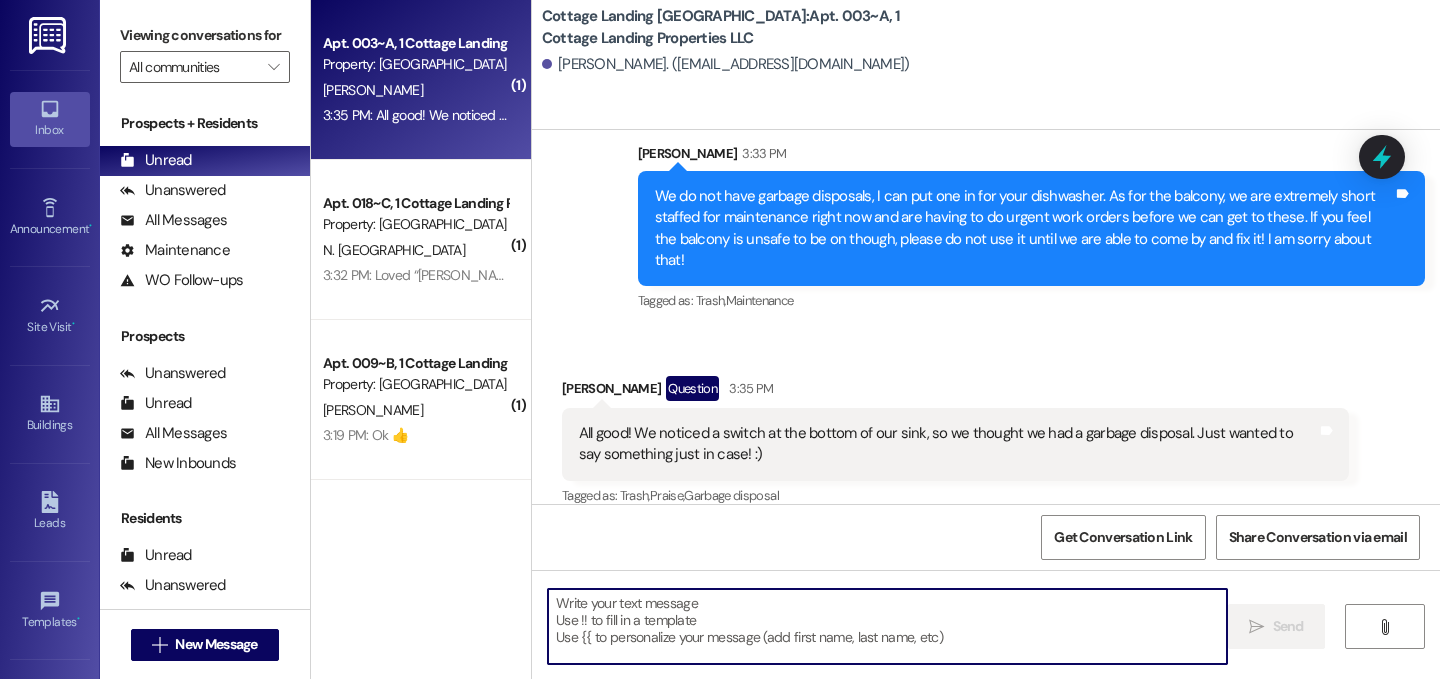
scroll to position [2117, 0]
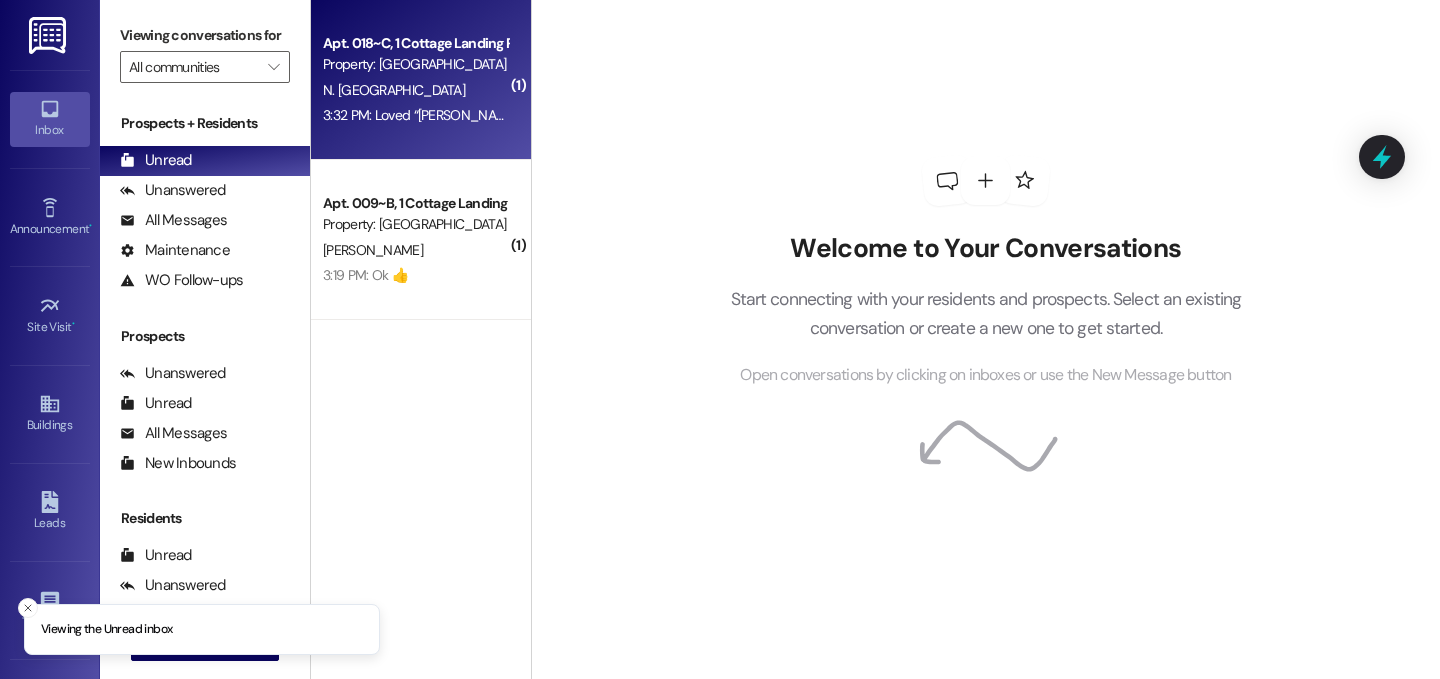
click at [437, 129] on div "Apt. 018~C, 1 Cottage Landing Properties LLC Property: [GEOGRAPHIC_DATA] 3:32 P…" at bounding box center [421, 80] width 220 height 160
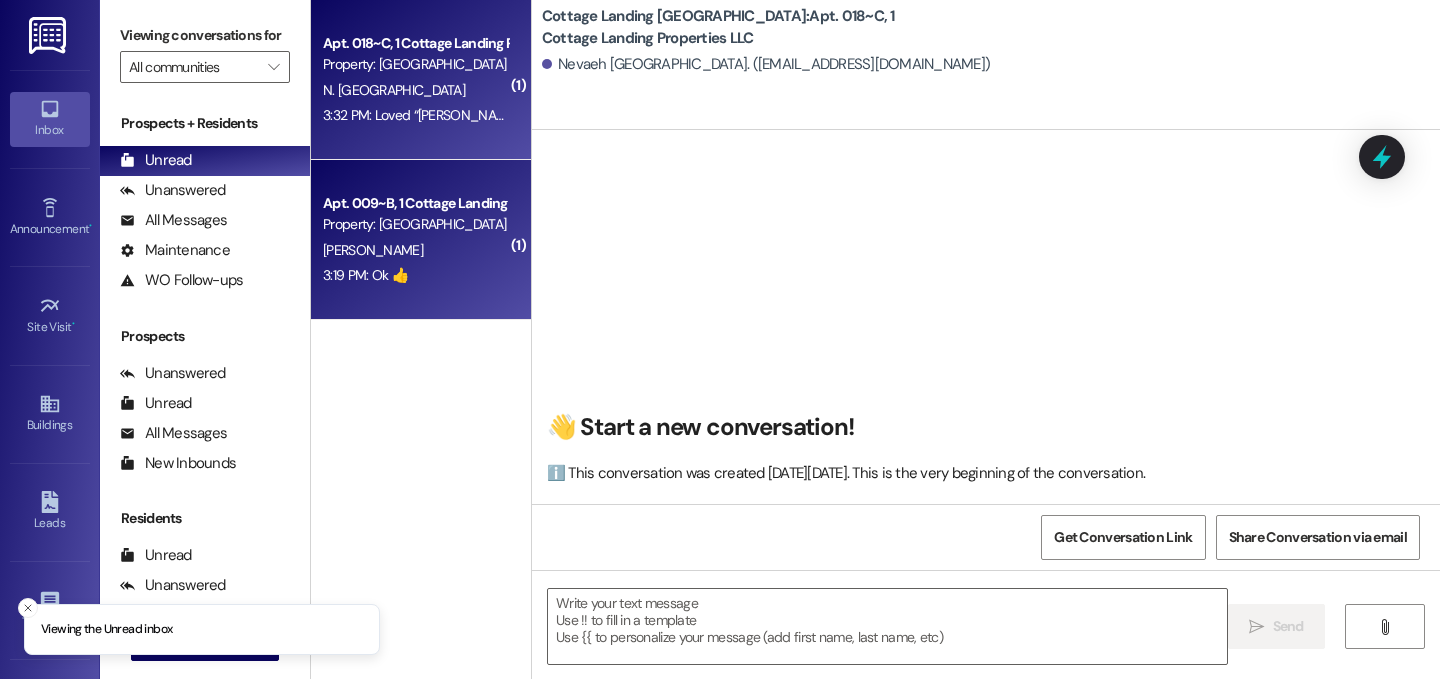
click at [445, 206] on div "Apt. 009~B, 1 Cottage Landing Properties LLC" at bounding box center [415, 203] width 185 height 21
